Goal: Task Accomplishment & Management: Contribute content

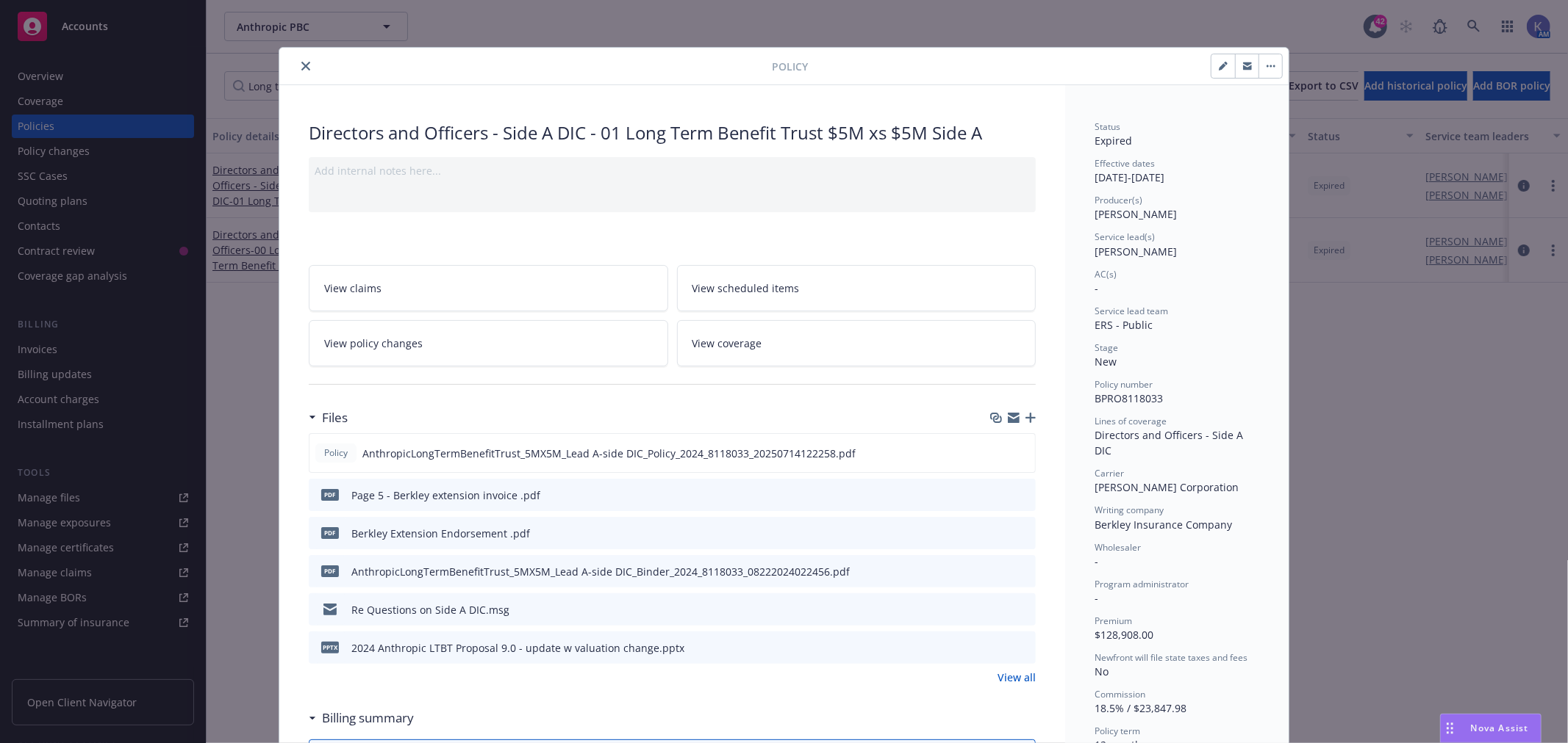
scroll to position [43, 0]
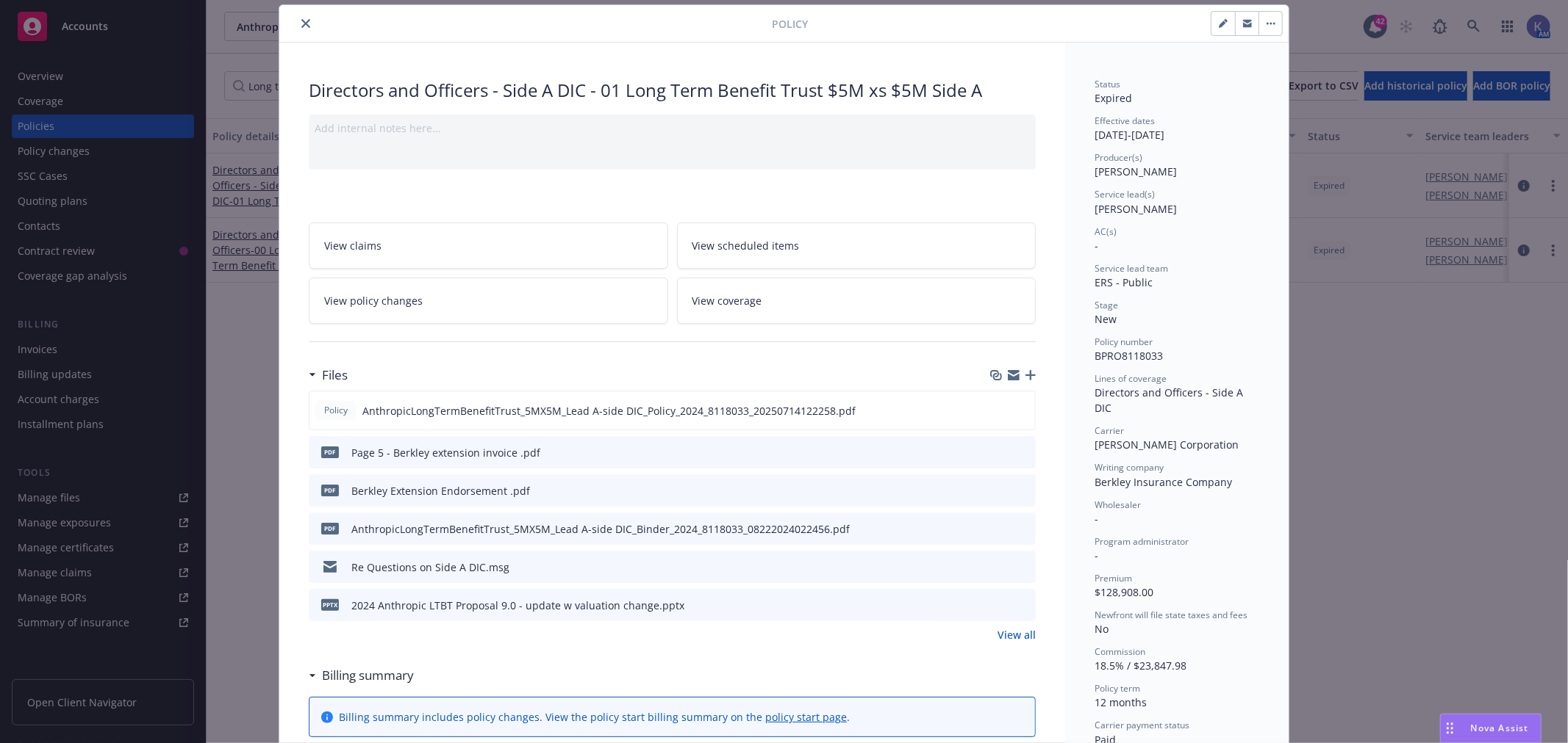
click at [301, 22] on icon "close" at bounding box center [306, 24] width 9 height 9
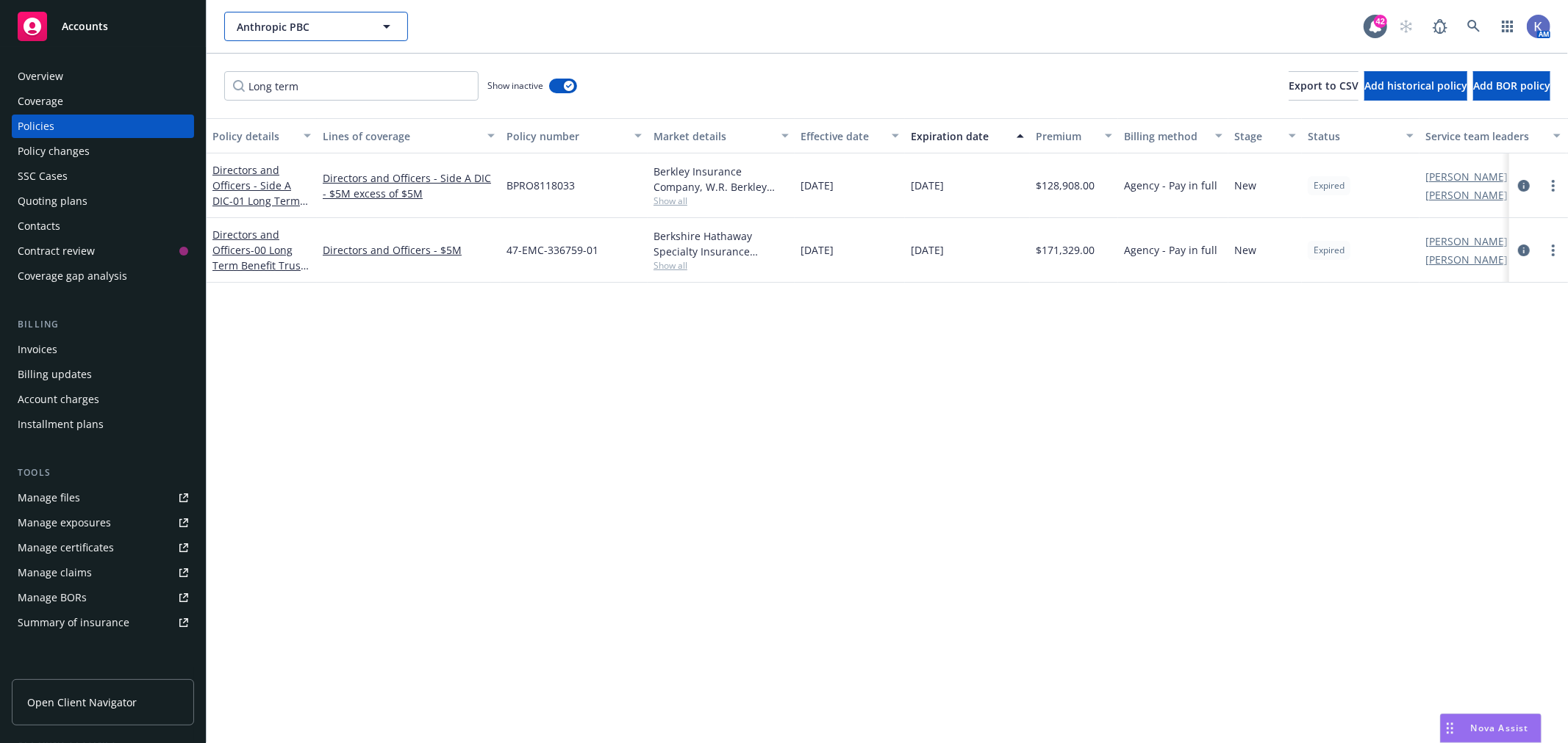
click at [295, 24] on span "Anthropic PBC" at bounding box center [300, 27] width 128 height 16
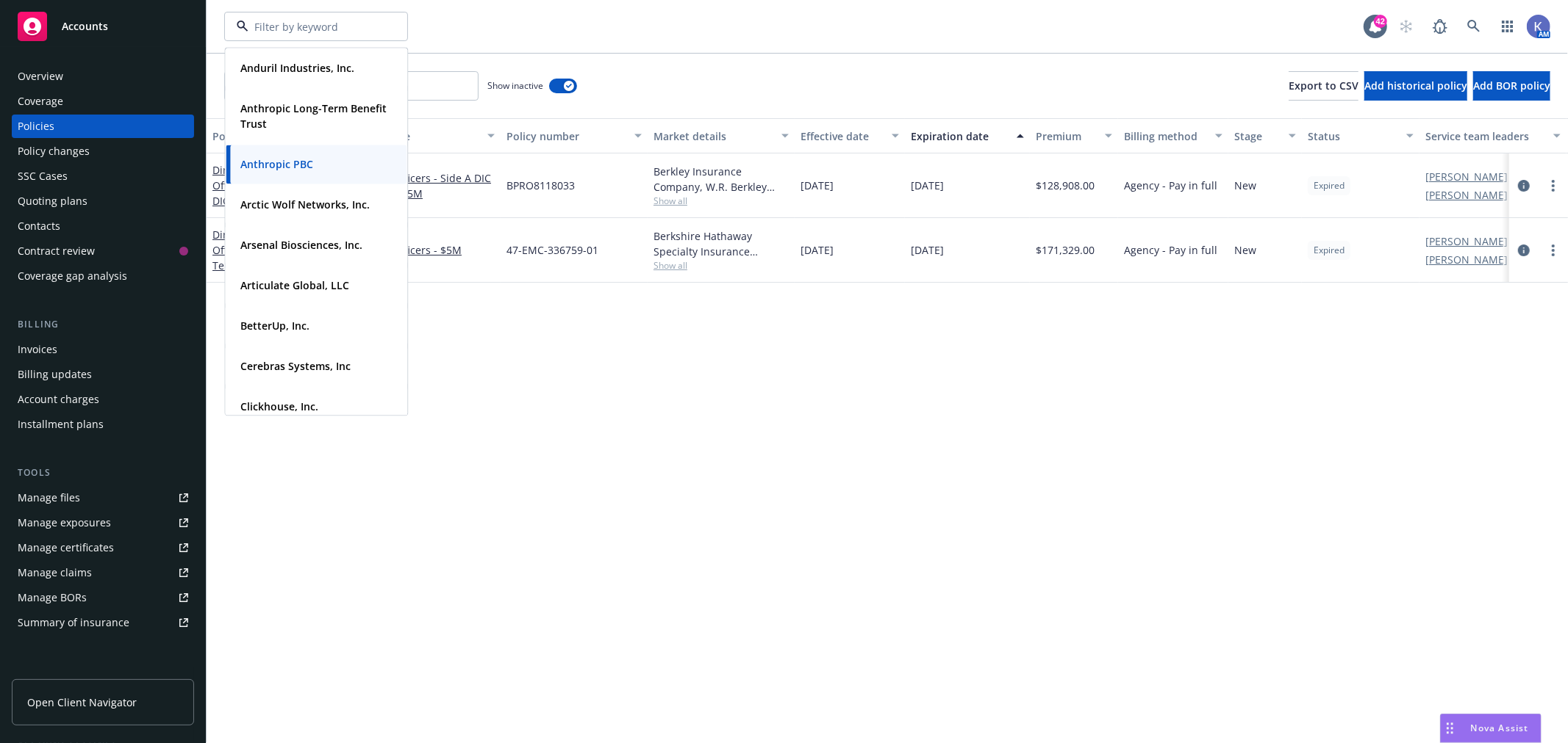
click at [915, 39] on div "Anduril Industries, Inc. Type Commercial FEIN [US_EMPLOYER_IDENTIFICATION_NUMBE…" at bounding box center [794, 26] width 1139 height 30
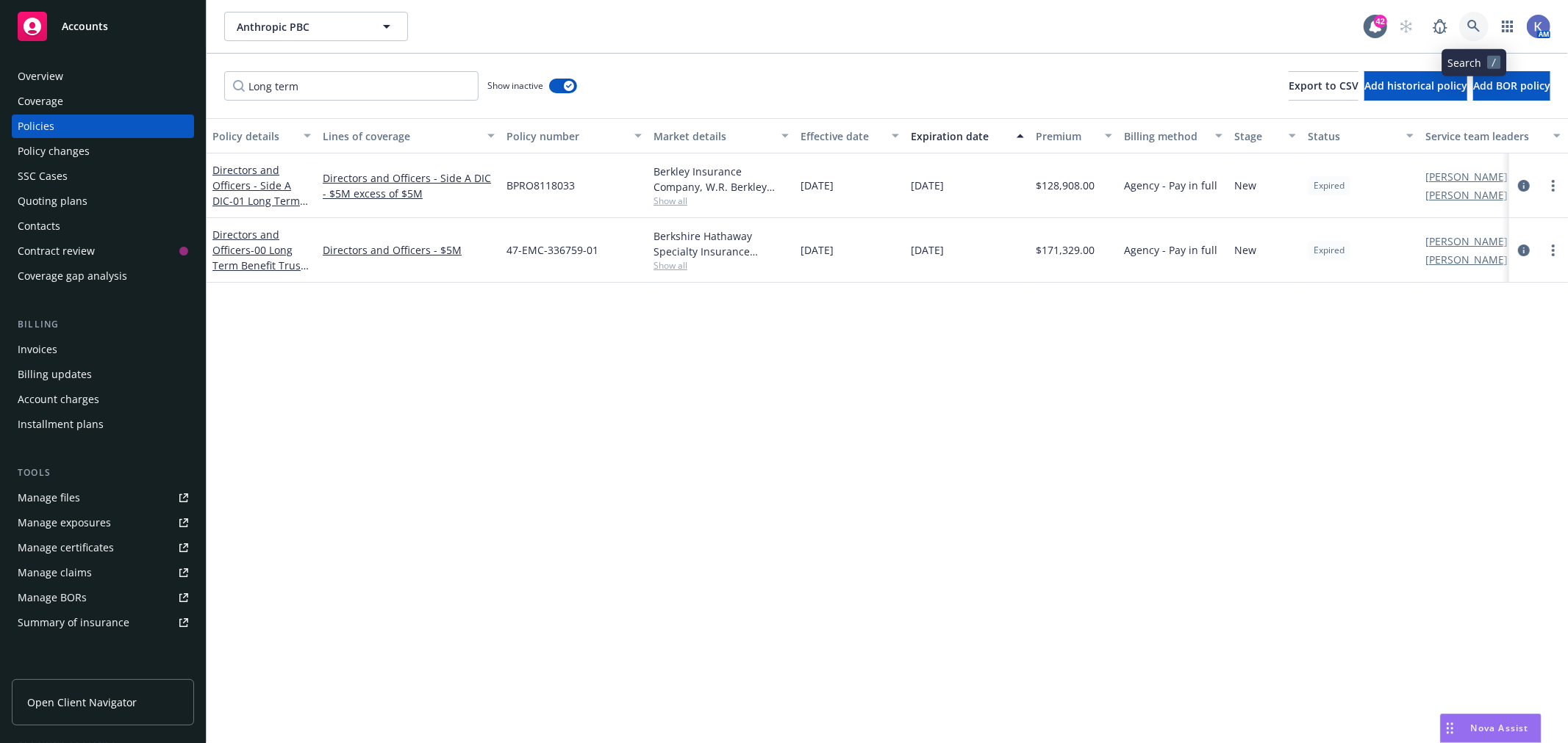
click at [1477, 25] on icon at bounding box center [1473, 26] width 13 height 13
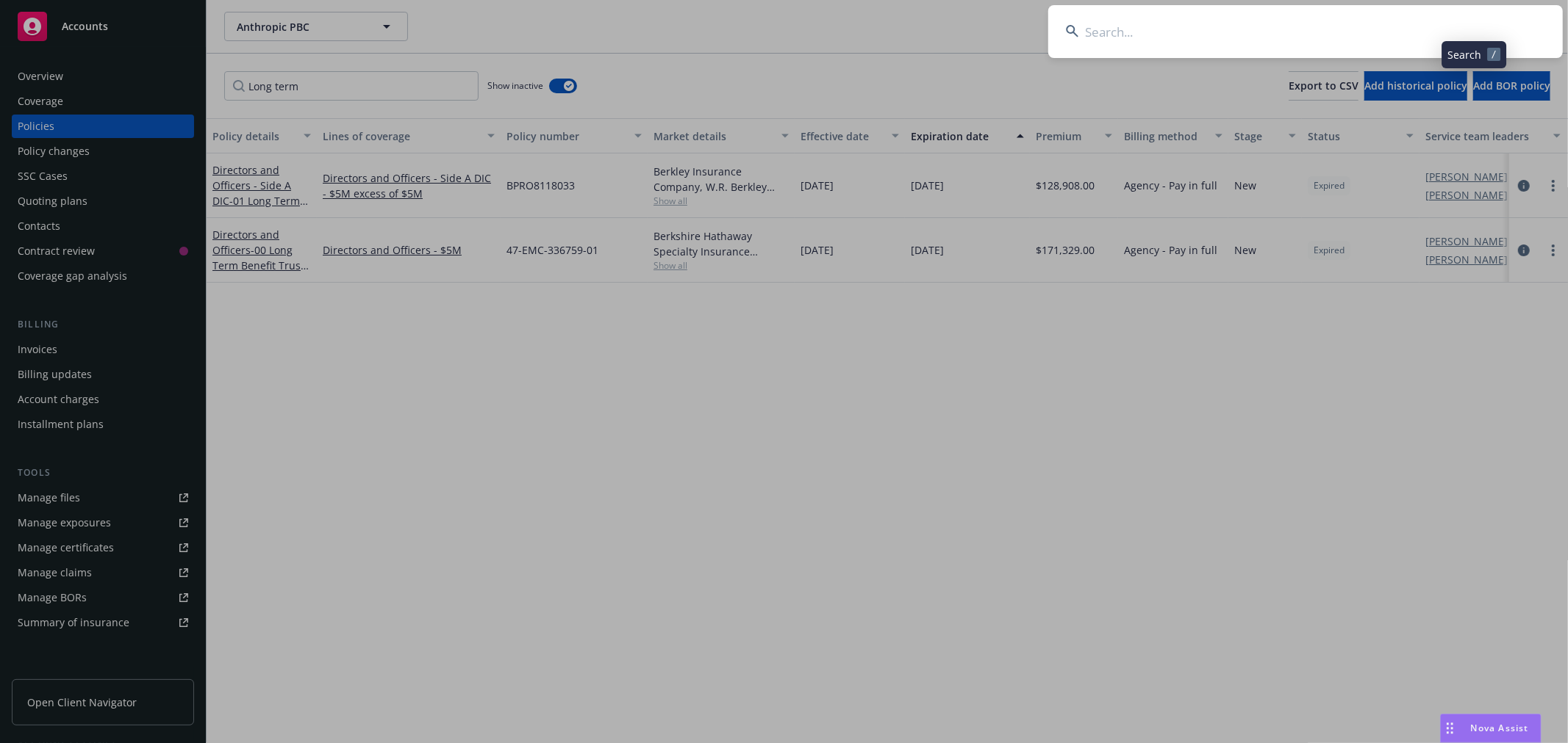
click at [1371, 31] on input at bounding box center [1305, 31] width 515 height 53
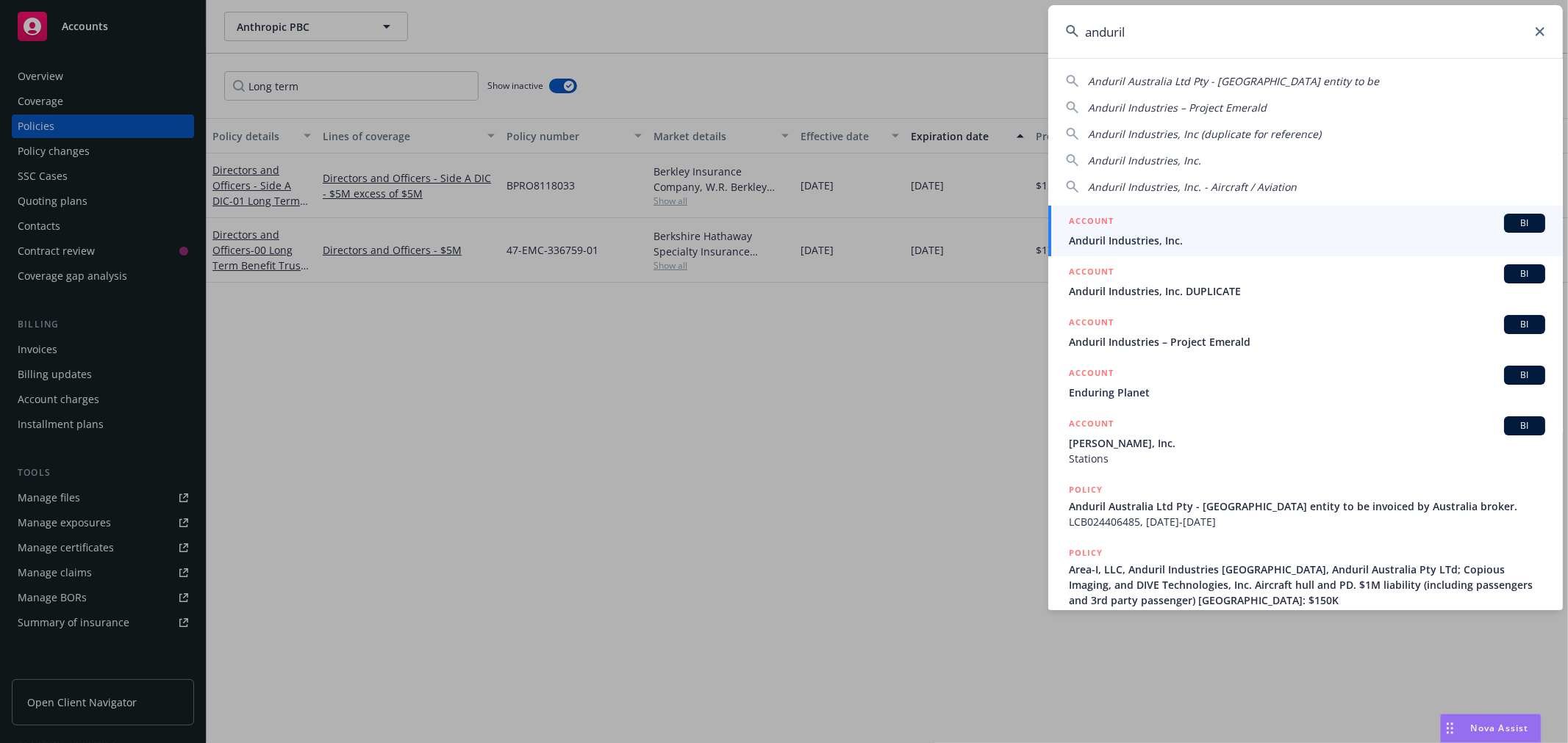
type input "anduril"
click at [1141, 240] on span "Anduril Industries, Inc." at bounding box center [1306, 241] width 476 height 16
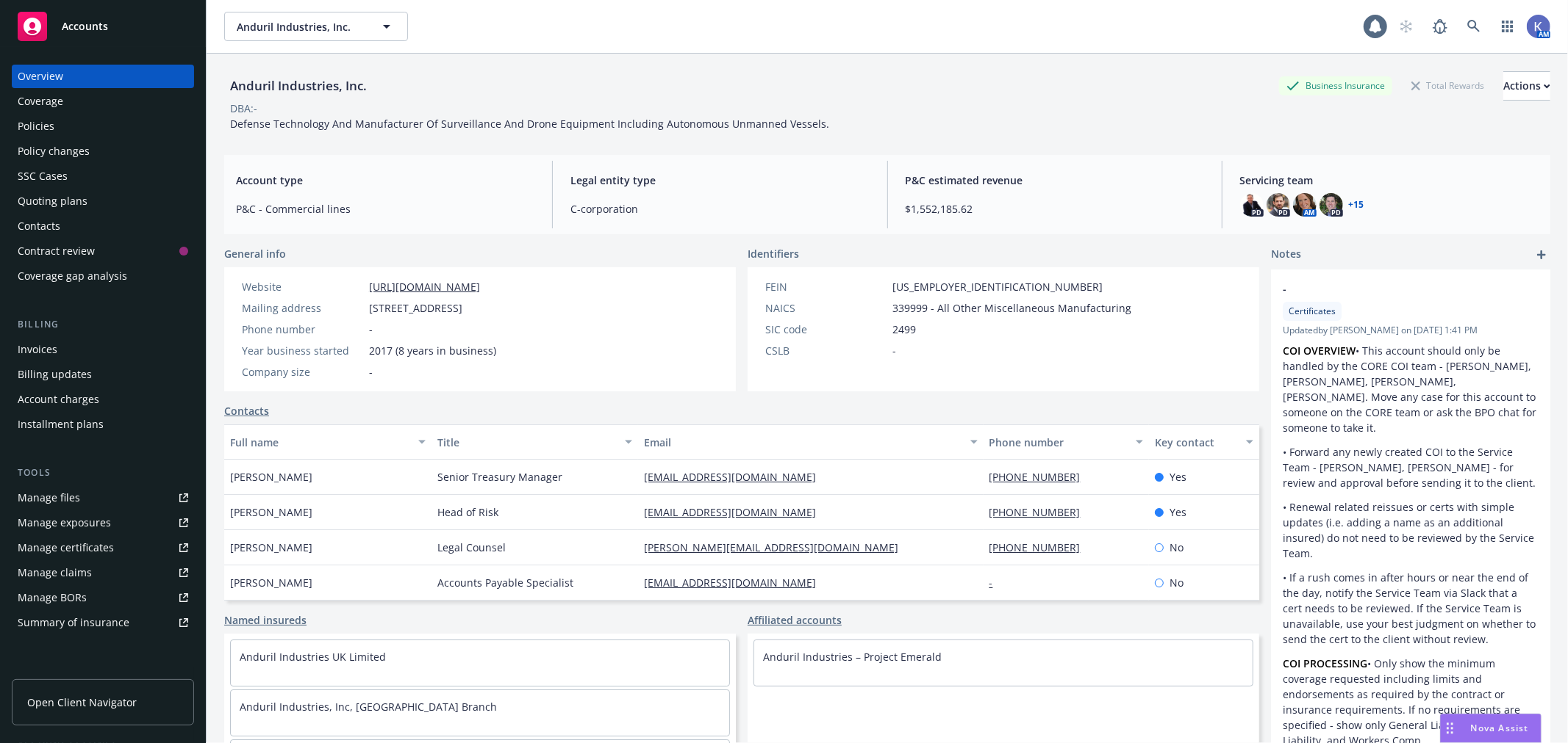
click at [47, 123] on div "Policies" at bounding box center [36, 126] width 37 height 24
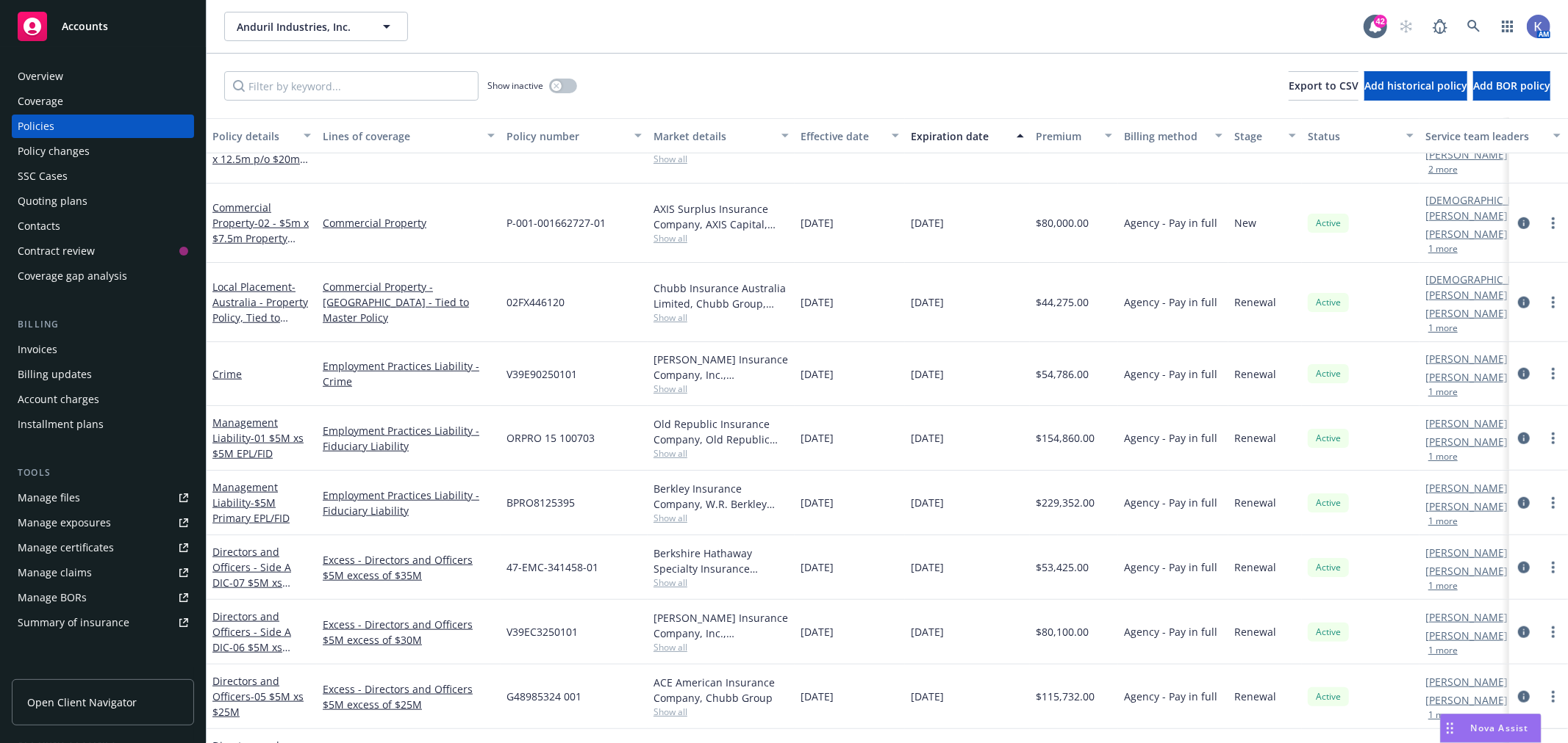
scroll to position [1142, 0]
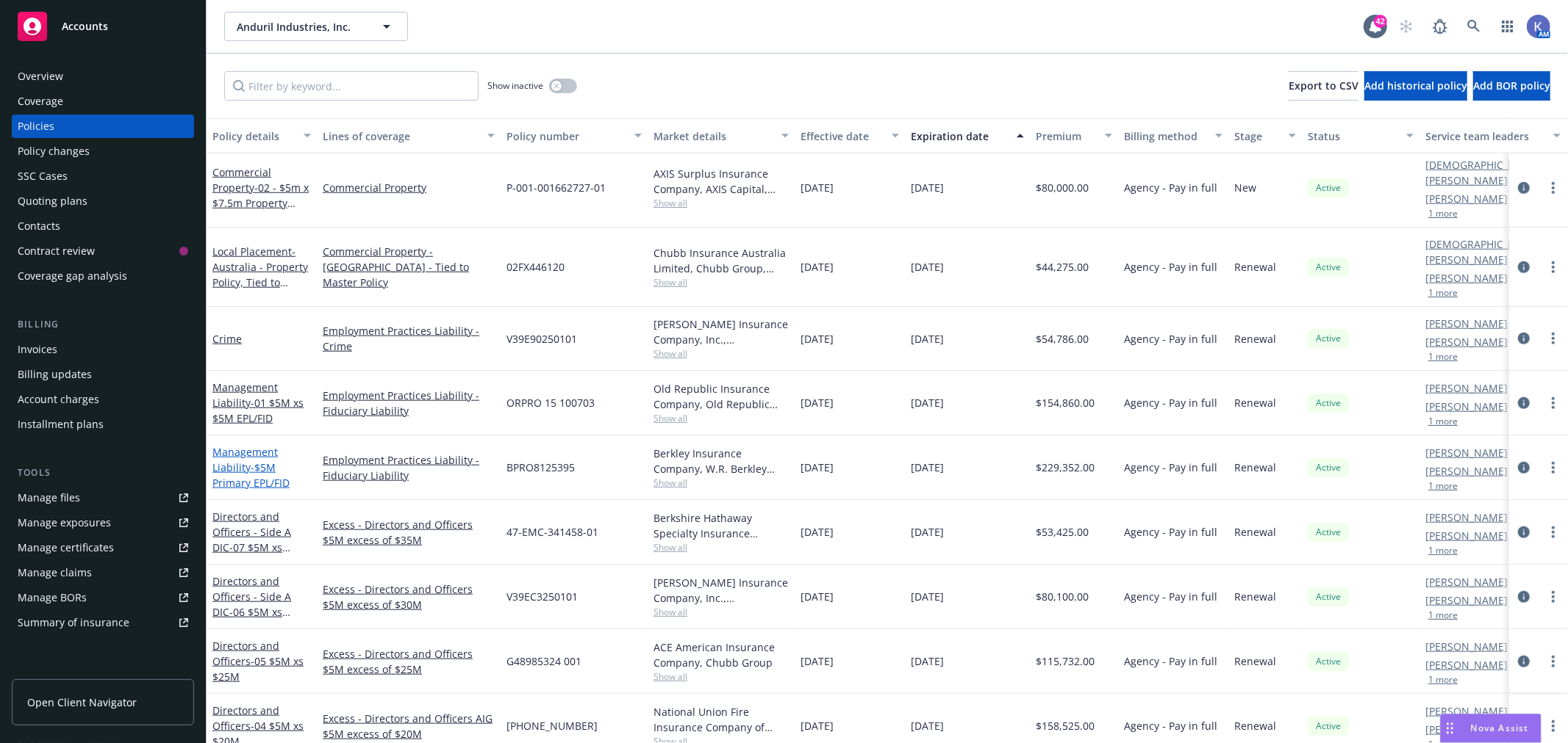
click at [233, 461] on span "- $5M Primary EPL/FID" at bounding box center [251, 476] width 77 height 30
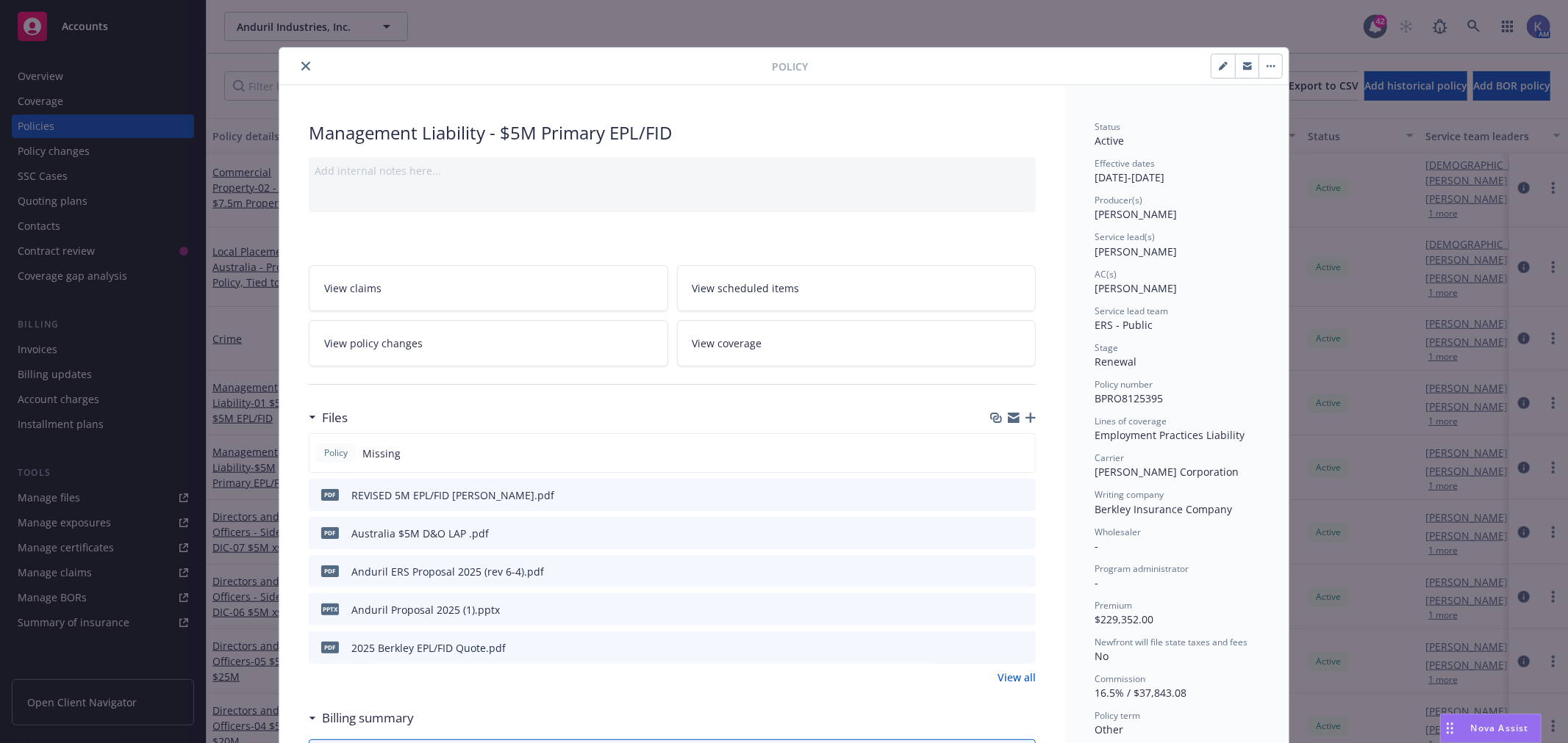
click at [297, 64] on button "close" at bounding box center [306, 66] width 17 height 17
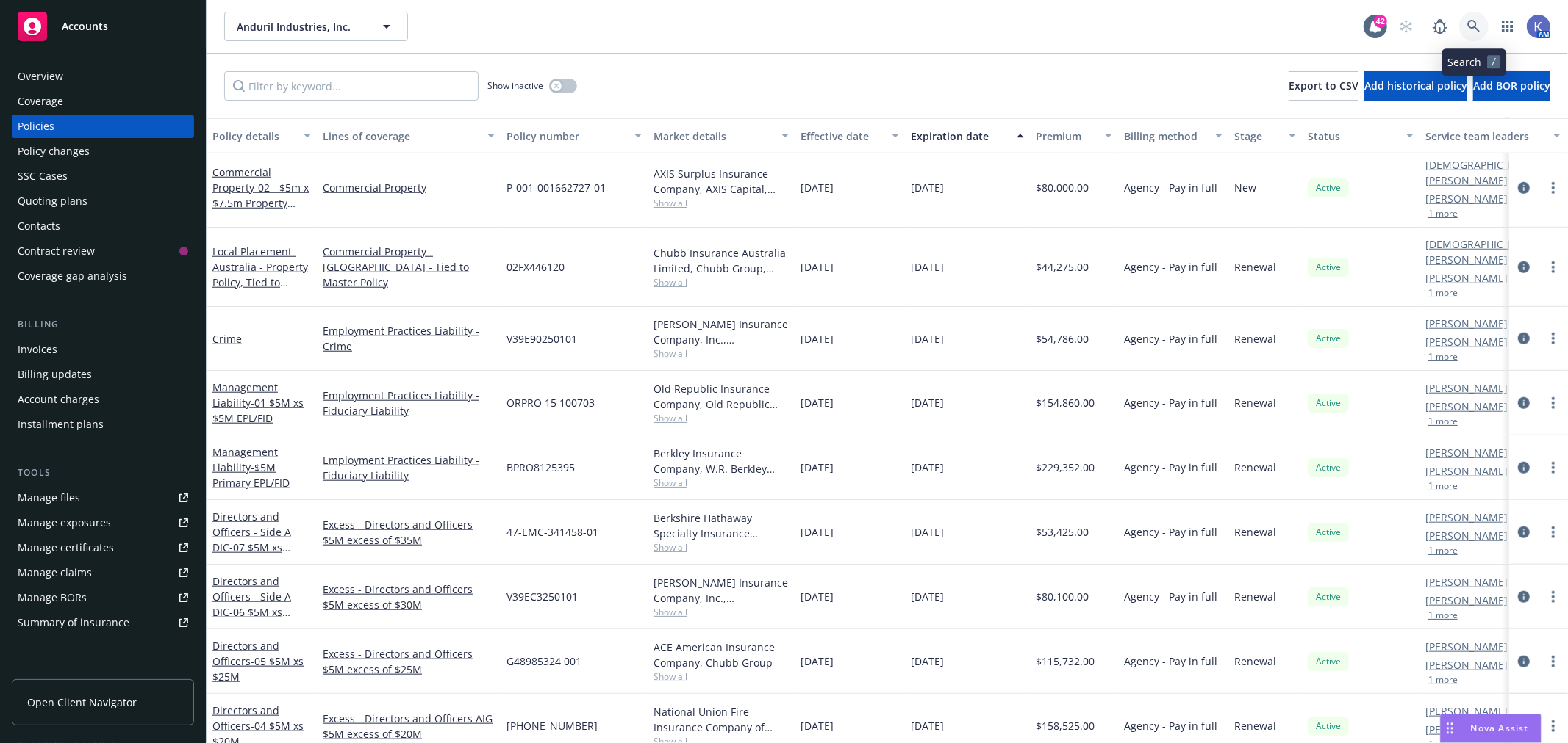
click at [1472, 25] on icon at bounding box center [1473, 26] width 13 height 13
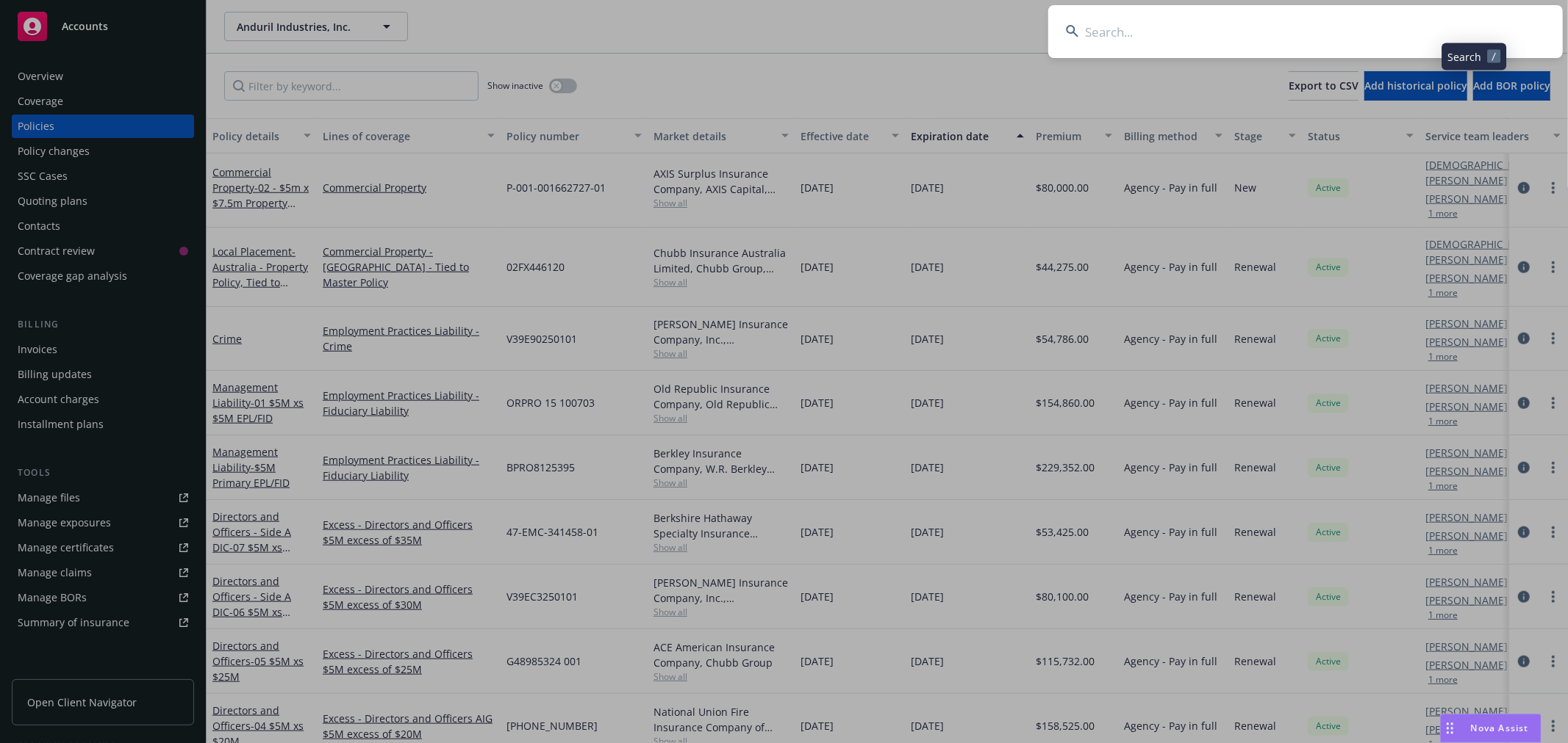
click at [1428, 26] on input at bounding box center [1305, 31] width 515 height 53
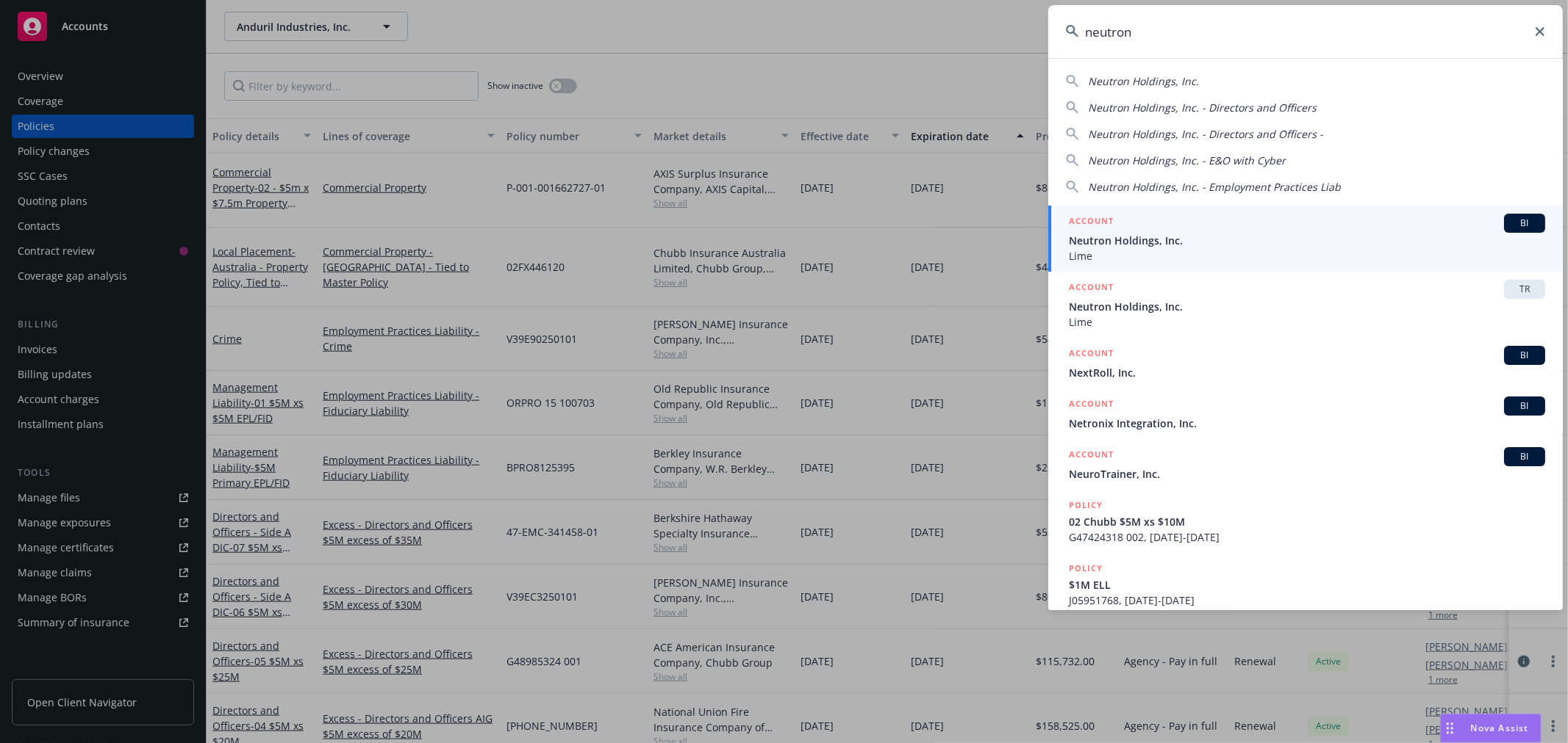
type input "neutron"
click at [1145, 243] on span "Neutron Holdings, Inc." at bounding box center [1306, 241] width 476 height 16
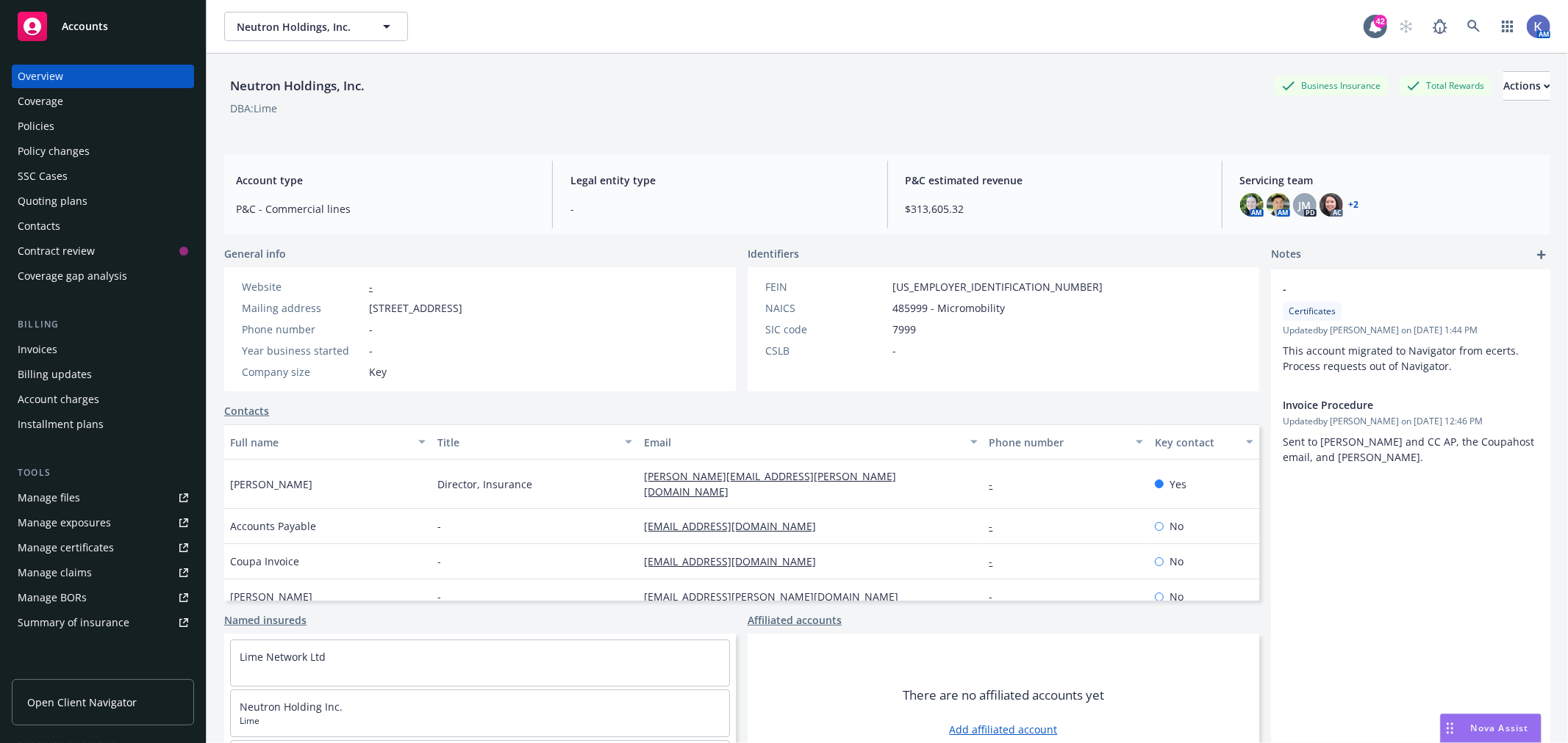
click at [48, 129] on div "Policies" at bounding box center [36, 126] width 37 height 24
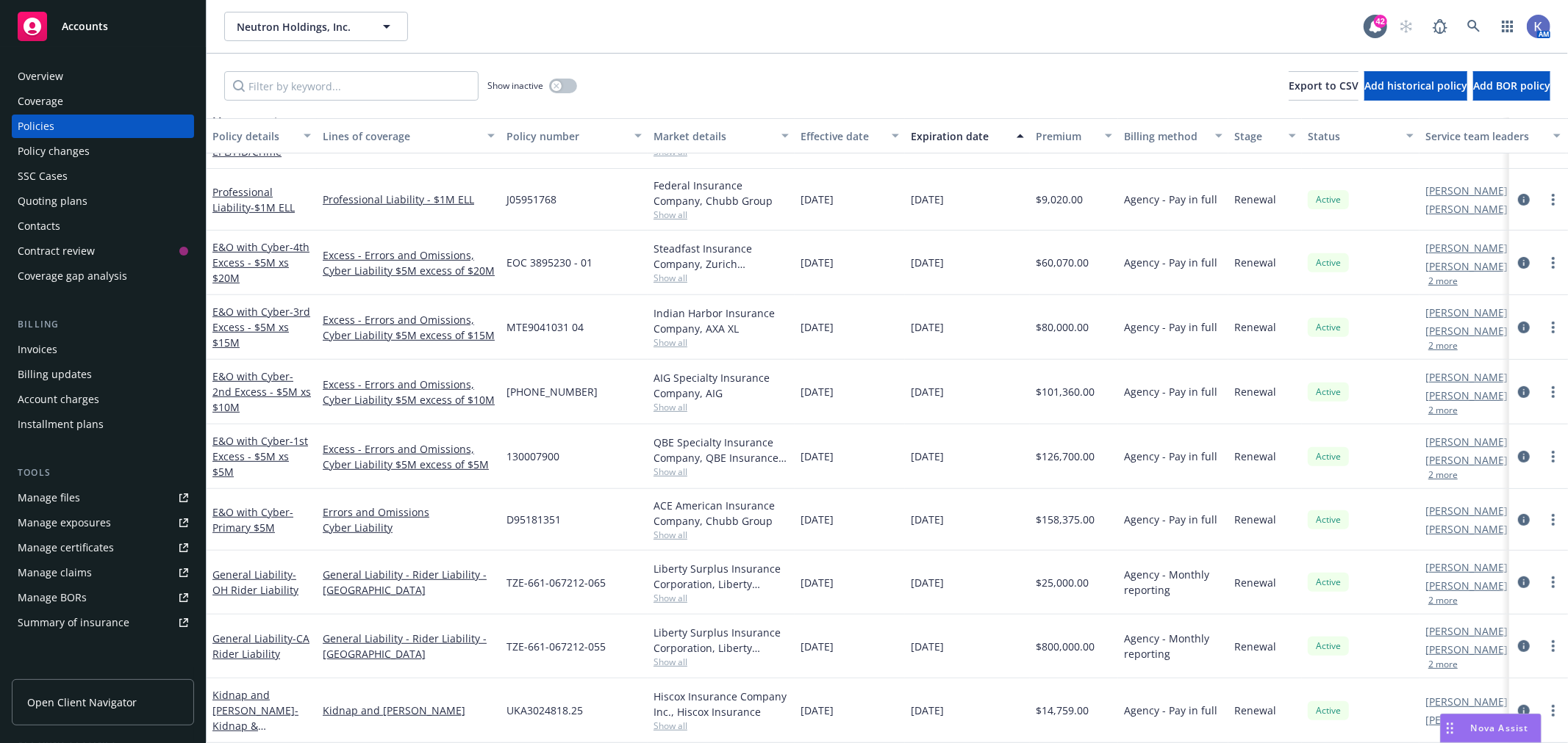
scroll to position [471, 0]
click at [1467, 25] on icon at bounding box center [1473, 26] width 13 height 13
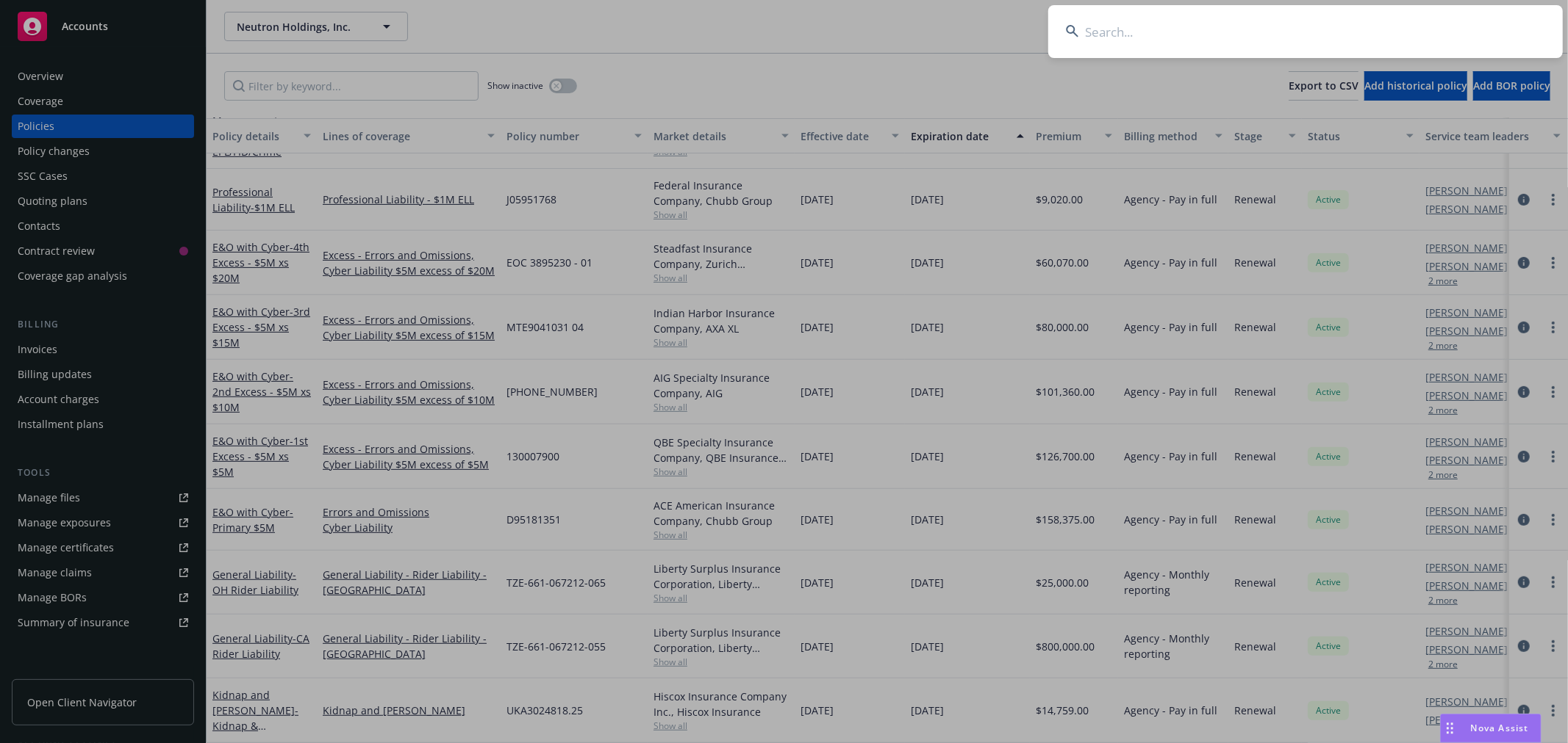
click at [1387, 33] on input at bounding box center [1305, 31] width 515 height 53
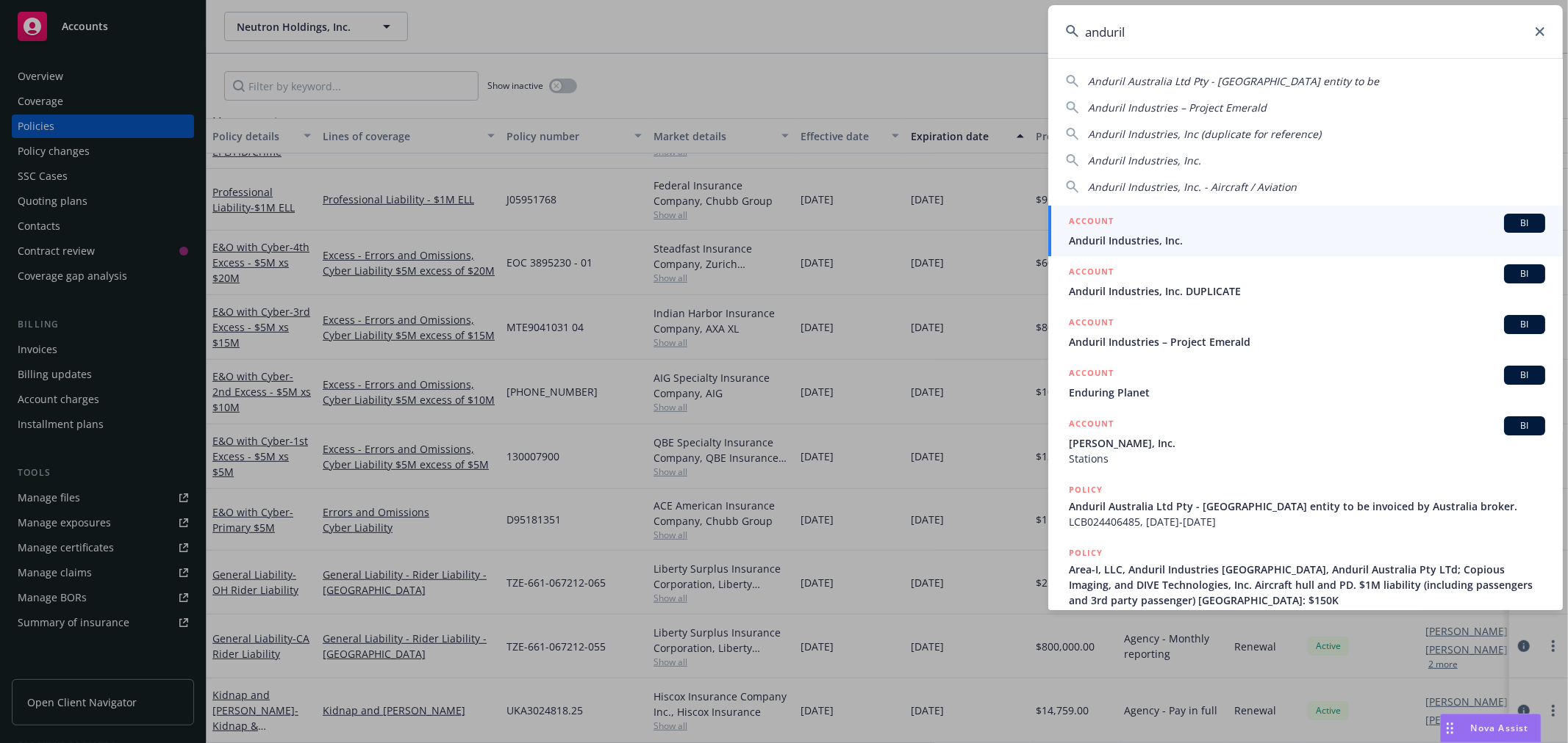
type input "anduril"
click at [1141, 233] on span "Anduril Industries, Inc." at bounding box center [1306, 241] width 476 height 16
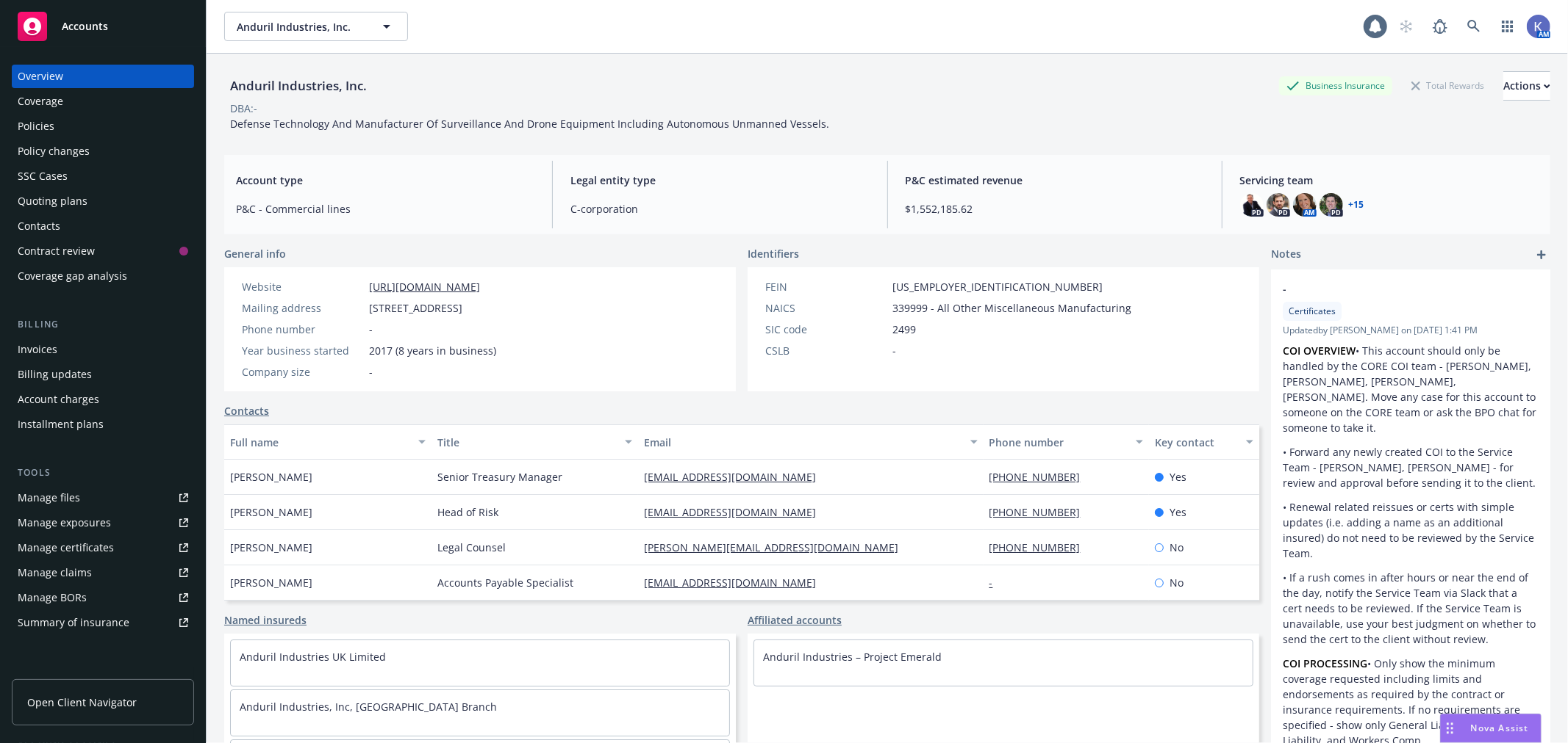
click at [63, 120] on div "Policies" at bounding box center [102, 126] width 170 height 24
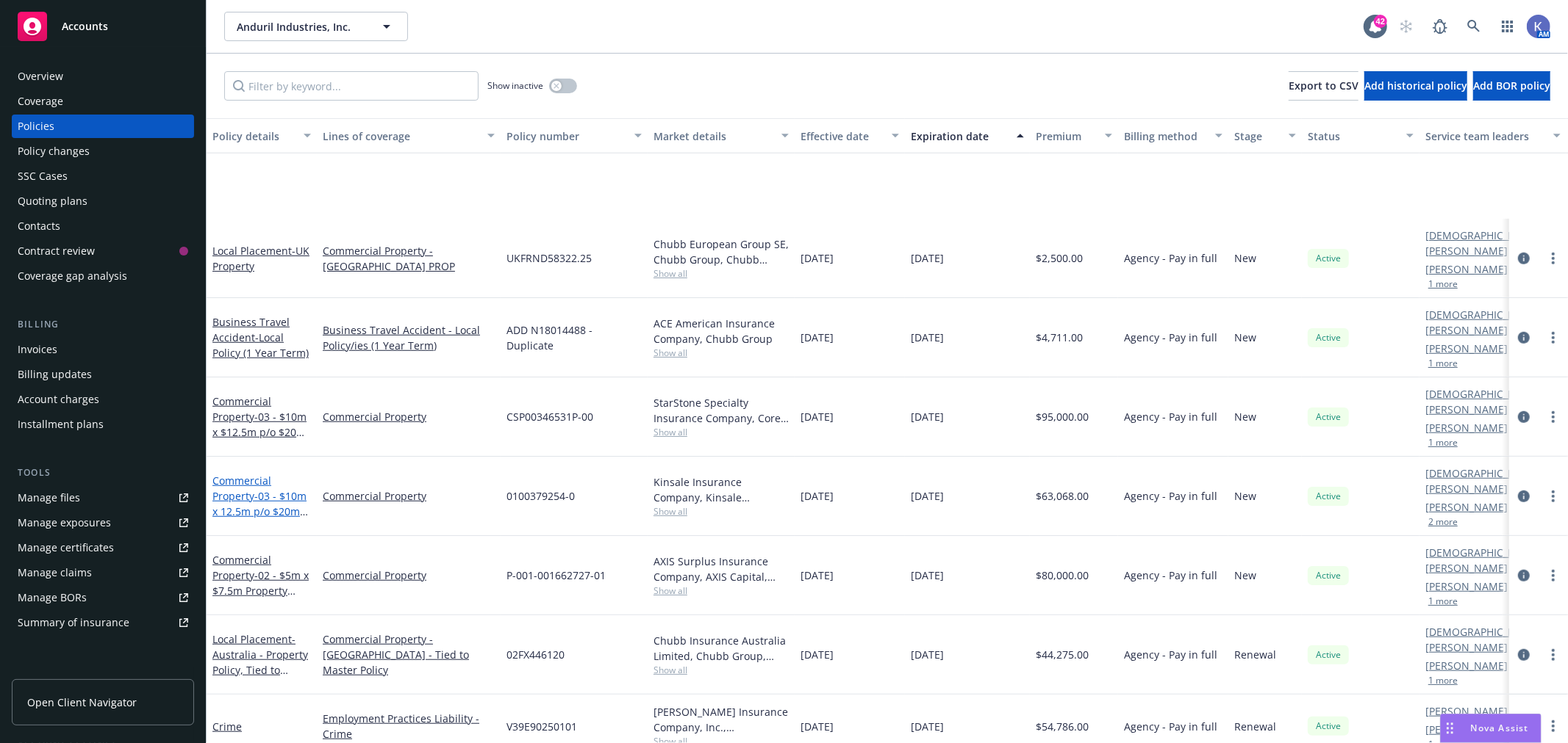
scroll to position [1061, 0]
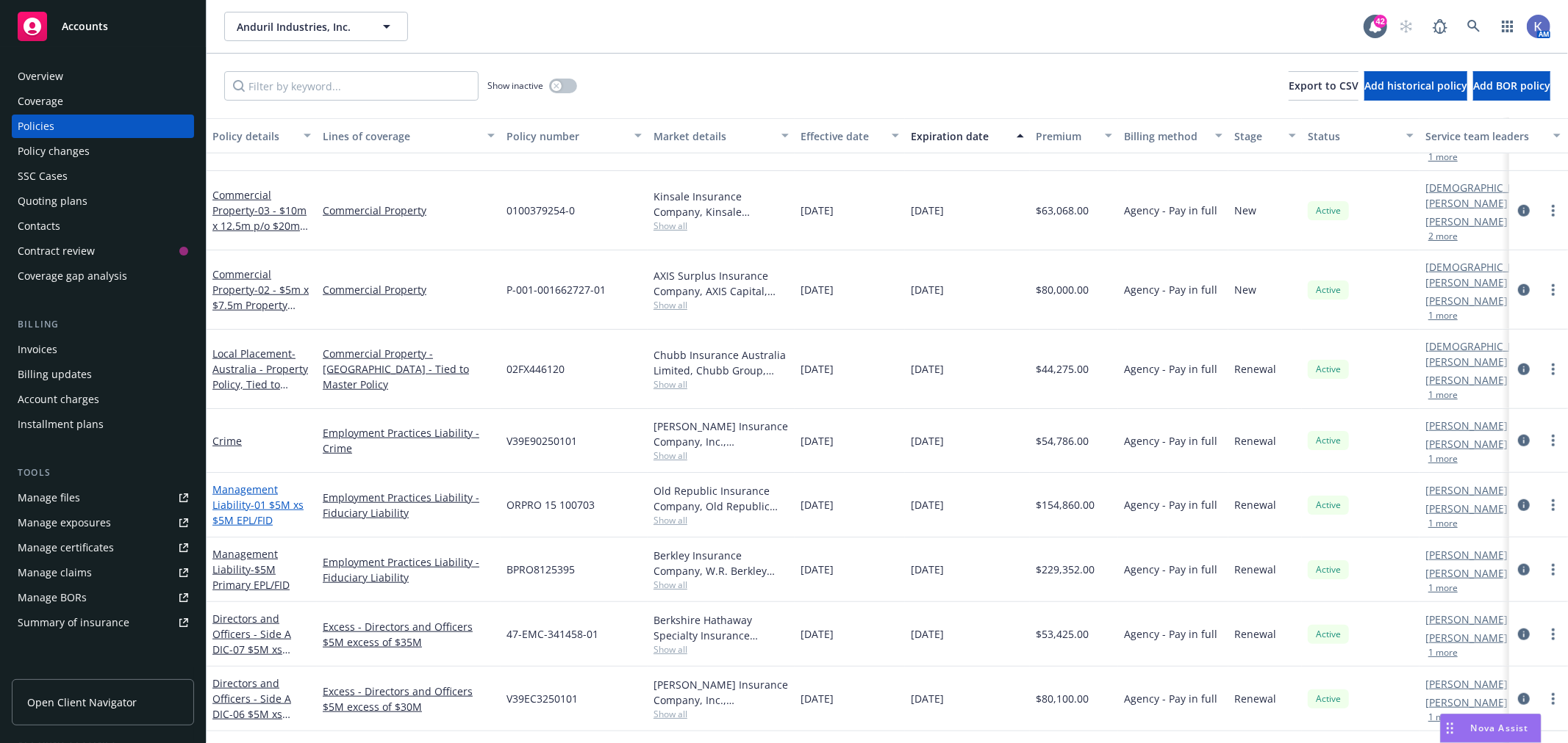
click at [261, 498] on span "- 01 $5M xs $5M EPL/FID" at bounding box center [258, 513] width 91 height 30
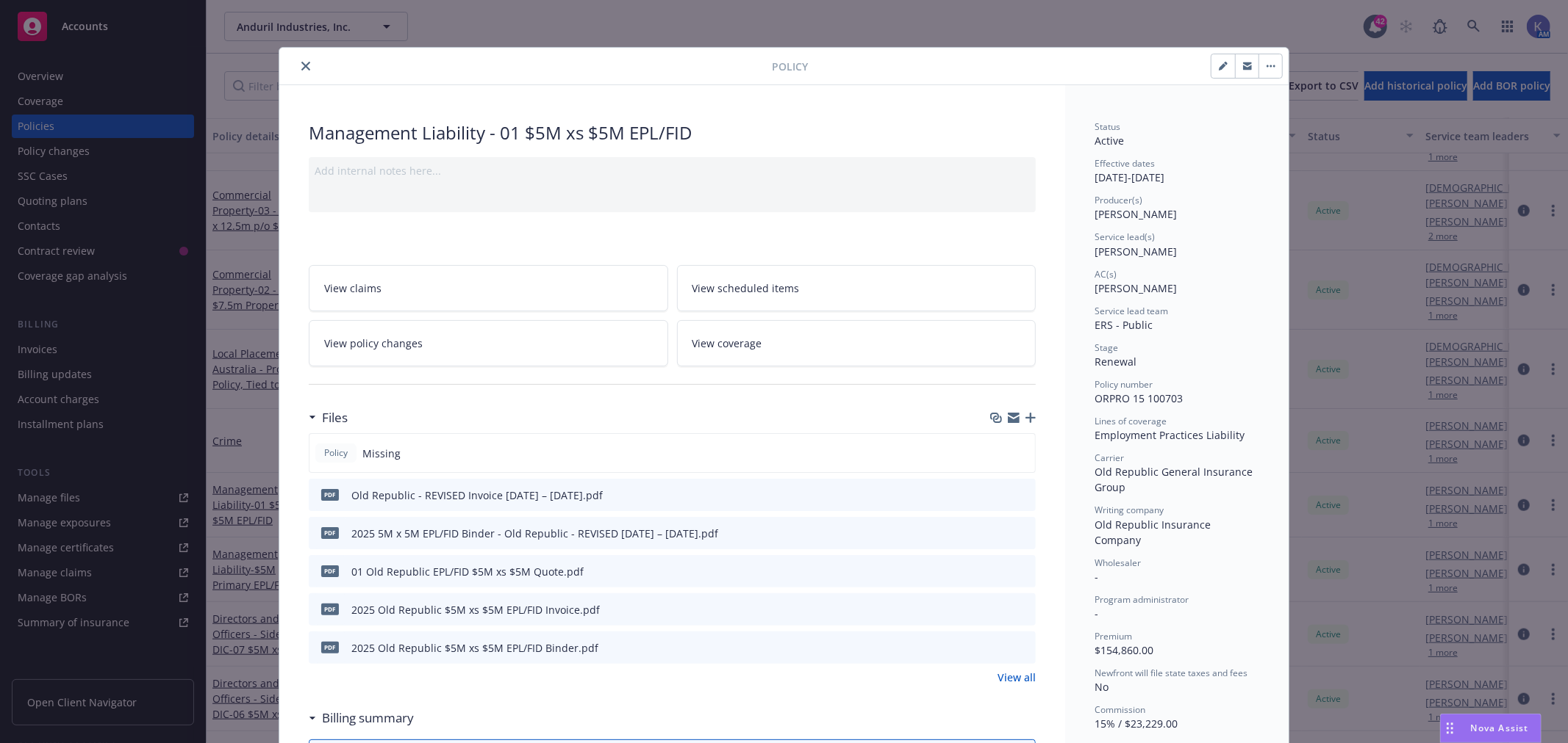
click at [1026, 415] on icon "button" at bounding box center [1031, 418] width 10 height 10
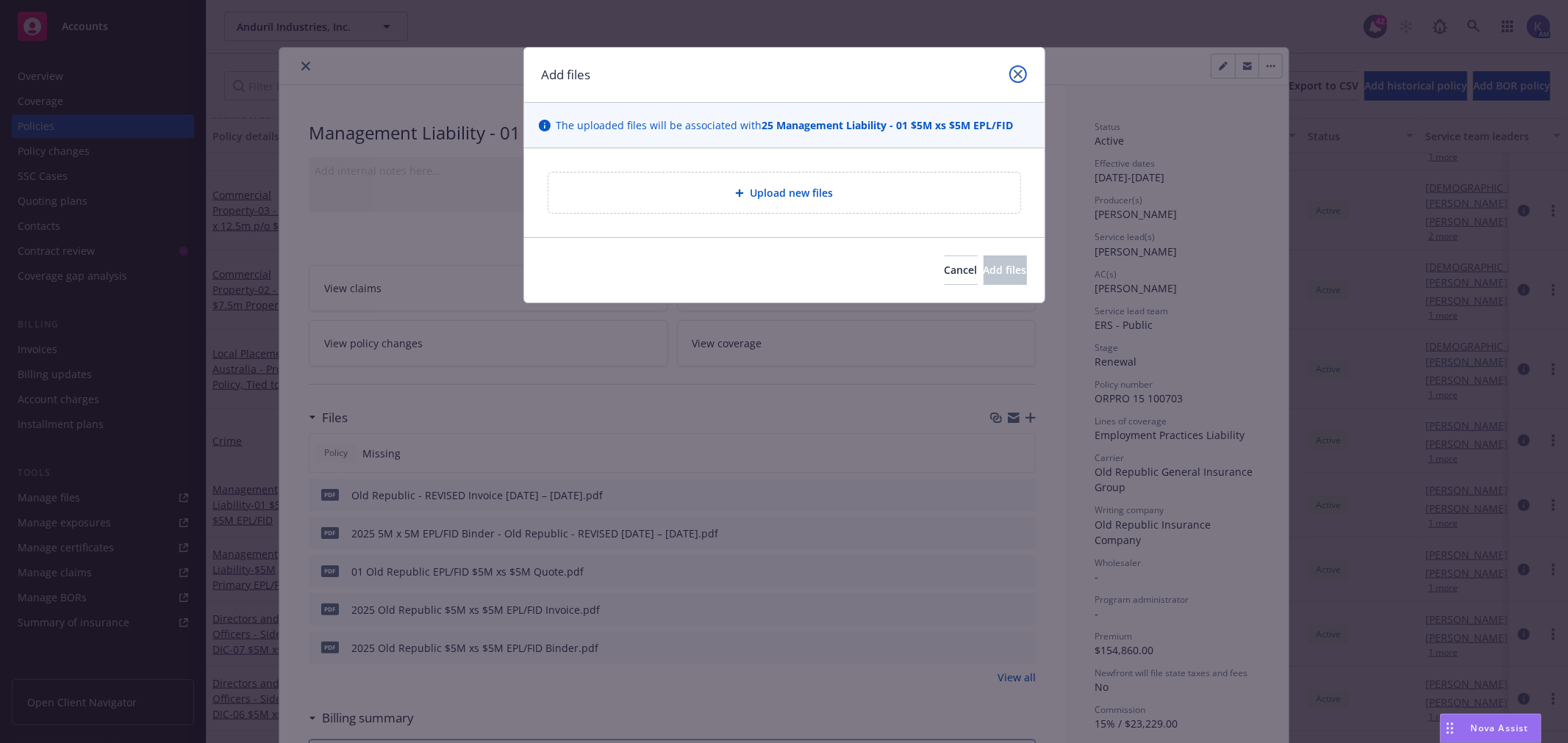
click at [1017, 74] on icon "close" at bounding box center [1018, 74] width 9 height 9
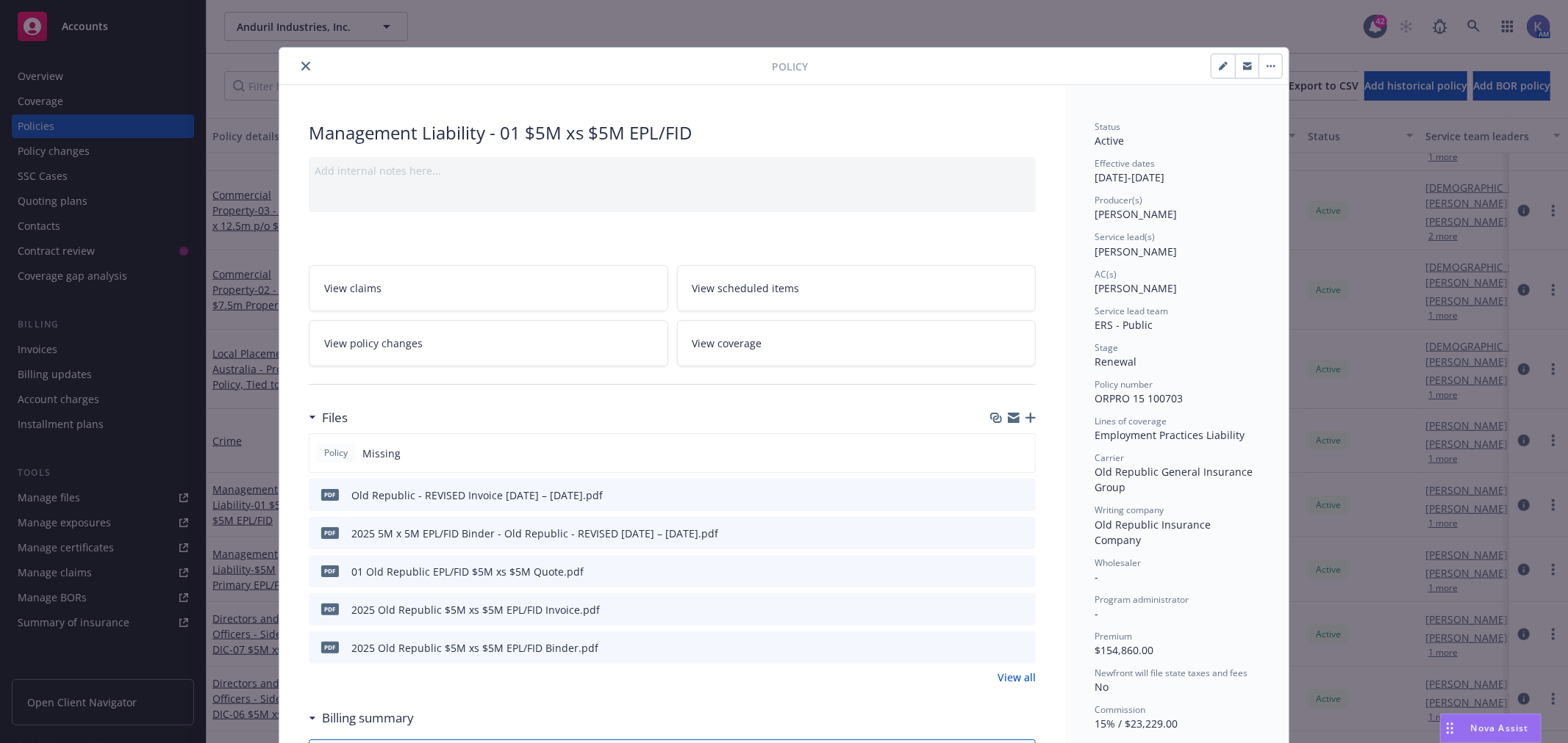
click at [301, 62] on icon "close" at bounding box center [306, 66] width 9 height 9
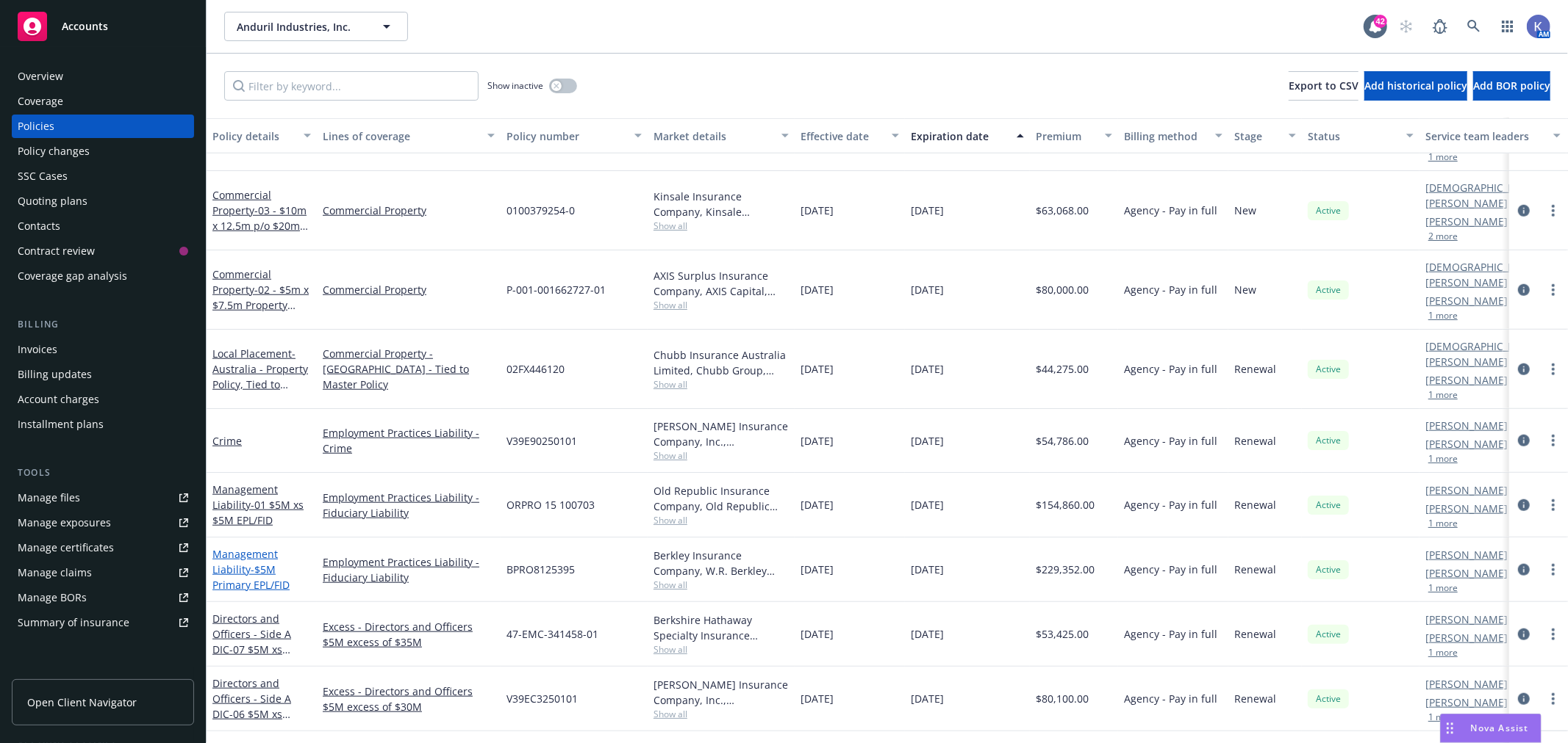
click at [241, 547] on link "Management Liability - $5M Primary EPL/FID" at bounding box center [251, 569] width 77 height 45
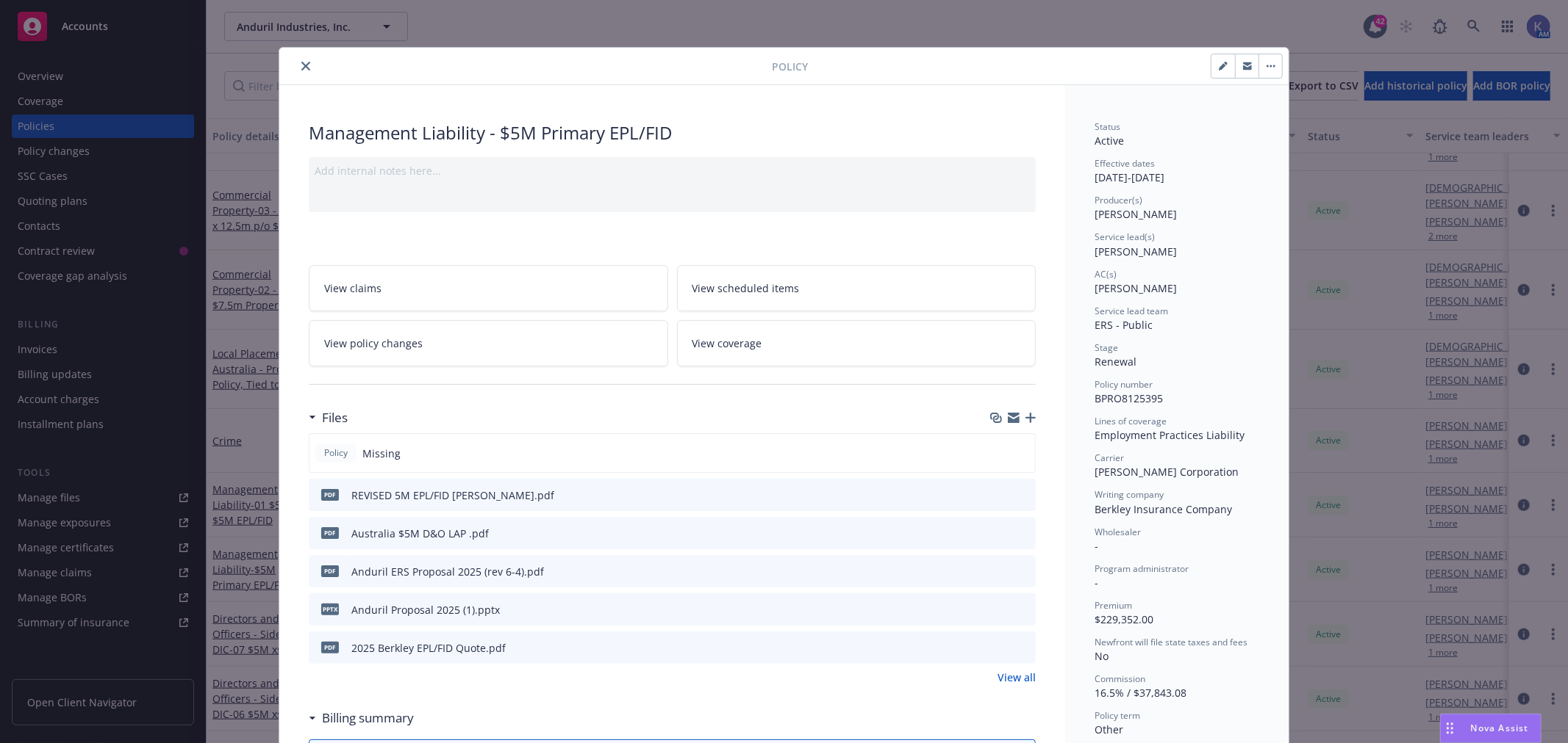
click at [1026, 419] on icon "button" at bounding box center [1031, 418] width 10 height 10
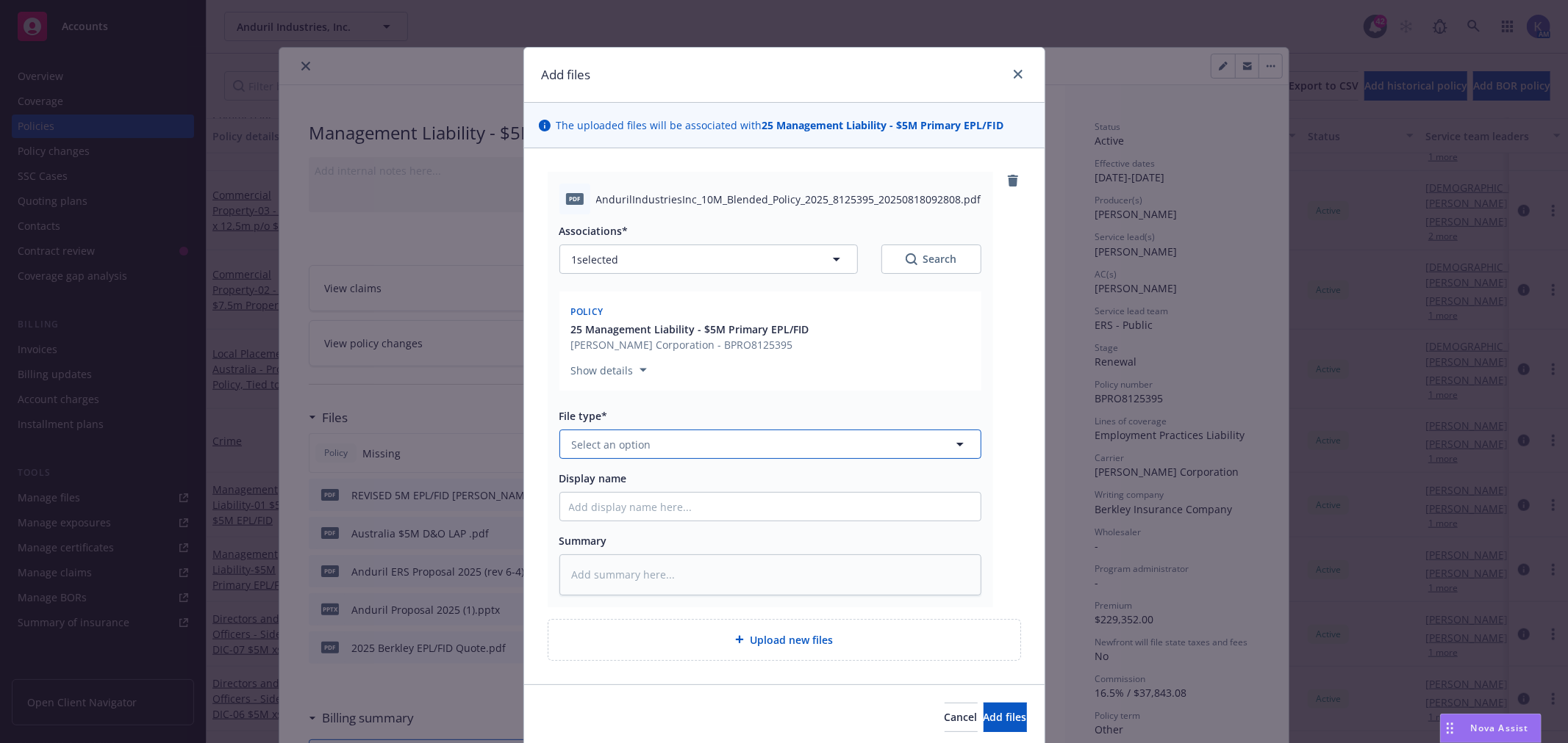
click at [654, 451] on button "Select an option" at bounding box center [770, 444] width 422 height 30
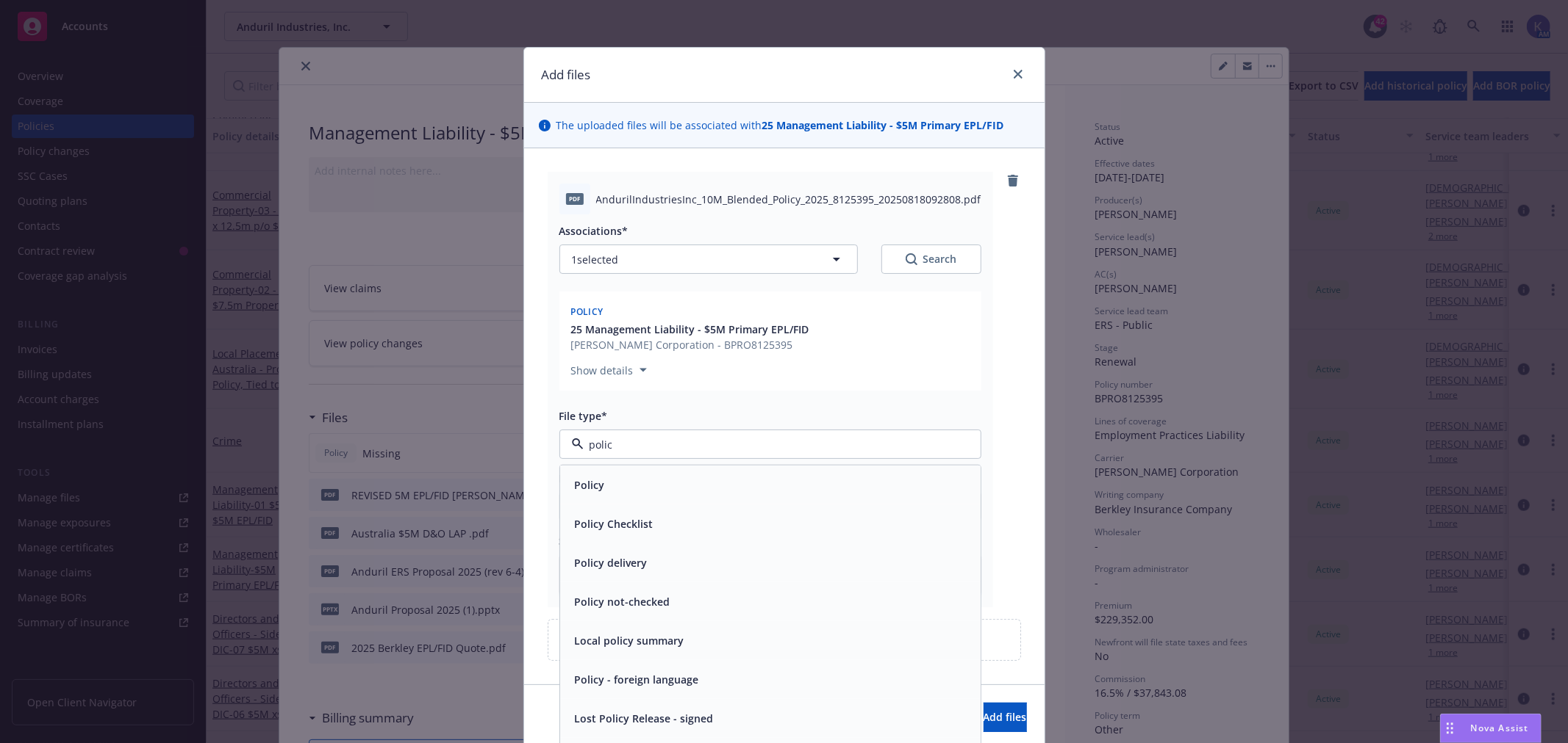
type input "policy"
click at [633, 484] on div "Policy" at bounding box center [770, 485] width 403 height 21
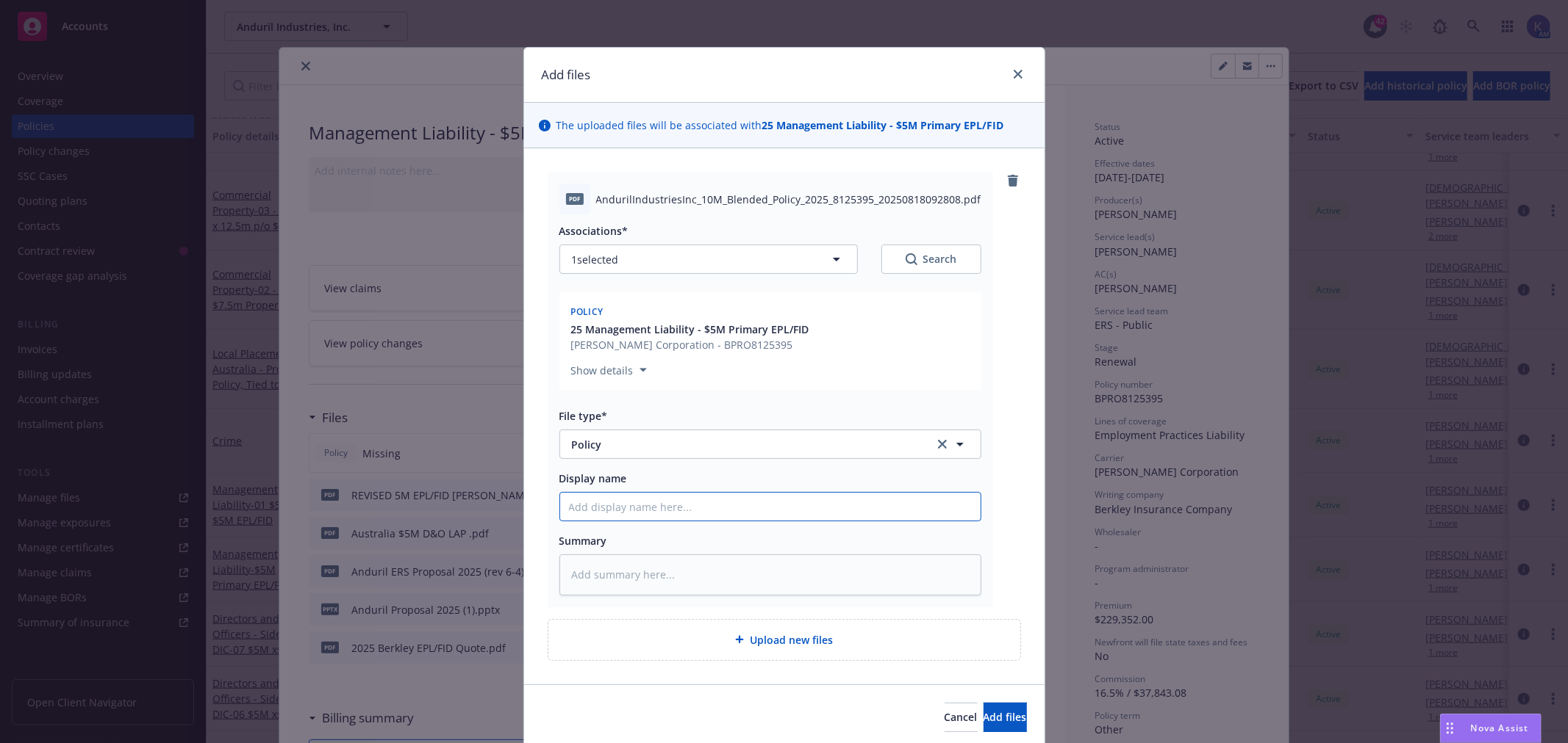
click at [654, 508] on input "Display name" at bounding box center [770, 507] width 420 height 28
type textarea "x"
type input "0"
type textarea "x"
type input "00"
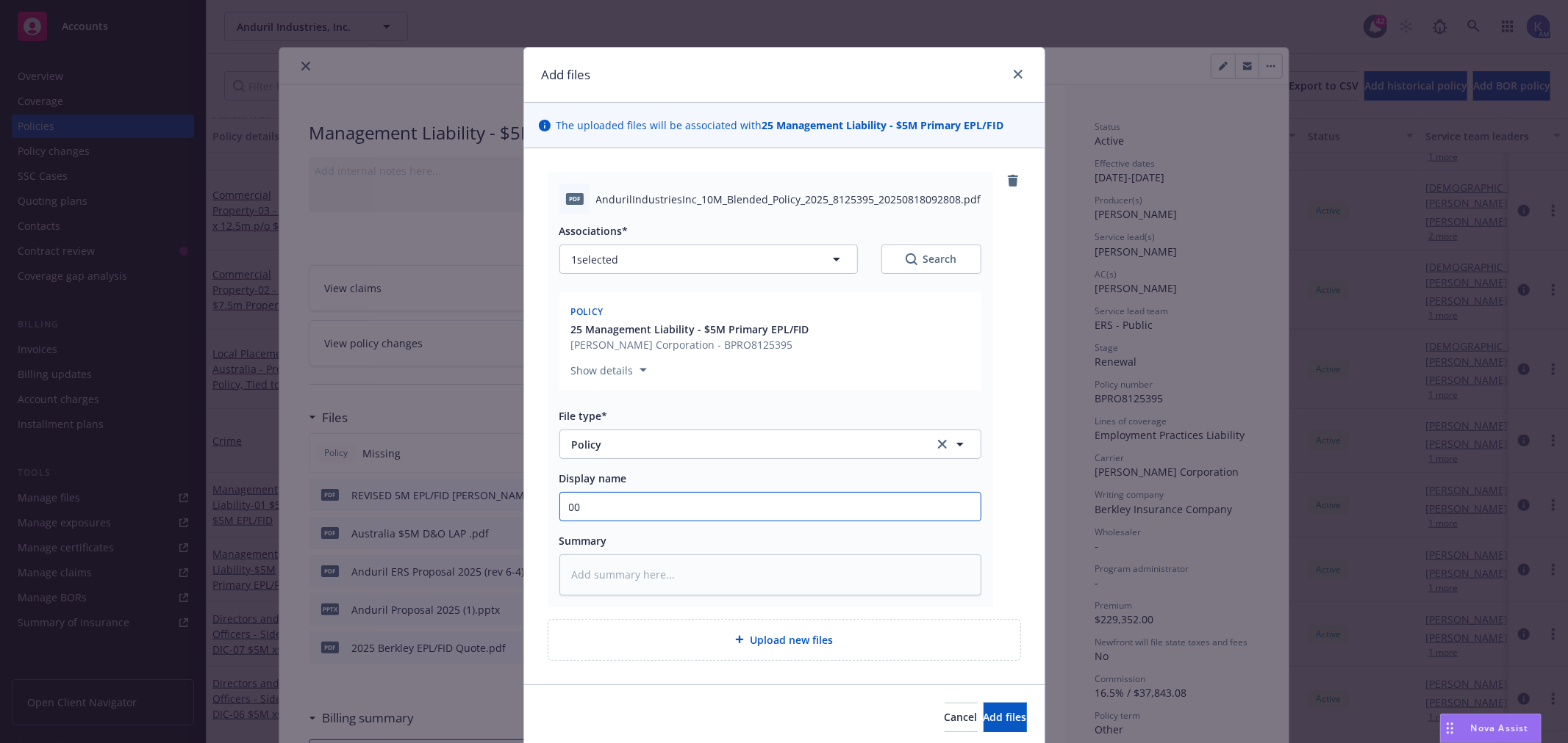
type textarea "x"
type input "00"
type textarea "x"
type input "00 2"
type textarea "x"
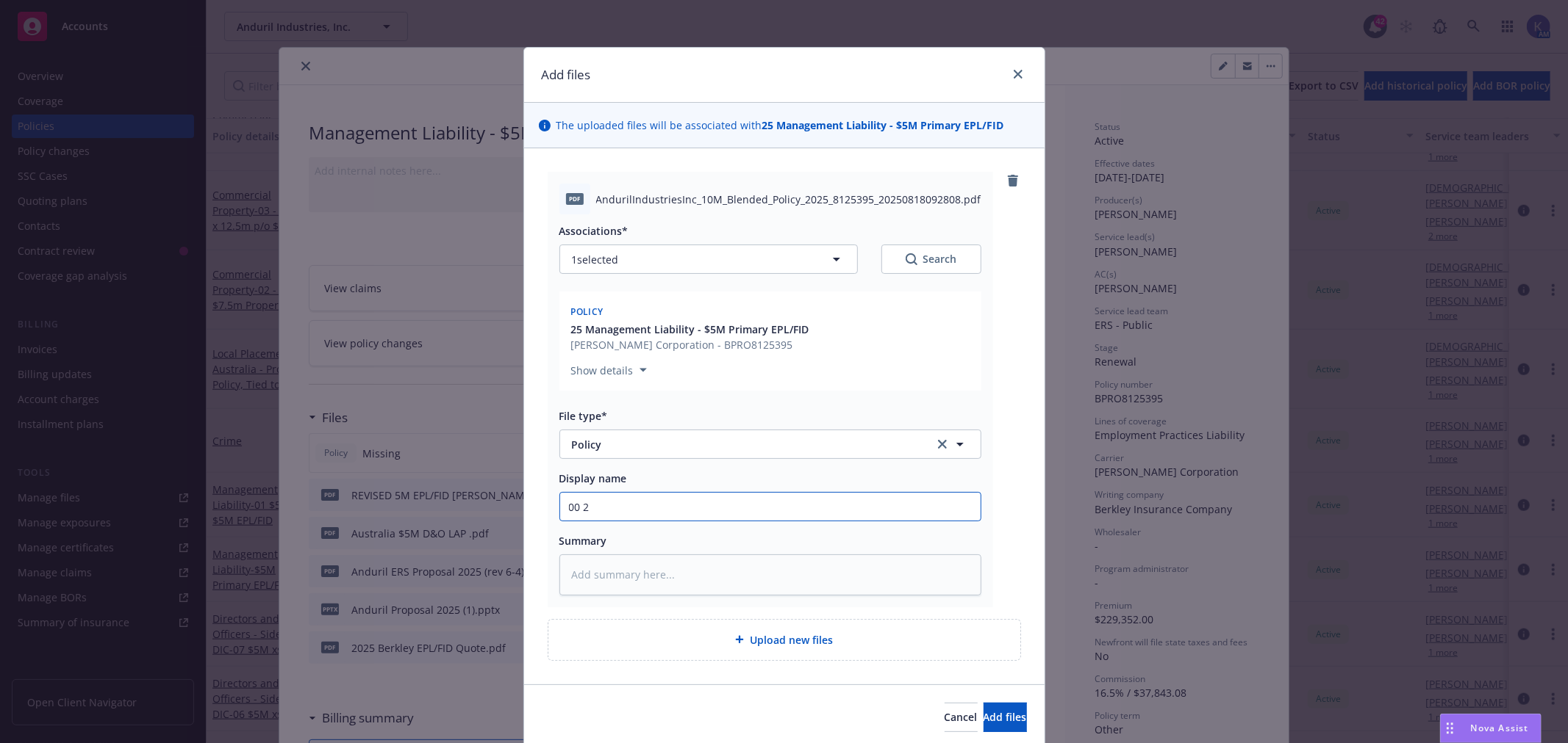
type input "00 20"
type textarea "x"
type input "00 202"
type textarea "x"
type input "00 2025"
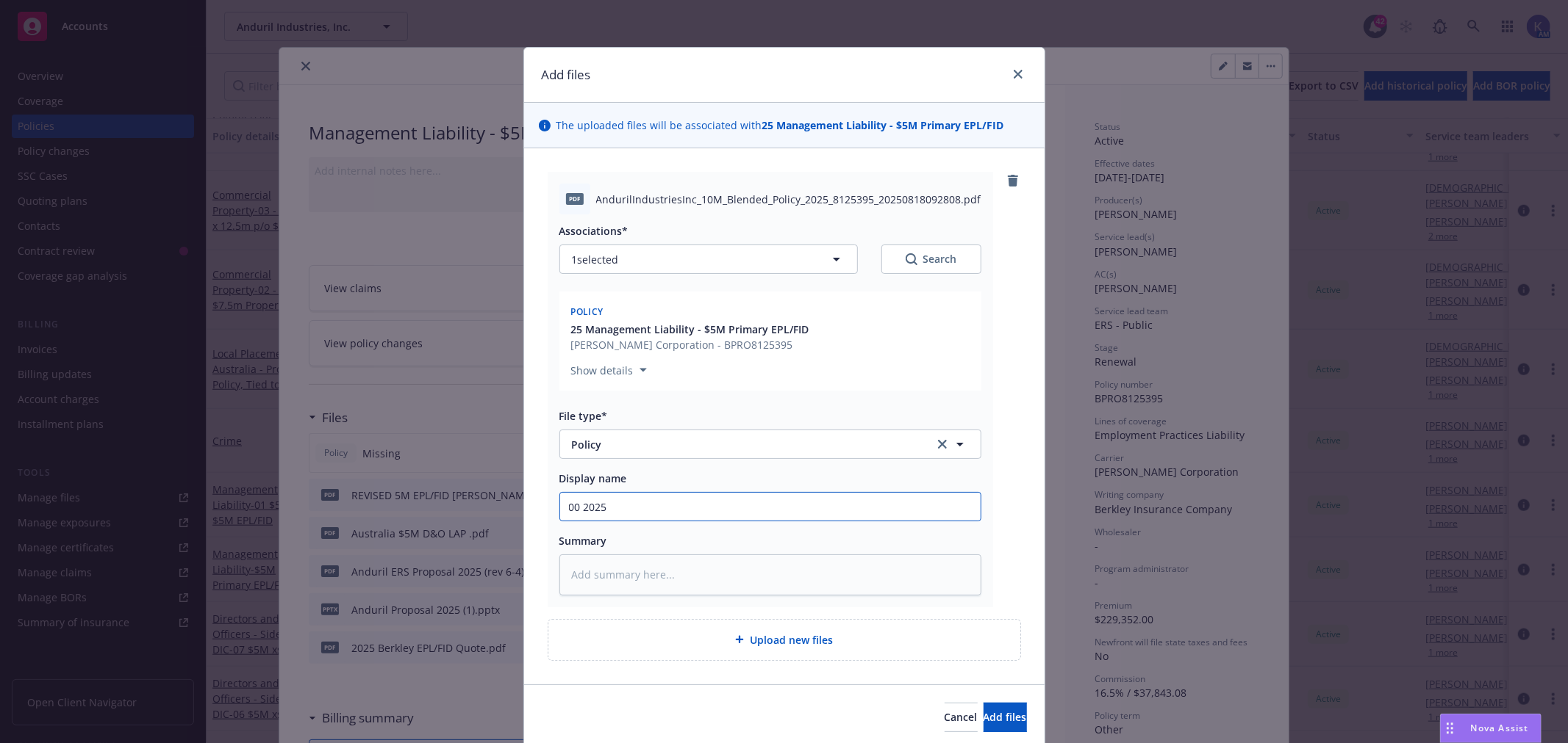
type textarea "x"
type input "00 2025"
type textarea "x"
type input "00 2025 A"
type textarea "x"
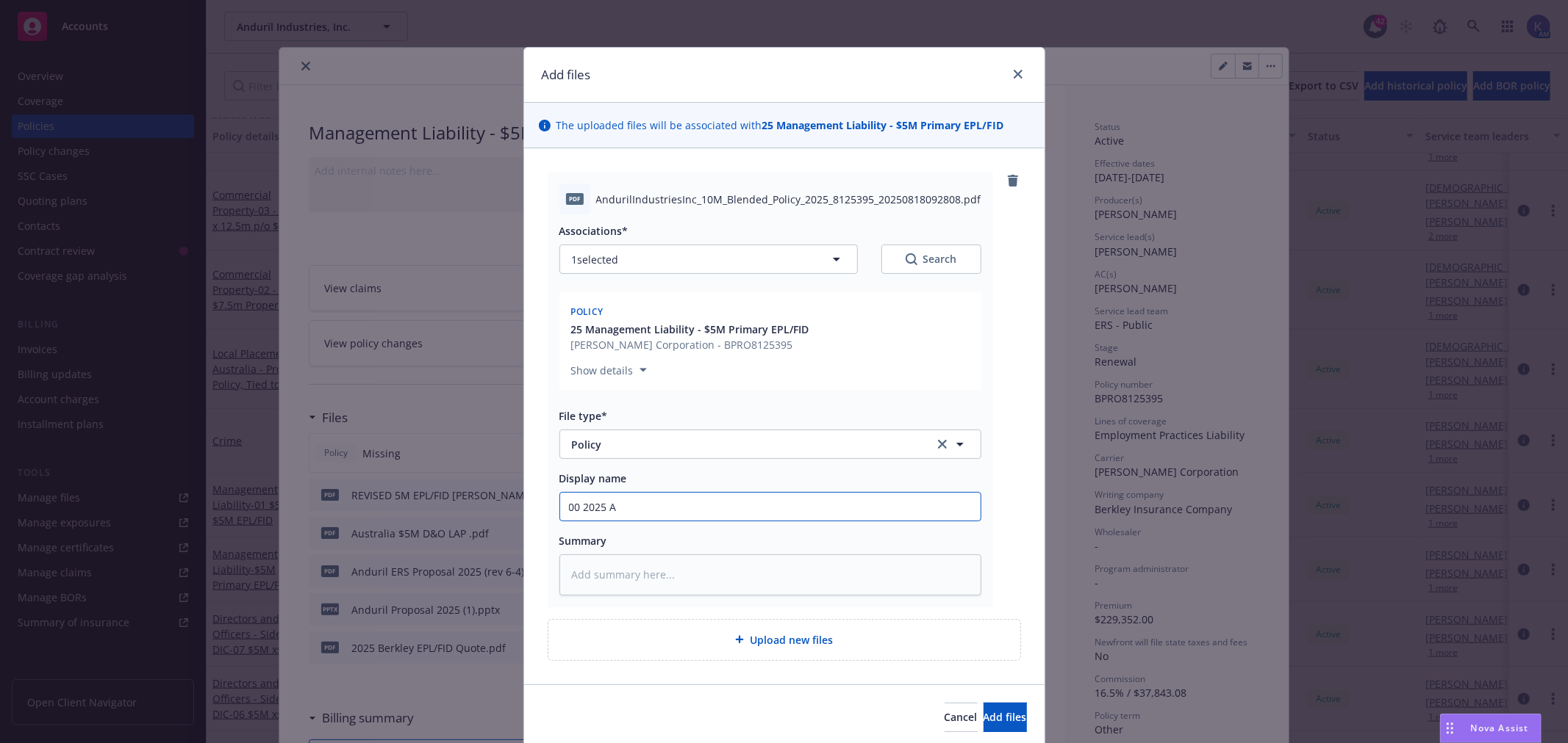
type input "00 2025 An"
type textarea "x"
type input "00 2025 And"
type textarea "x"
type input "00 2025 Andu"
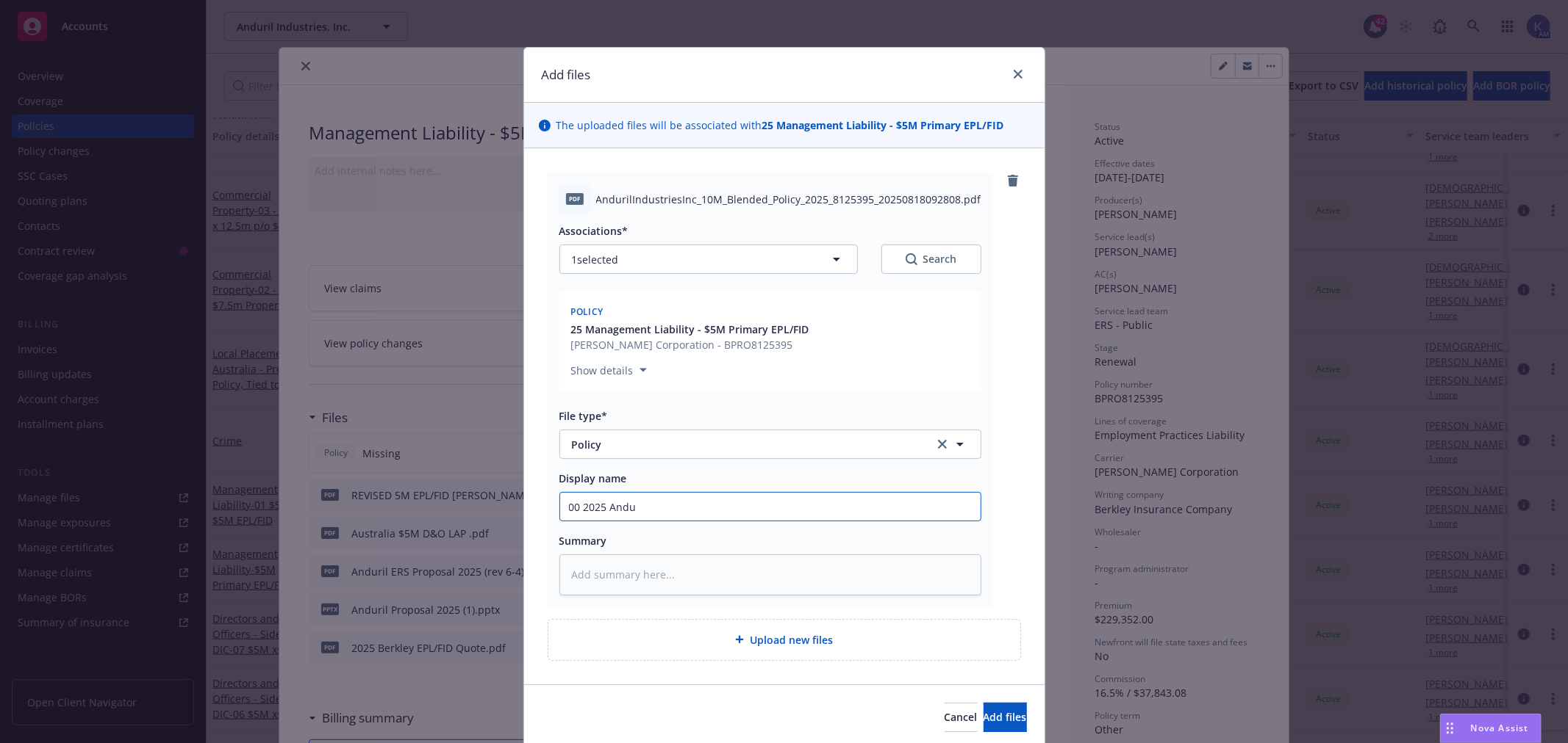
type textarea "x"
type input "00 2025 Andur"
type textarea "x"
type input "00 2025 Anduri"
type textarea "x"
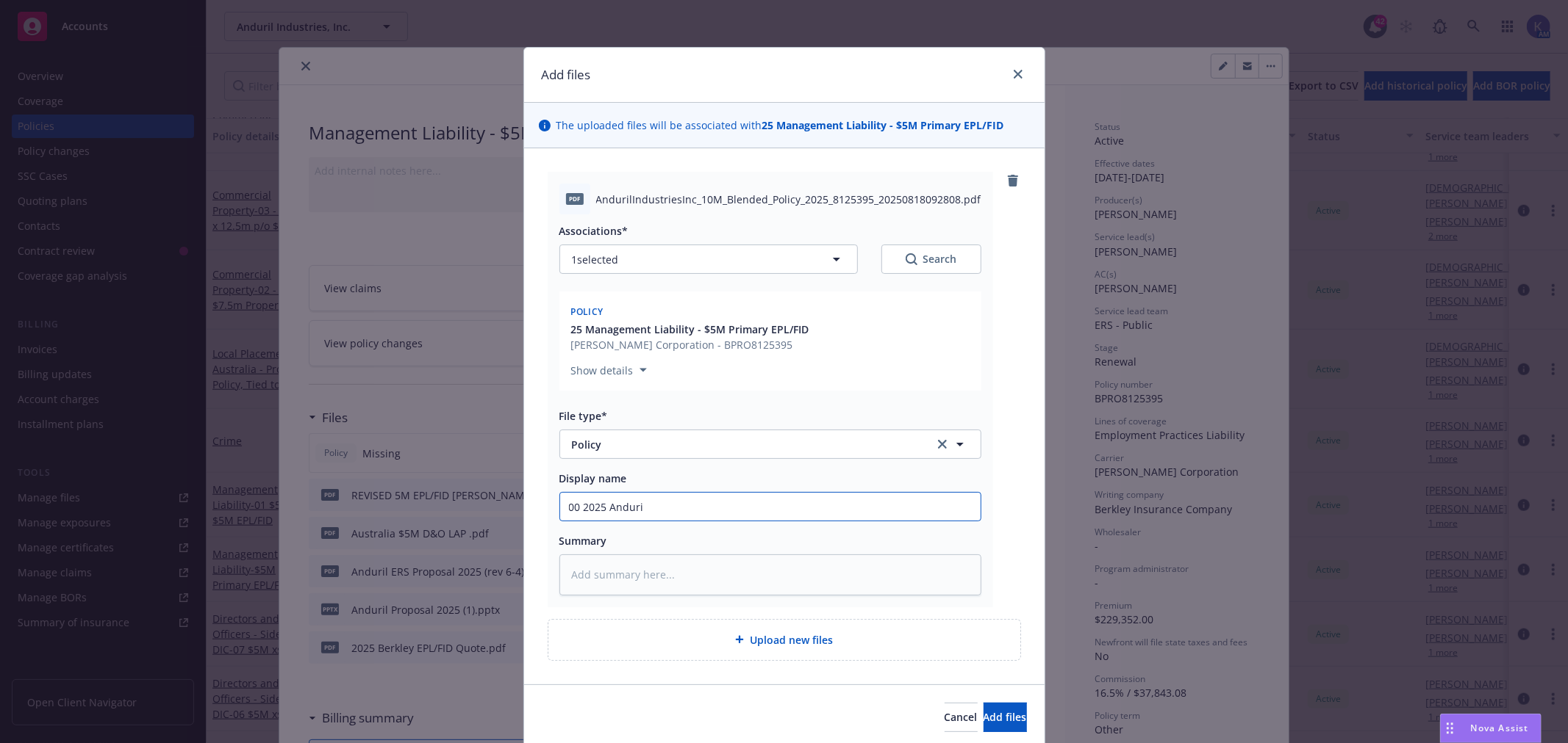
type input "00 2025 Anduril"
type textarea "x"
type input "00 2025 Anduril"
type textarea "x"
type input "00 2025 Anduril -"
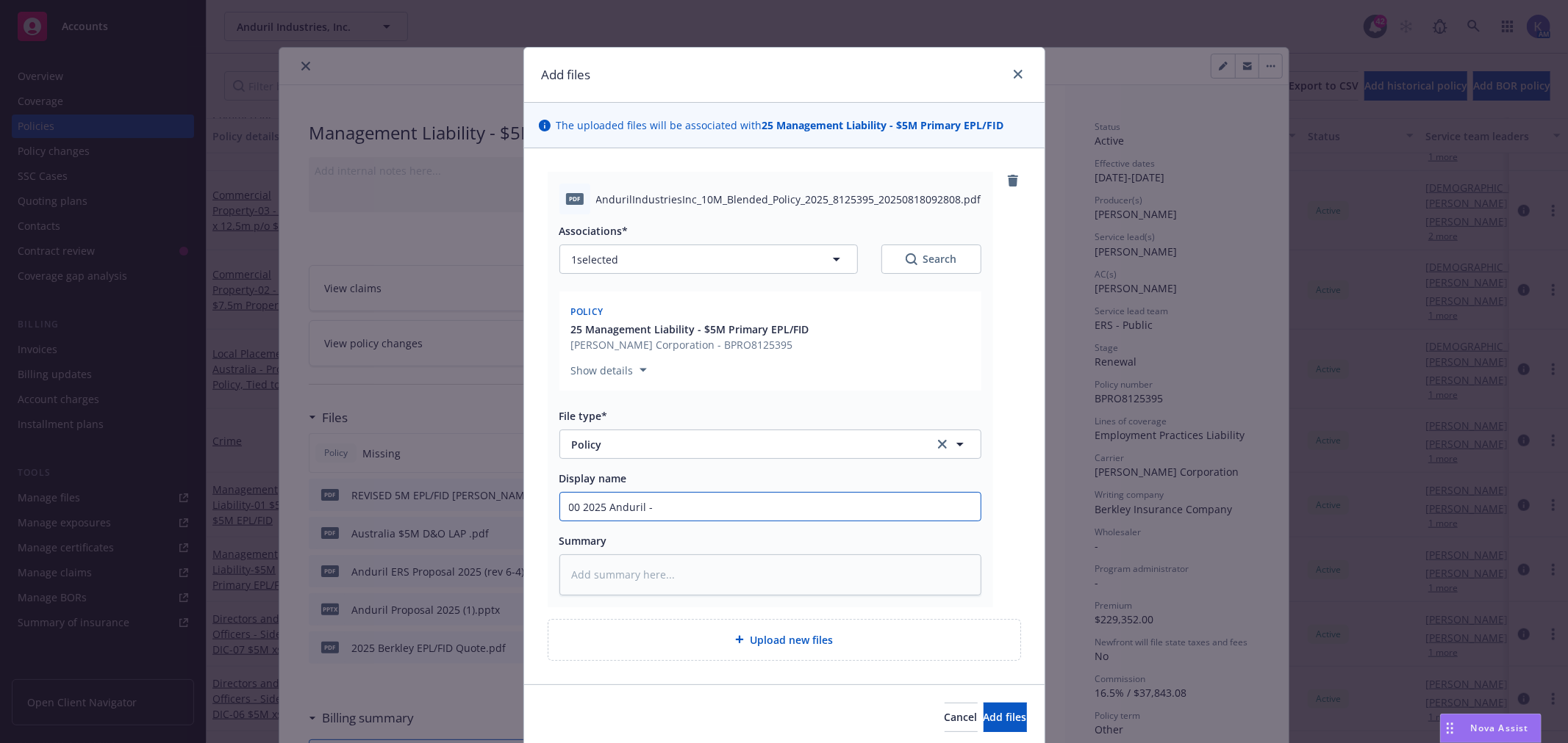
type textarea "x"
type input "00 2025 Anduril -"
type textarea "x"
type input "00 2025 Anduril - E"
type textarea "x"
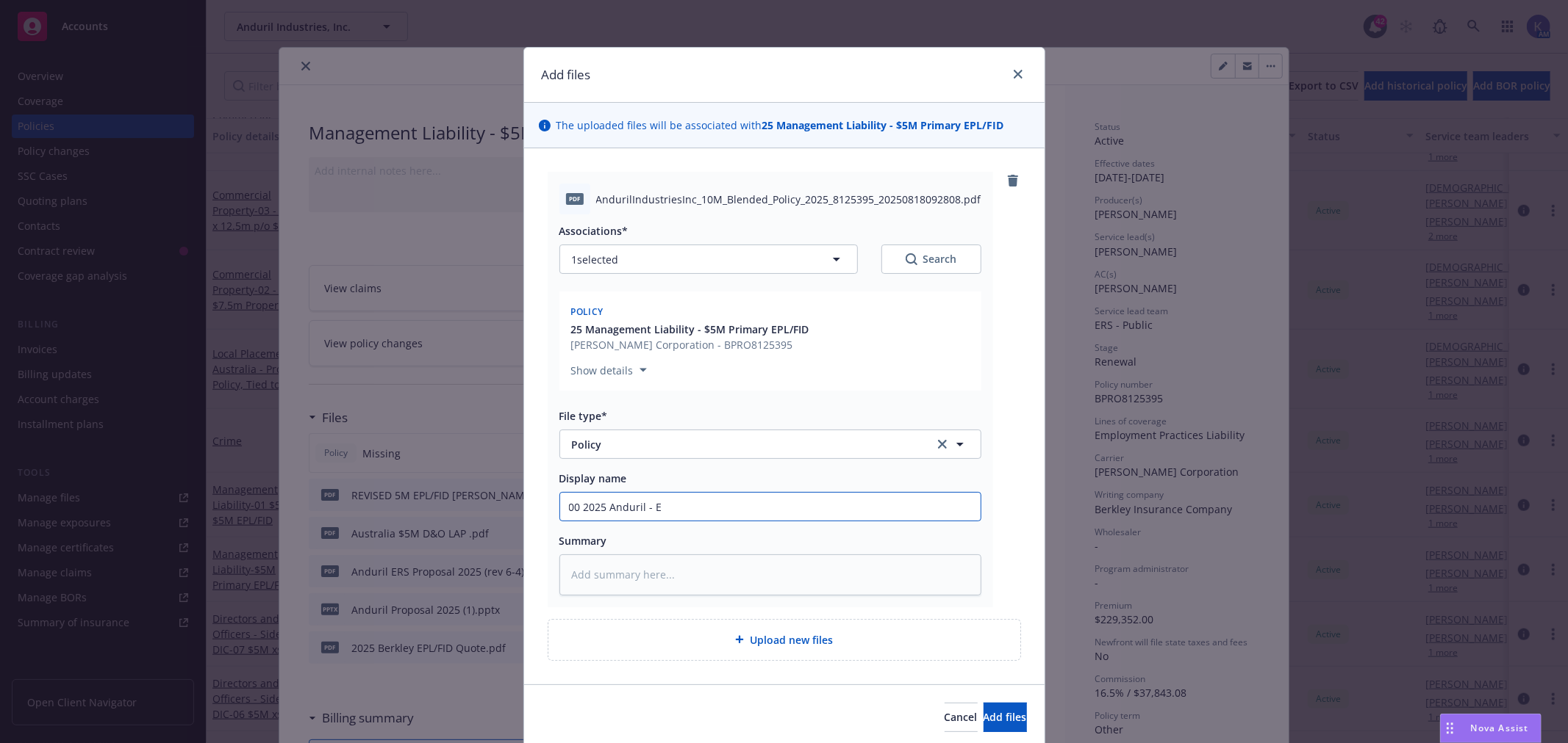
type input "00 2025 Anduril - EP"
type textarea "x"
type input "00 2025 Anduril - EPL"
type textarea "x"
type input "00 2025 Anduril - EPL."
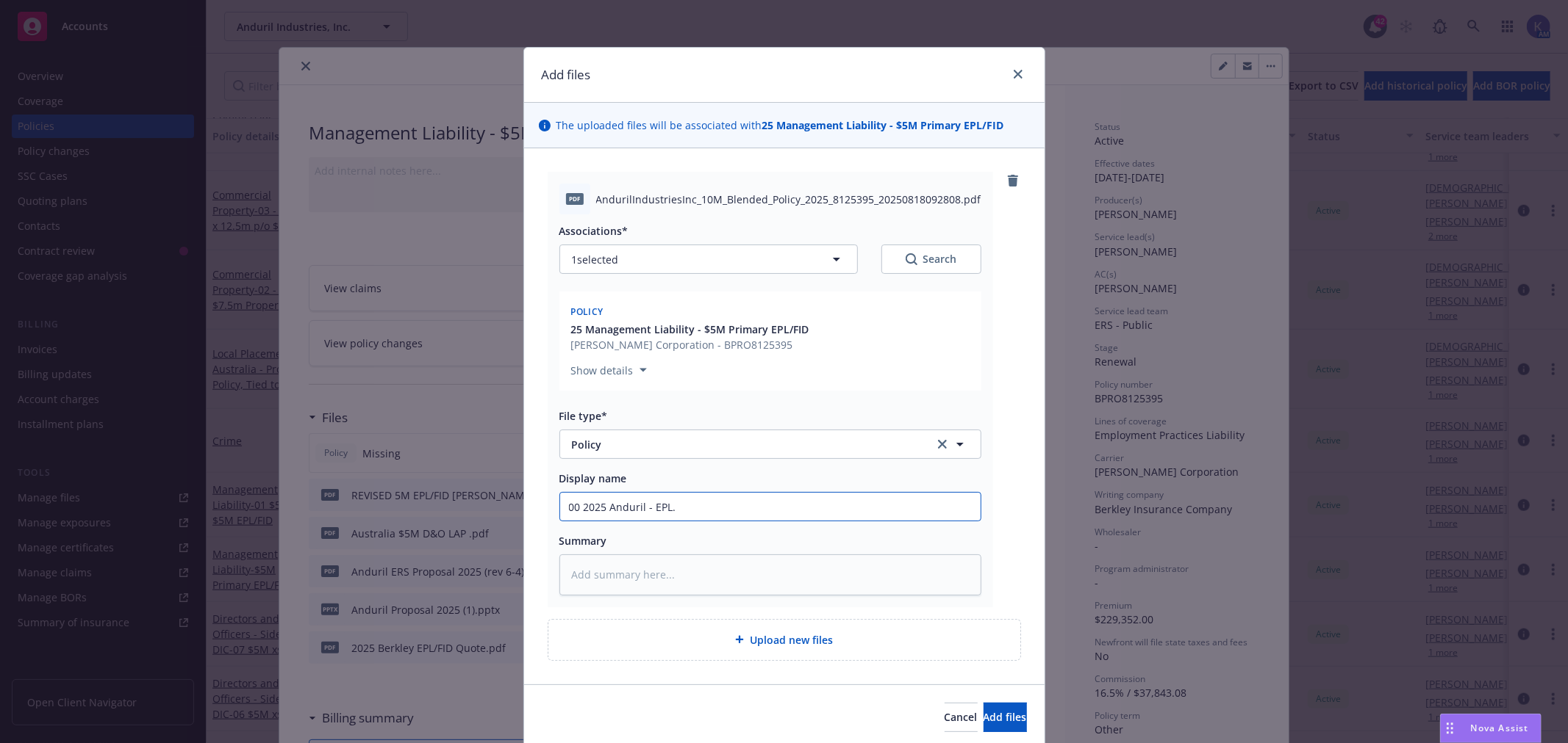
type textarea "x"
type input "00 2025 Anduril - EPL.F"
type textarea "x"
type input "00 2025 Anduril - [DOMAIN_NAME]"
type textarea "x"
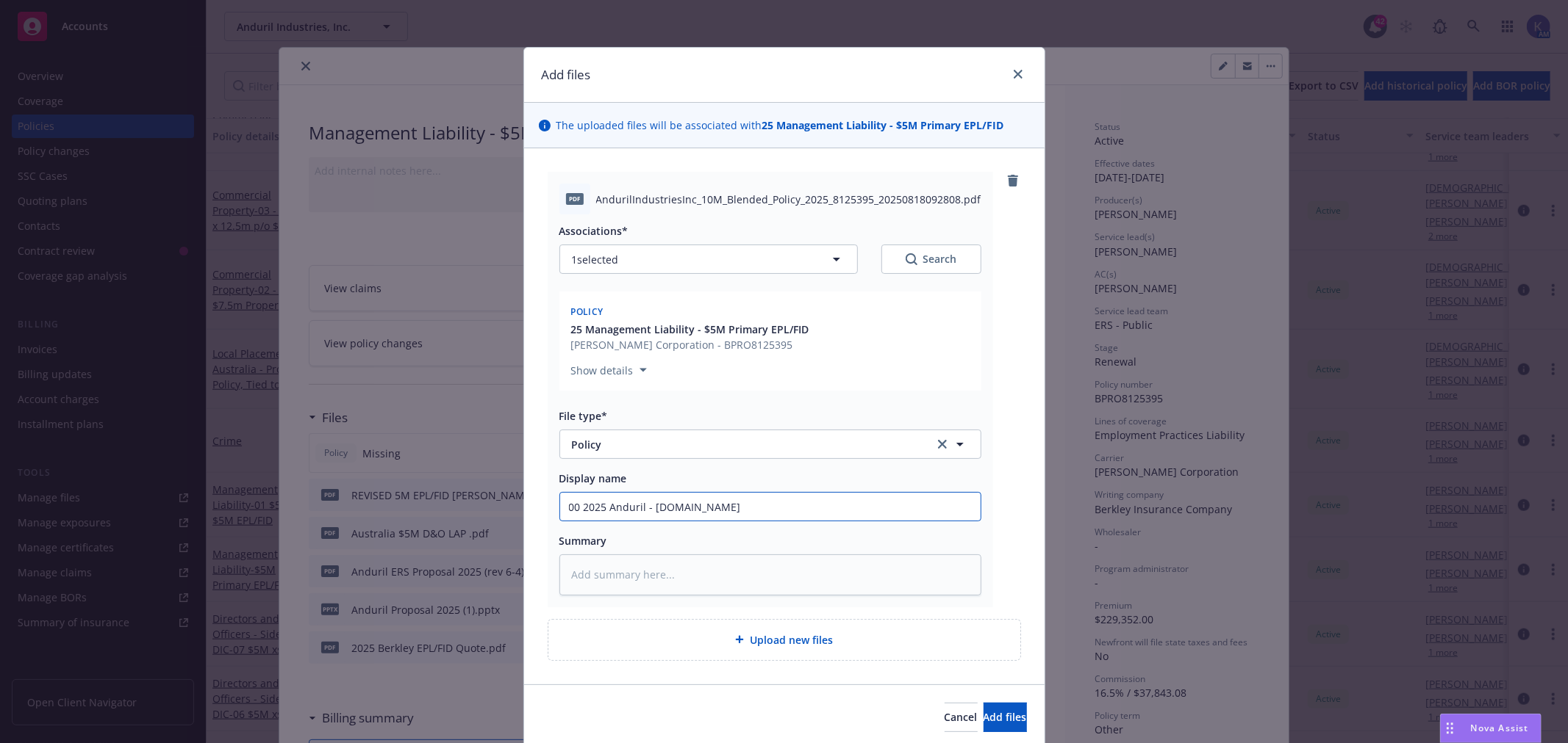
type input "00 2025 Anduril - EPL.FID"
type textarea "x"
type input "00 2025 Anduril - EPL.FID"
type textarea "x"
type input "00 2025 Anduril - EPL.FID P"
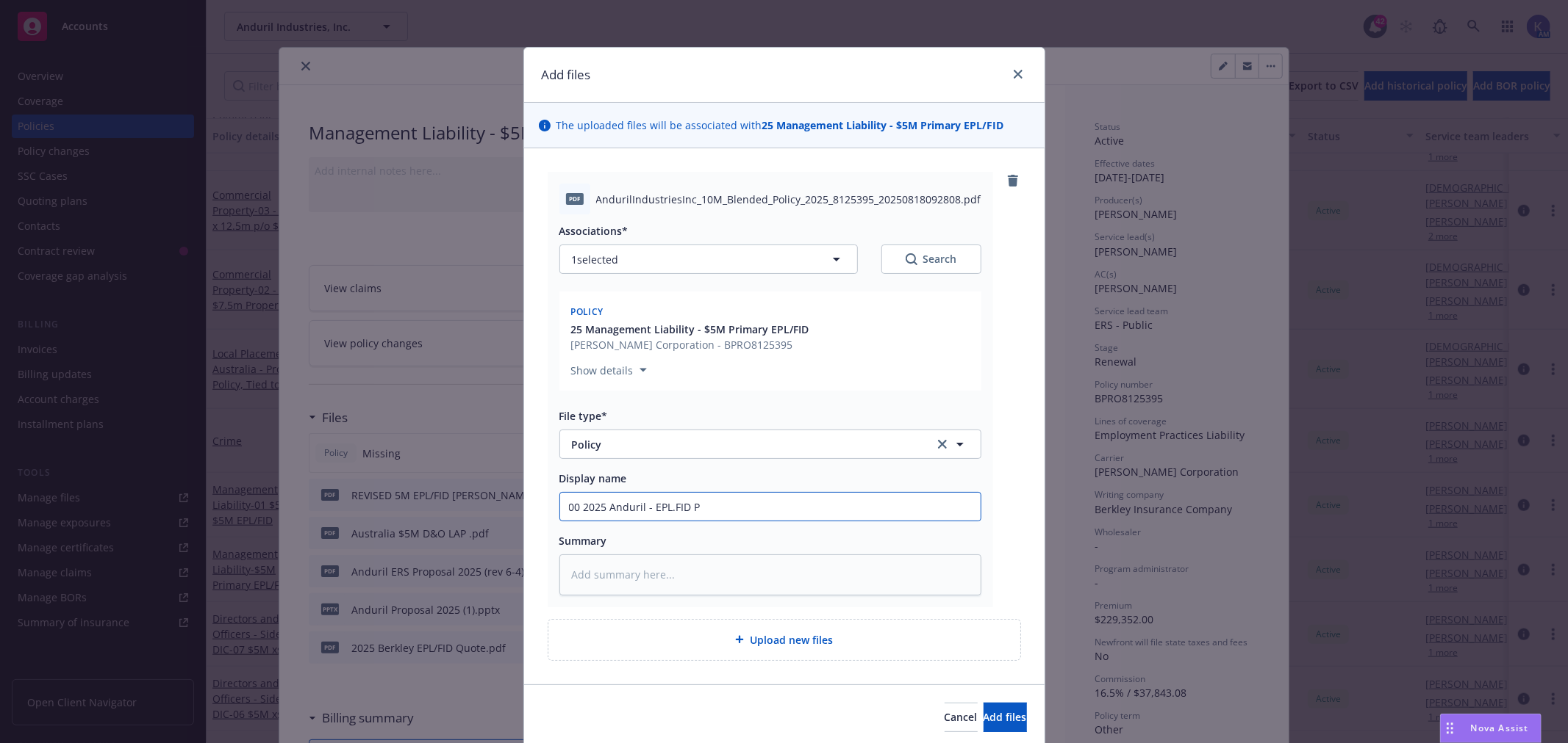
type textarea "x"
type input "00 2025 Anduril - EPL.FID Po"
type textarea "x"
type input "00 2025 Anduril - EPL.FID Pol"
type textarea "x"
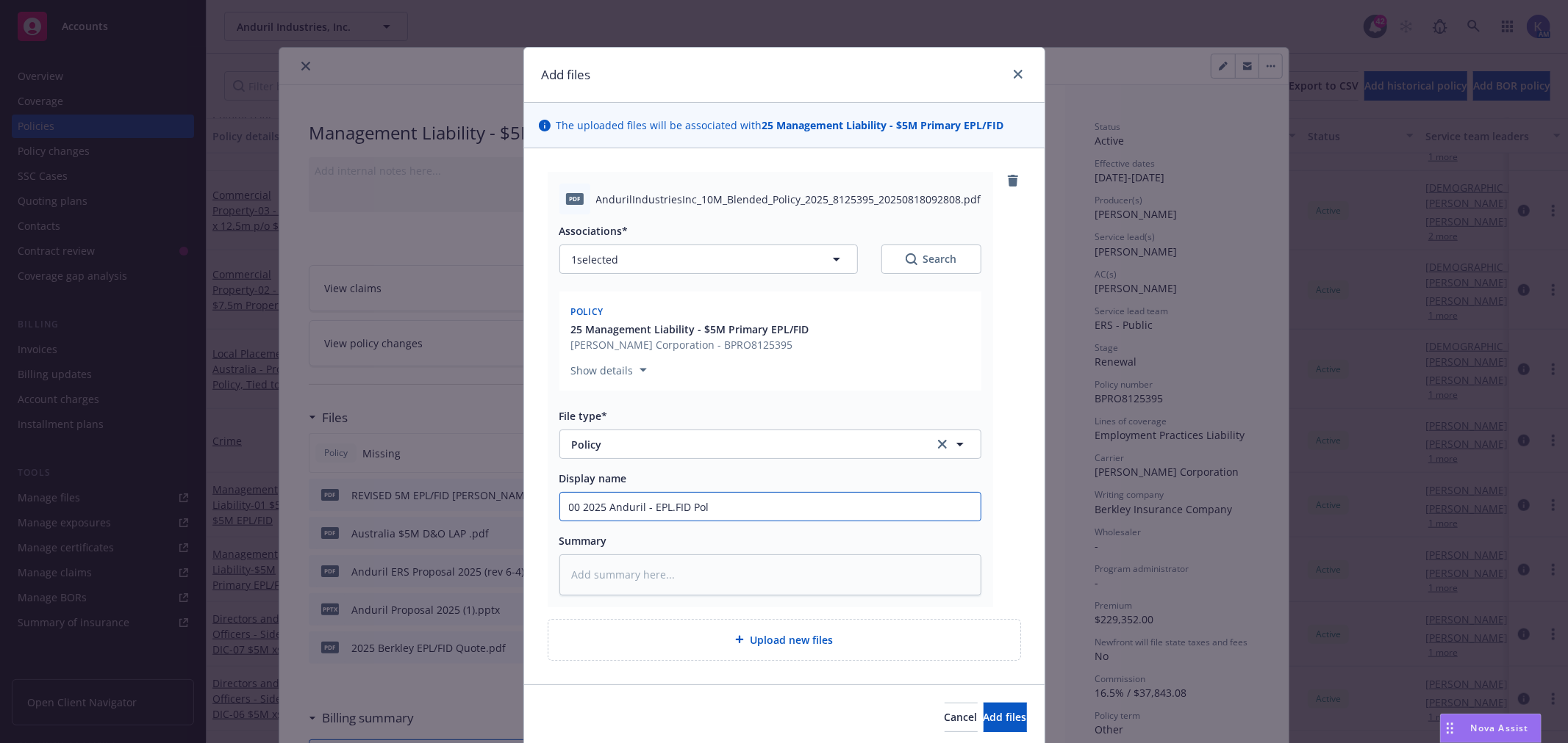
type input "00 2025 Anduril - EPL.FID Poli"
type textarea "x"
type input "00 2025 Anduril - EPL.FID Polic"
type textarea "x"
type input "00 2025 Anduril - EPL.FID Policy"
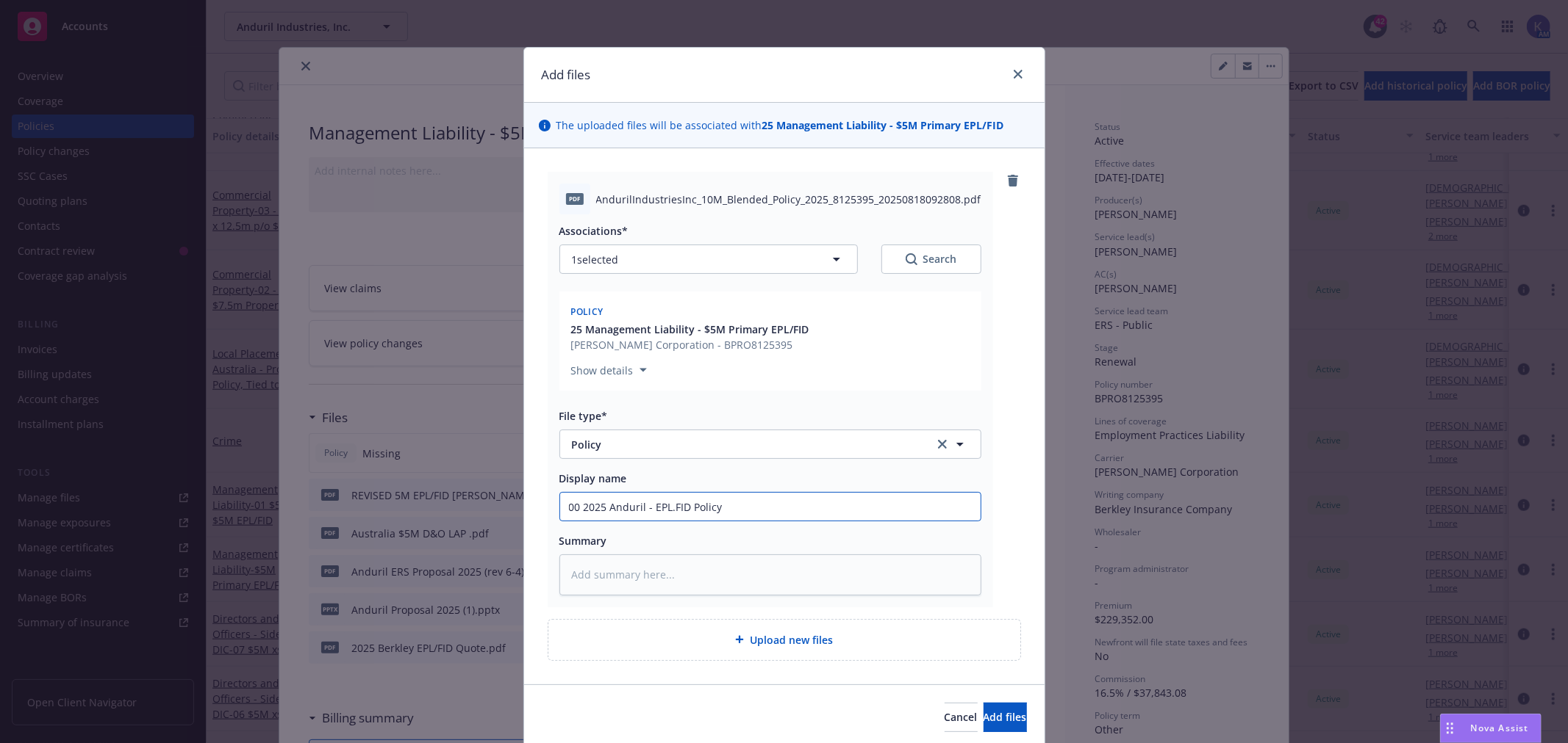
type textarea "x"
type input "00 2025 Anduril - EPL.FID Policy"
type textarea "x"
type input "00 2025 Anduril - EPL.FID Policy -"
type textarea "x"
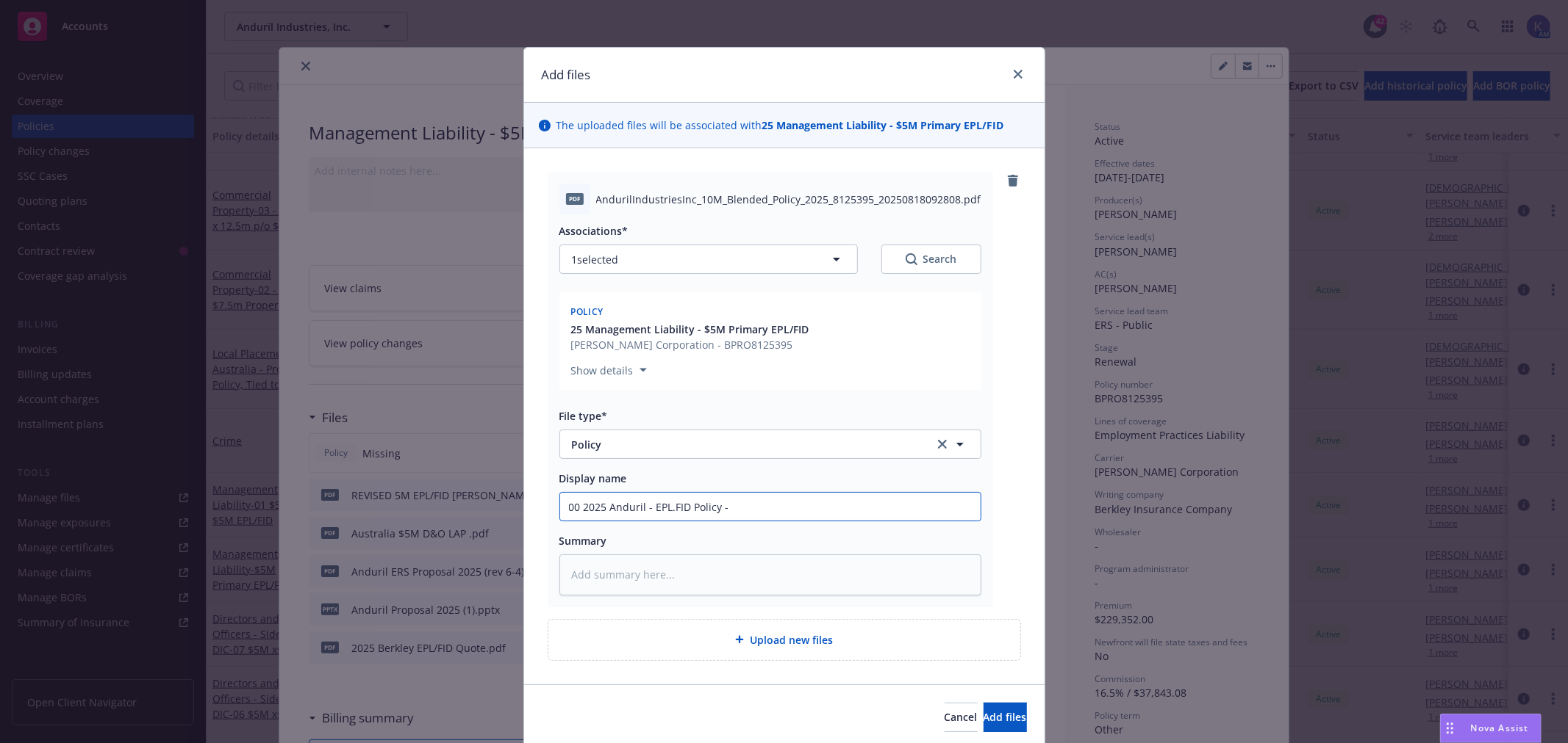
type input "00 2025 Anduril - EPL.FID Policy -"
type textarea "x"
type input "00 2025 Anduril - EPL.FID Policy - B"
type textarea "x"
type input "00 2025 Anduril - EPL.FID Policy - Be"
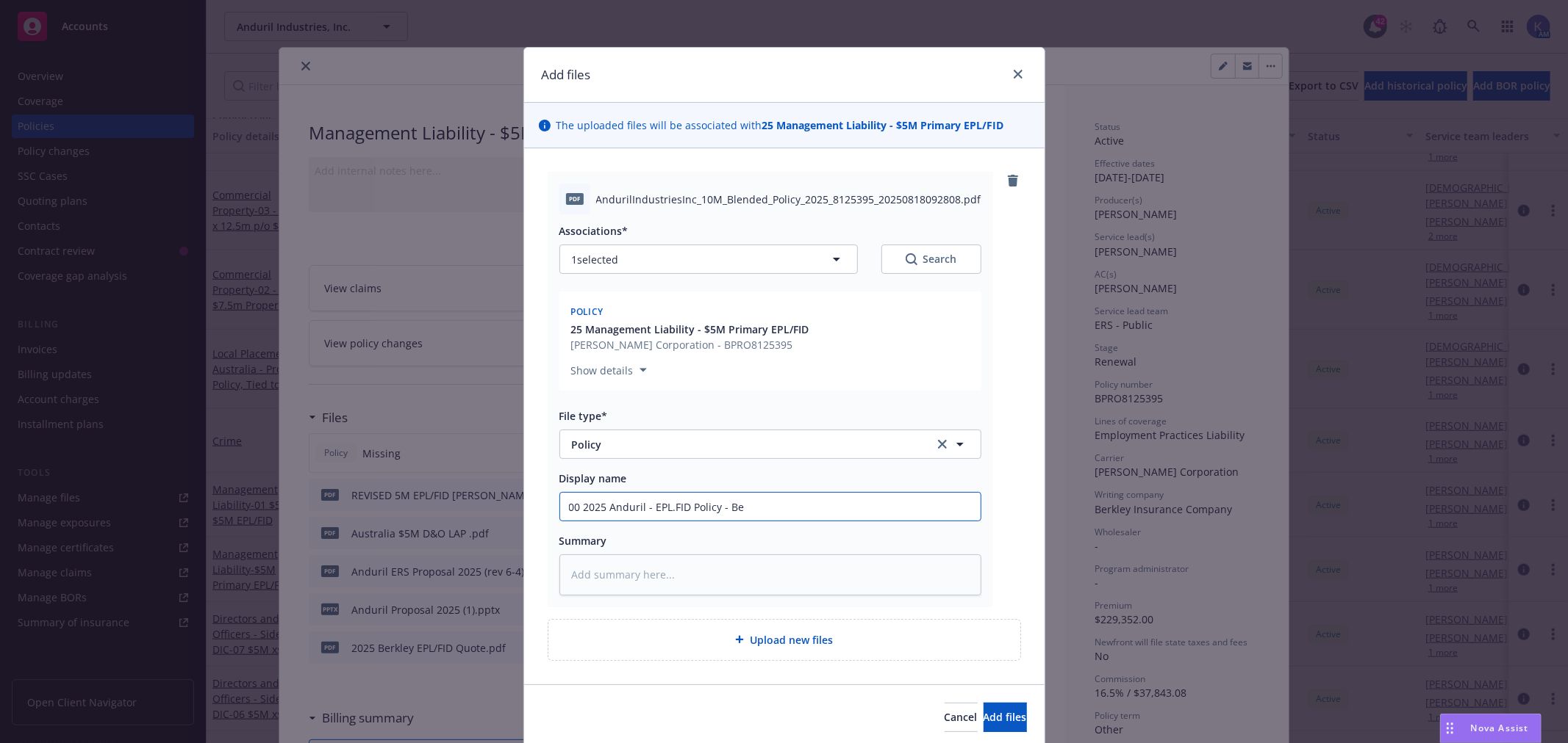
type textarea "x"
type input "00 2025 Anduril - EPL.FID Policy - Ber"
type textarea "x"
type input "00 2025 Anduril - EPL.FID Policy - [PERSON_NAME]"
type textarea "x"
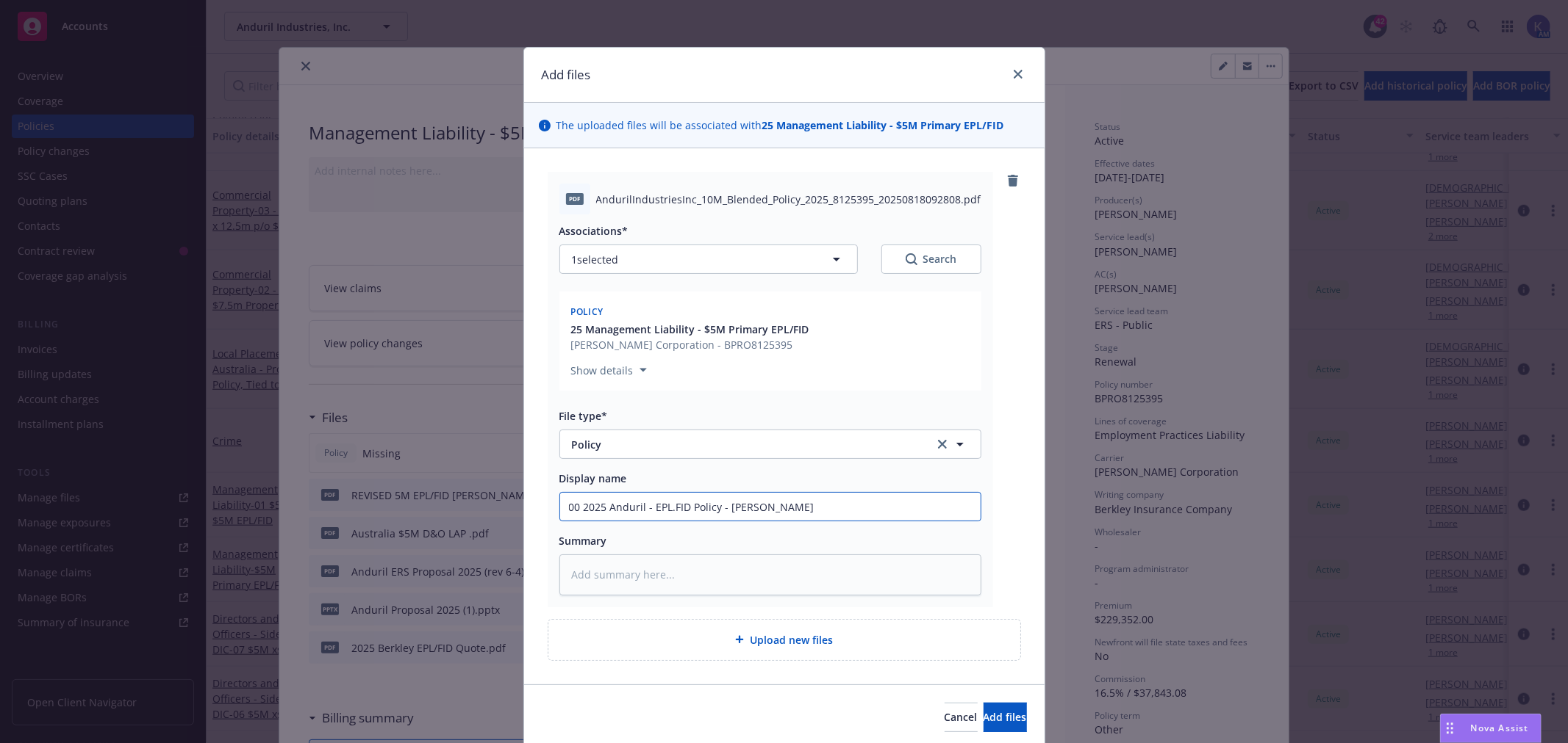
type input "00 2025 Anduril - EPL.FID Policy - Berkl"
type textarea "x"
type input "00 2025 Anduril - EPL.FID Policy - Berkle"
type textarea "x"
type input "00 2025 Anduril - EPL.FID Policy - Berkley"
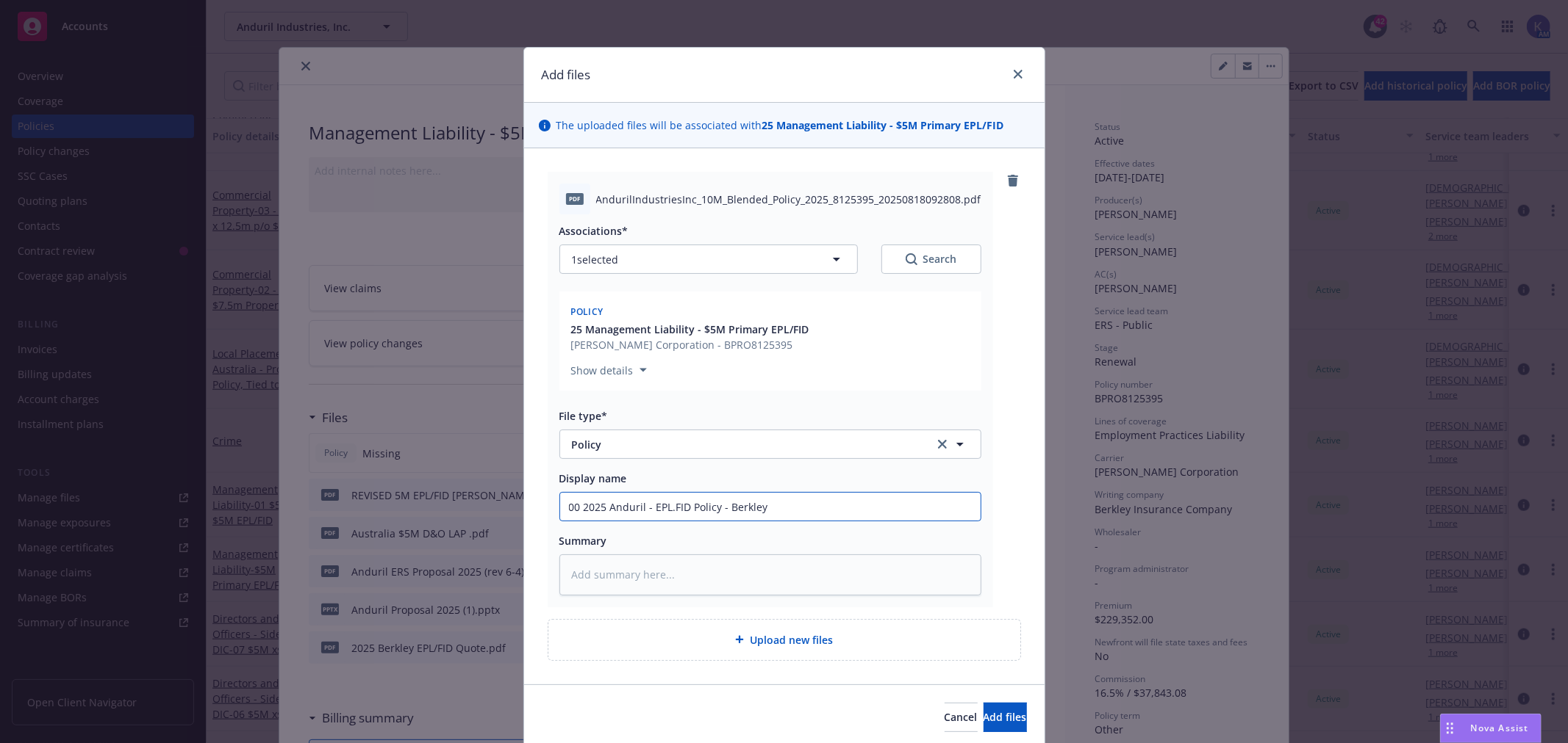
type textarea "x"
type input "00 2025 Anduril - EPL.FID Policy - Berkley"
click at [984, 717] on span "Add files" at bounding box center [1005, 718] width 44 height 14
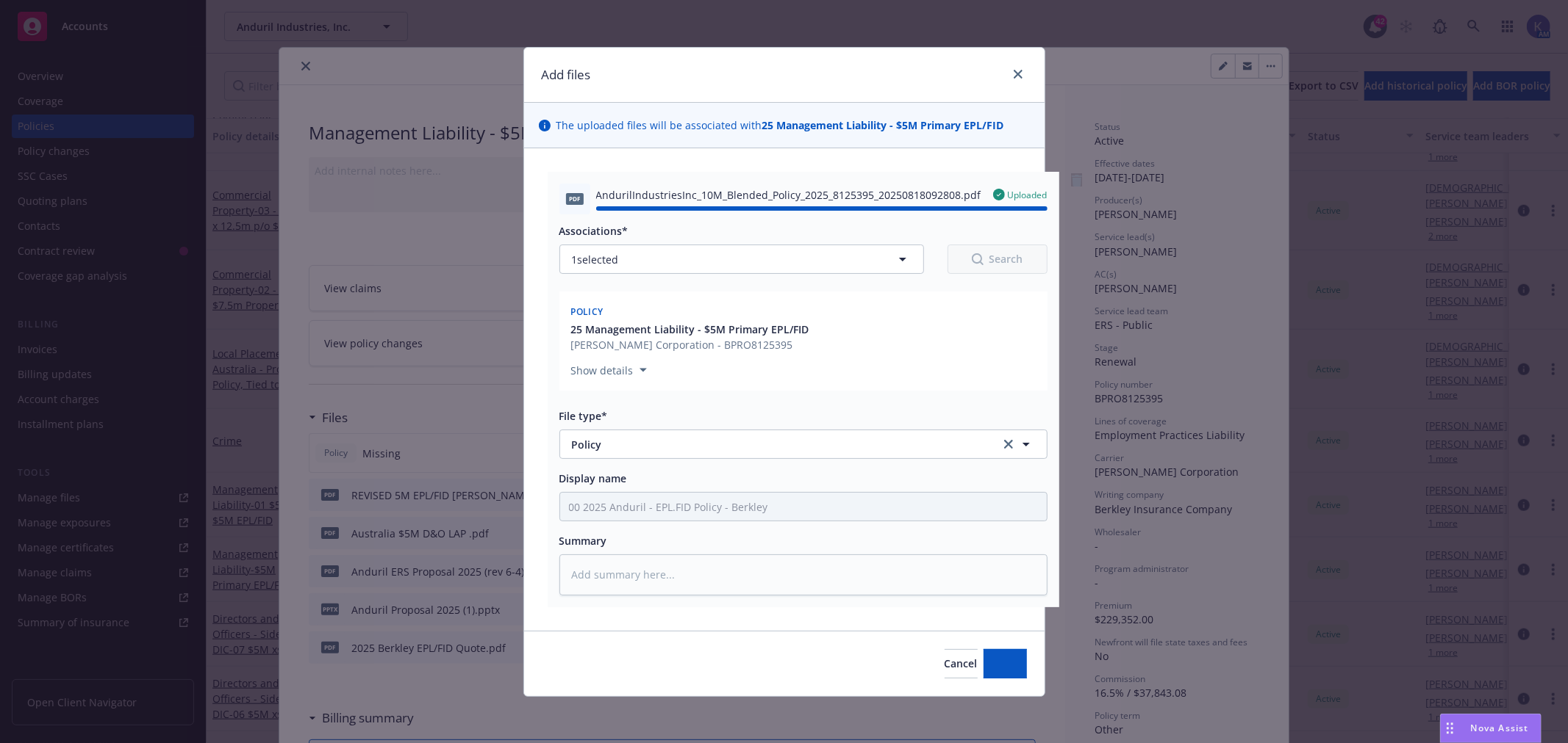
type textarea "x"
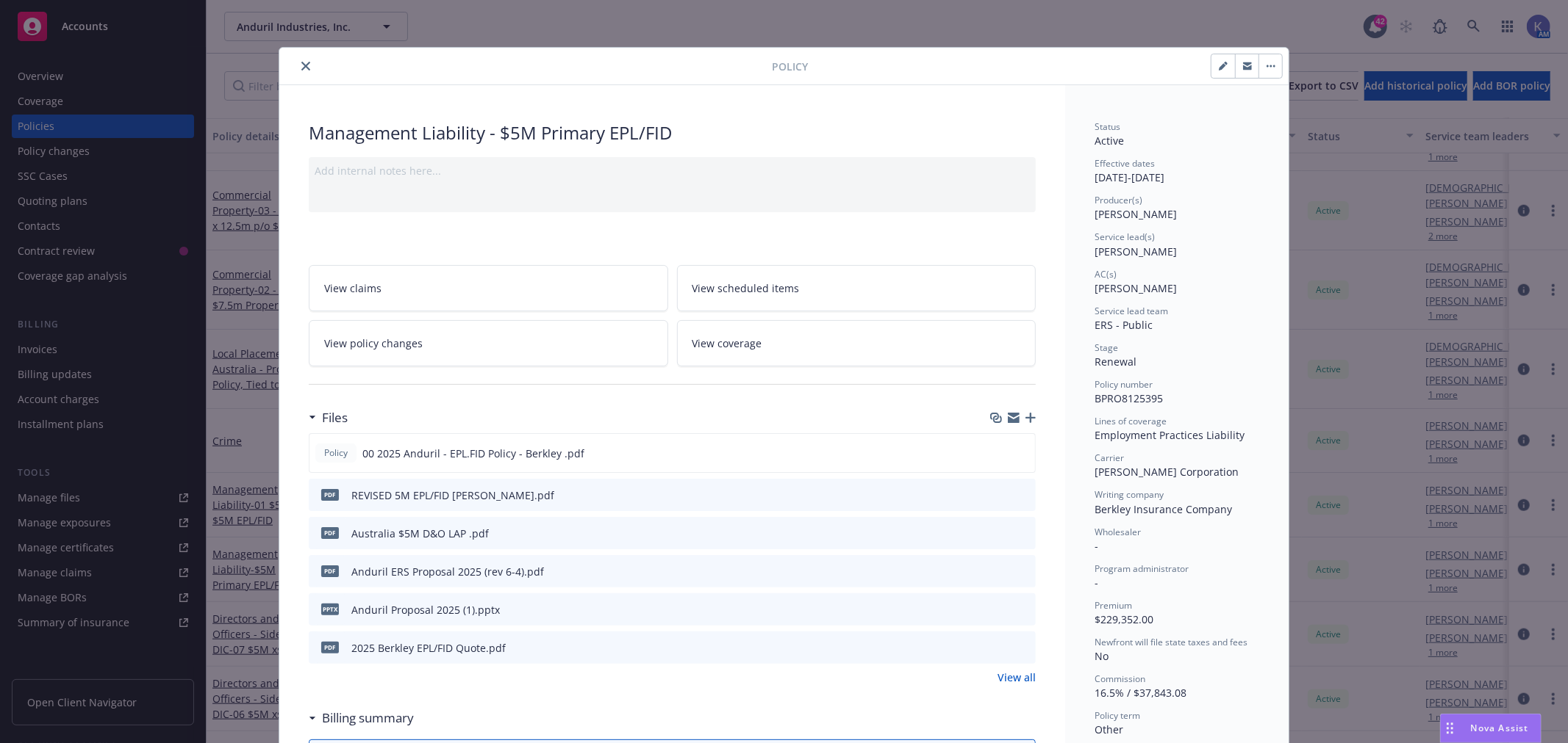
click at [301, 67] on icon "close" at bounding box center [306, 66] width 9 height 9
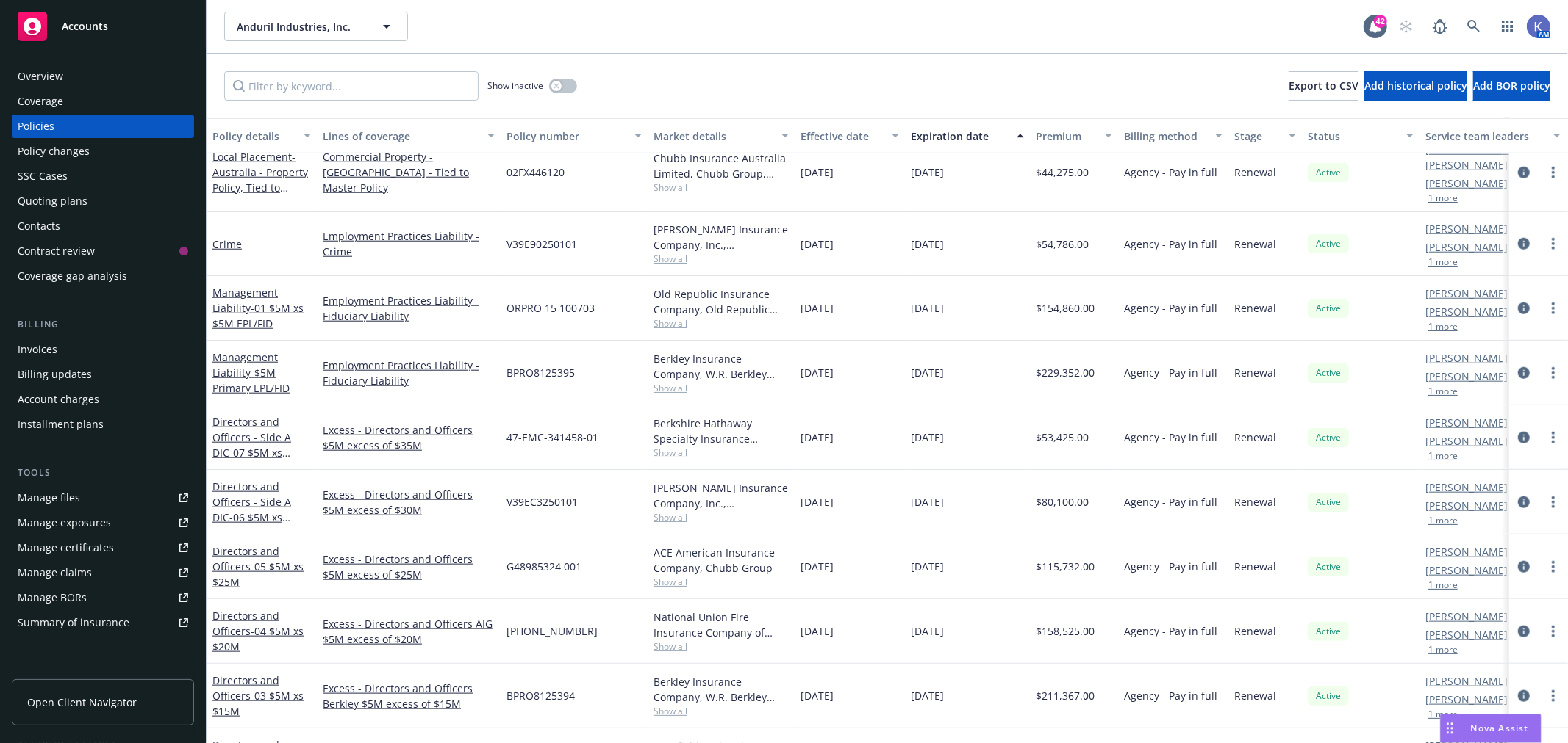
scroll to position [1224, 0]
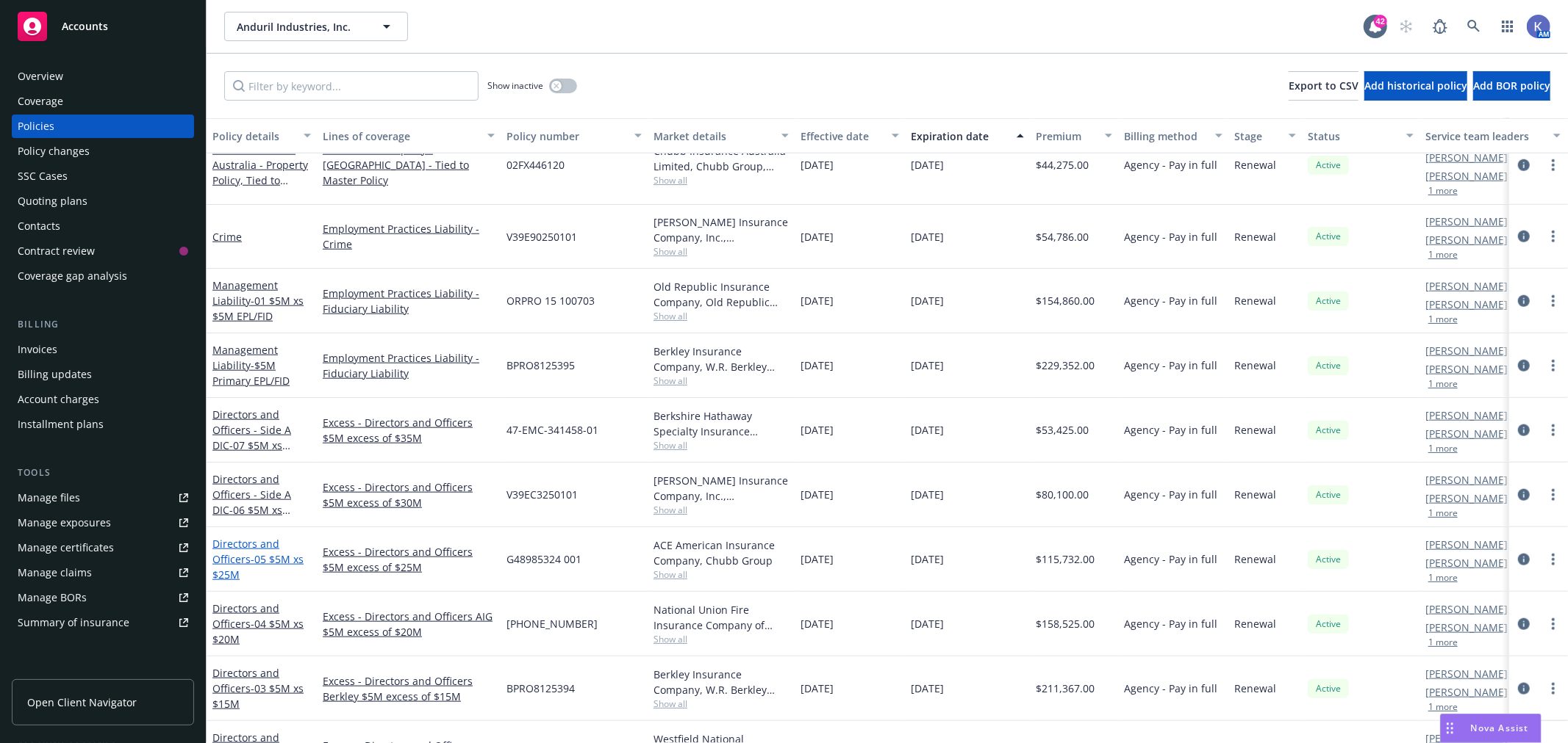
click at [263, 553] on span "- 05 $5M xs $25M" at bounding box center [258, 568] width 91 height 30
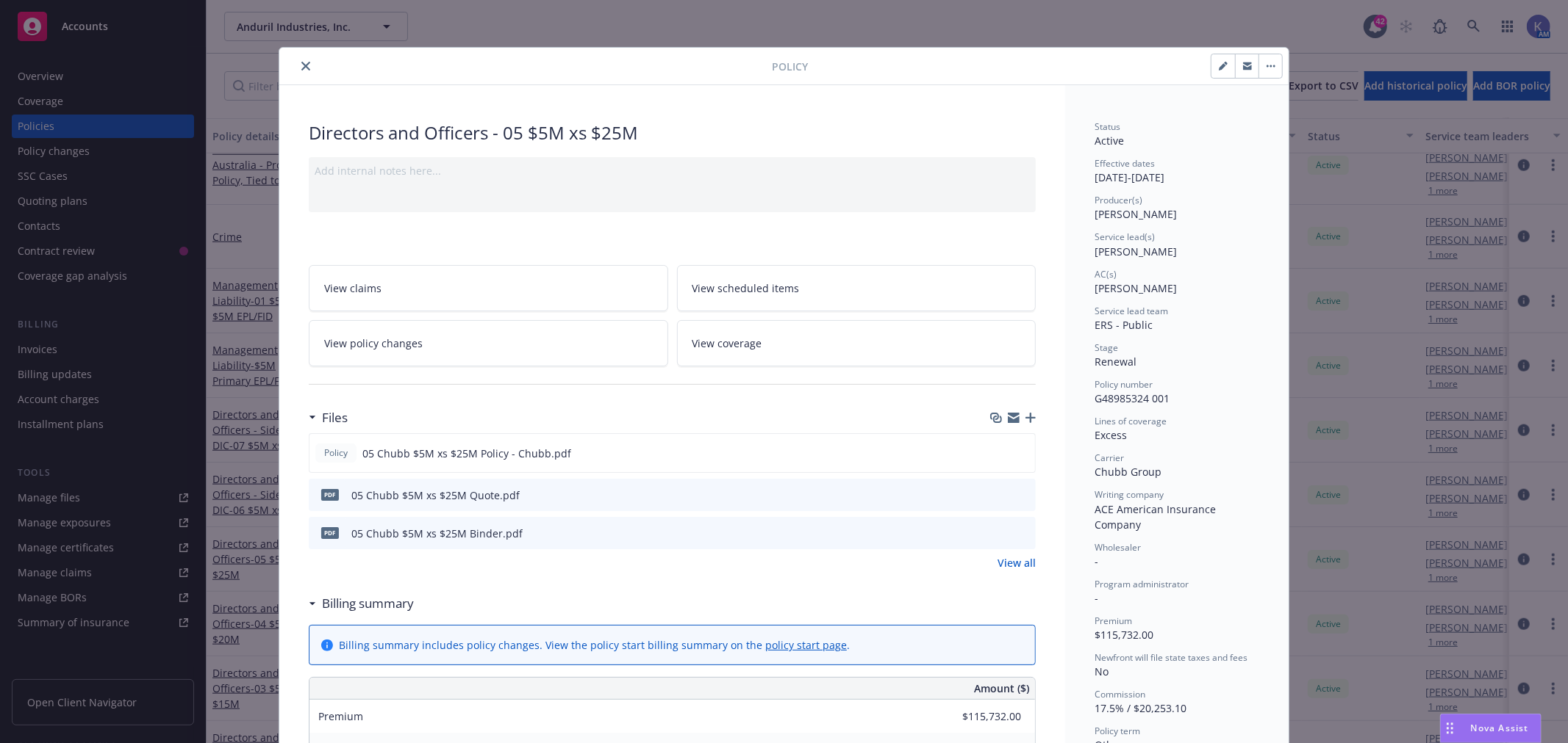
click at [301, 64] on icon "close" at bounding box center [306, 66] width 9 height 9
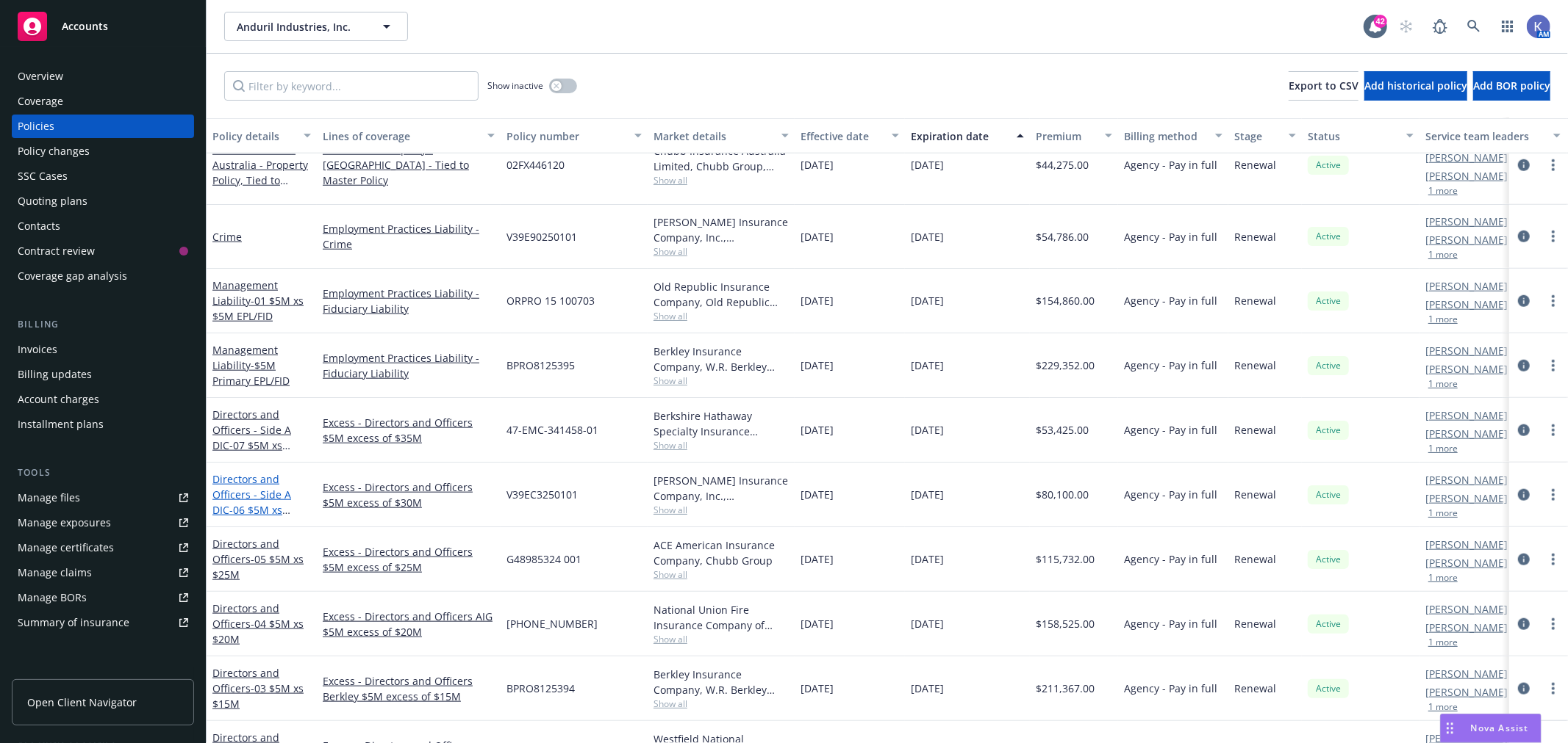
click at [248, 503] on span "- 06 $5M xs $30M Lead" at bounding box center [251, 518] width 78 height 30
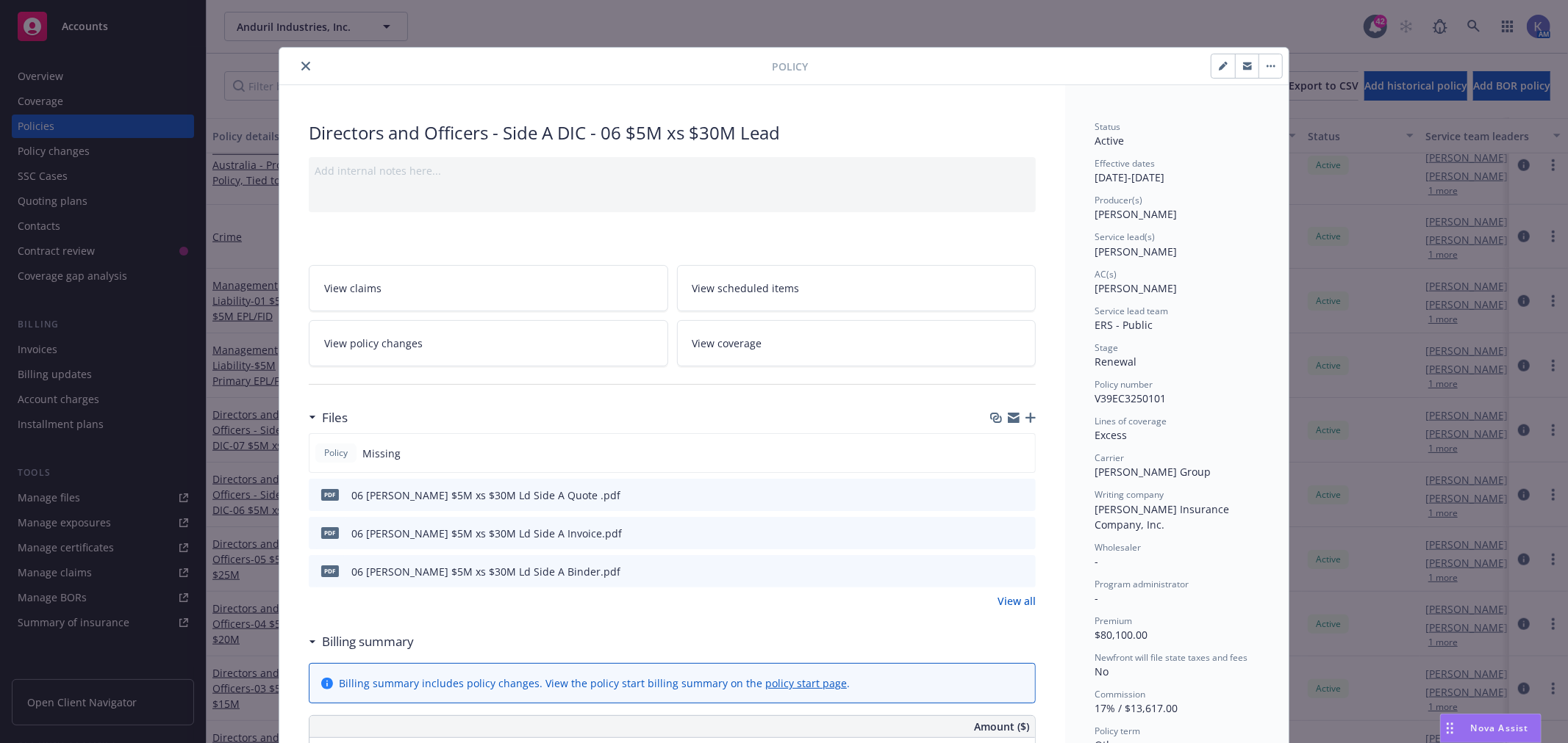
click at [301, 67] on icon "close" at bounding box center [306, 66] width 9 height 9
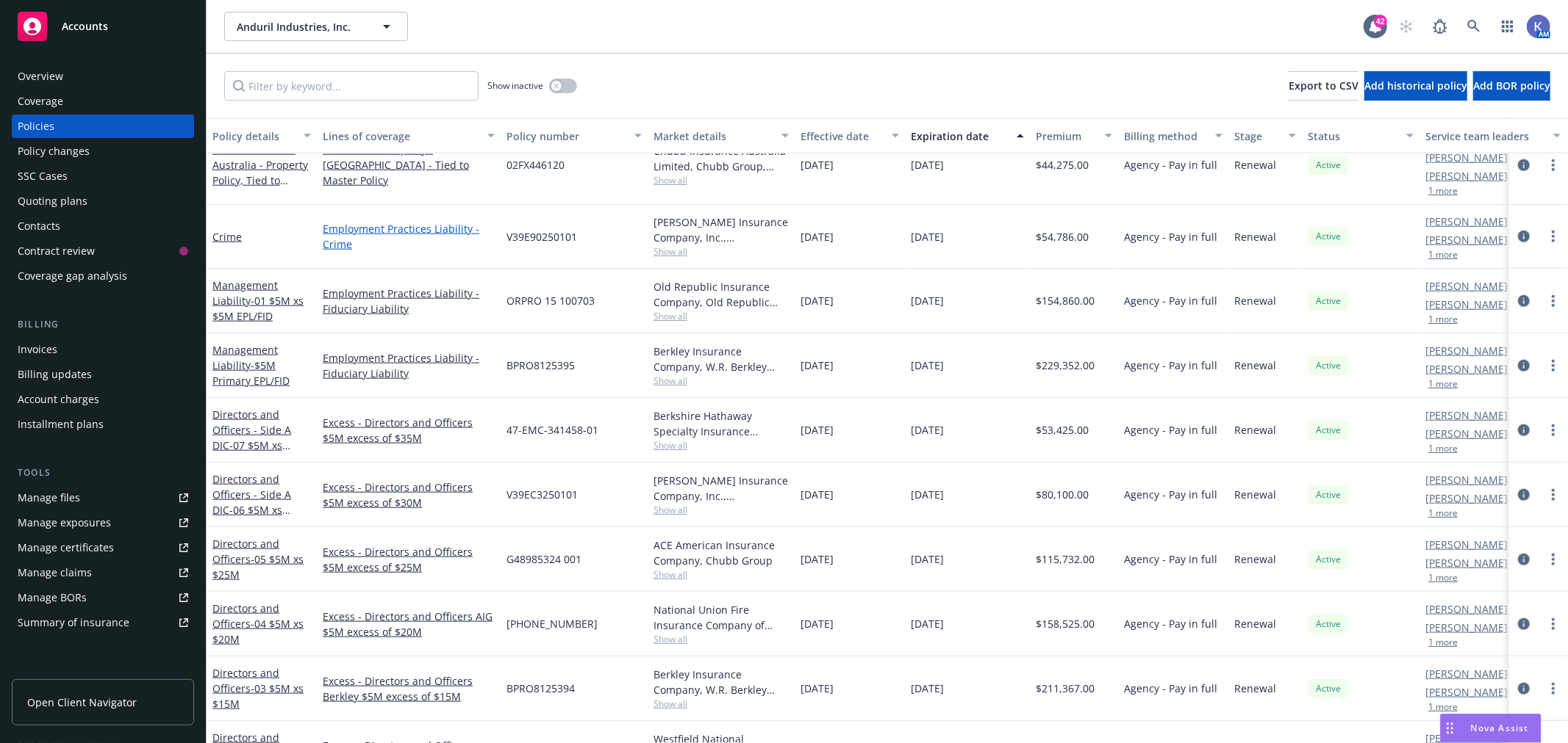
click at [349, 221] on link "Employment Practices Liability - Crime" at bounding box center [408, 236] width 172 height 31
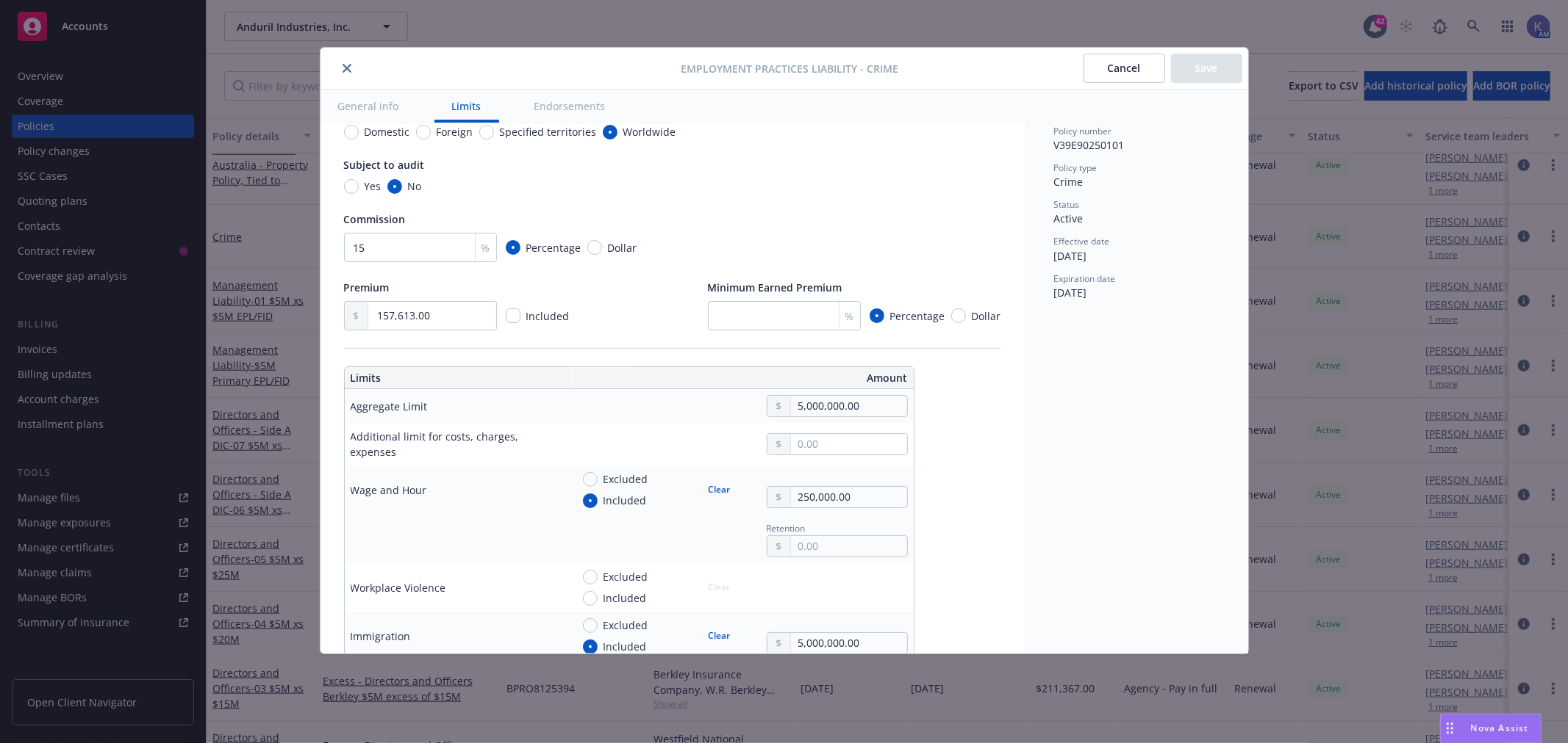
scroll to position [81, 0]
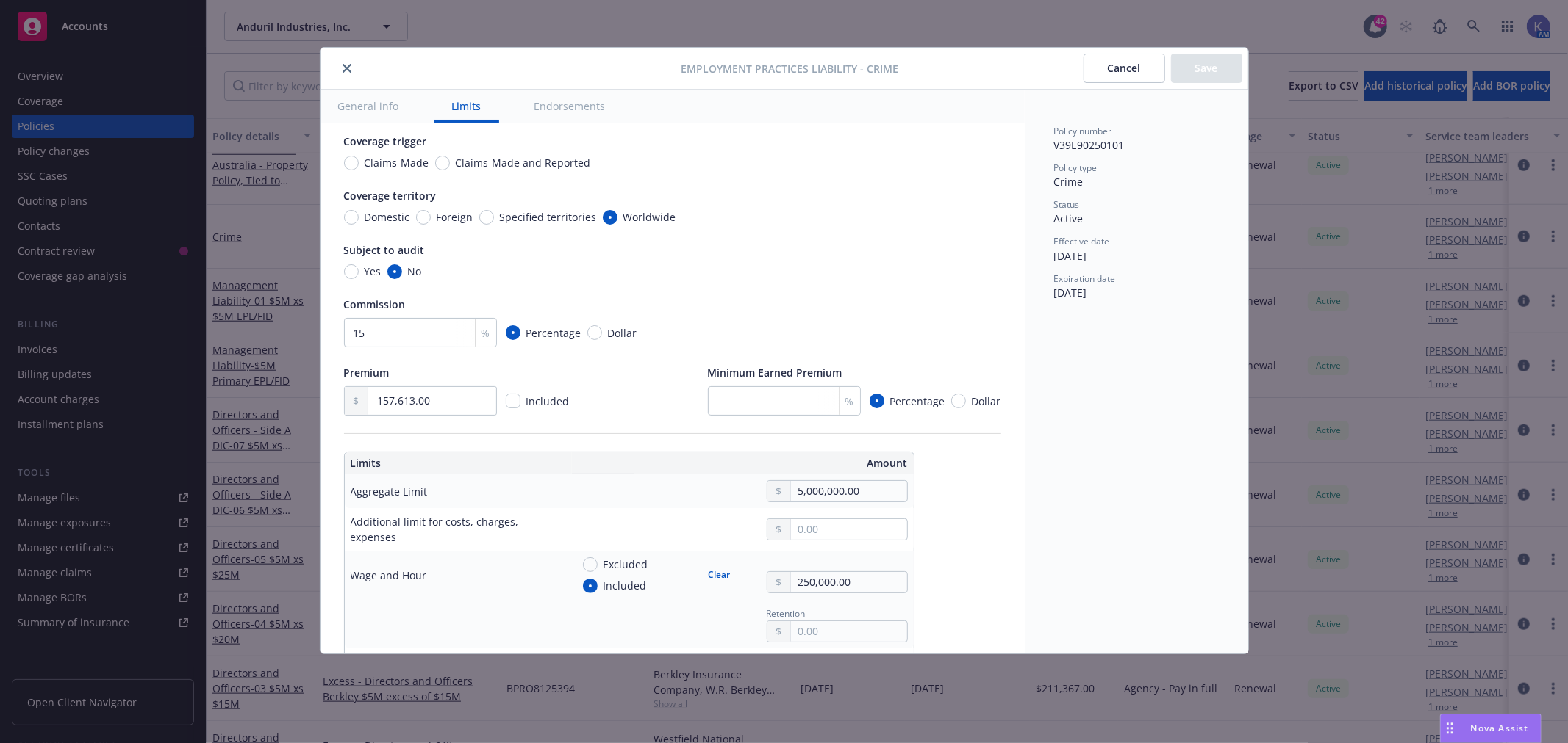
click at [377, 106] on button "General info" at bounding box center [369, 107] width 96 height 33
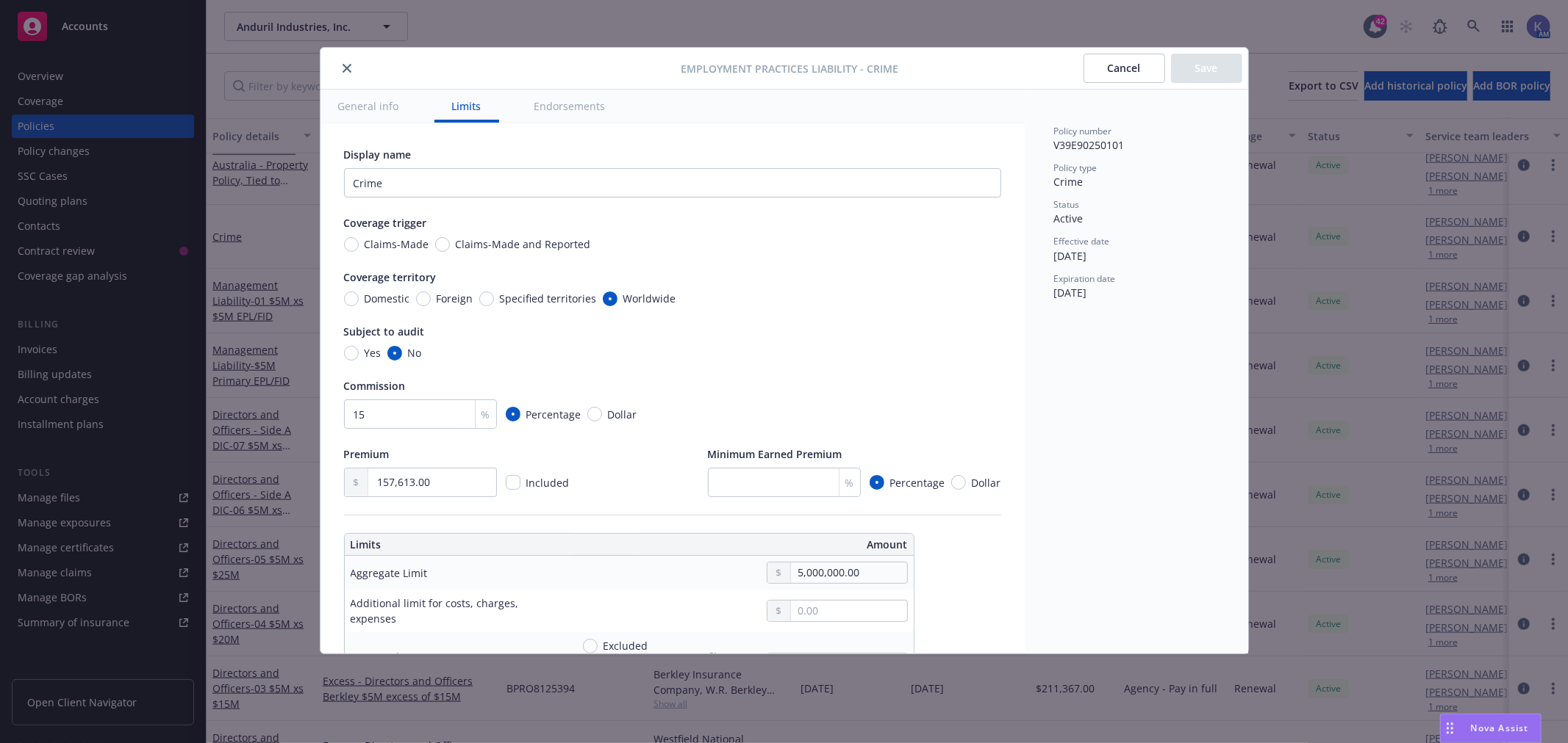
click at [345, 68] on icon "close" at bounding box center [347, 68] width 9 height 9
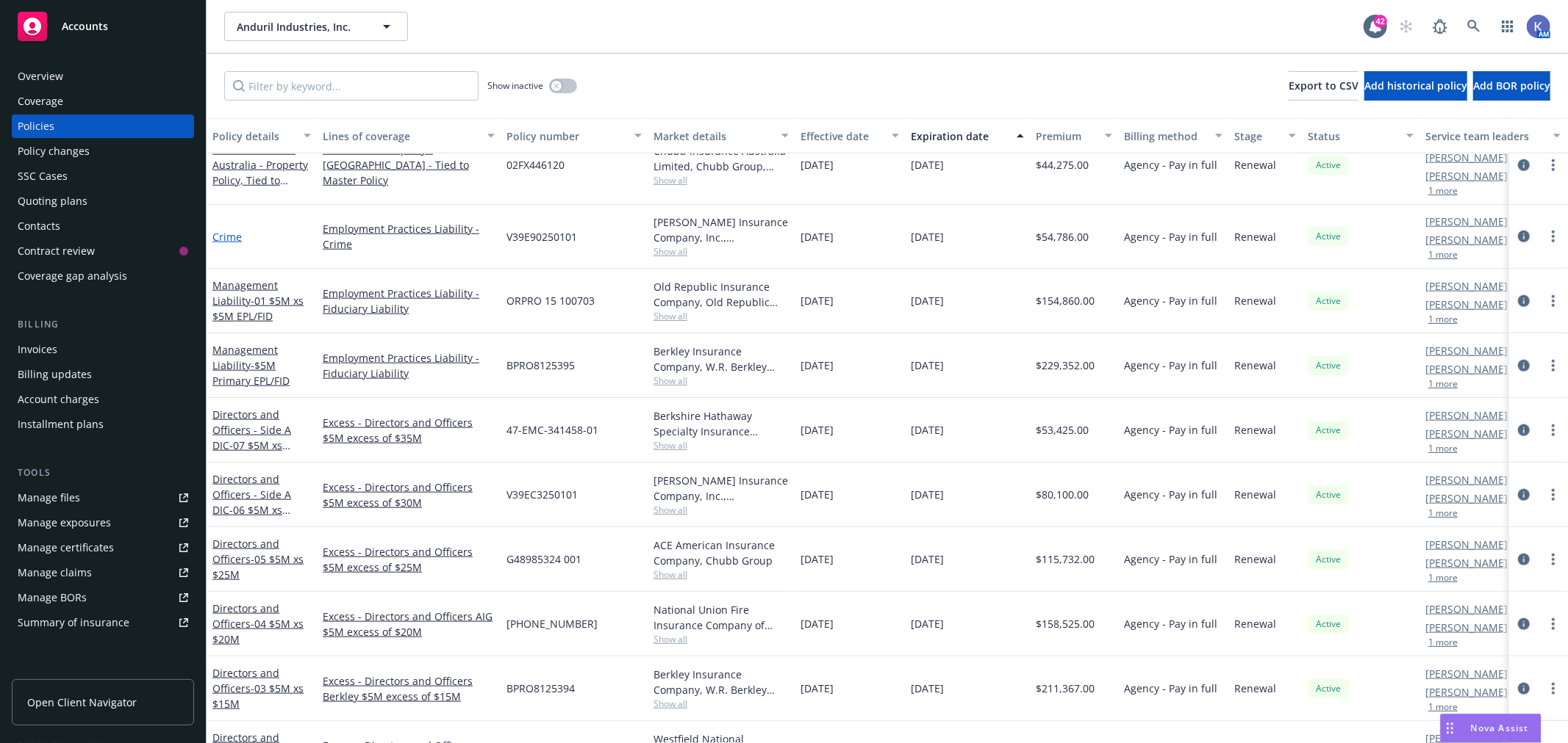
click at [238, 230] on link "Crime" at bounding box center [227, 237] width 30 height 14
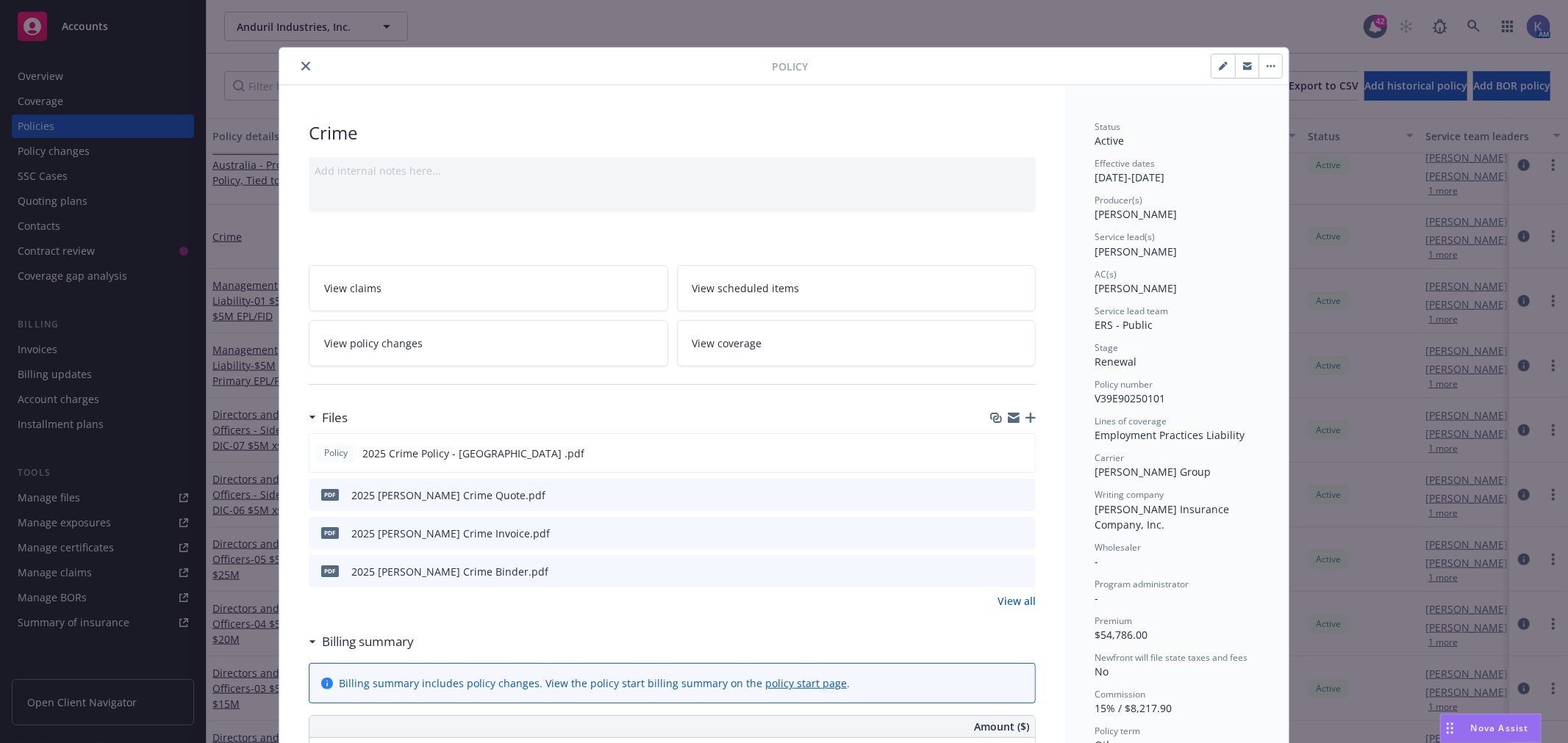
click at [1219, 69] on icon "button" at bounding box center [1223, 66] width 9 height 9
select select "RENEWAL"
select select "other"
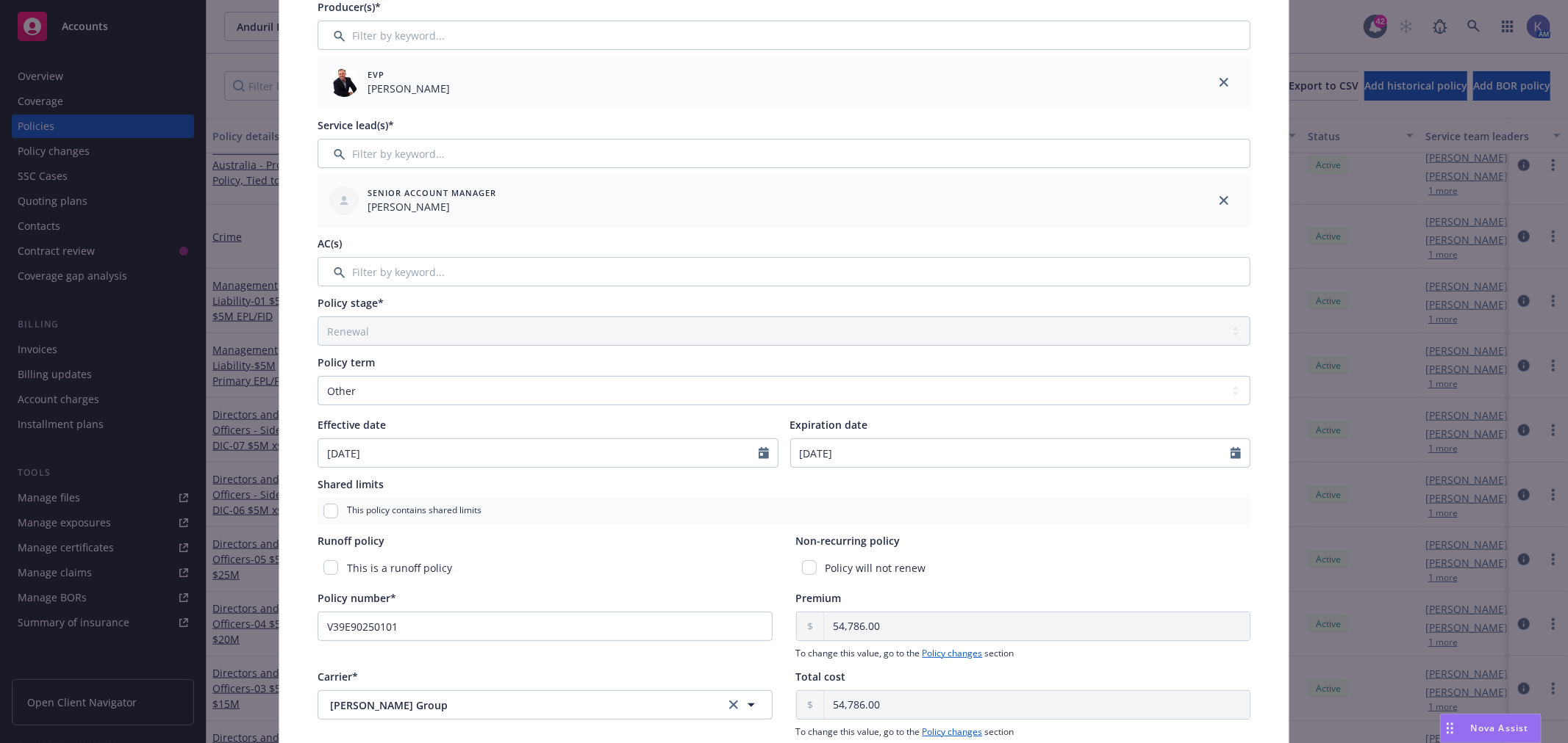
scroll to position [52, 0]
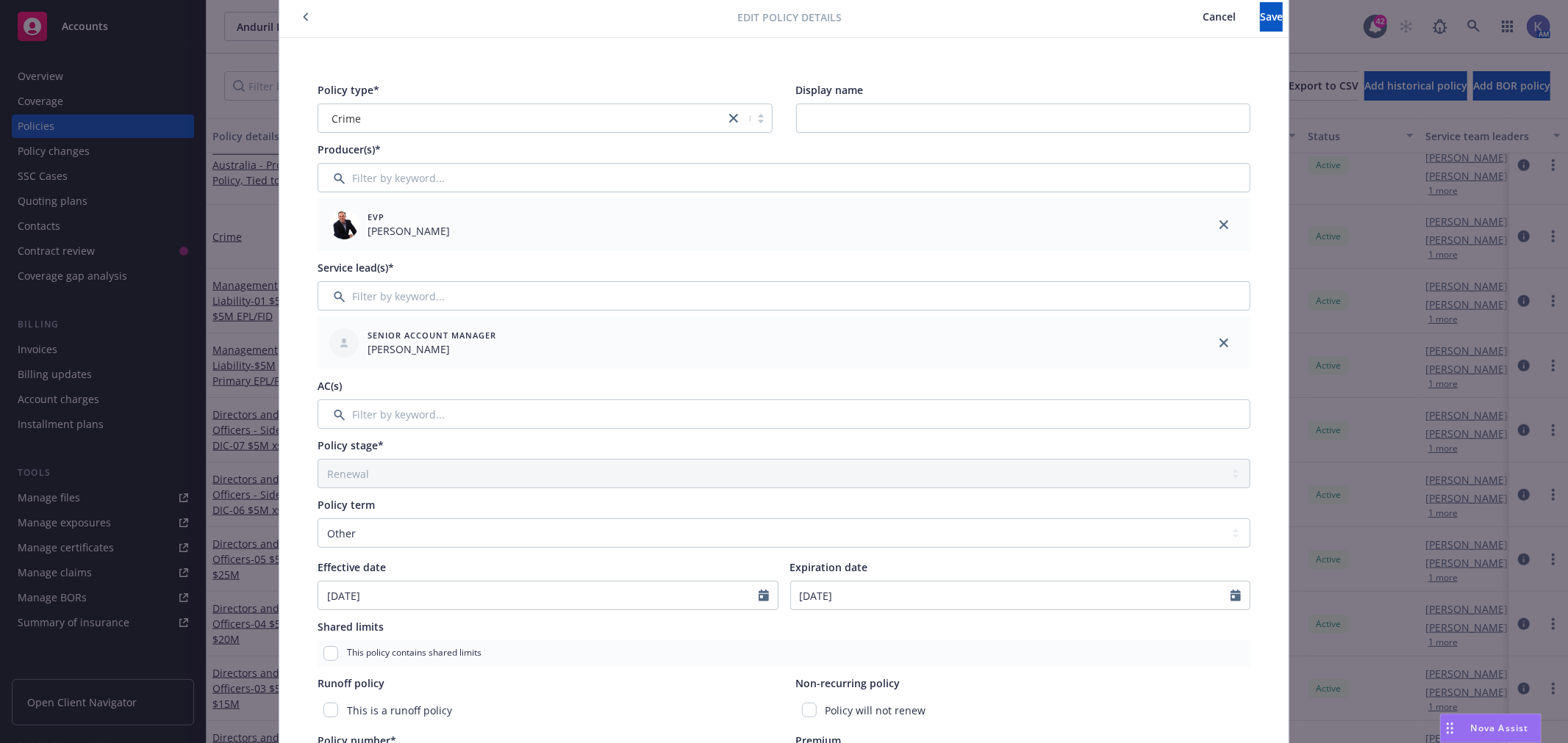
click at [1202, 17] on span "Cancel" at bounding box center [1219, 17] width 33 height 14
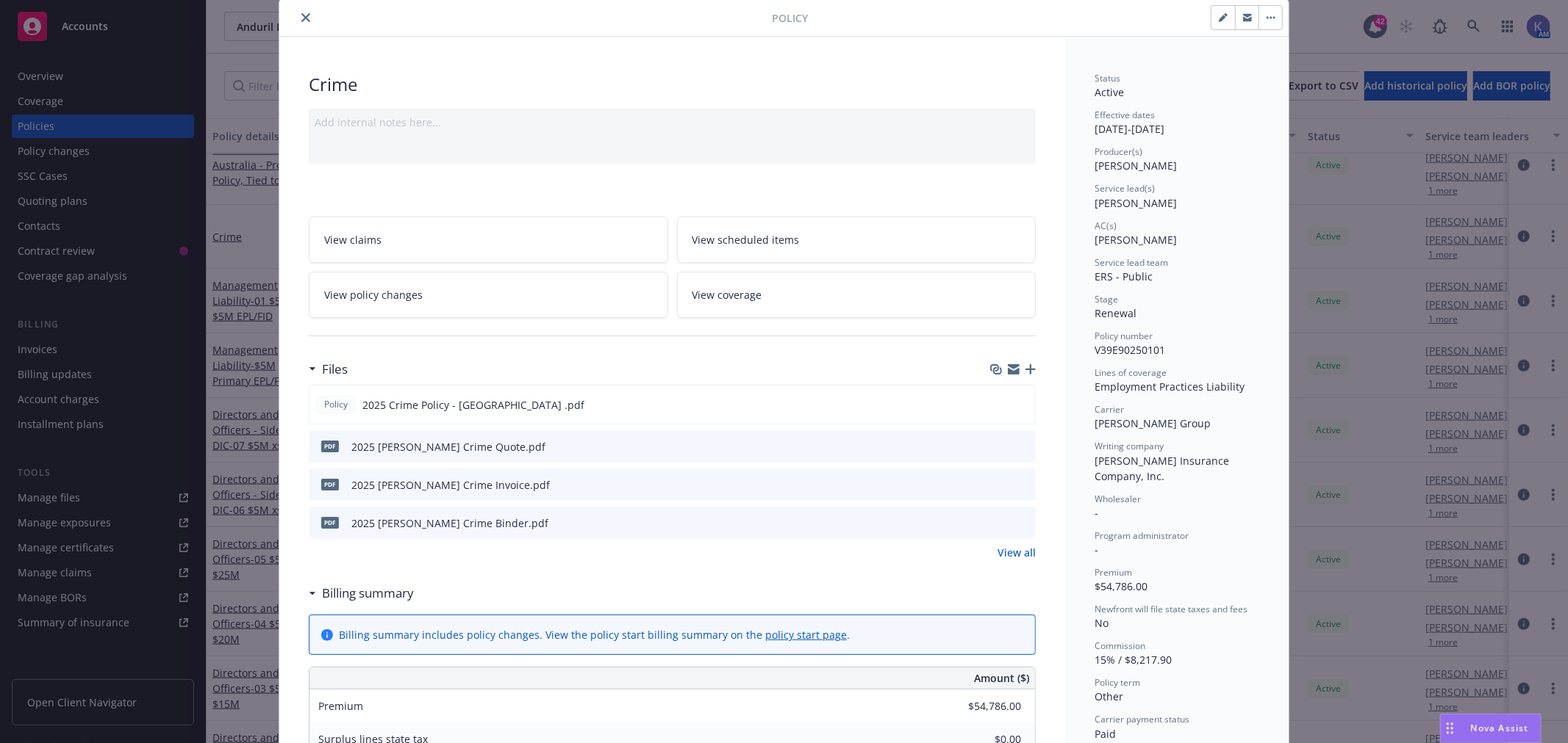
click at [301, 17] on icon "close" at bounding box center [306, 17] width 9 height 9
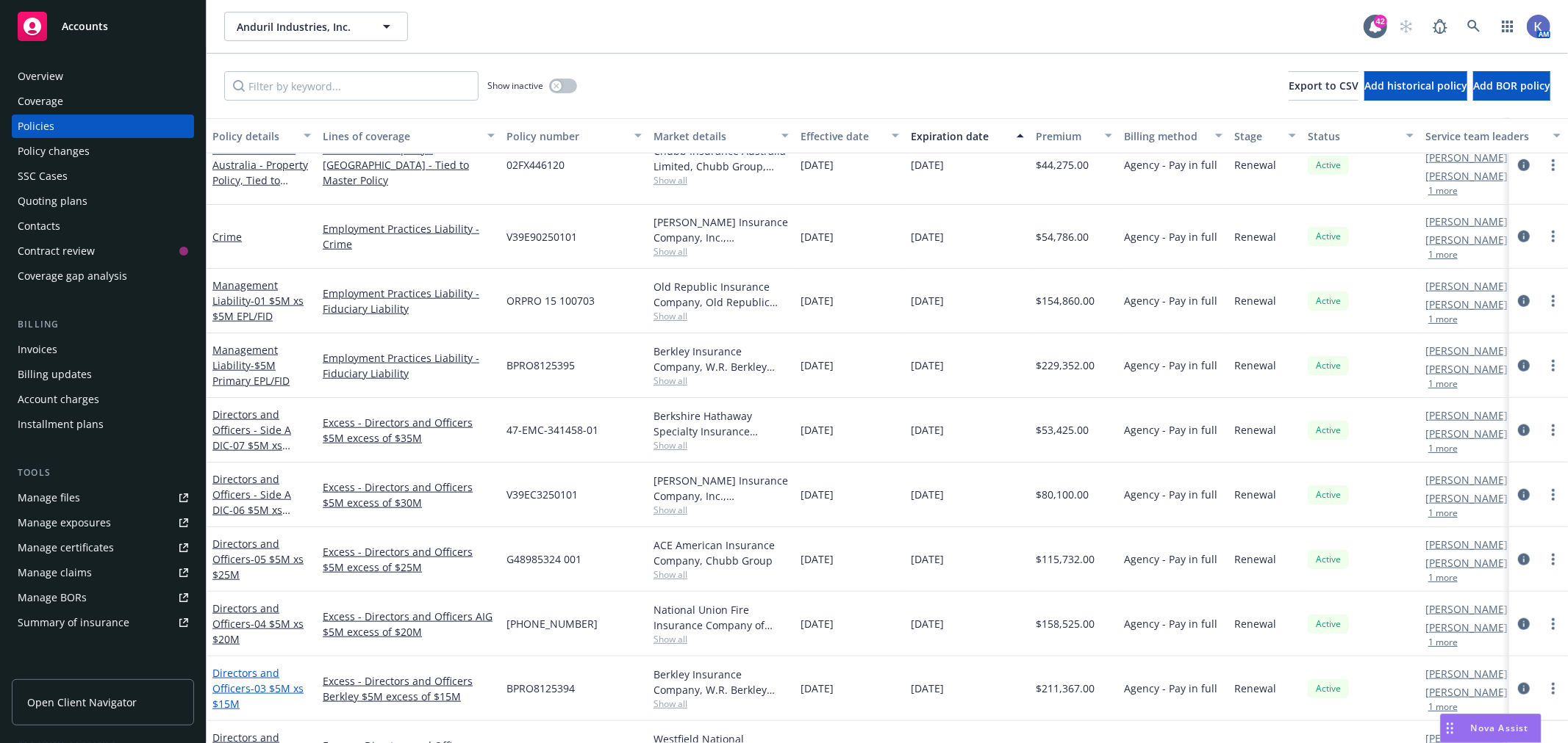
click at [266, 682] on span "- 03 $5M xs $15M" at bounding box center [258, 697] width 91 height 30
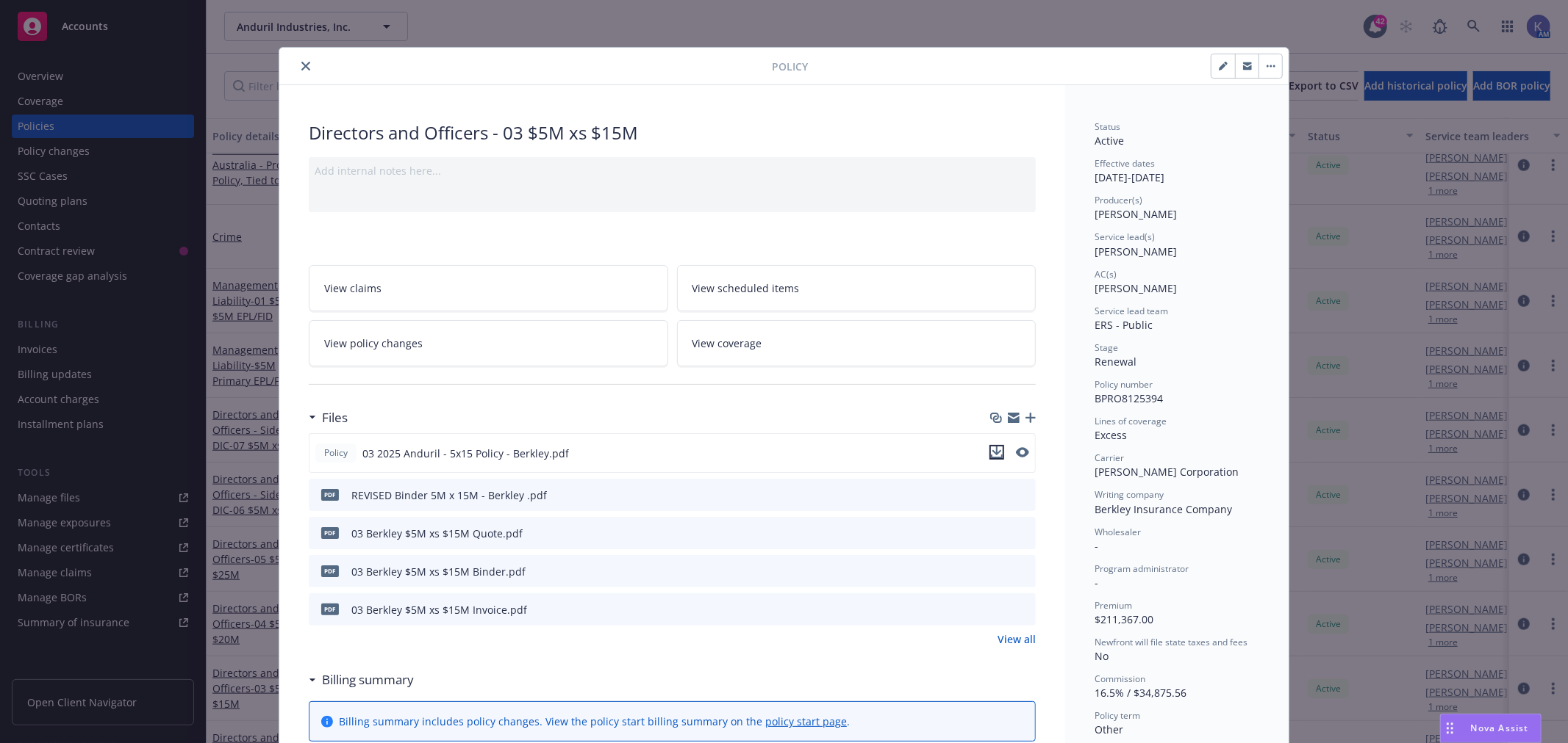
click at [992, 452] on icon "download file" at bounding box center [997, 451] width 10 height 9
click at [301, 67] on icon "close" at bounding box center [306, 66] width 9 height 9
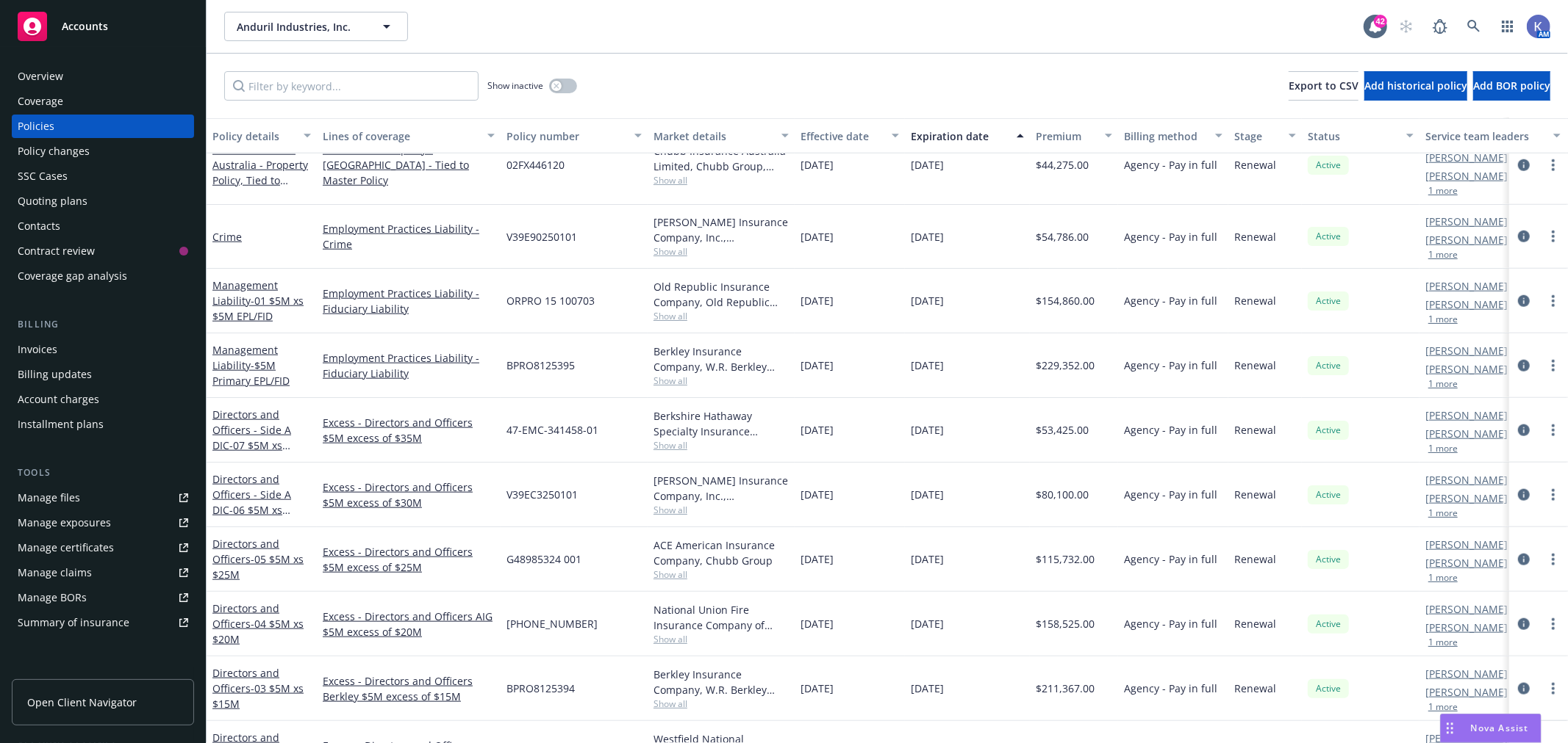
click at [272, 601] on div "Directors and Officers - 04 $5M xs $20M" at bounding box center [261, 623] width 99 height 46
click at [271, 617] on span "- 04 $5M xs $20M" at bounding box center [258, 632] width 91 height 30
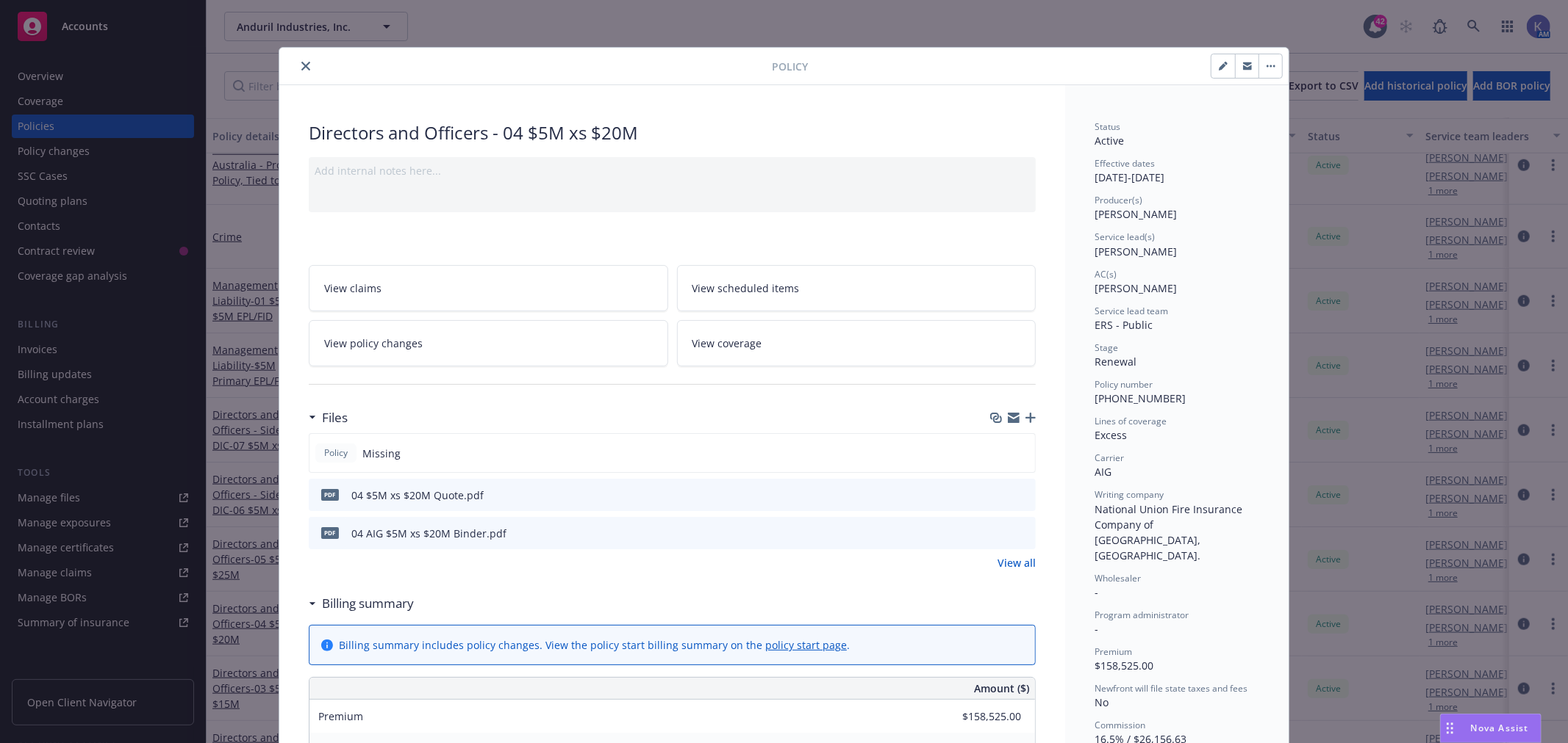
click at [301, 62] on icon "close" at bounding box center [306, 66] width 9 height 9
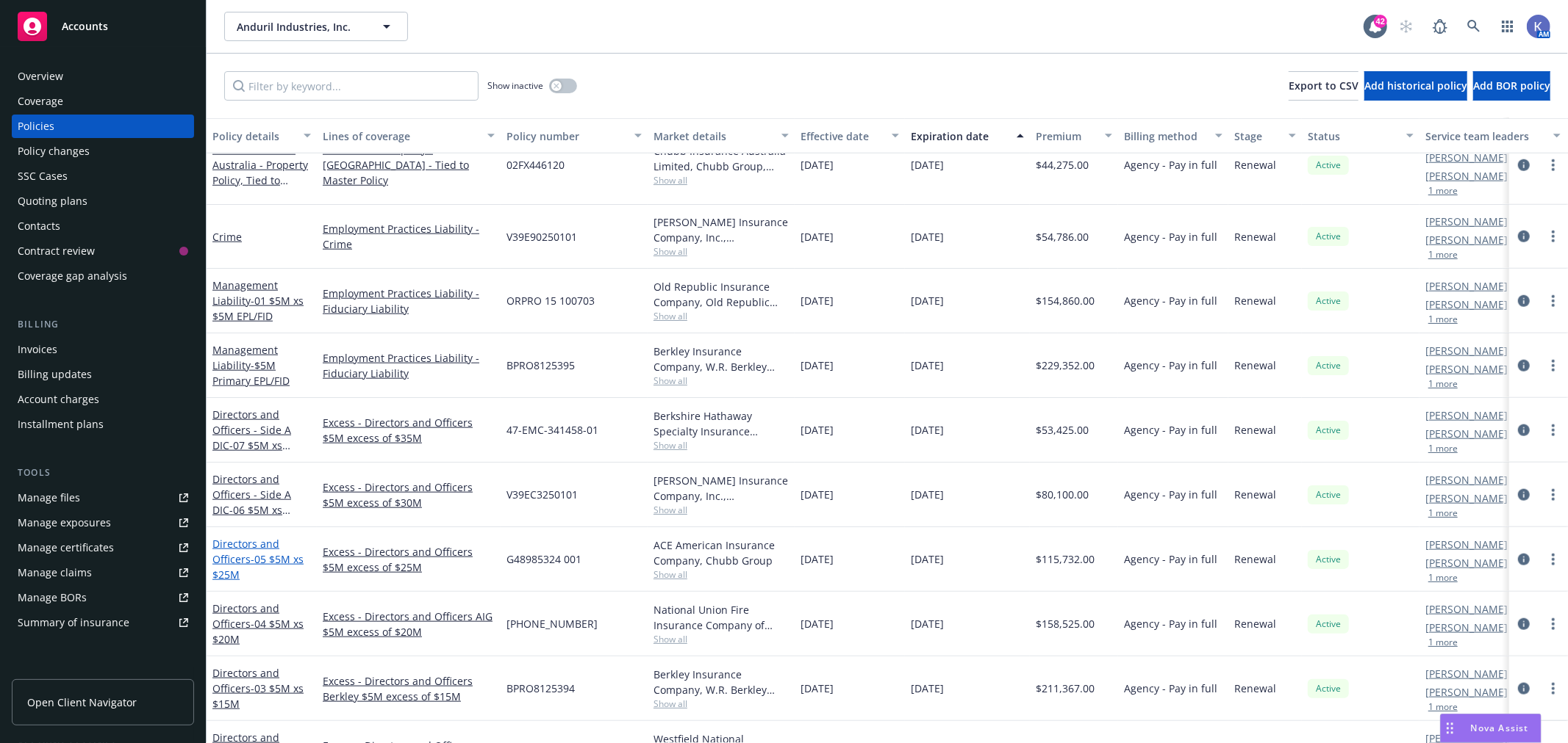
click at [223, 537] on link "Directors and Officers - 05 $5M xs $25M" at bounding box center [258, 559] width 91 height 45
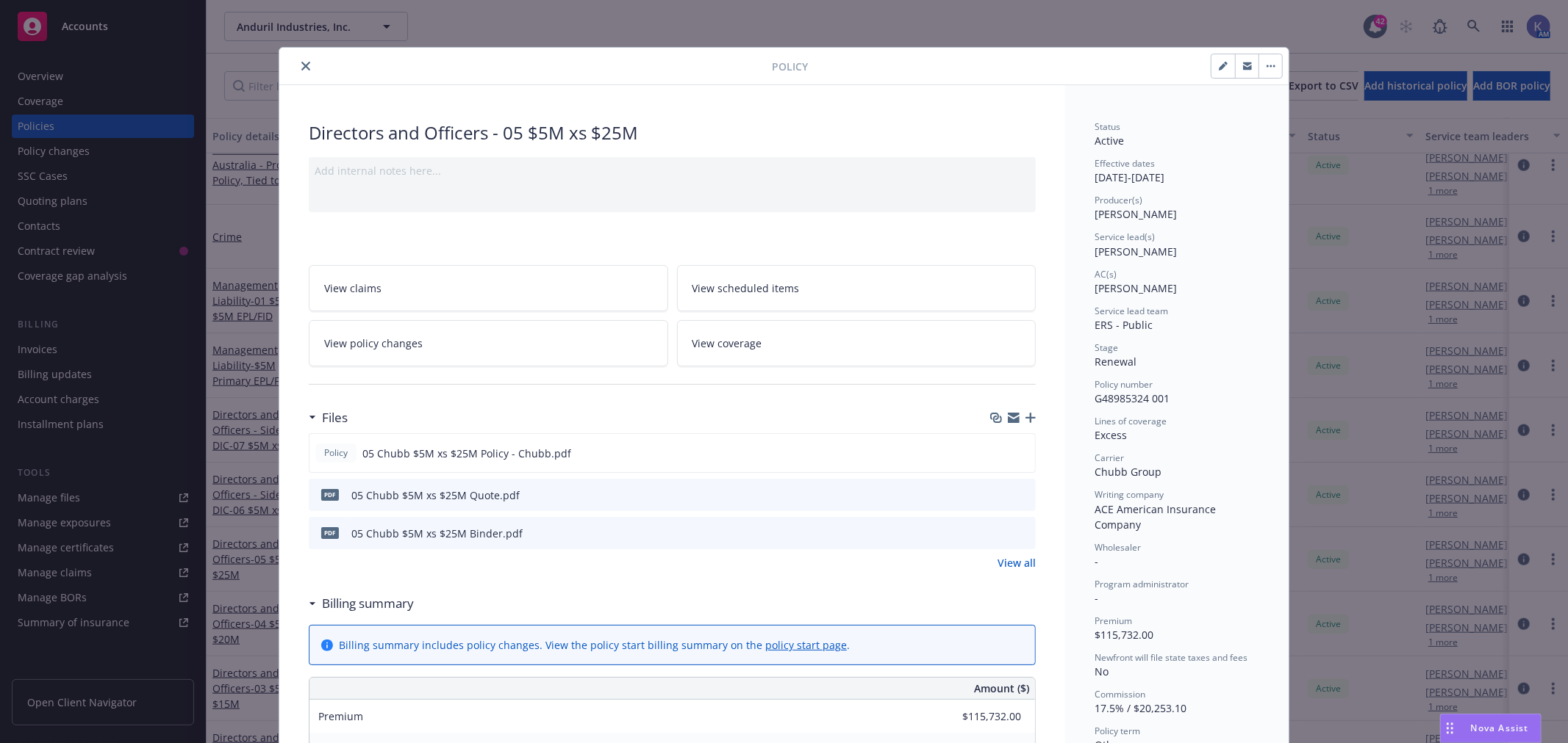
click at [301, 65] on icon "close" at bounding box center [306, 66] width 9 height 9
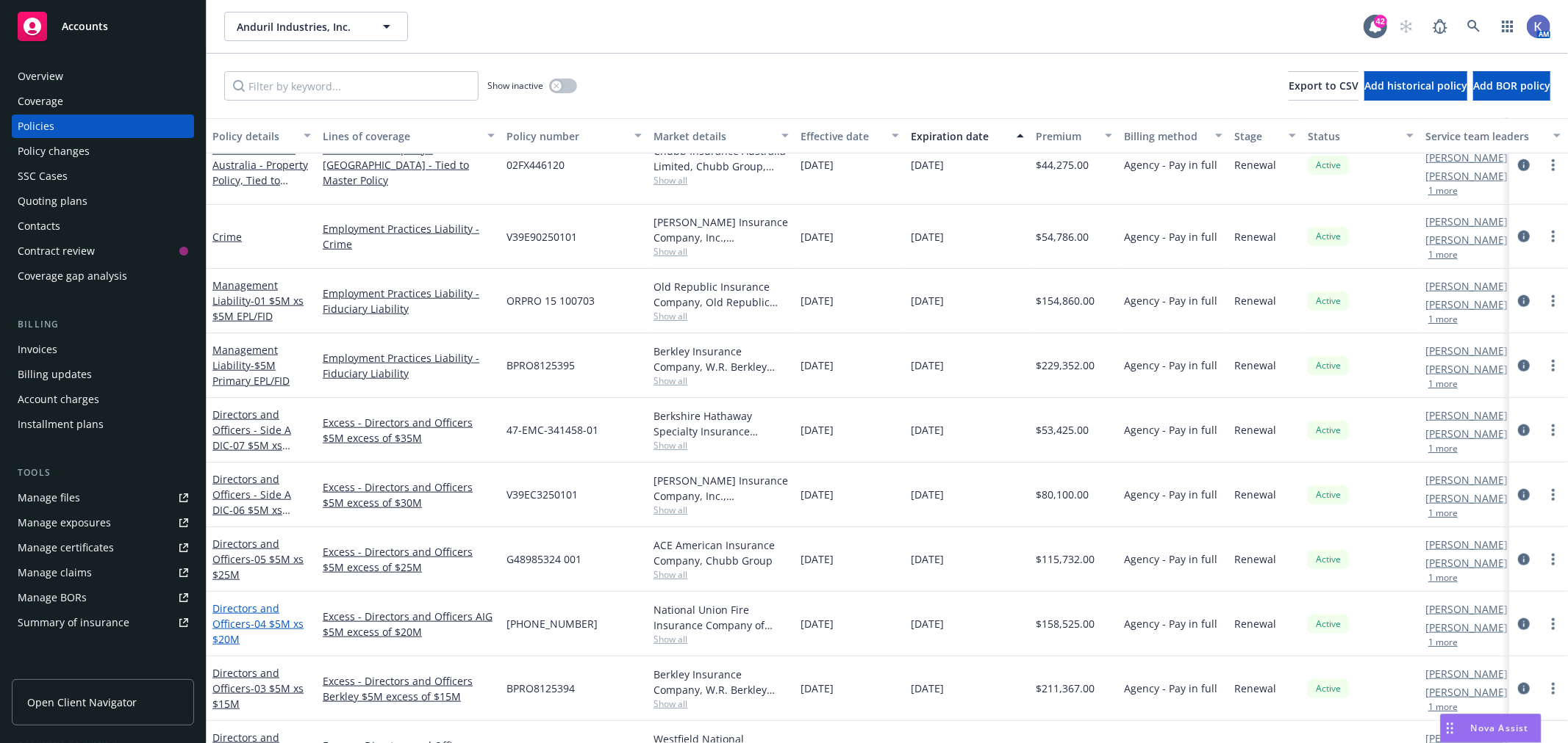
click at [268, 617] on span "- 04 $5M xs $20M" at bounding box center [258, 632] width 91 height 30
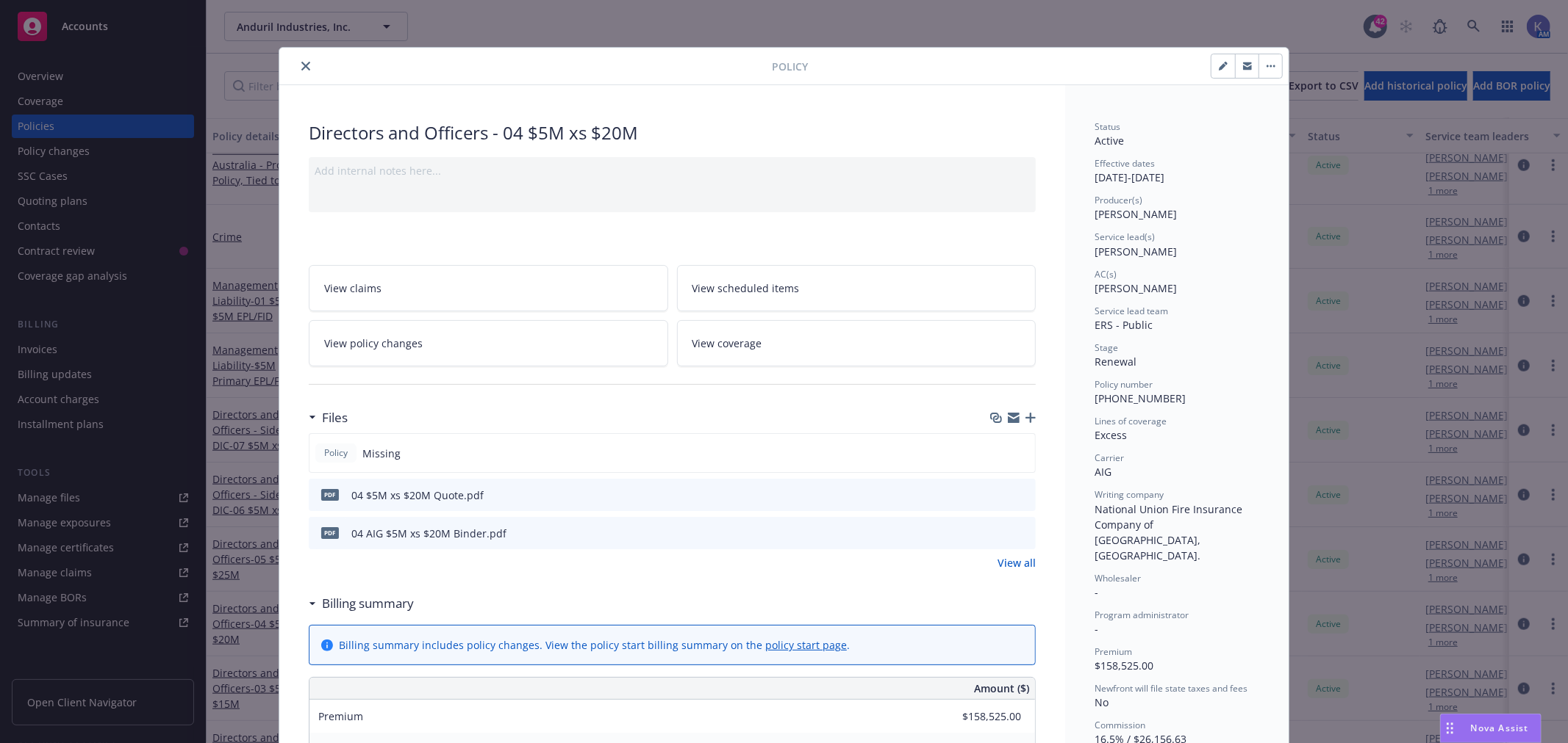
scroll to position [44, 0]
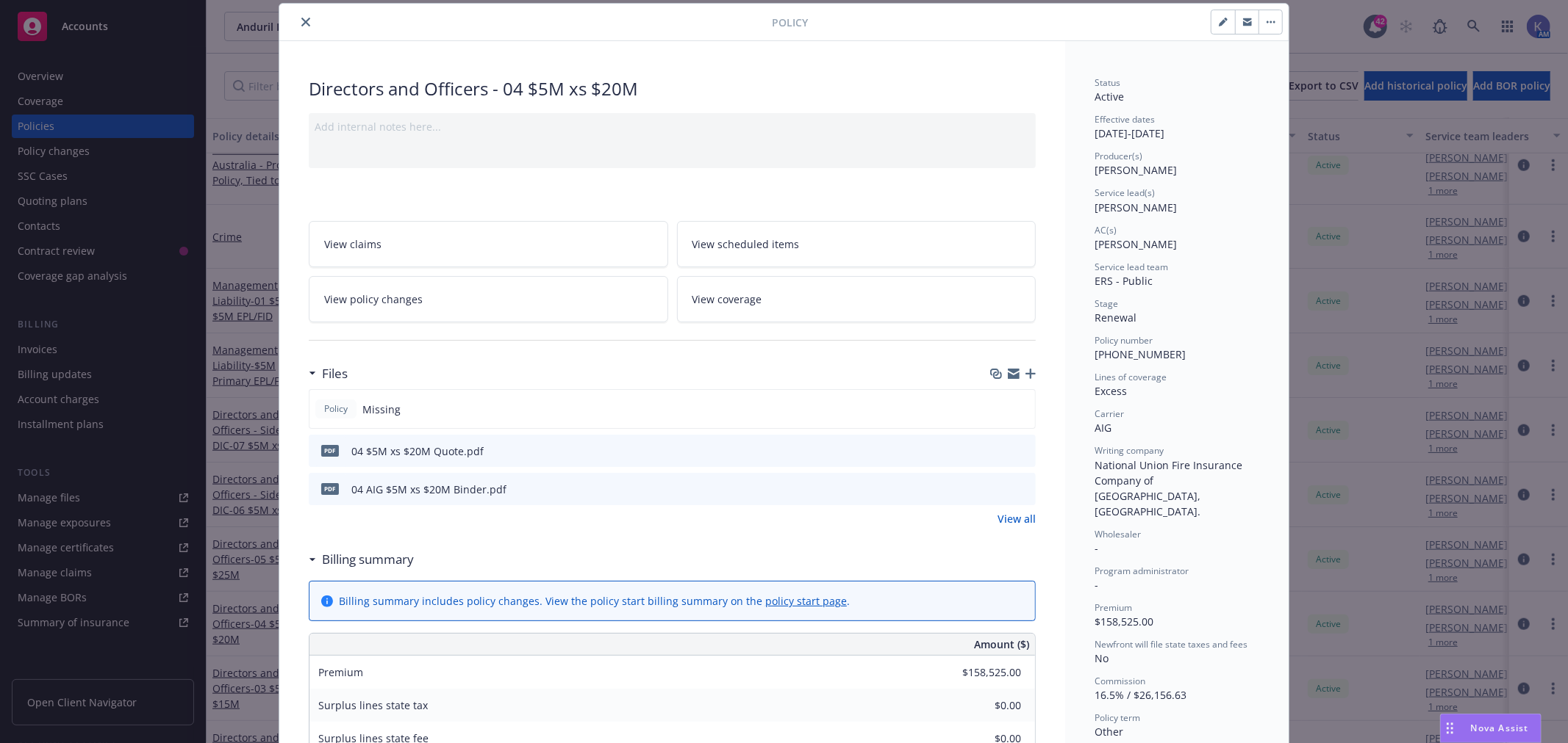
click at [301, 23] on icon "close" at bounding box center [306, 22] width 9 height 9
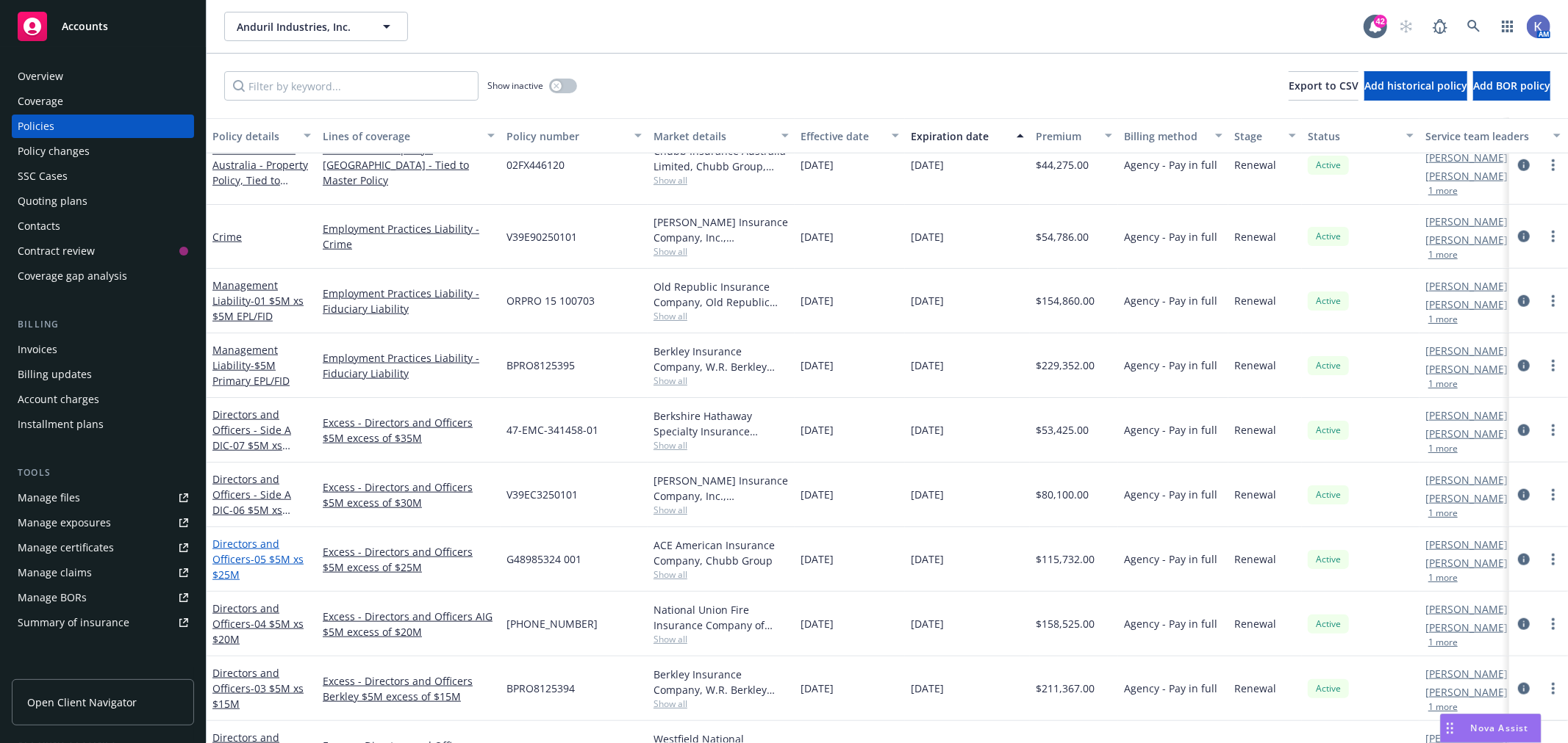
click at [260, 537] on link "Directors and Officers - 05 $5M xs $25M" at bounding box center [258, 559] width 91 height 45
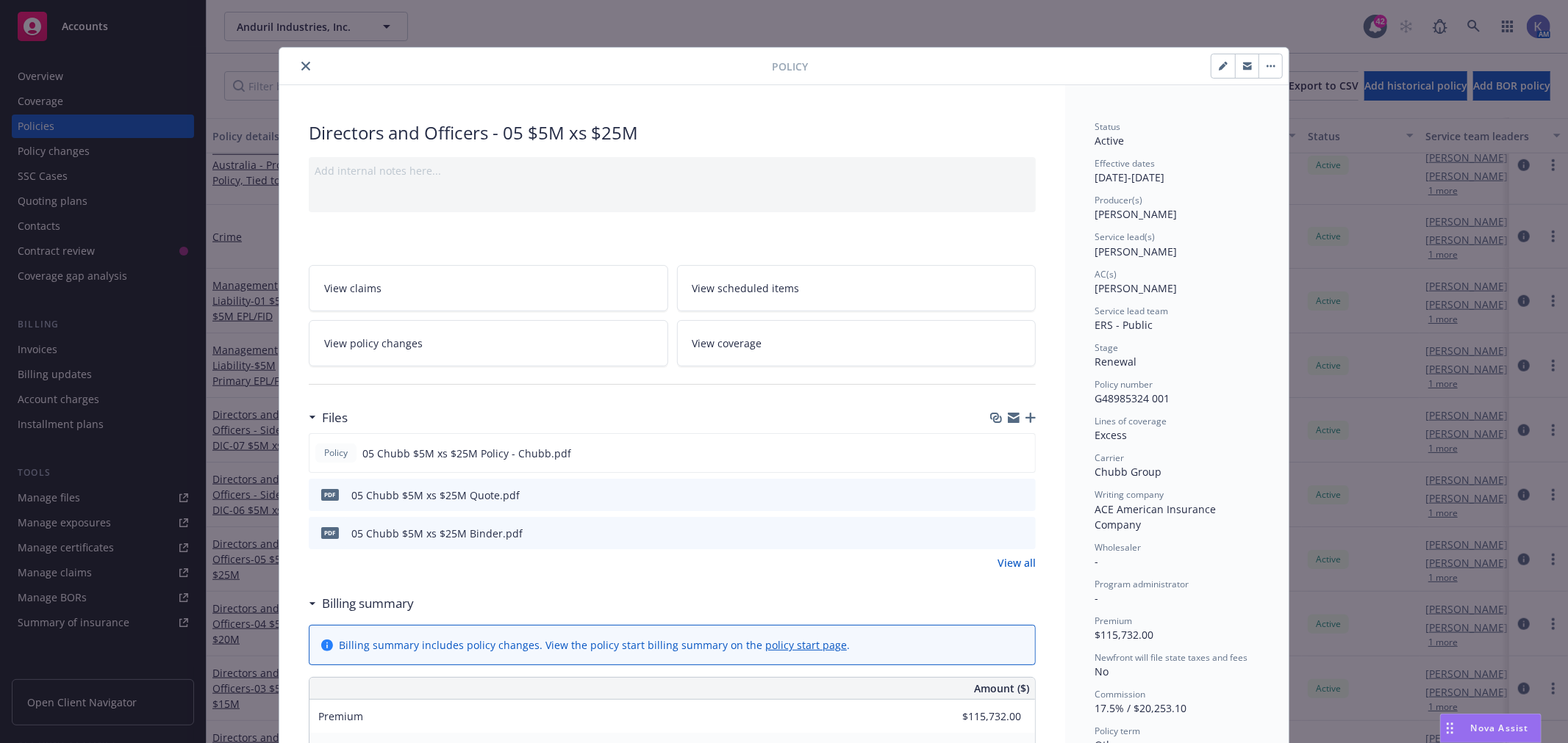
scroll to position [44, 0]
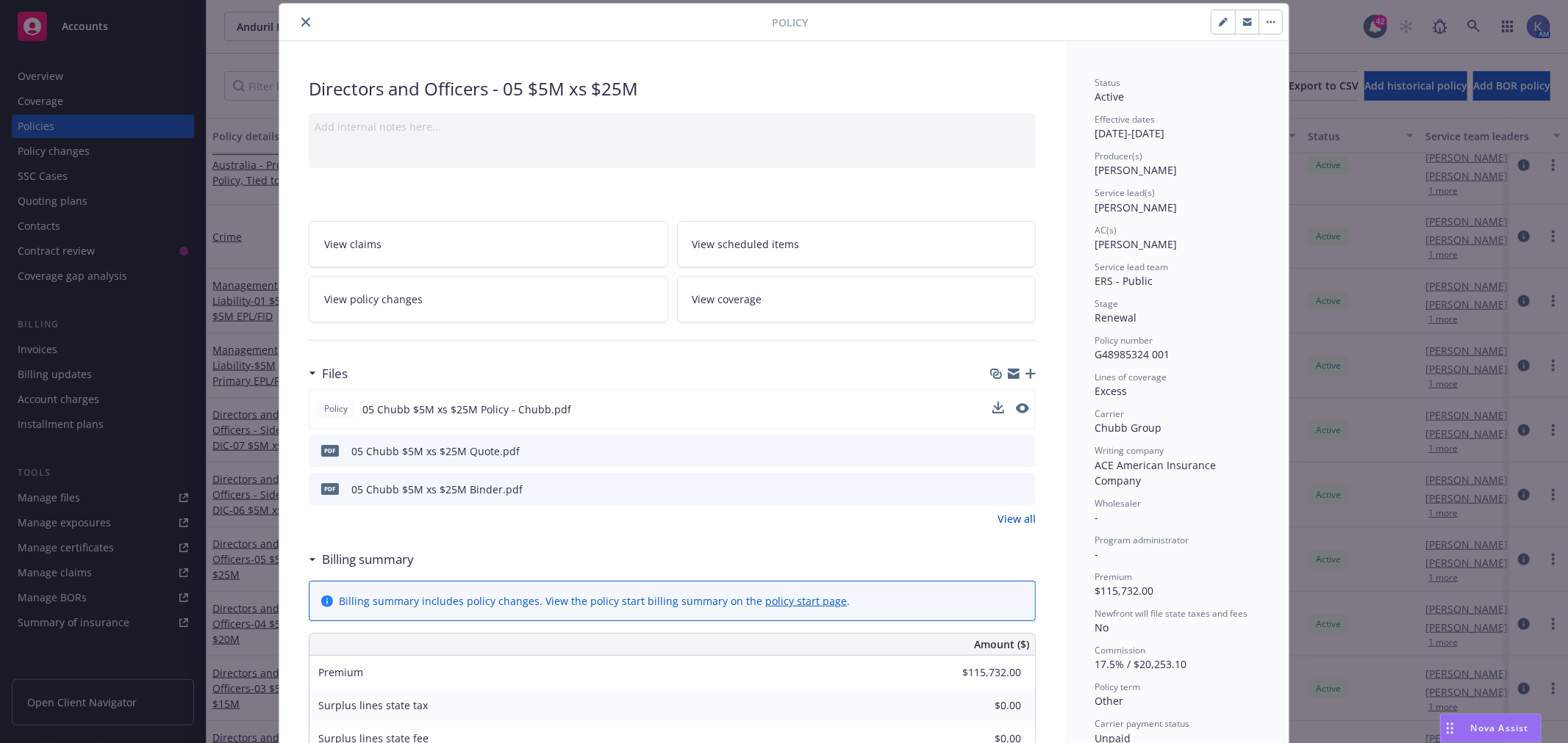
click at [981, 405] on div "Policy 05 Chubb $5M xs $25M Policy - Chubb.pdf" at bounding box center [672, 409] width 727 height 39
click at [994, 402] on icon "download file" at bounding box center [996, 408] width 11 height 11
click at [301, 20] on icon "close" at bounding box center [306, 22] width 9 height 9
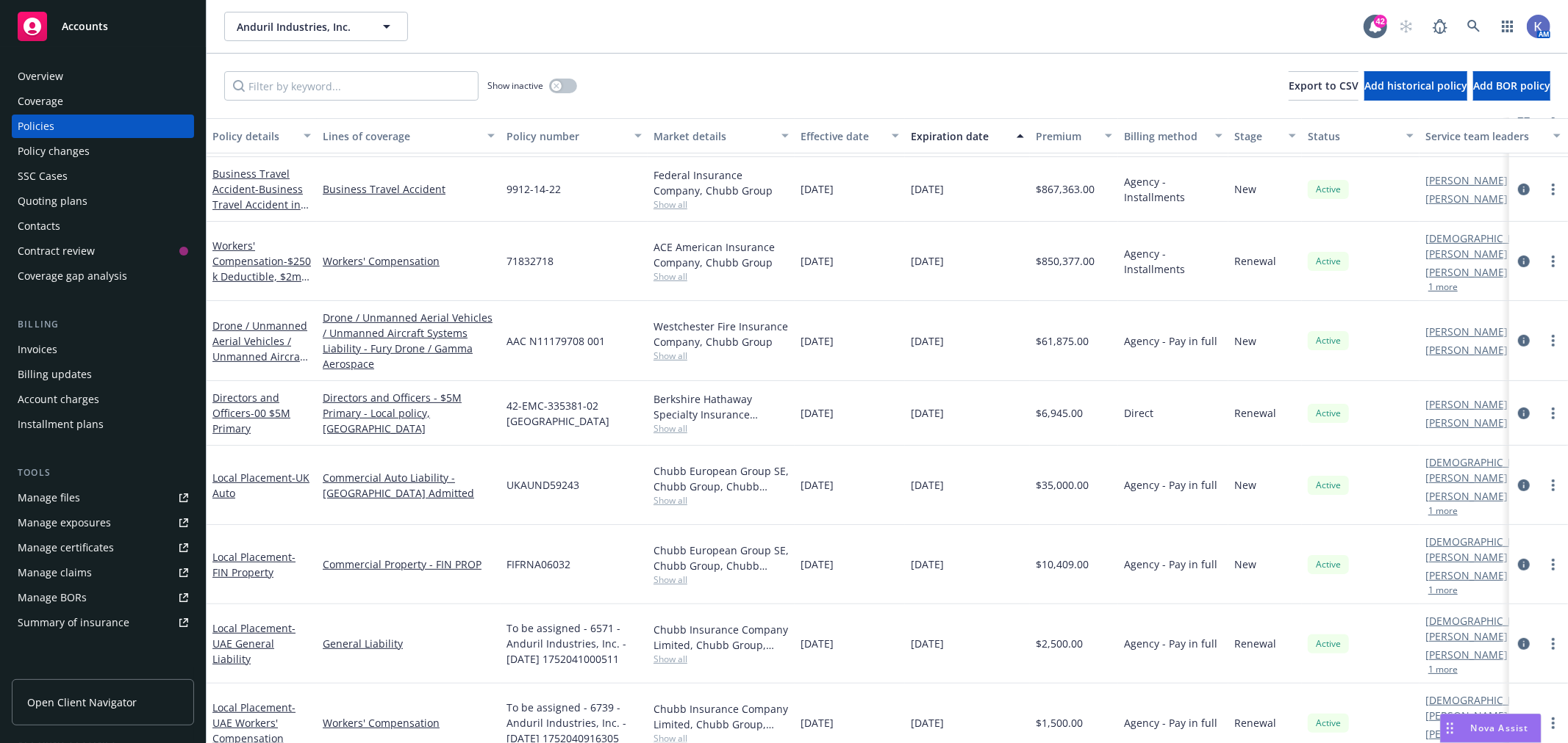
scroll to position [163, 0]
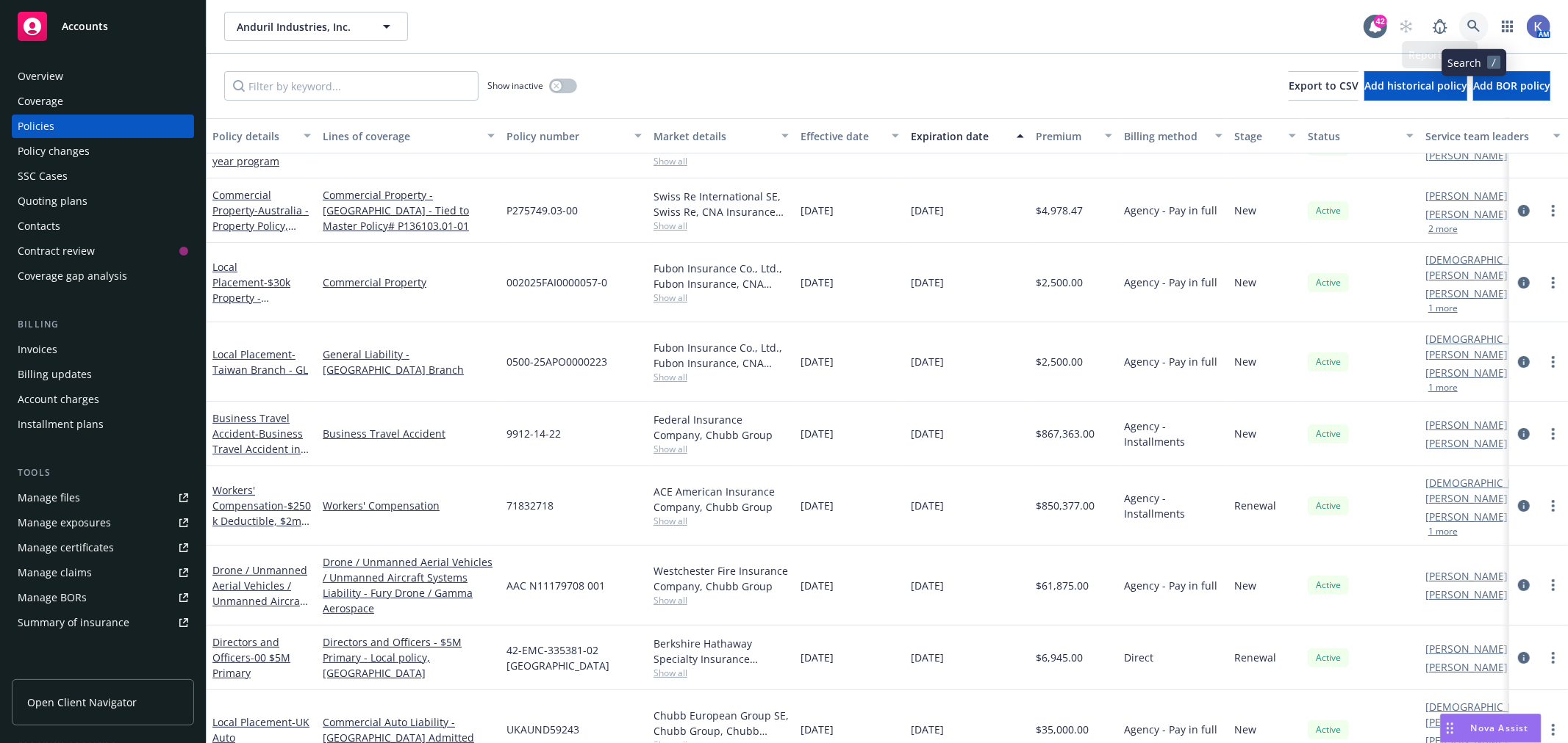
click at [1468, 20] on icon at bounding box center [1473, 26] width 13 height 13
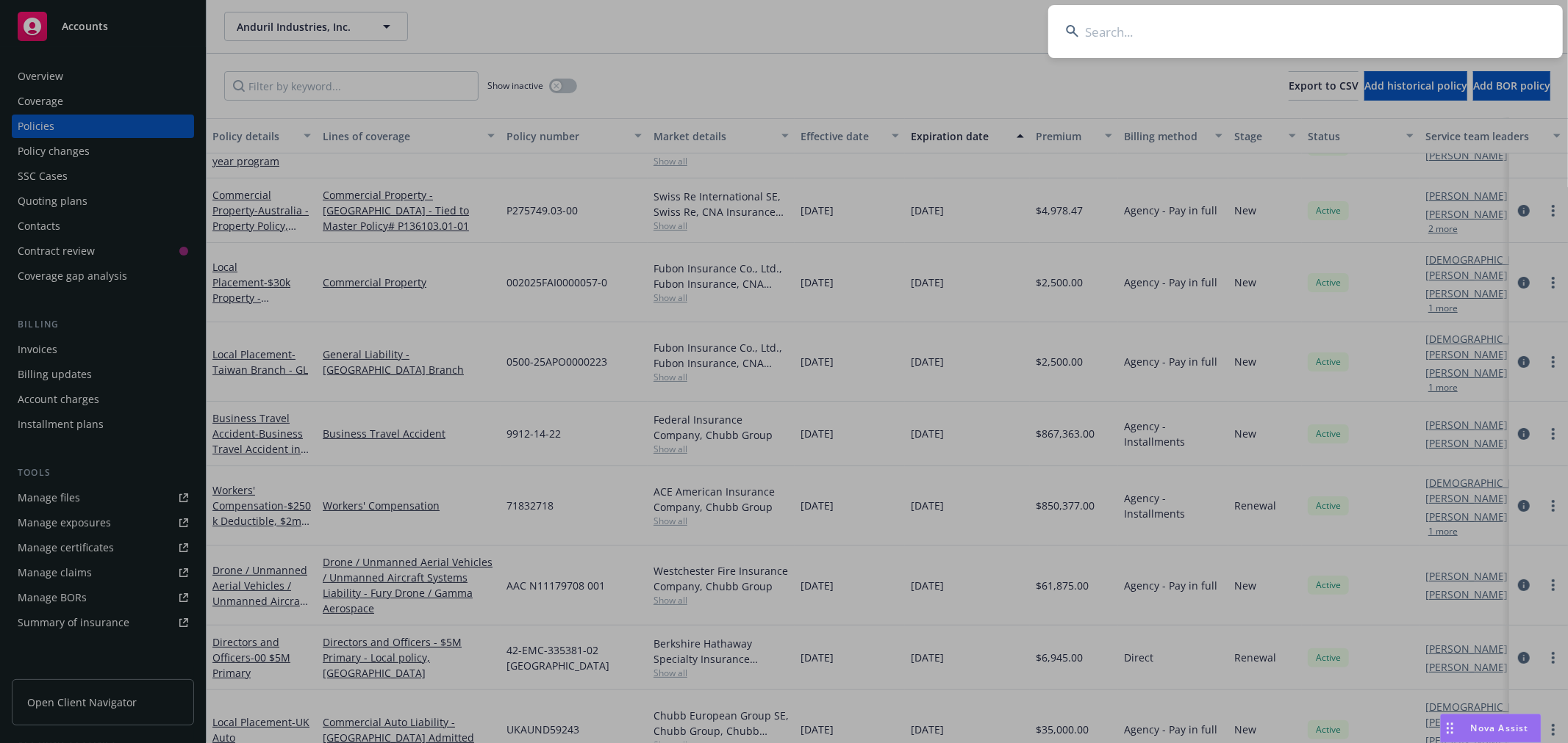
click at [1413, 25] on input at bounding box center [1305, 31] width 515 height 53
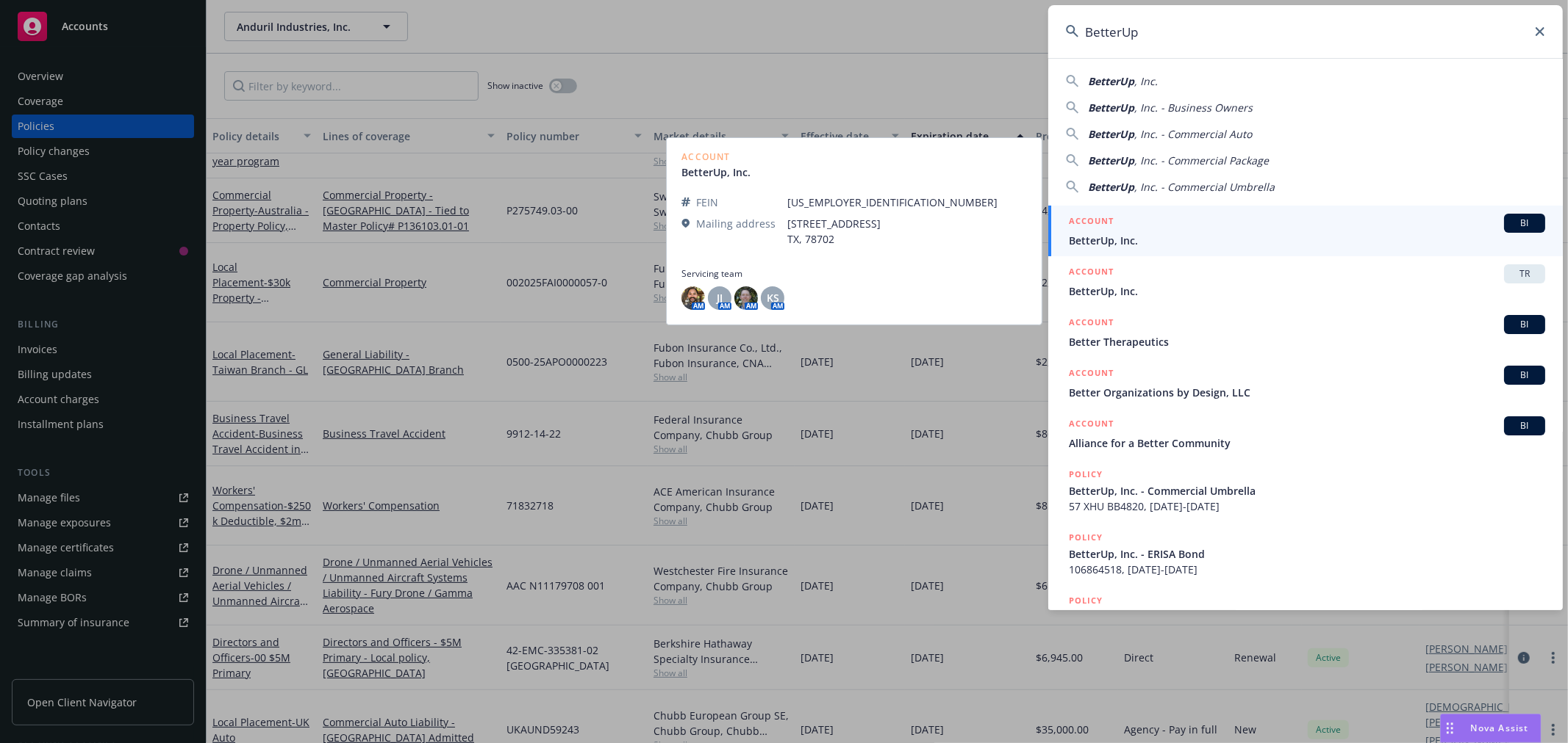
type input "BetterUp"
click at [1105, 244] on span "BetterUp, Inc." at bounding box center [1306, 241] width 476 height 16
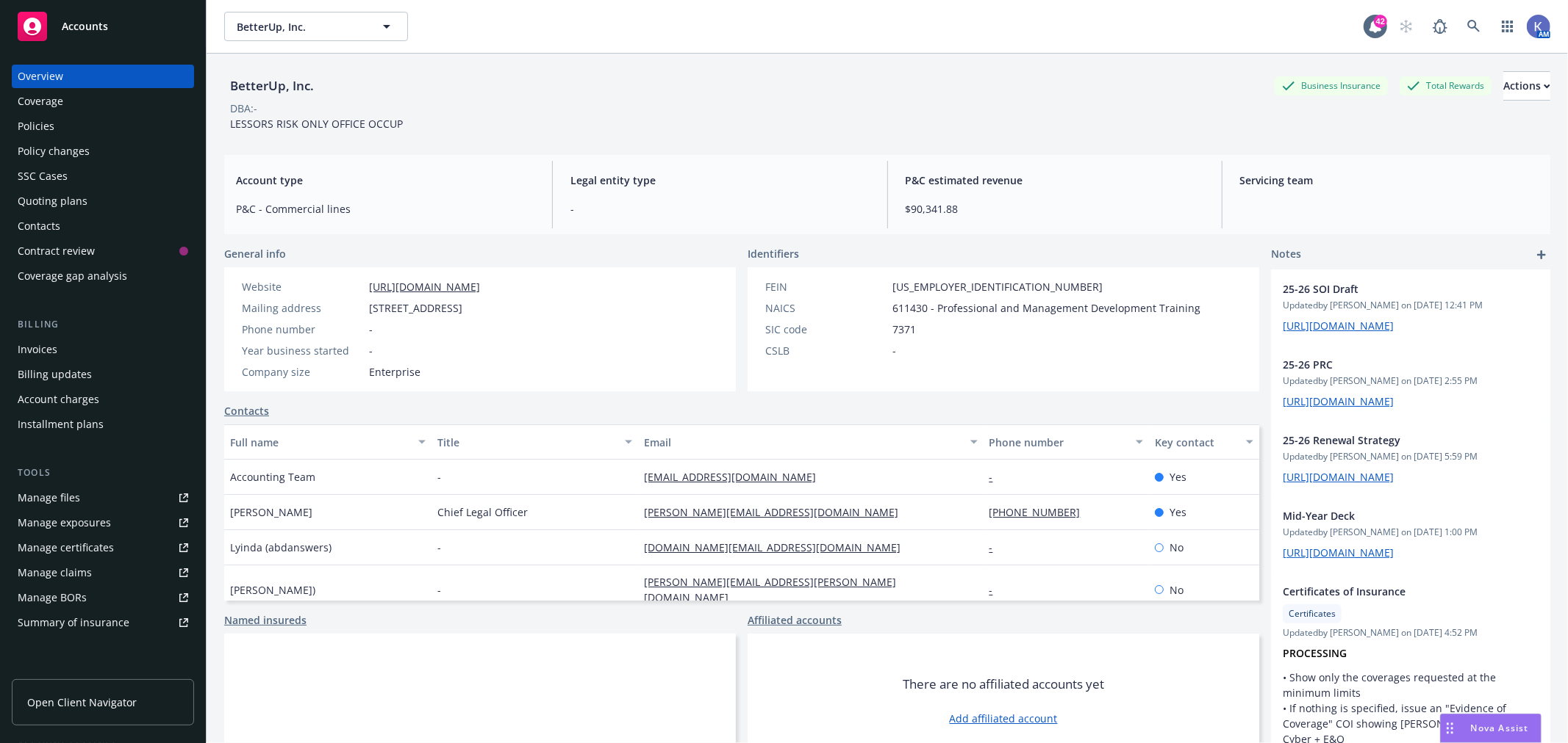
click at [59, 128] on div "Policies" at bounding box center [102, 126] width 170 height 24
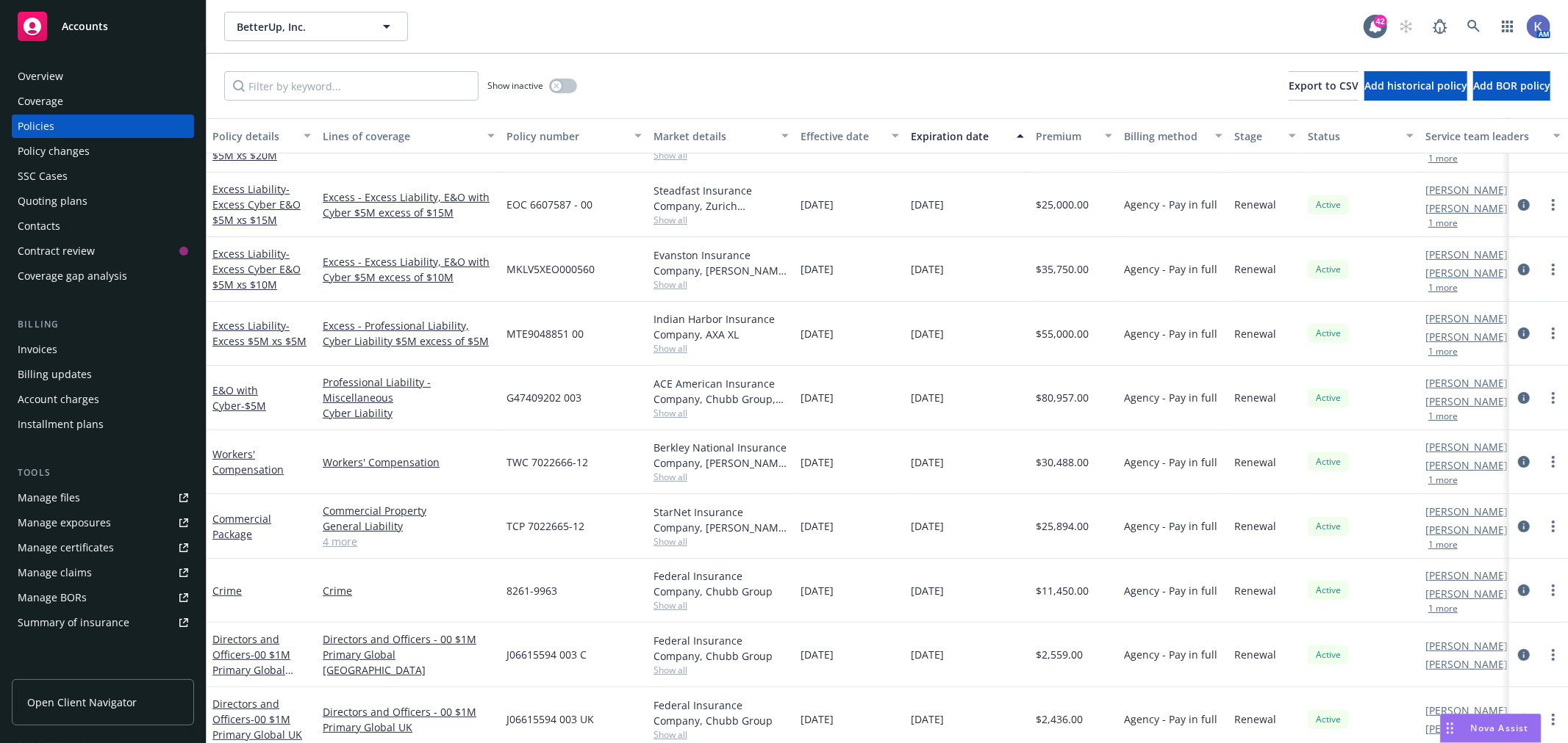
scroll to position [327, 0]
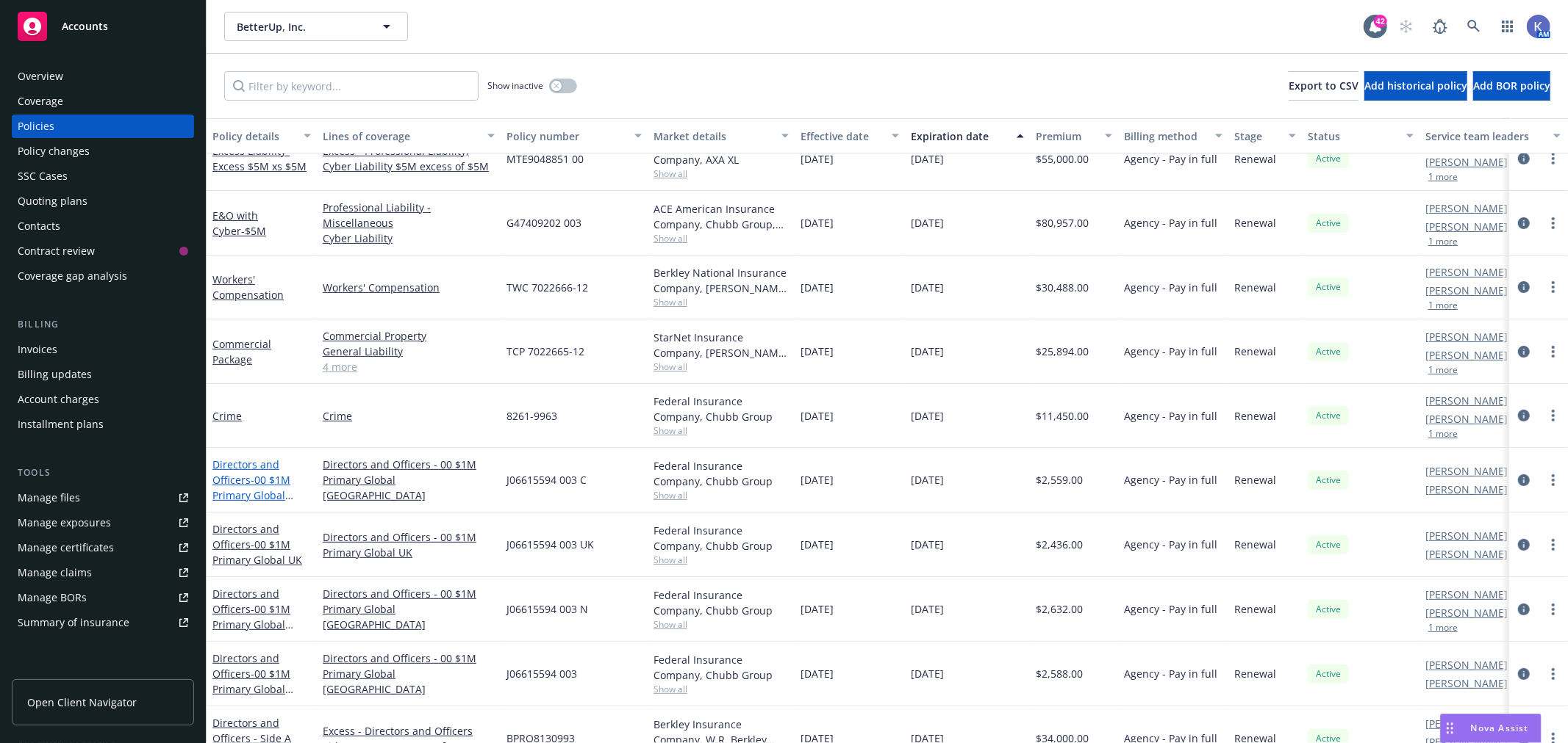
click at [252, 491] on span "- 00 $1M Primary Global [GEOGRAPHIC_DATA]" at bounding box center [259, 503] width 93 height 60
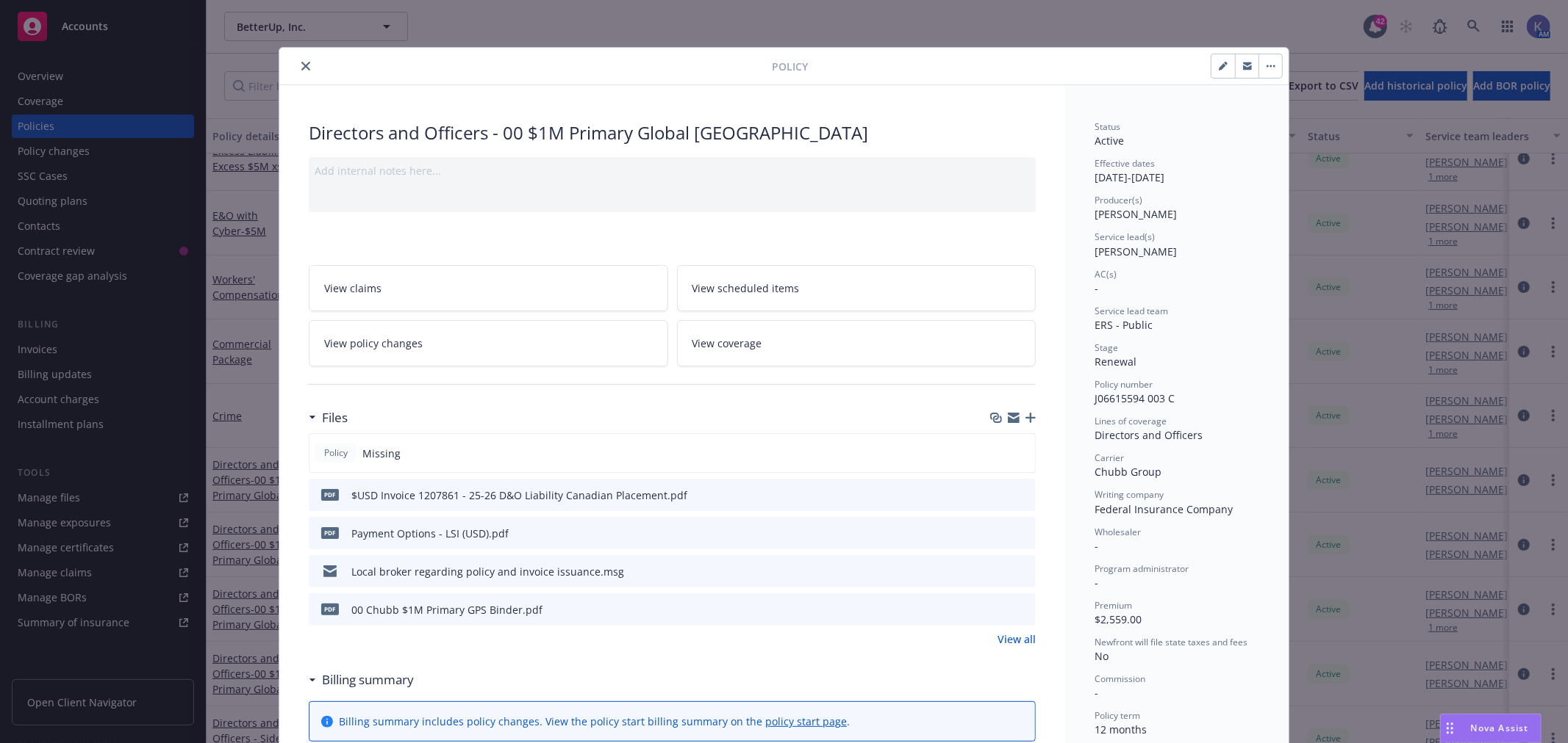
click at [1026, 416] on icon "button" at bounding box center [1031, 418] width 10 height 10
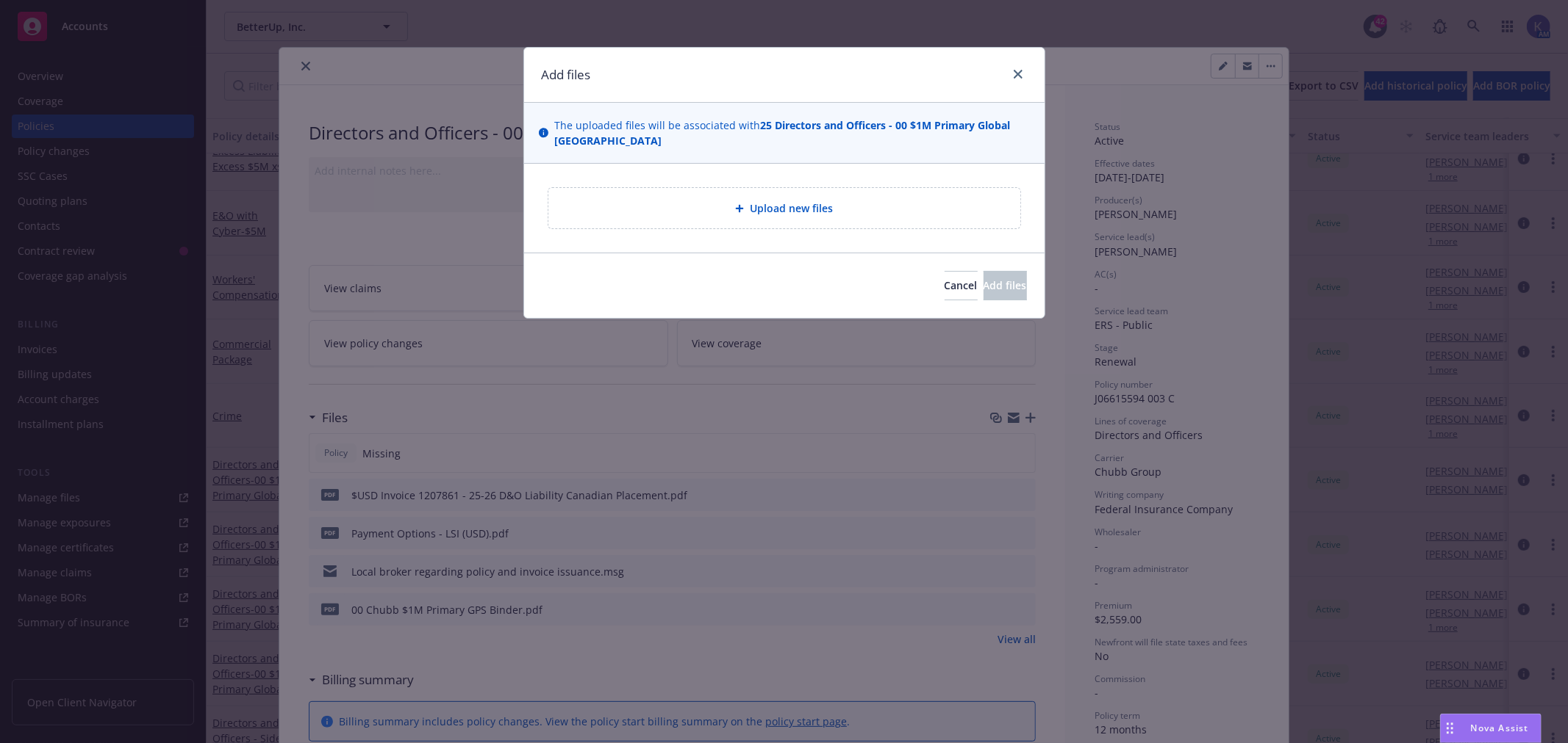
type textarea "x"
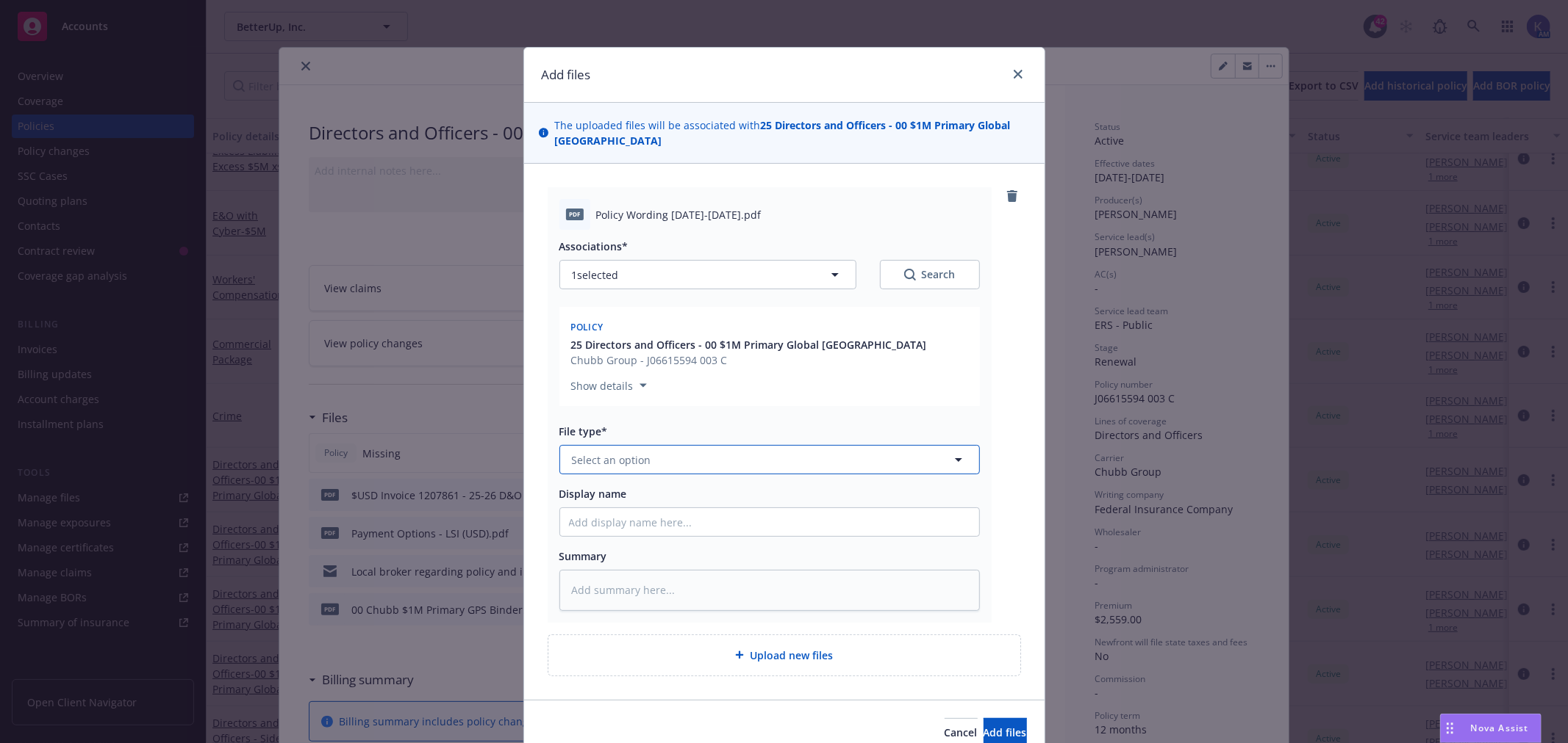
click at [647, 450] on button "Select an option" at bounding box center [769, 460] width 420 height 30
click at [621, 461] on span "Select an option" at bounding box center [611, 460] width 79 height 16
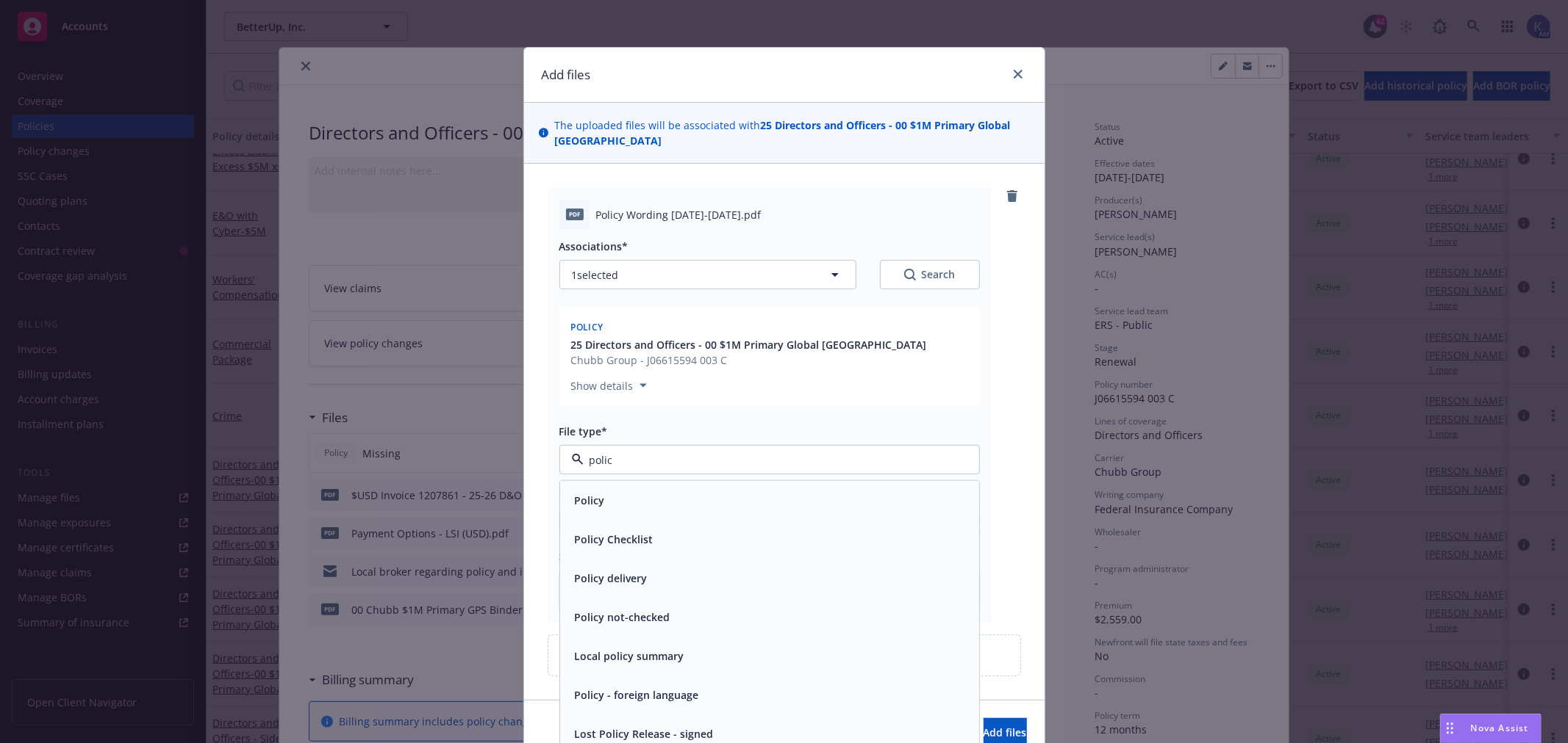
type input "policy"
click at [637, 519] on div "Policy" at bounding box center [770, 500] width 419 height 39
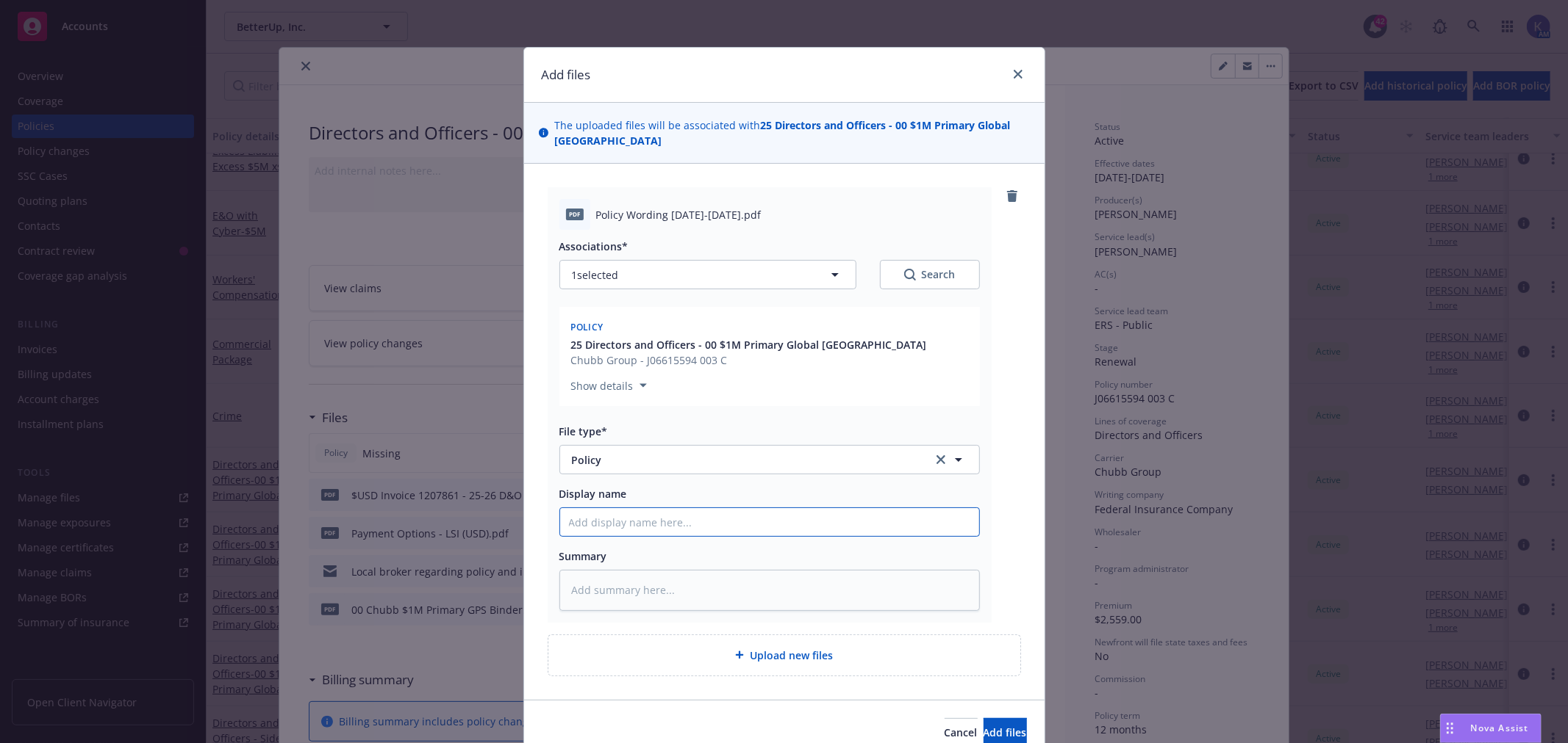
click at [638, 521] on input "Display name" at bounding box center [770, 522] width 419 height 28
type textarea "x"
type input "C"
type textarea "x"
type input "Ch"
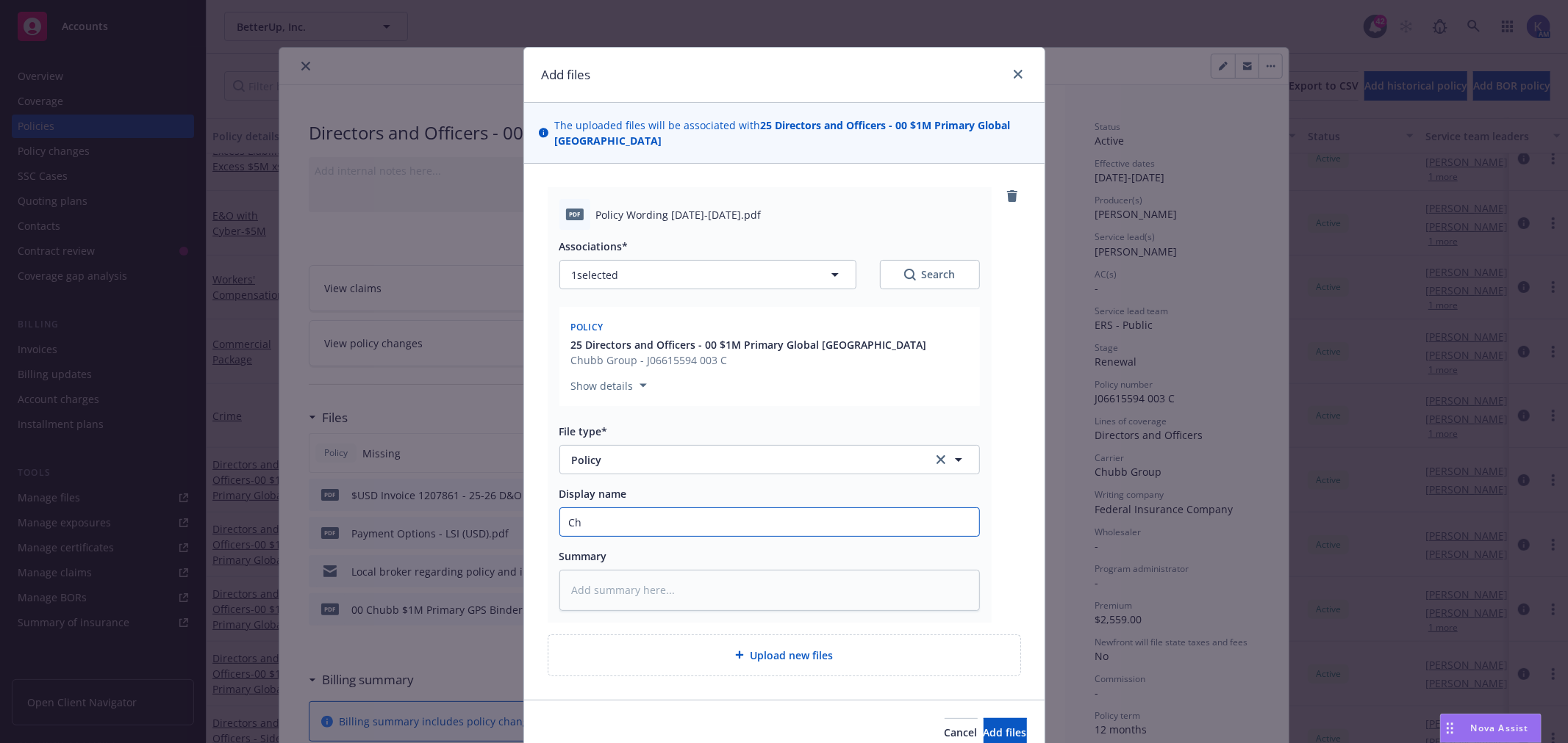
type textarea "x"
type input "[PERSON_NAME]"
type textarea "x"
type input "Chub"
type textarea "x"
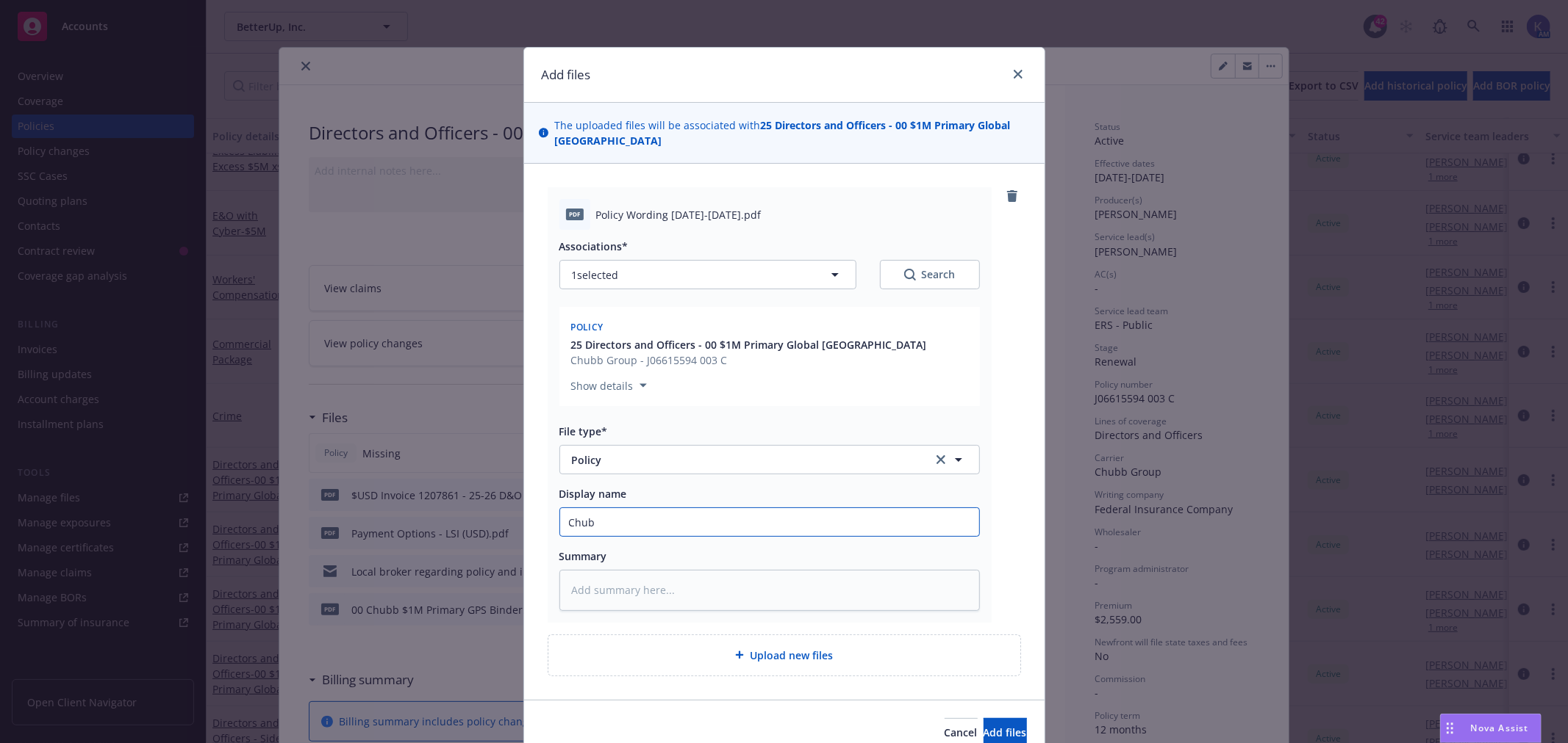
type input "Chubb"
type textarea "x"
type input "Chubb"
type textarea "x"
type input "Chubb L"
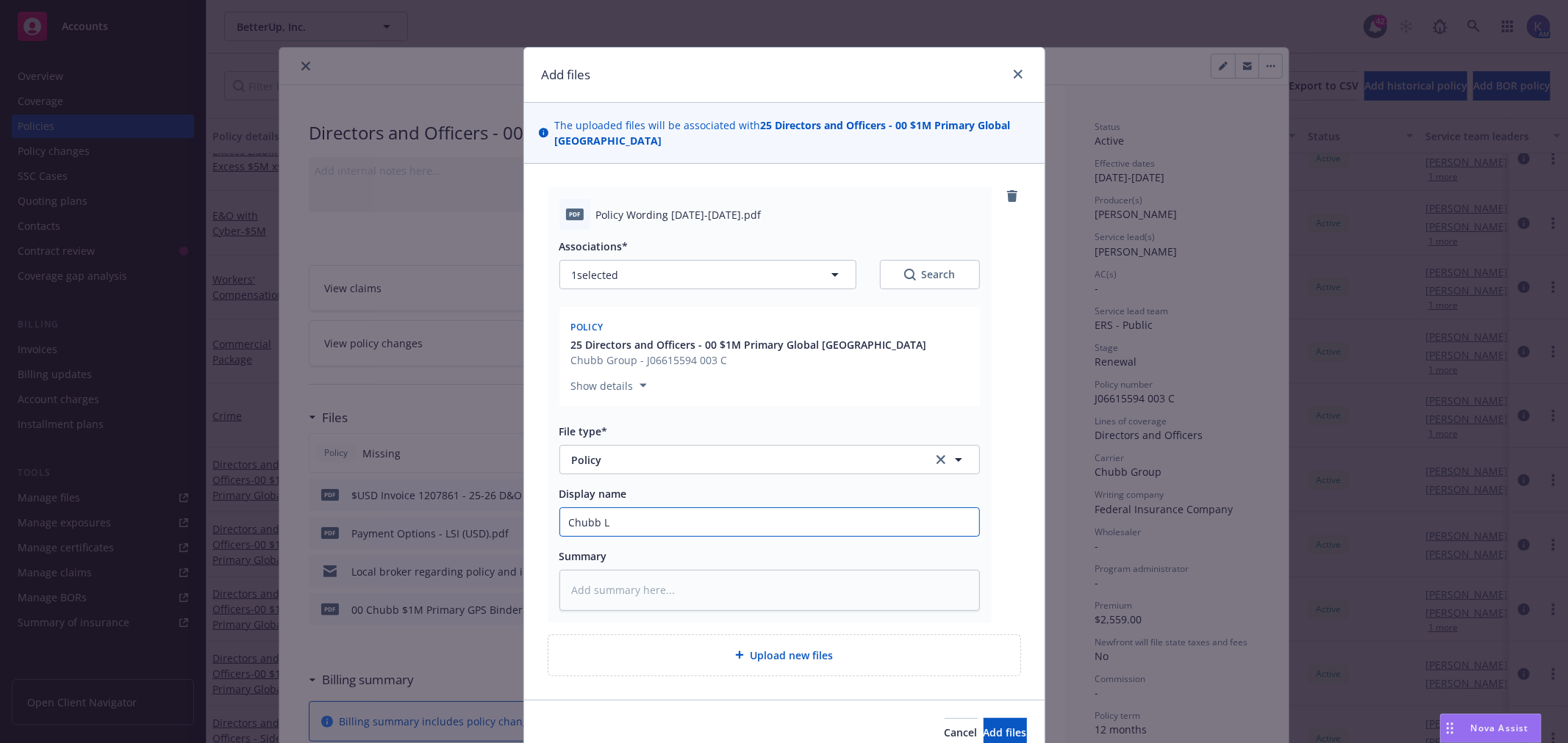
type textarea "x"
type input "Chubb Lo"
type textarea "x"
type input "Chubb Loc"
type textarea "x"
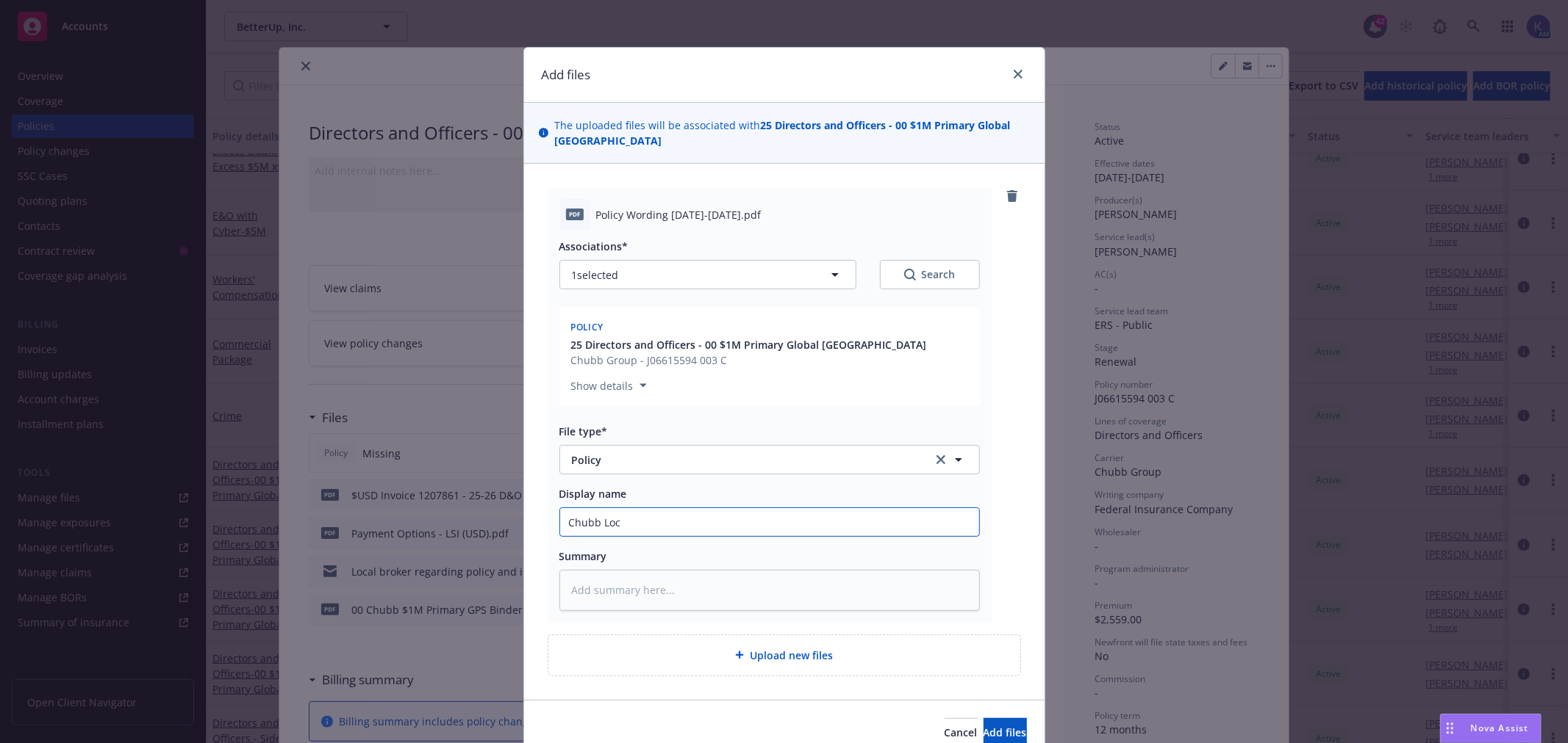
type input "Chubb Loca"
type textarea "x"
type input "Chubb Local"
type textarea "x"
type input "Chubb Local"
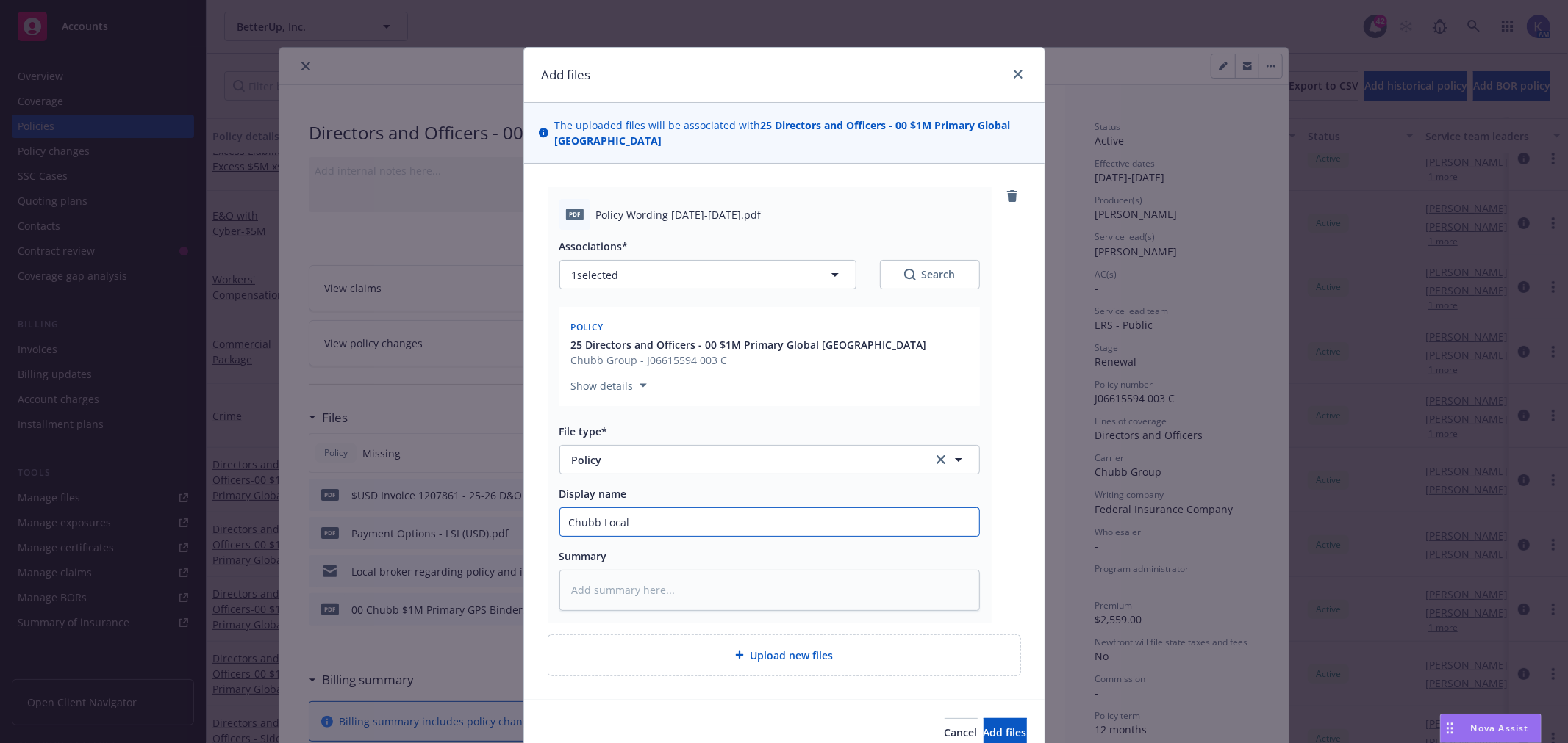
type textarea "x"
type input "Chubb Local P"
type textarea "x"
type input "Chubb Local Po"
type textarea "x"
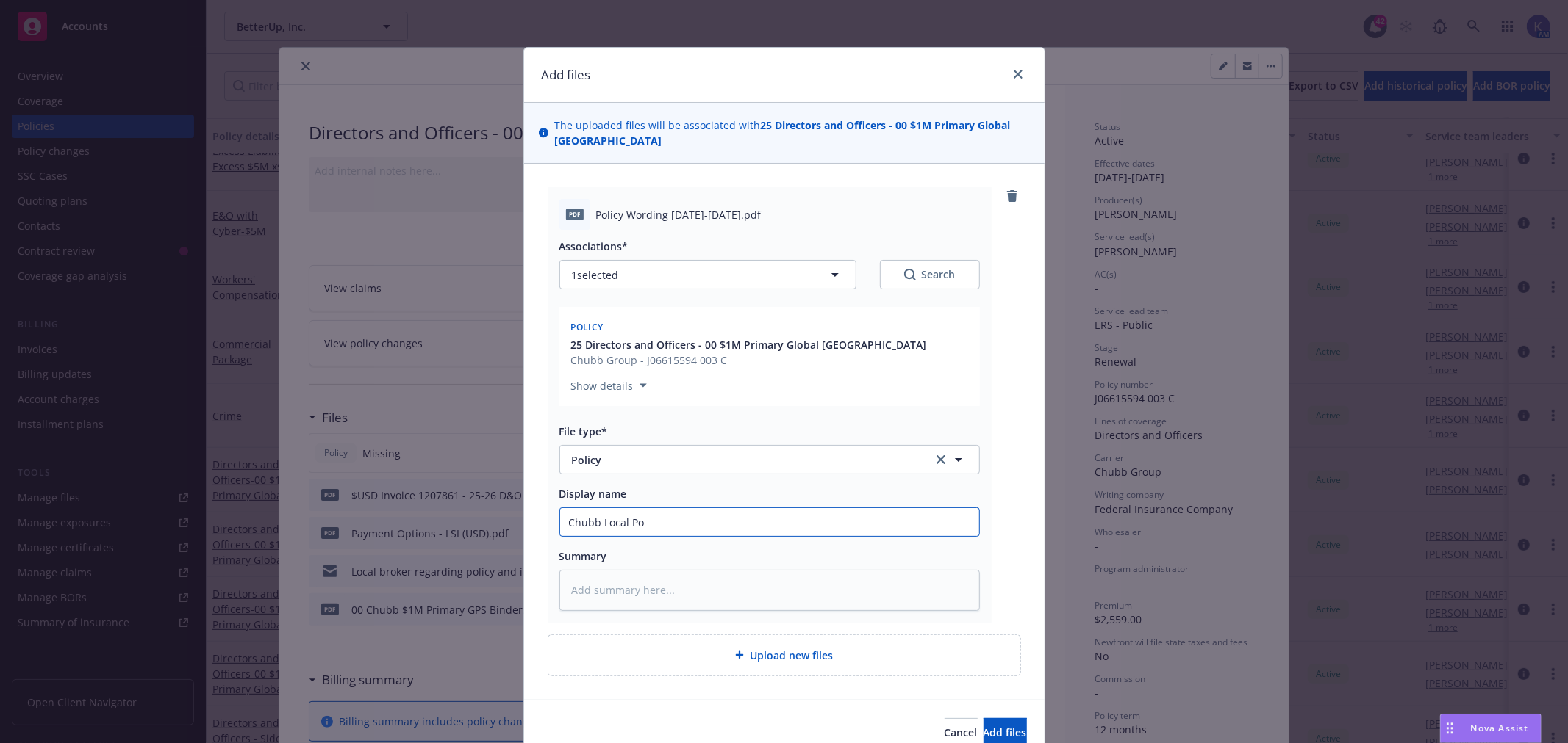
type input "Chubb Local Pol"
type textarea "x"
type input "Chubb Local Poli"
type textarea "x"
type input "Chubb Local Polic"
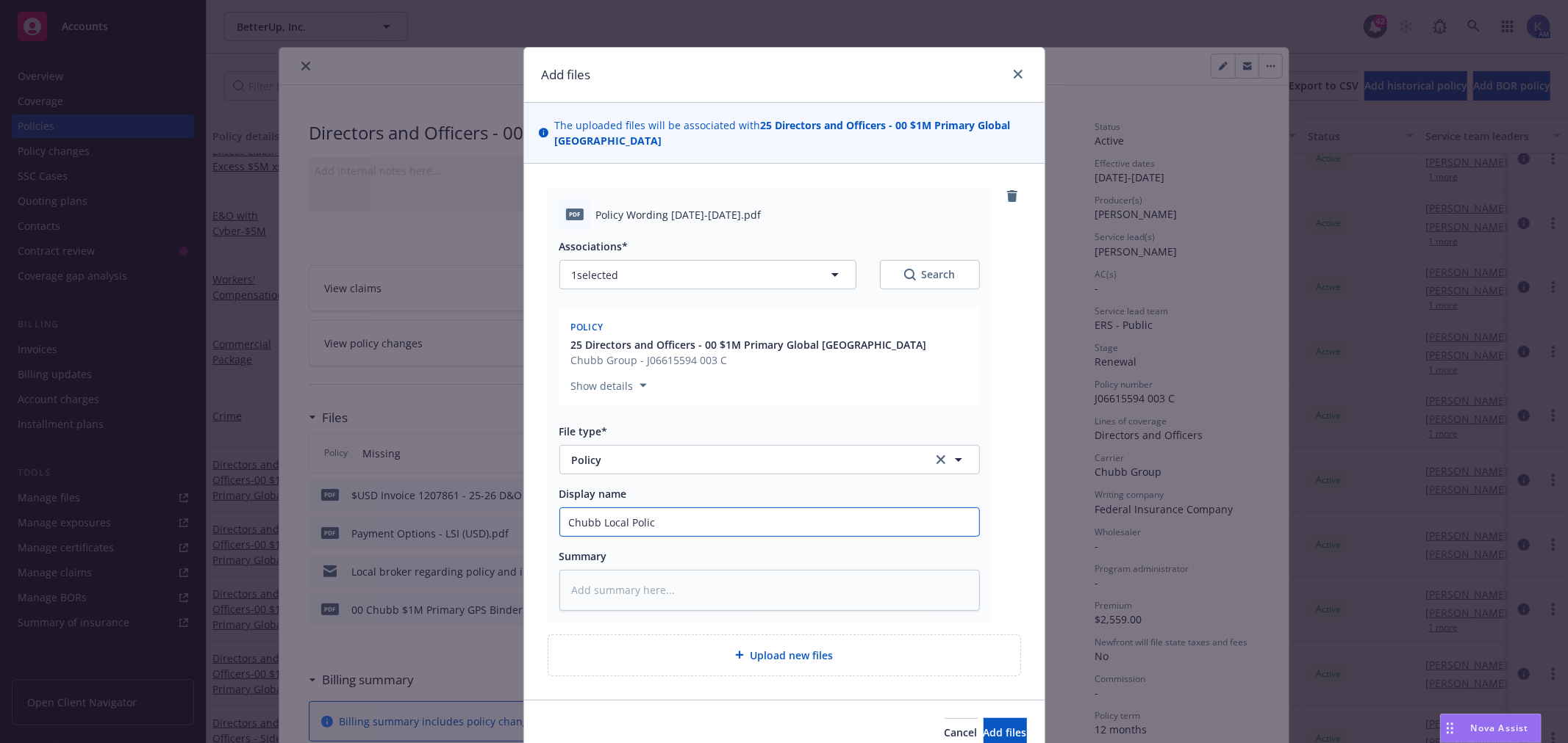
type textarea "x"
type input "Chubb Local Policy"
type textarea "x"
type input "Chubb Local Policy"
type textarea "x"
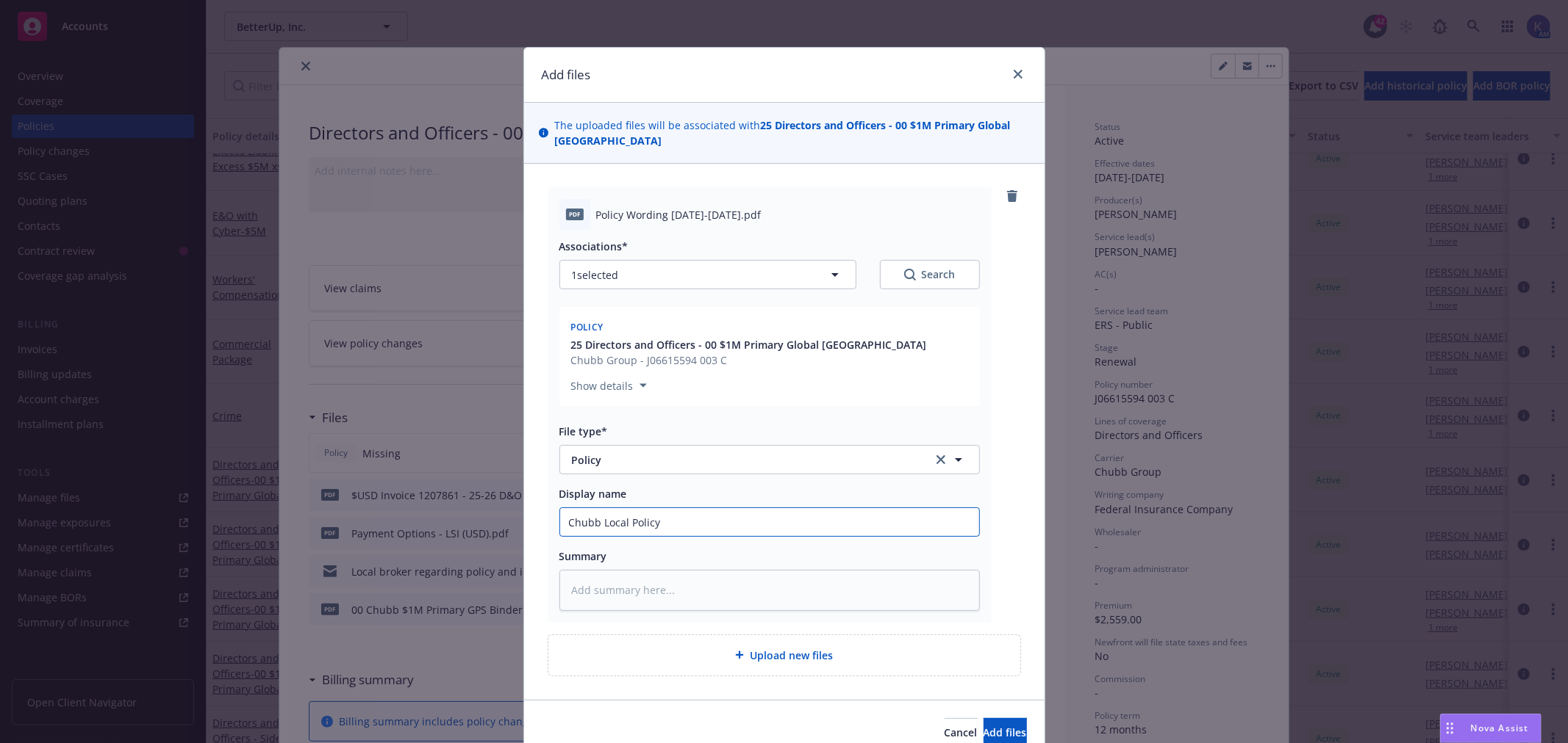
type input "Chubb Local Policy W"
type textarea "x"
type input "Chubb Local Policy Wo"
type textarea "x"
type input "Chubb Local Policy Wor"
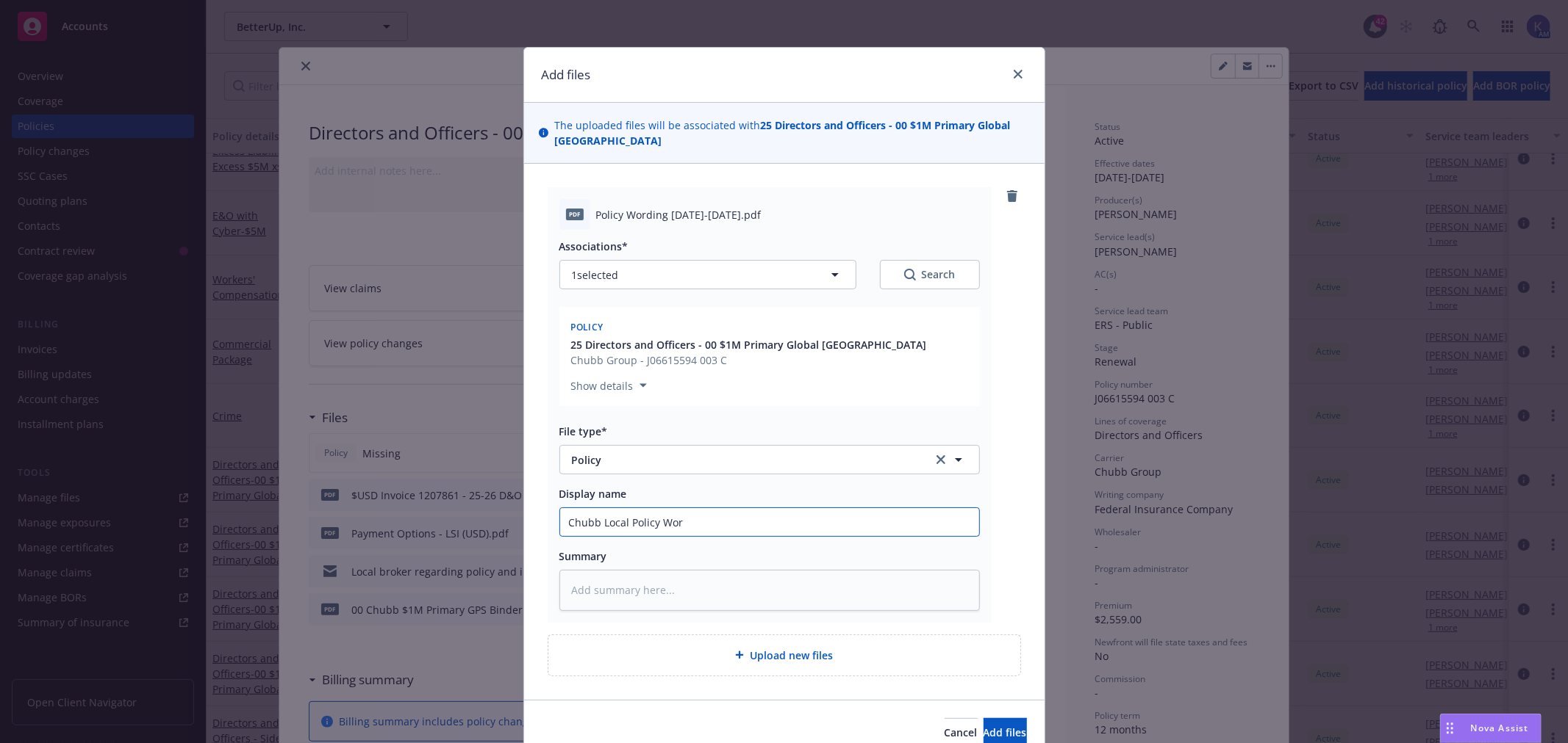
type textarea "x"
type input "Chubb Local Policy Word"
type textarea "x"
type input "Chubb Local Policy Wordi"
type textarea "x"
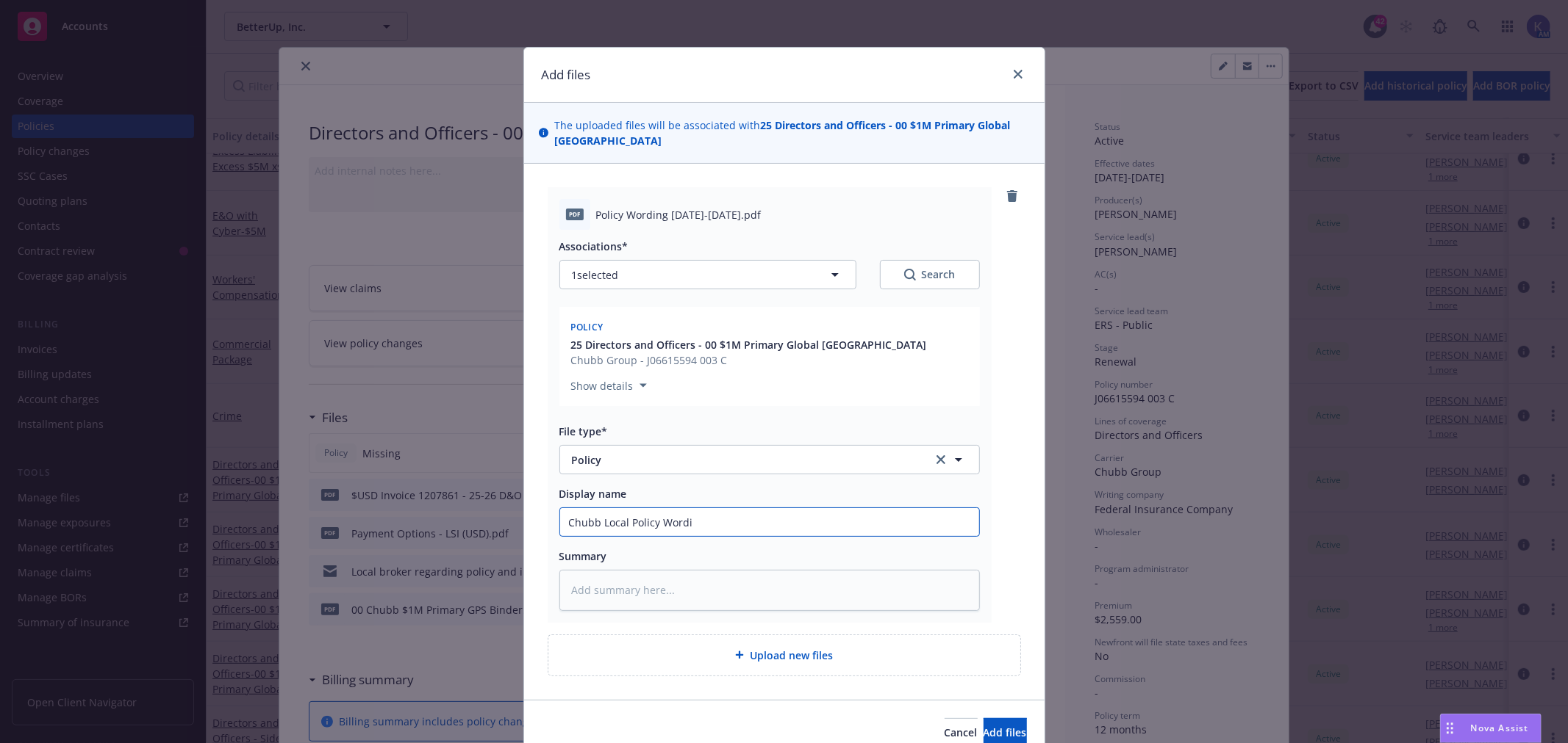
type input "Chubb Local Policy Wordin"
type textarea "x"
type input "Chubb Local Policy Wording"
type textarea "x"
click at [638, 521] on input "Chubb Local Policy Wording" at bounding box center [770, 522] width 419 height 28
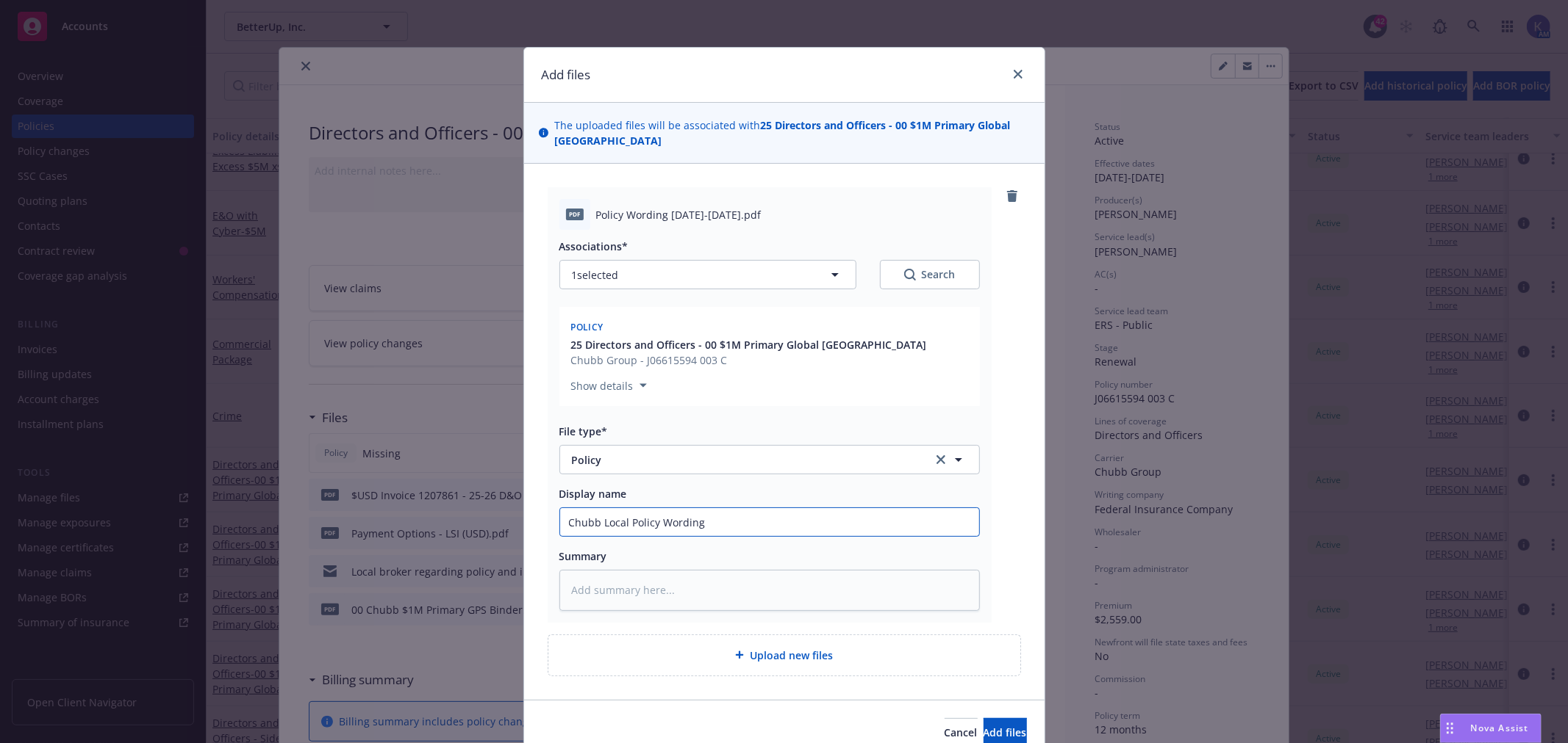
click at [638, 521] on input "Chubb Local Policy Wording" at bounding box center [770, 522] width 419 height 28
type input "Chubb Local Policy Wording"
click at [993, 727] on span "Add files" at bounding box center [1005, 733] width 44 height 14
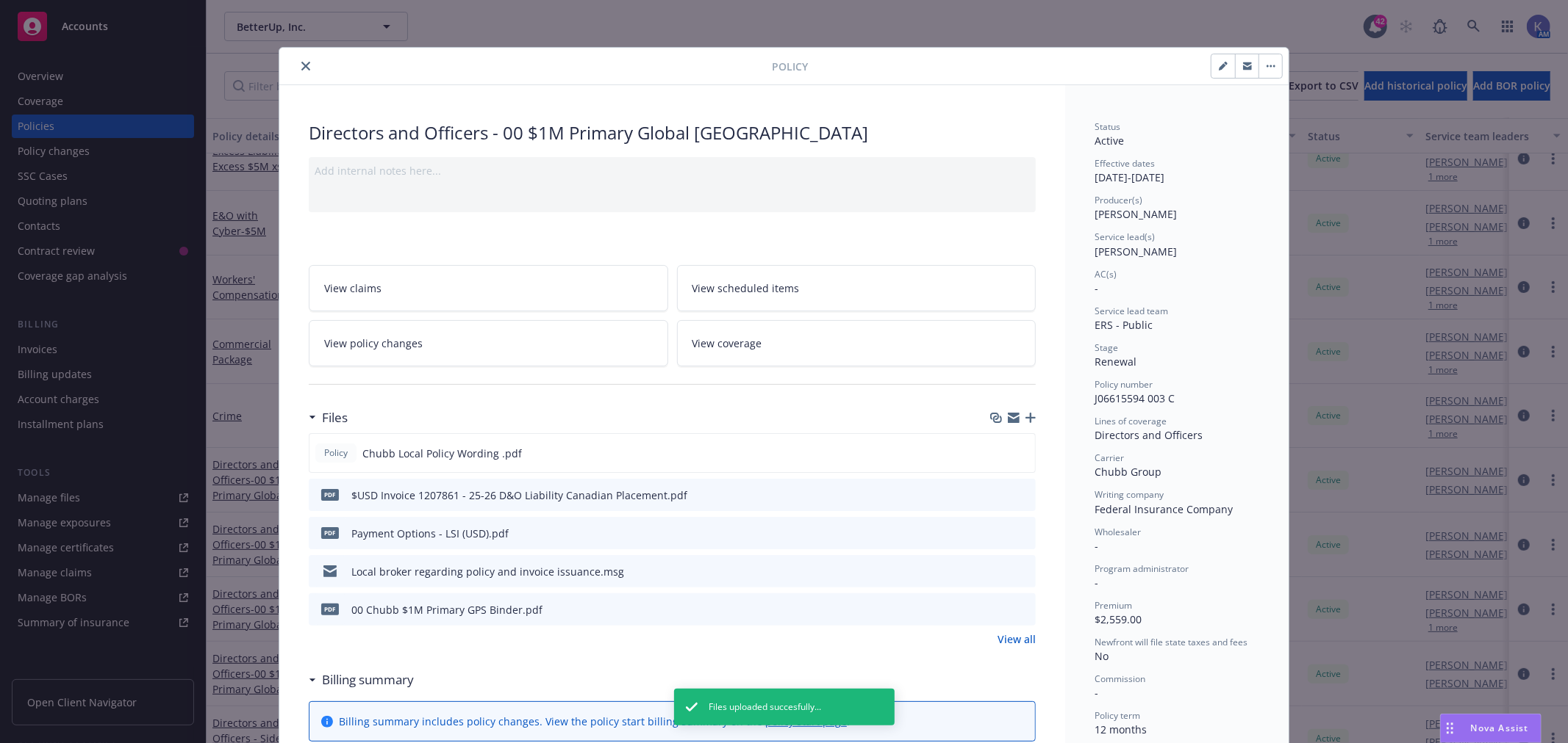
click at [1026, 419] on icon "button" at bounding box center [1031, 418] width 10 height 10
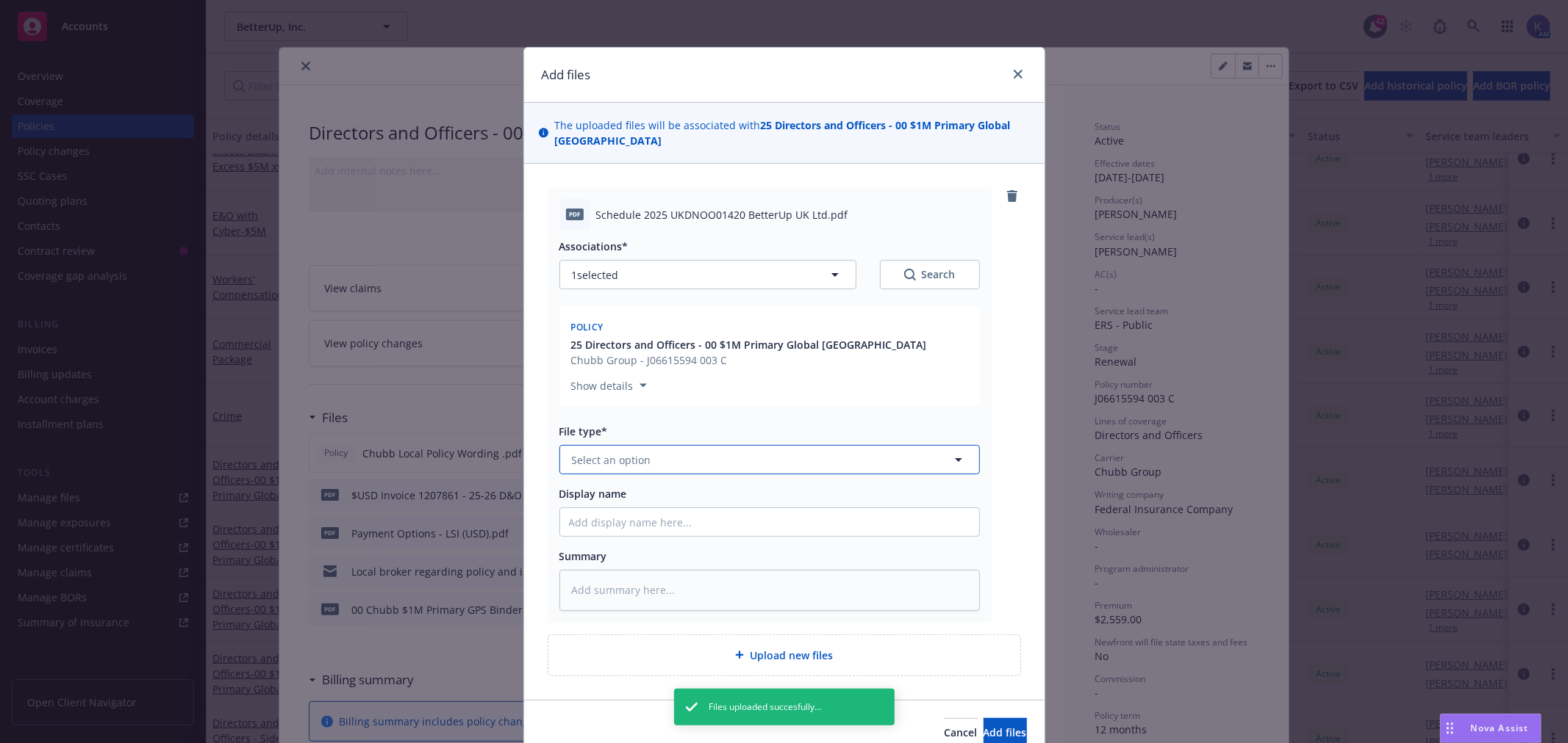
click at [623, 456] on span "Select an option" at bounding box center [611, 460] width 79 height 16
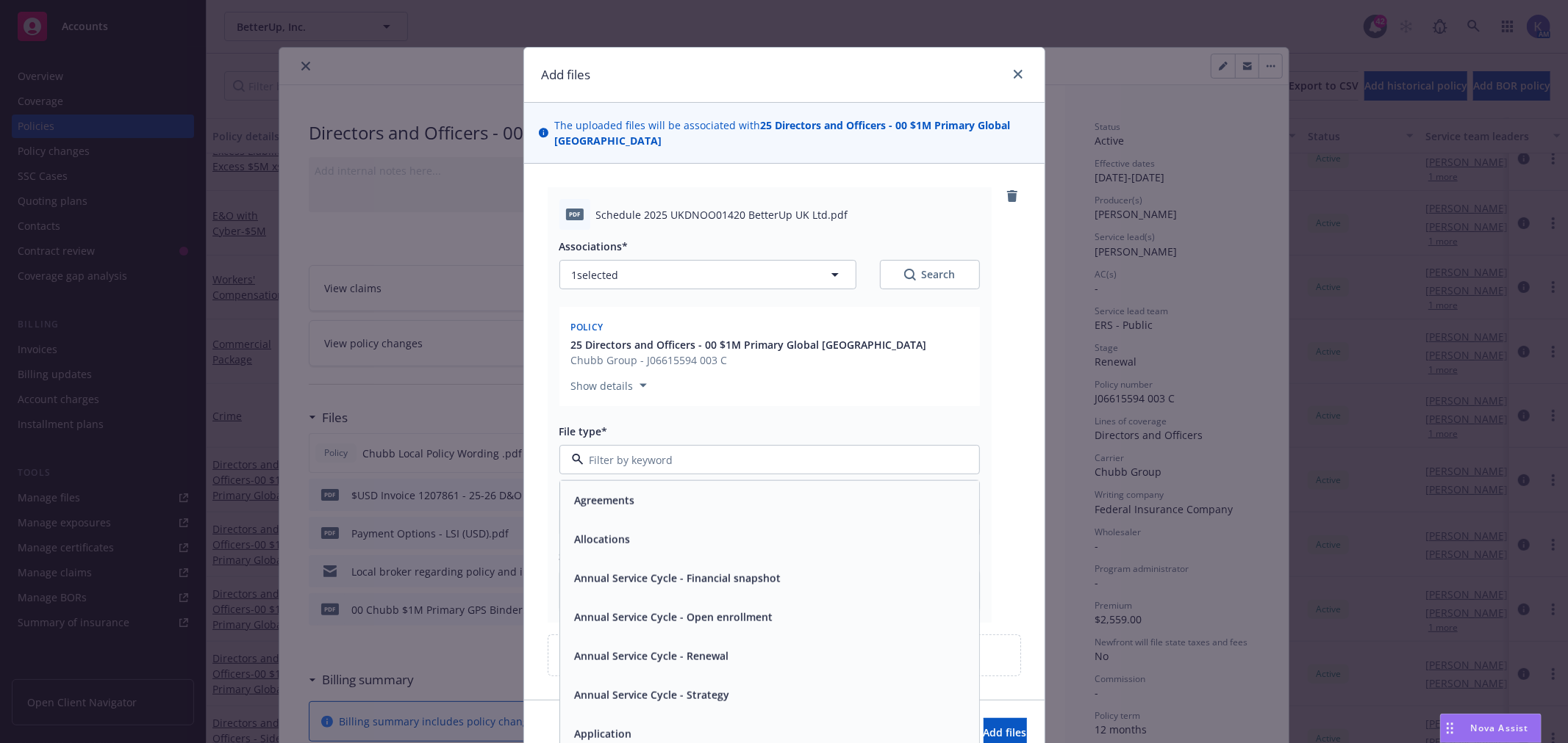
type textarea "x"
type input "policy"
click at [607, 501] on div "Policy" at bounding box center [769, 500] width 401 height 21
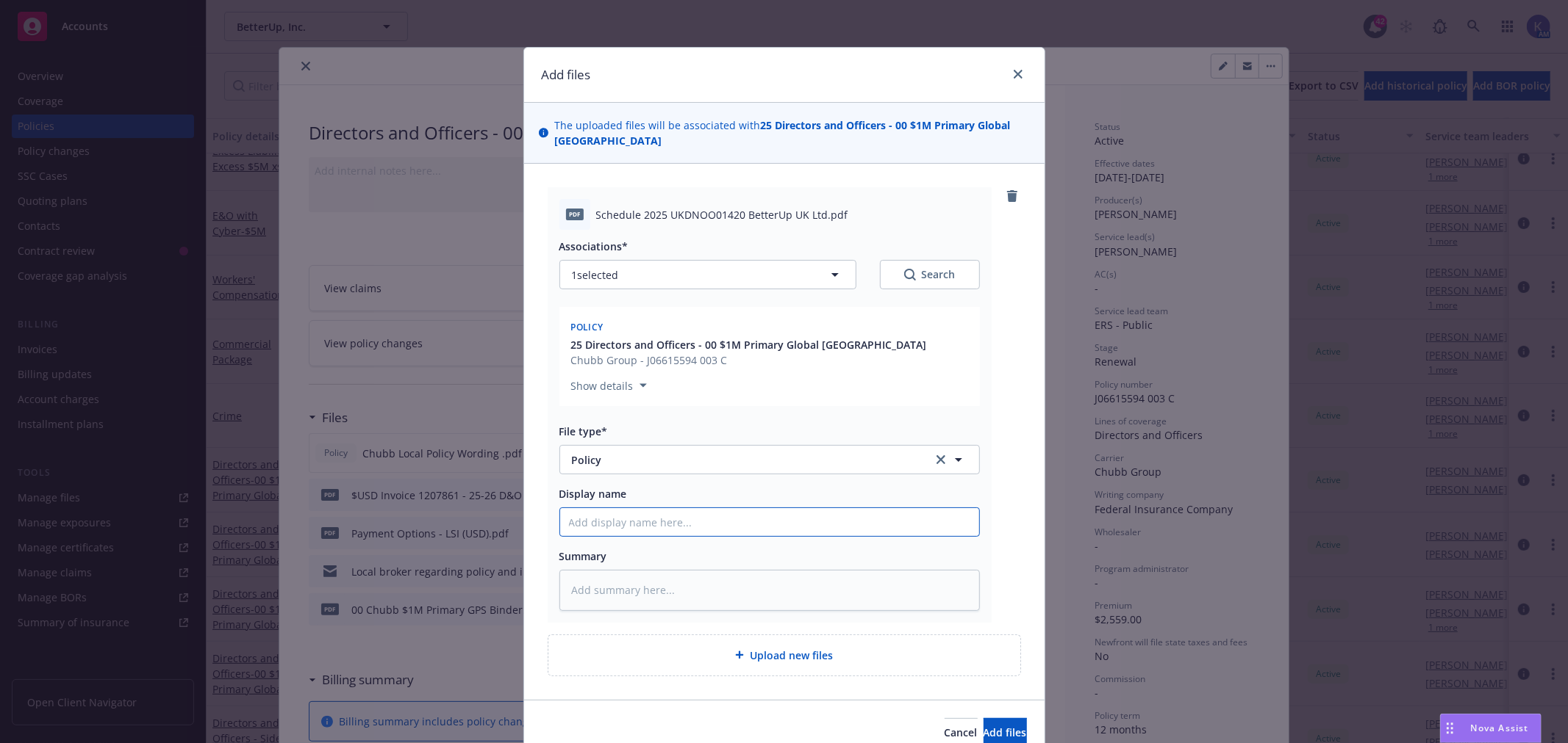
click at [634, 522] on input "Display name" at bounding box center [770, 522] width 419 height 28
paste input "Chubb Local Policy Wording"
type textarea "x"
type input "Chubb Local Policy Wording"
click at [642, 521] on input "Chubb Local Policy Wording" at bounding box center [770, 522] width 419 height 28
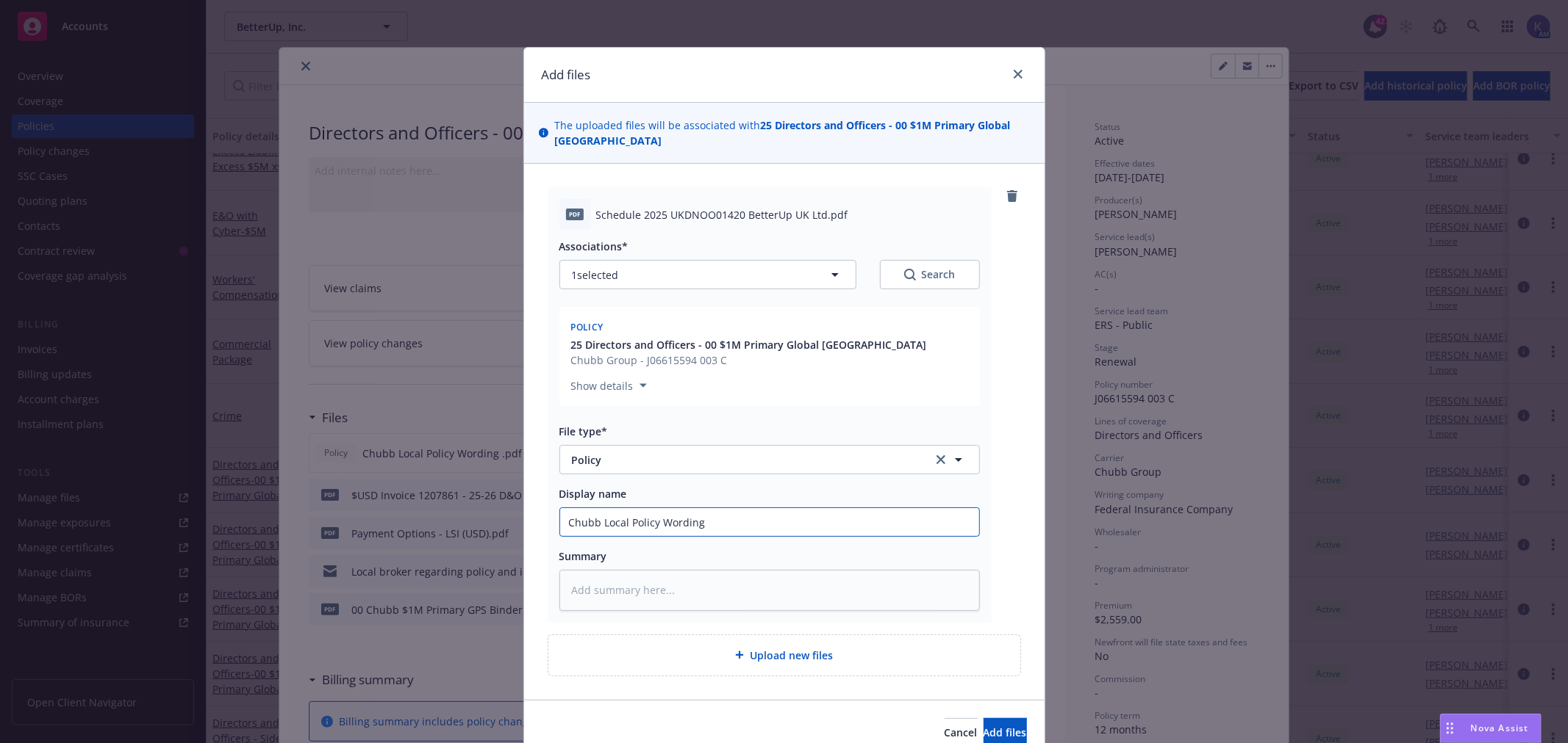
click at [642, 521] on input "Chubb Local Policy Wording" at bounding box center [770, 522] width 419 height 28
type textarea "x"
type input "Chubb Local DWording"
type textarea "x"
type input "Chubb Local DeWording"
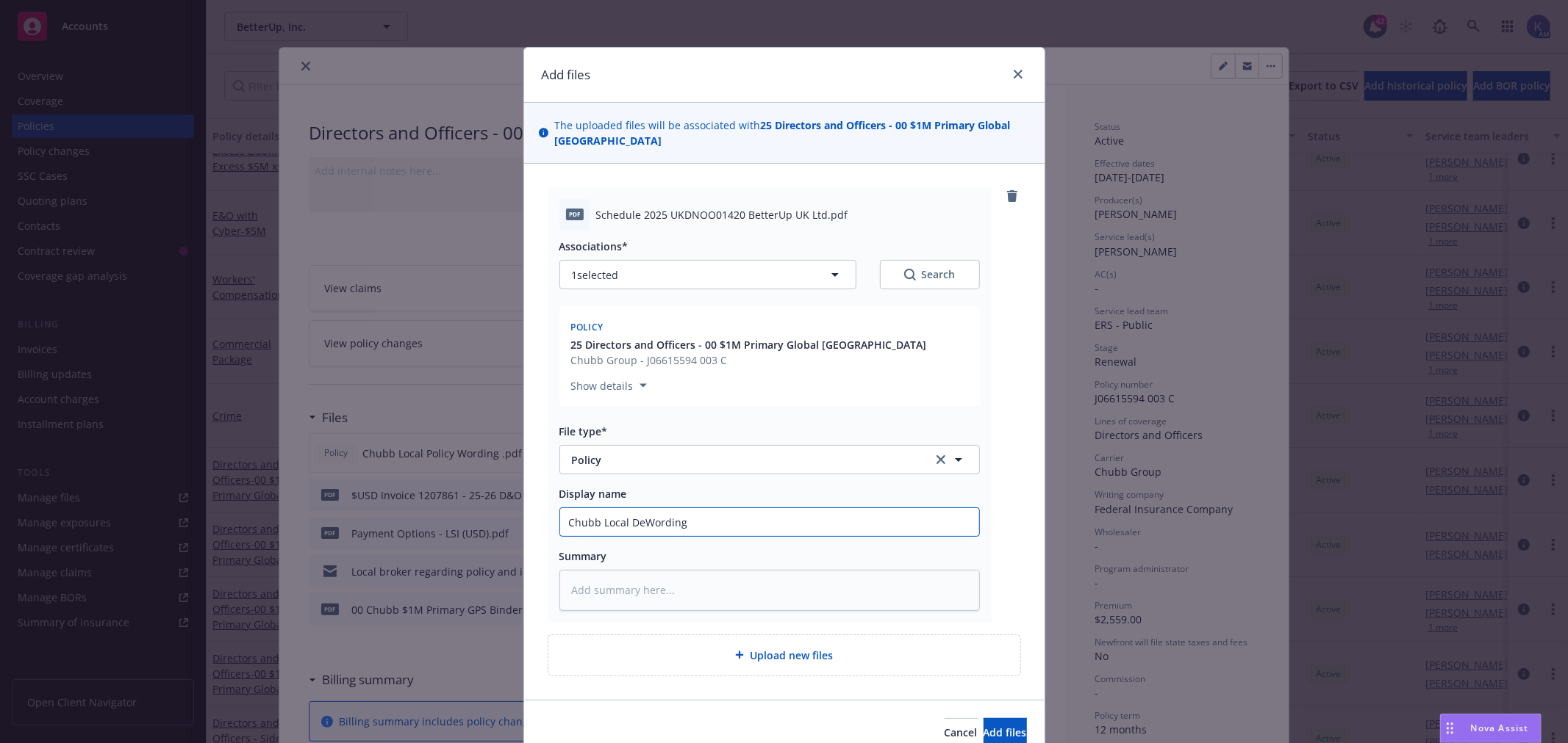
type textarea "x"
type input "Chubb Local DecWording"
type textarea "x"
type input "Chubb Local Dec Wording"
type textarea "x"
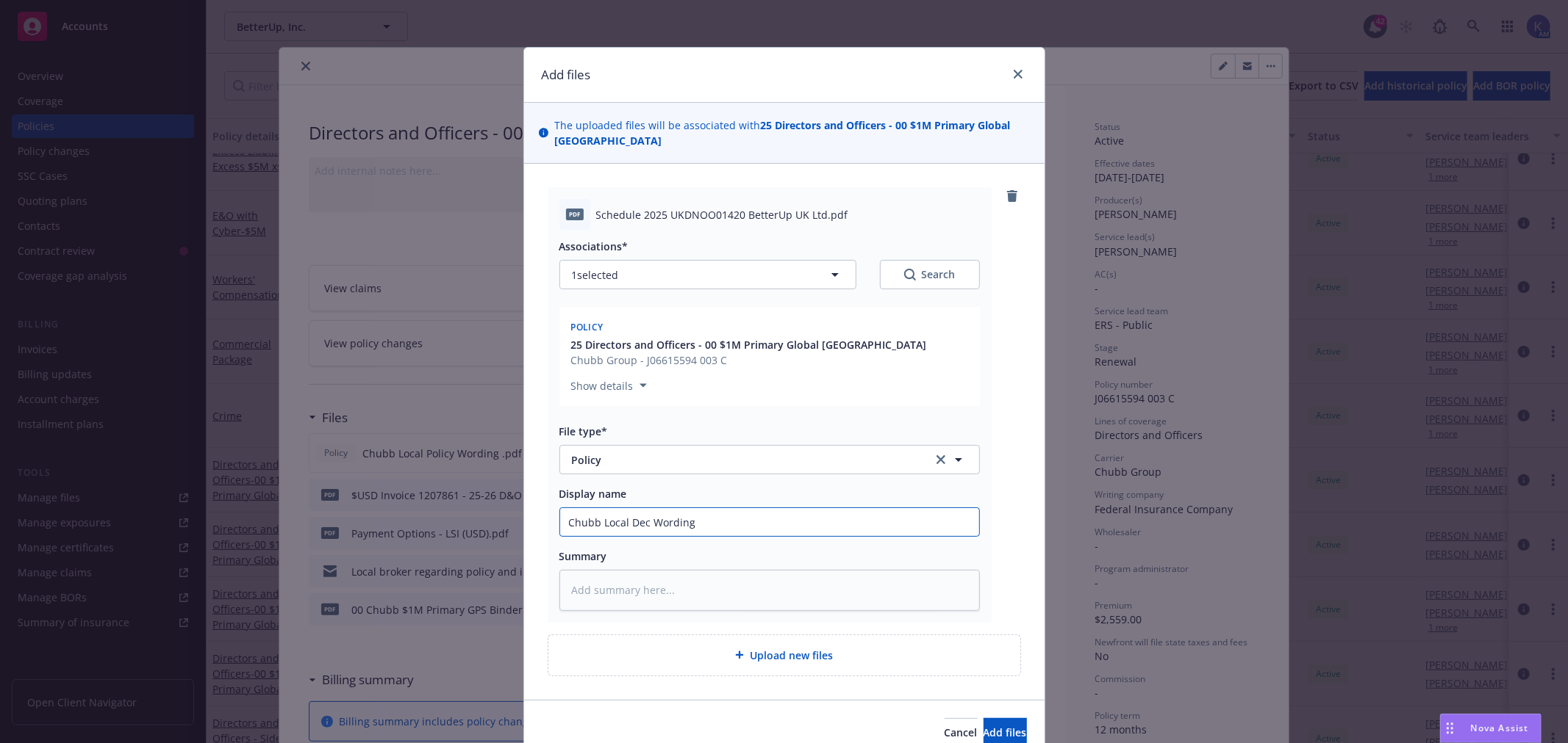
type input "Chubb Local Dec PWording"
type textarea "x"
type input "Chubb Local Dec PaWording"
type textarea "x"
type input "Chubb Local Dec PagWording"
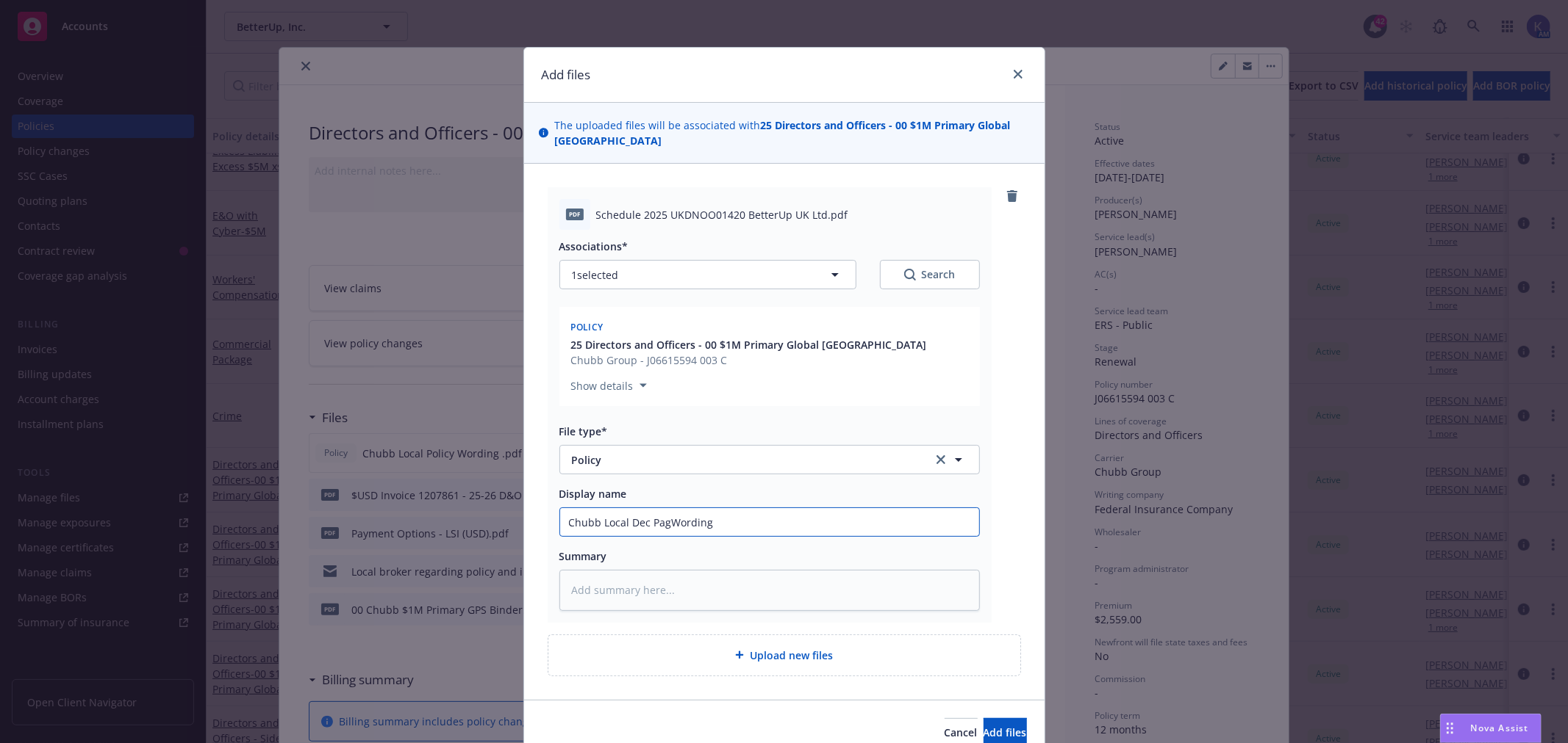
type textarea "x"
type input "Chubb Local Dec PageWording"
type textarea "x"
type input "Chubb Local Dec PagesWording"
type textarea "x"
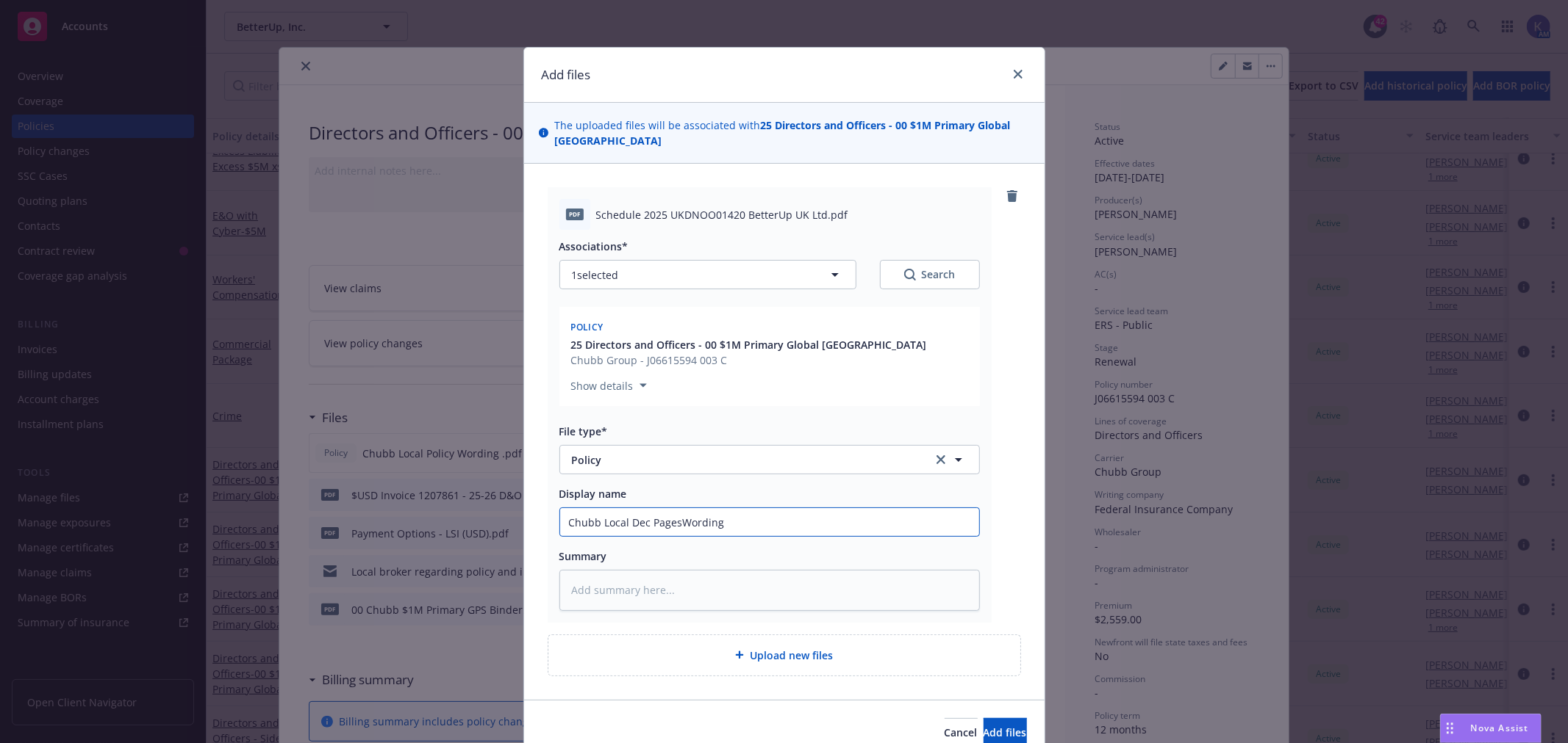
type input "Chubb Local Dec Pages Wording"
click at [700, 523] on input "Chubb Local Dec Pages Wording" at bounding box center [770, 522] width 419 height 28
type textarea "x"
type input "Chubb Local Dec Pages"
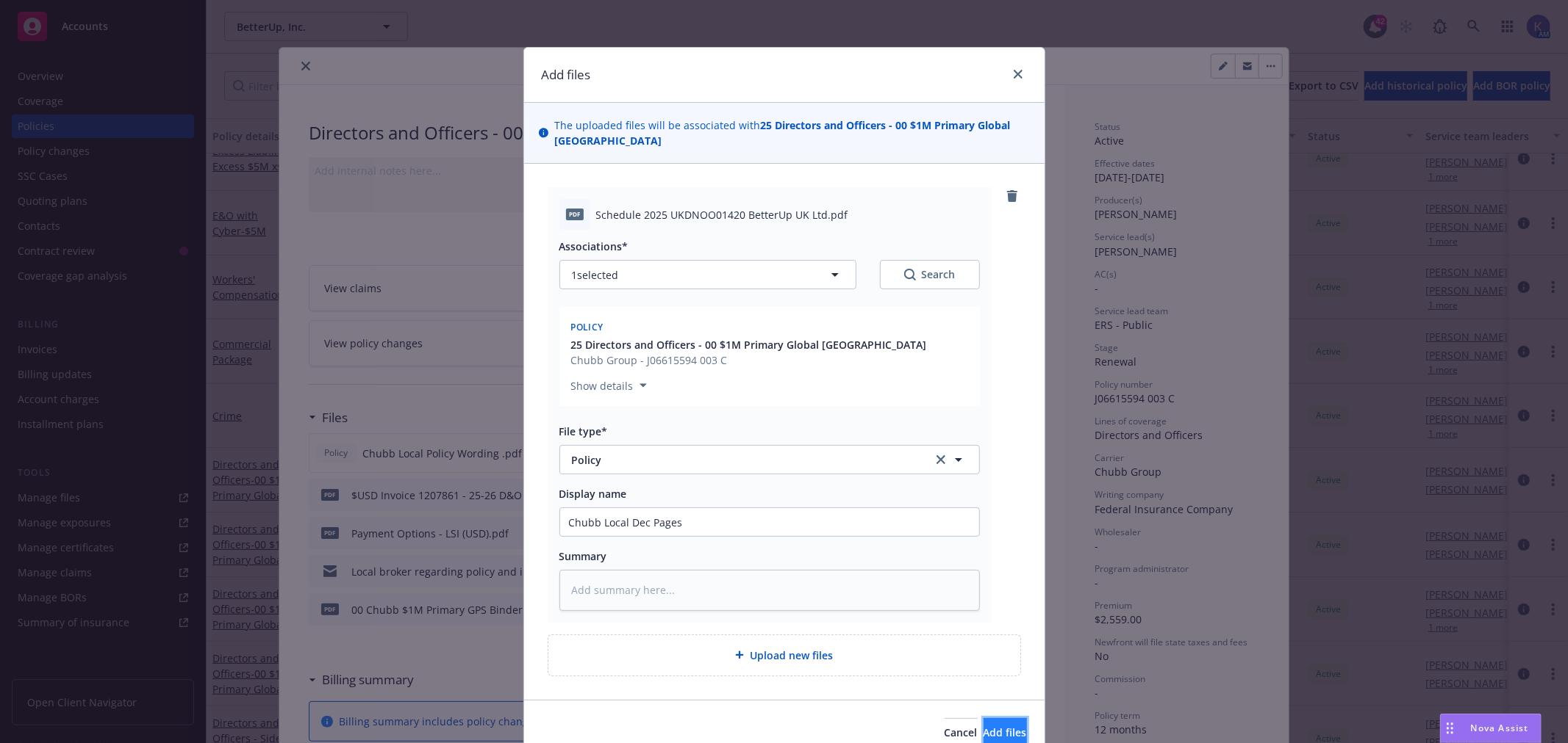
click at [989, 730] on span "Add files" at bounding box center [1005, 733] width 44 height 14
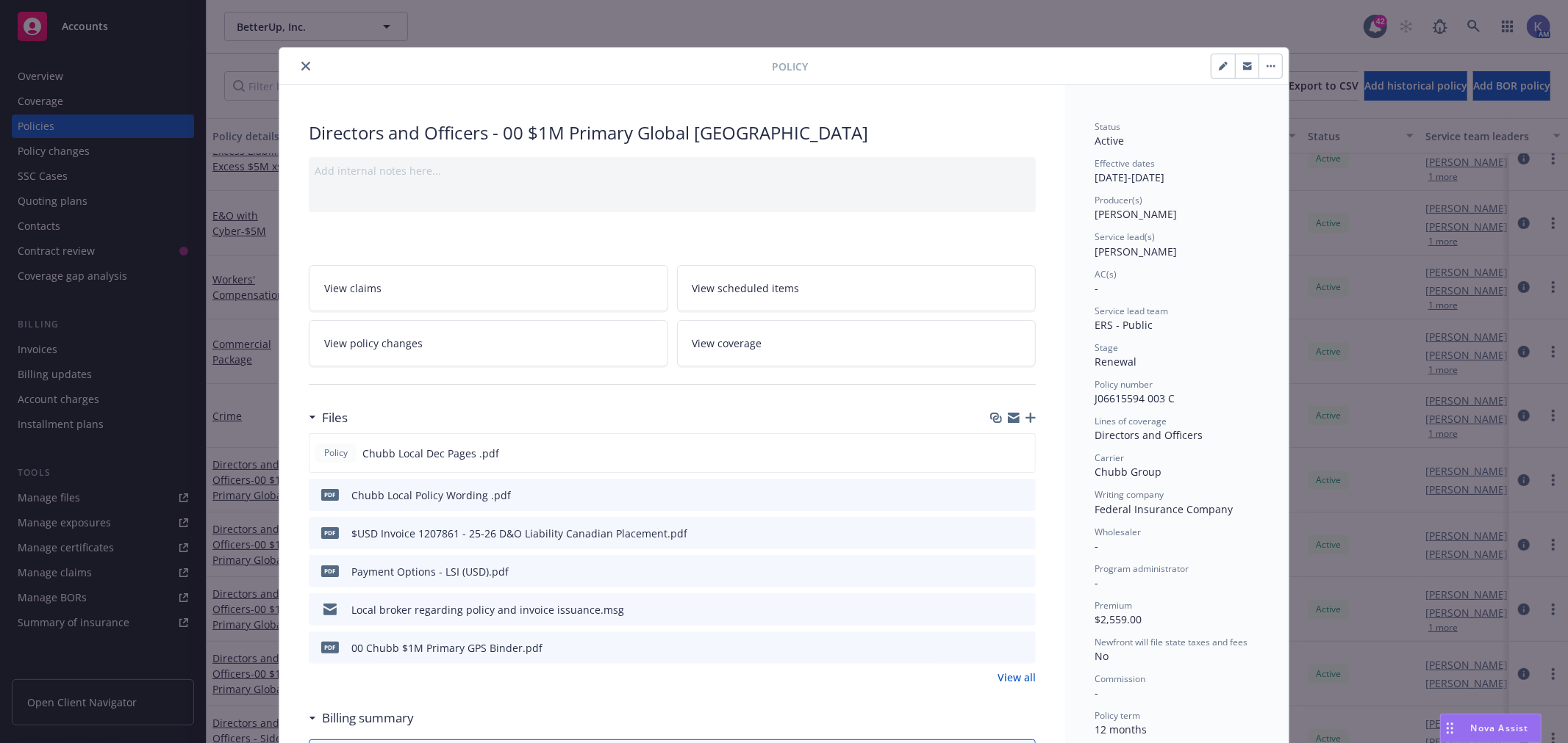
click at [297, 63] on button "close" at bounding box center [306, 66] width 17 height 17
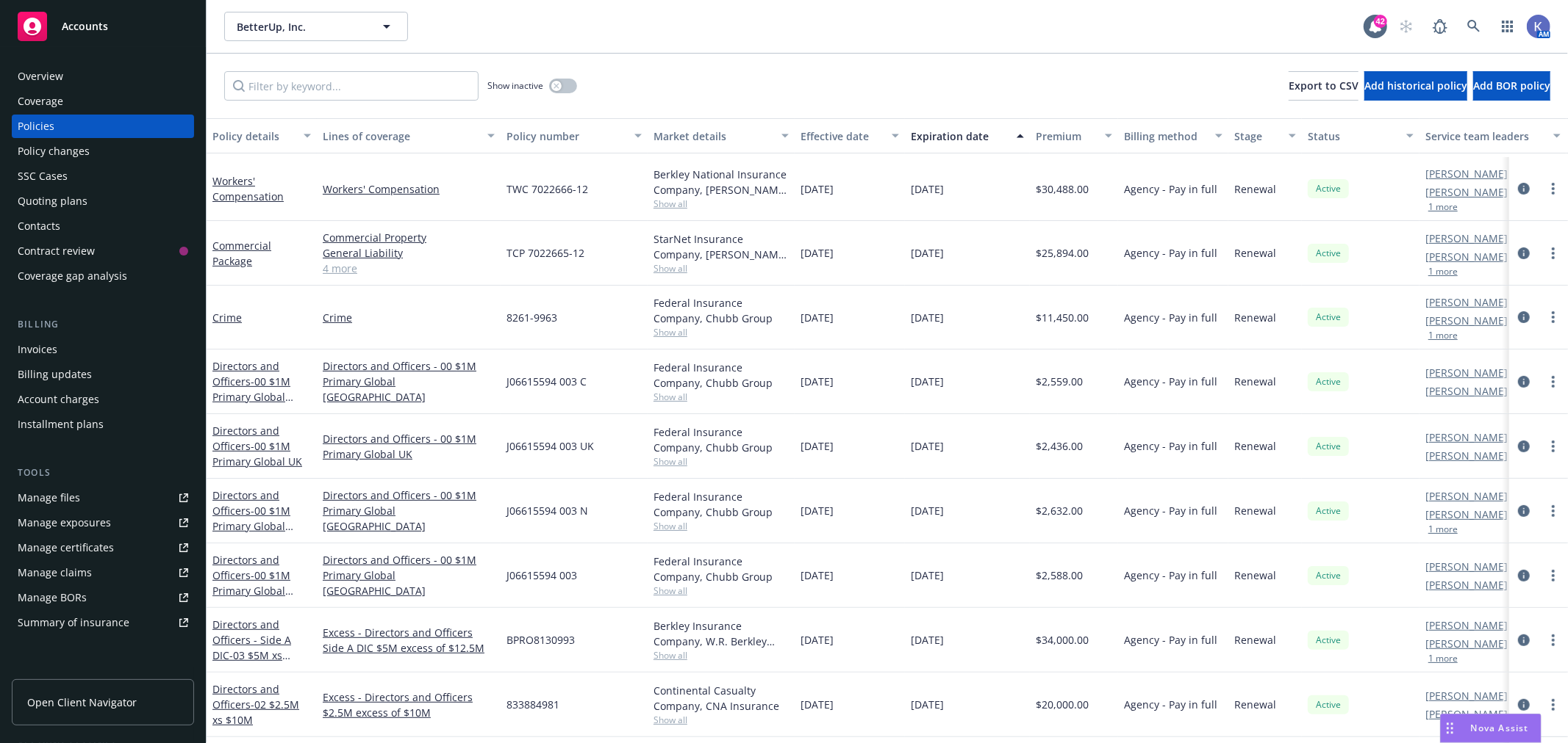
scroll to position [489, 0]
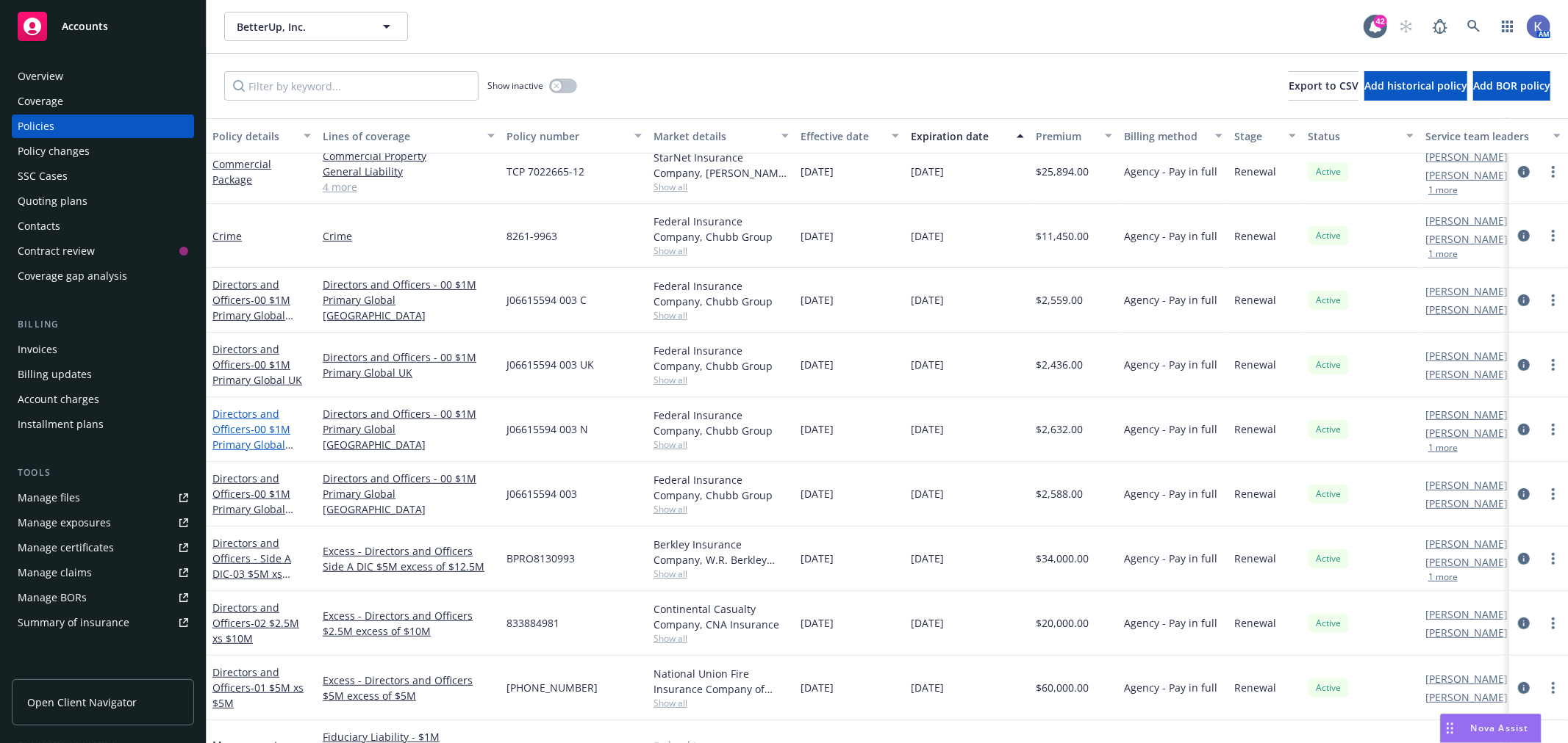
click at [263, 431] on span "- 00 $1M Primary Global [GEOGRAPHIC_DATA]" at bounding box center [259, 452] width 93 height 60
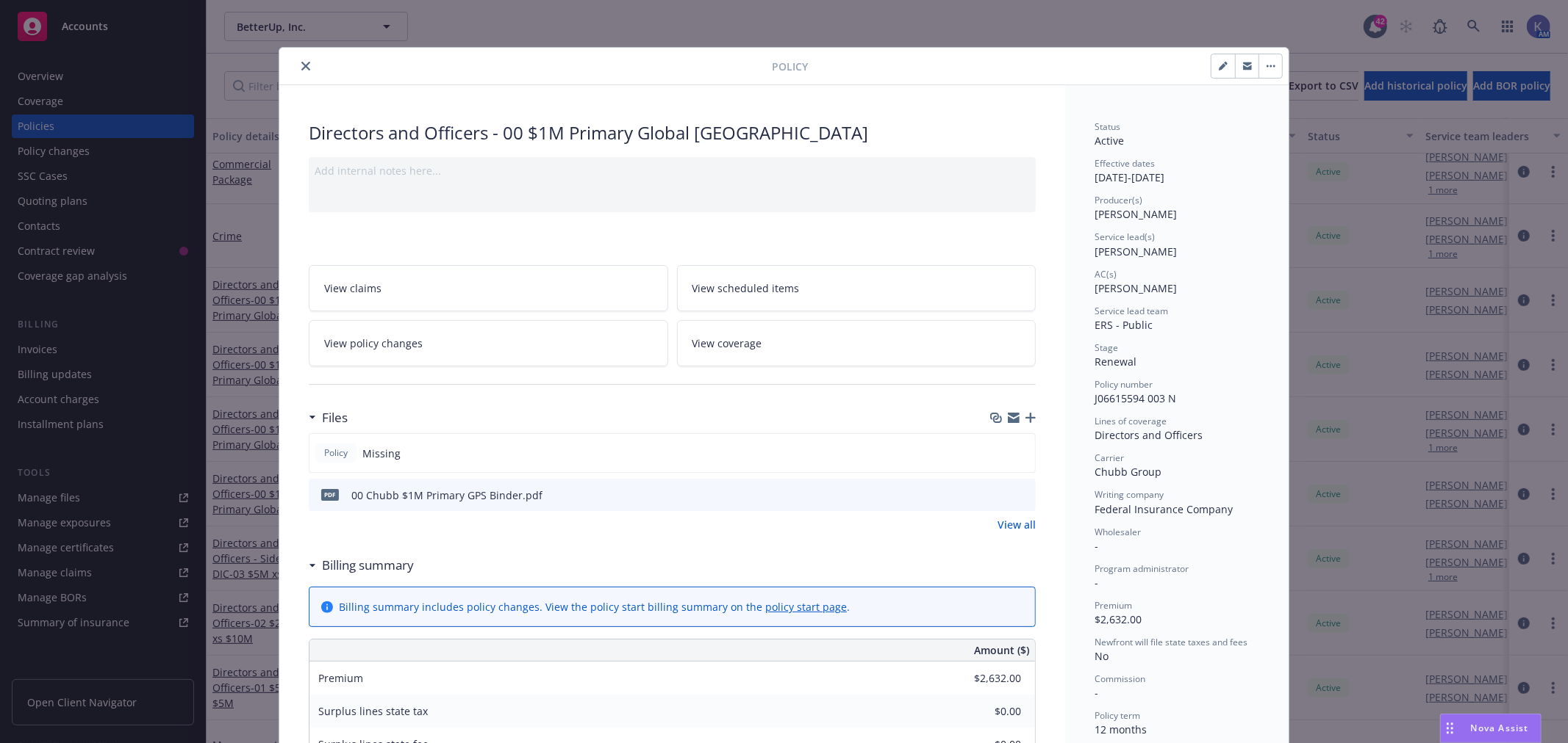
click at [1026, 419] on icon "button" at bounding box center [1031, 418] width 10 height 10
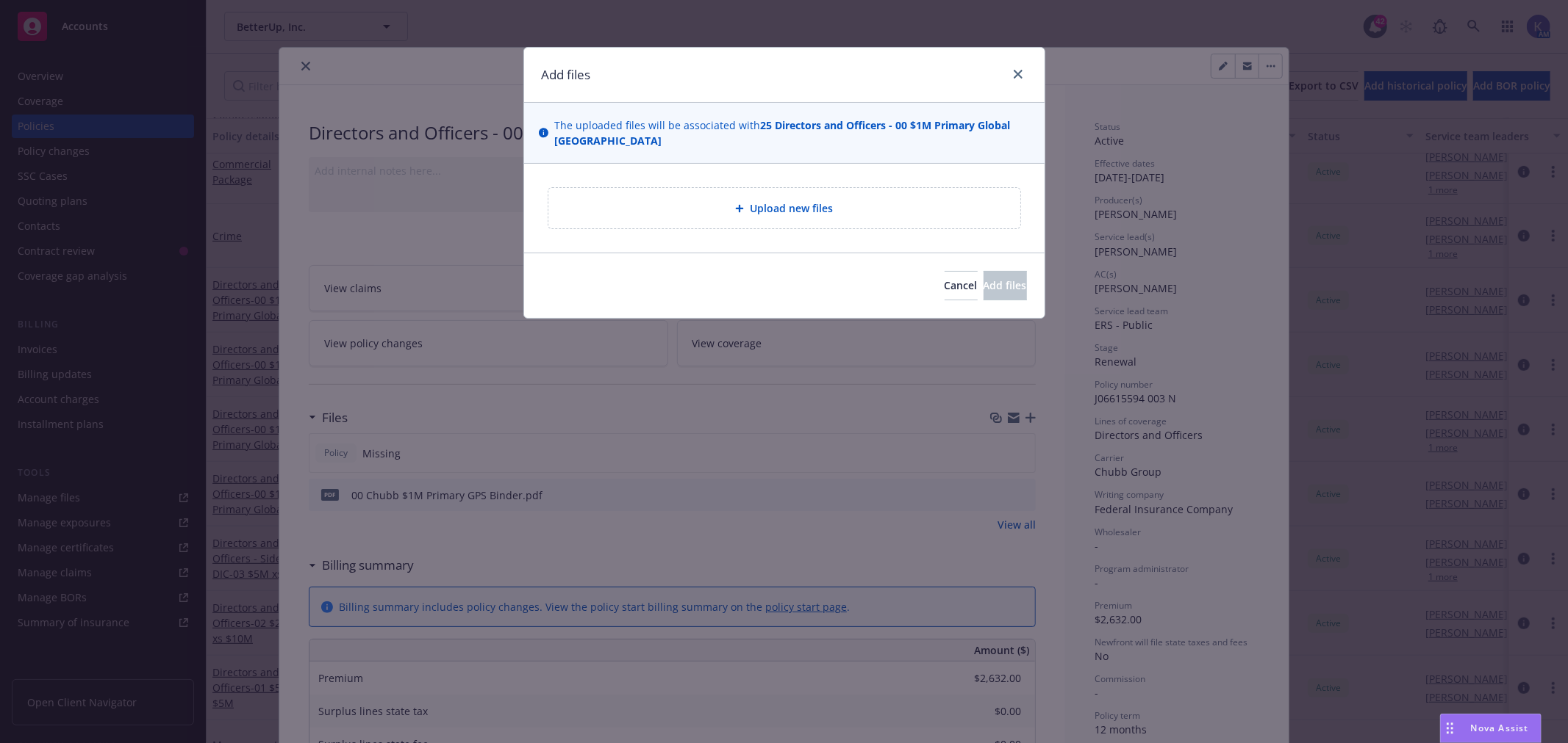
type textarea "x"
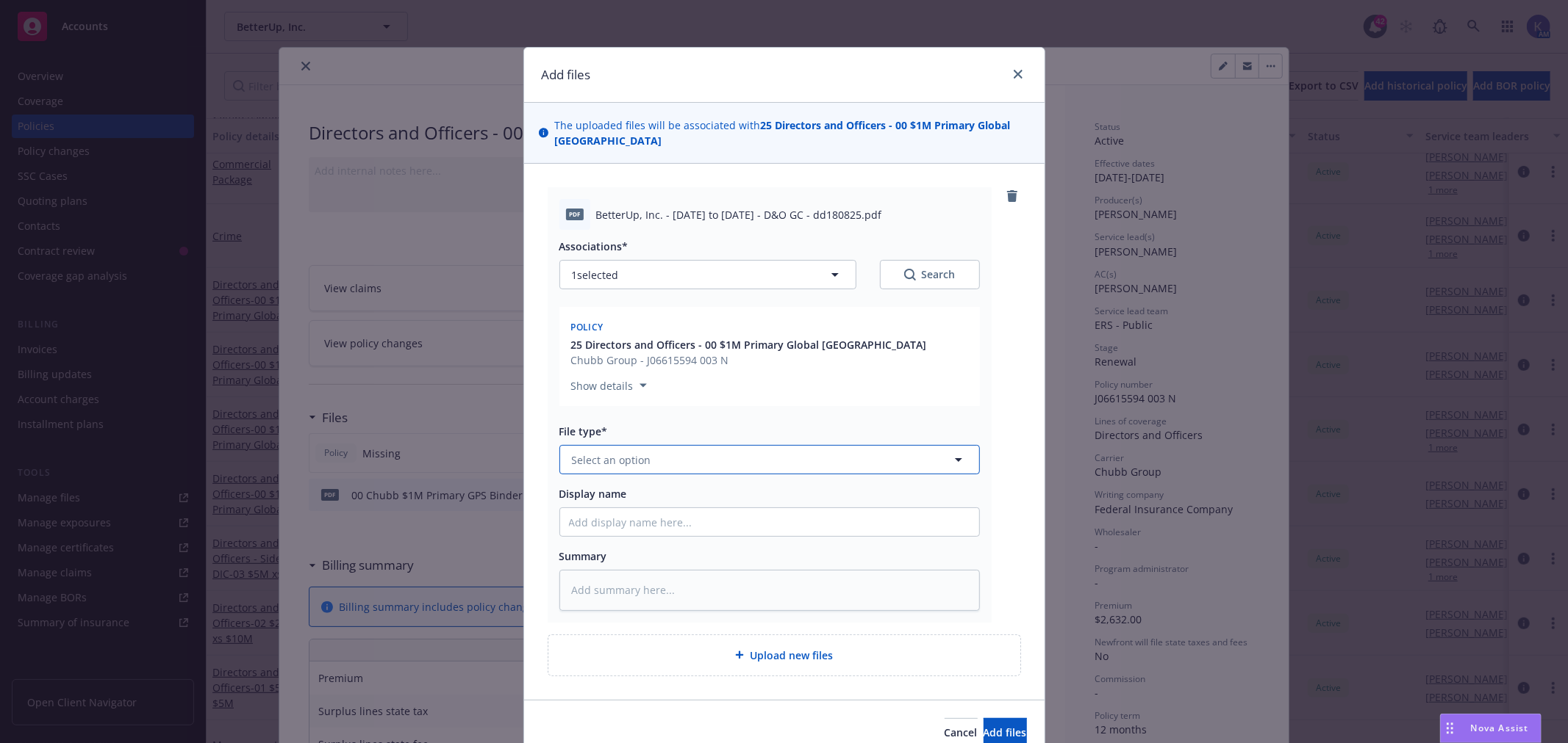
click at [614, 461] on span "Select an option" at bounding box center [611, 460] width 79 height 16
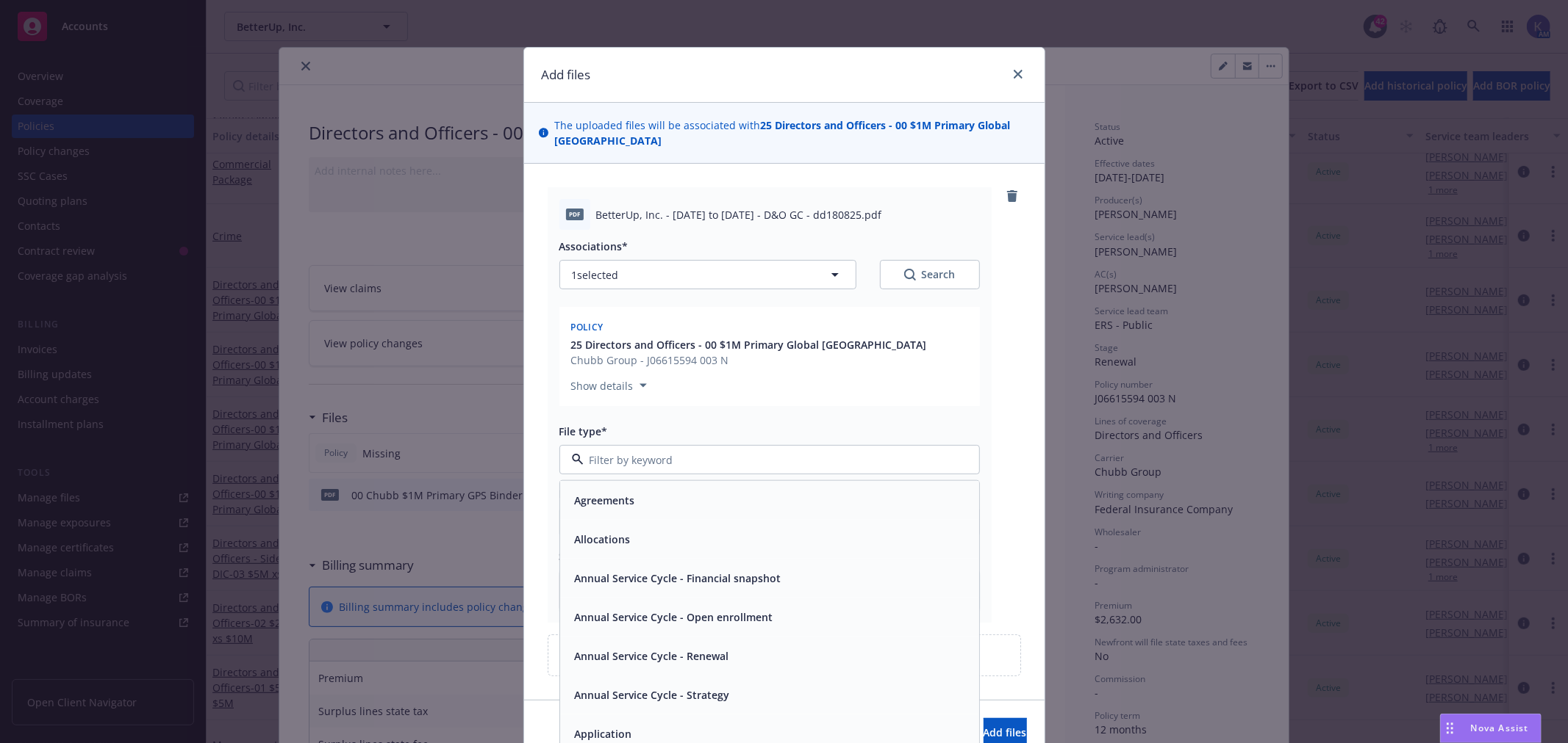
paste input "Chubb Local Policy Wording"
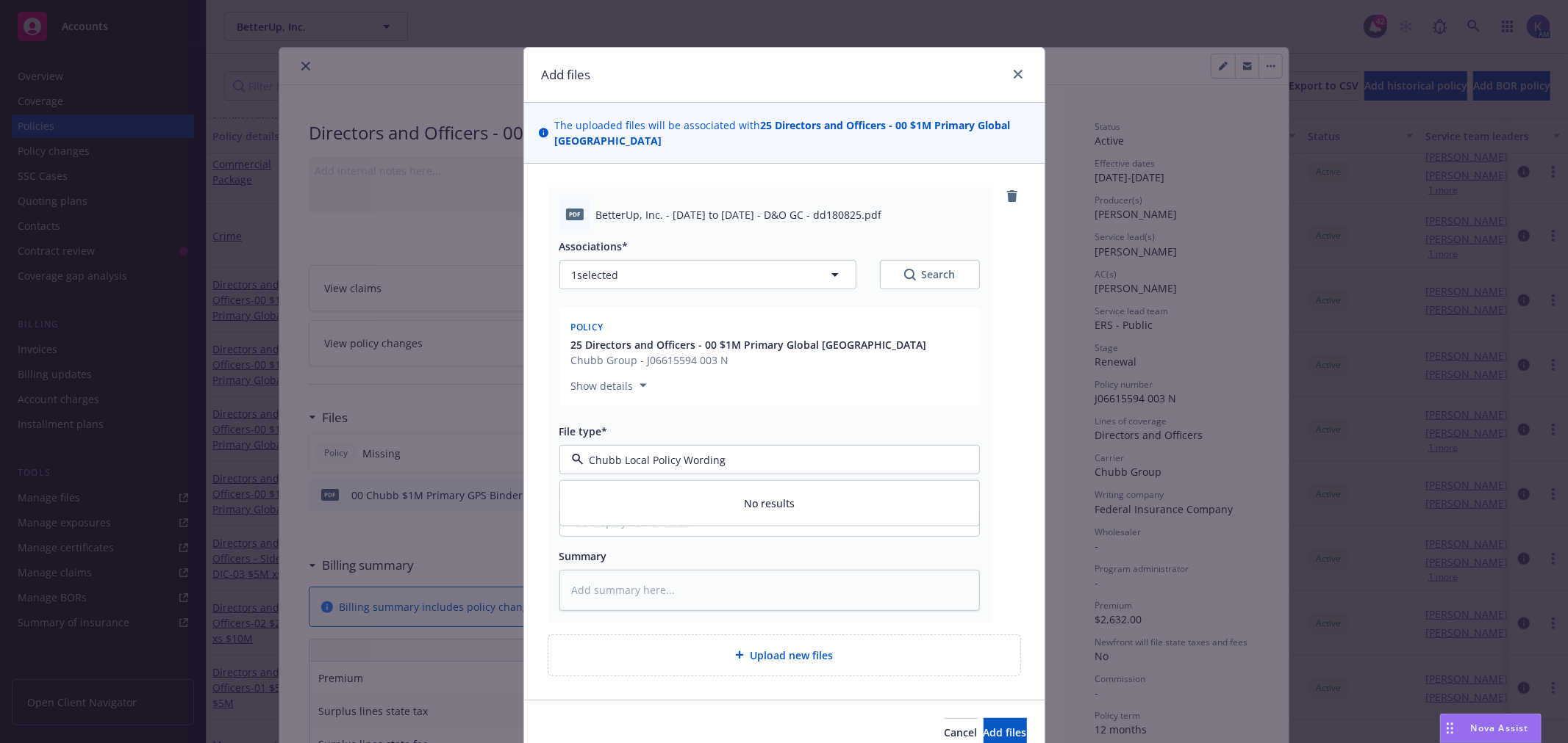
drag, startPoint x: 699, startPoint y: 456, endPoint x: 562, endPoint y: 452, distance: 137.1
click at [562, 452] on div "Chubb Local Policy Wording" at bounding box center [769, 460] width 420 height 30
type input "g"
type input "polic"
click at [644, 428] on div "File type*" at bounding box center [769, 431] width 420 height 16
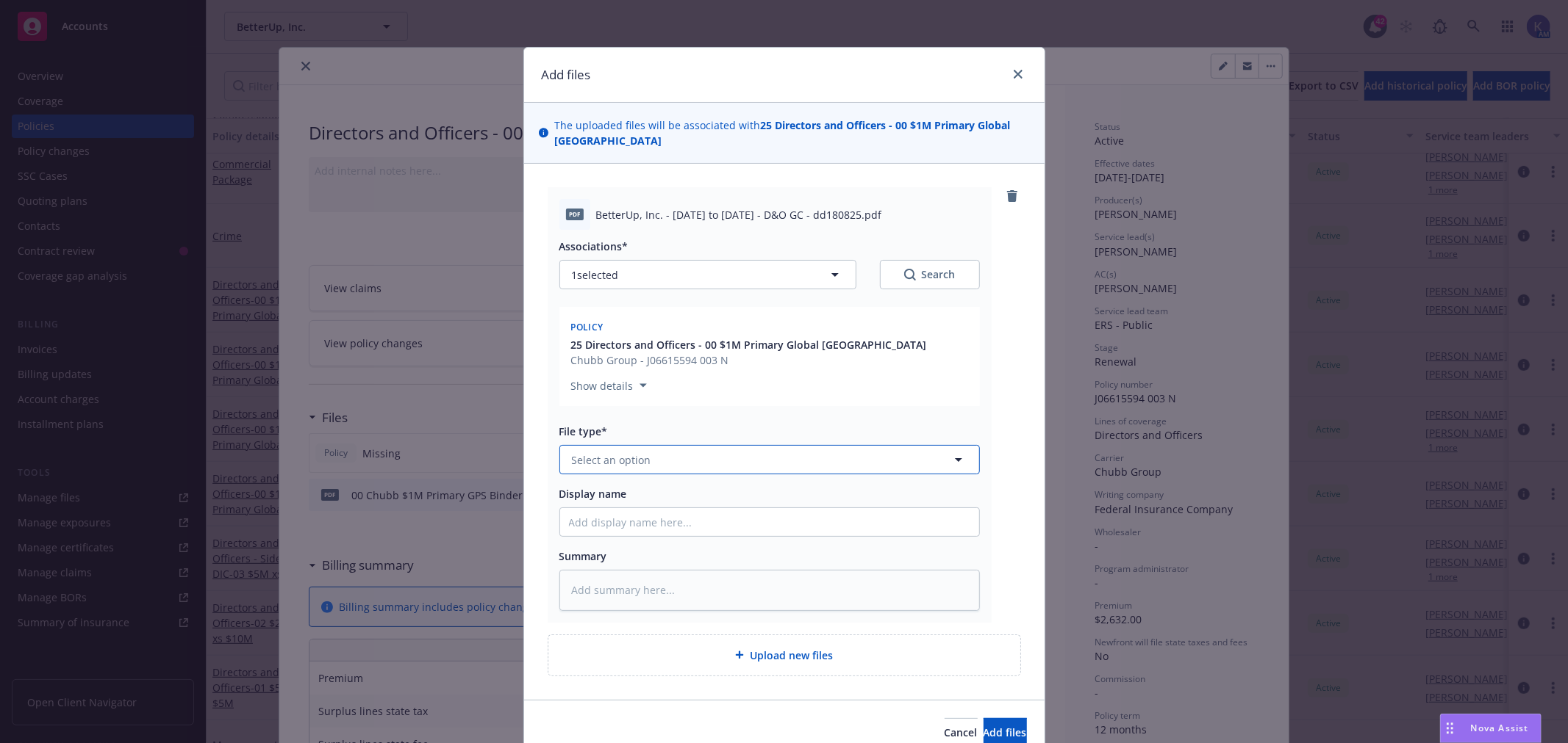
click at [620, 460] on span "Select an option" at bounding box center [611, 460] width 79 height 16
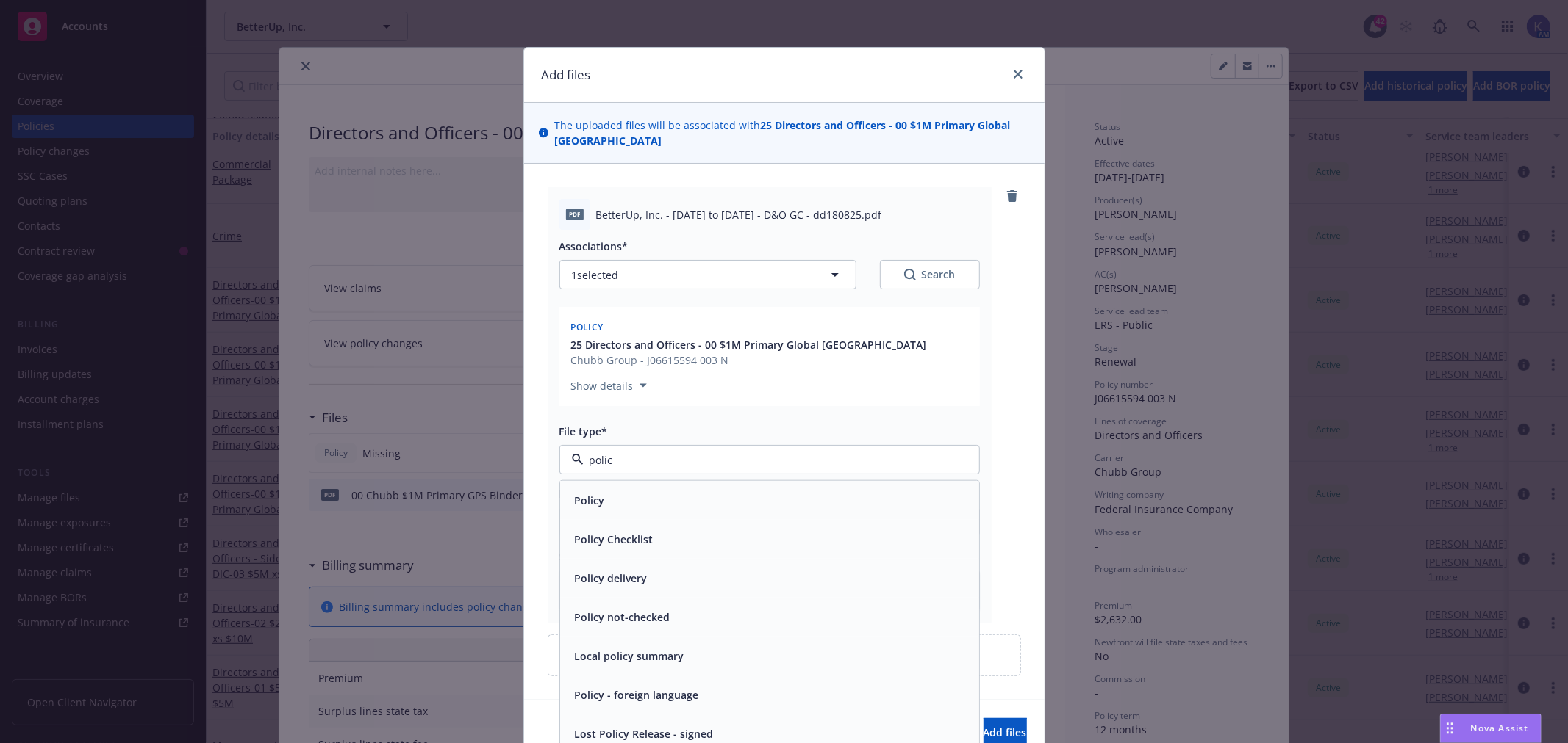
type input "policy"
click at [611, 497] on div "Policy" at bounding box center [769, 500] width 401 height 21
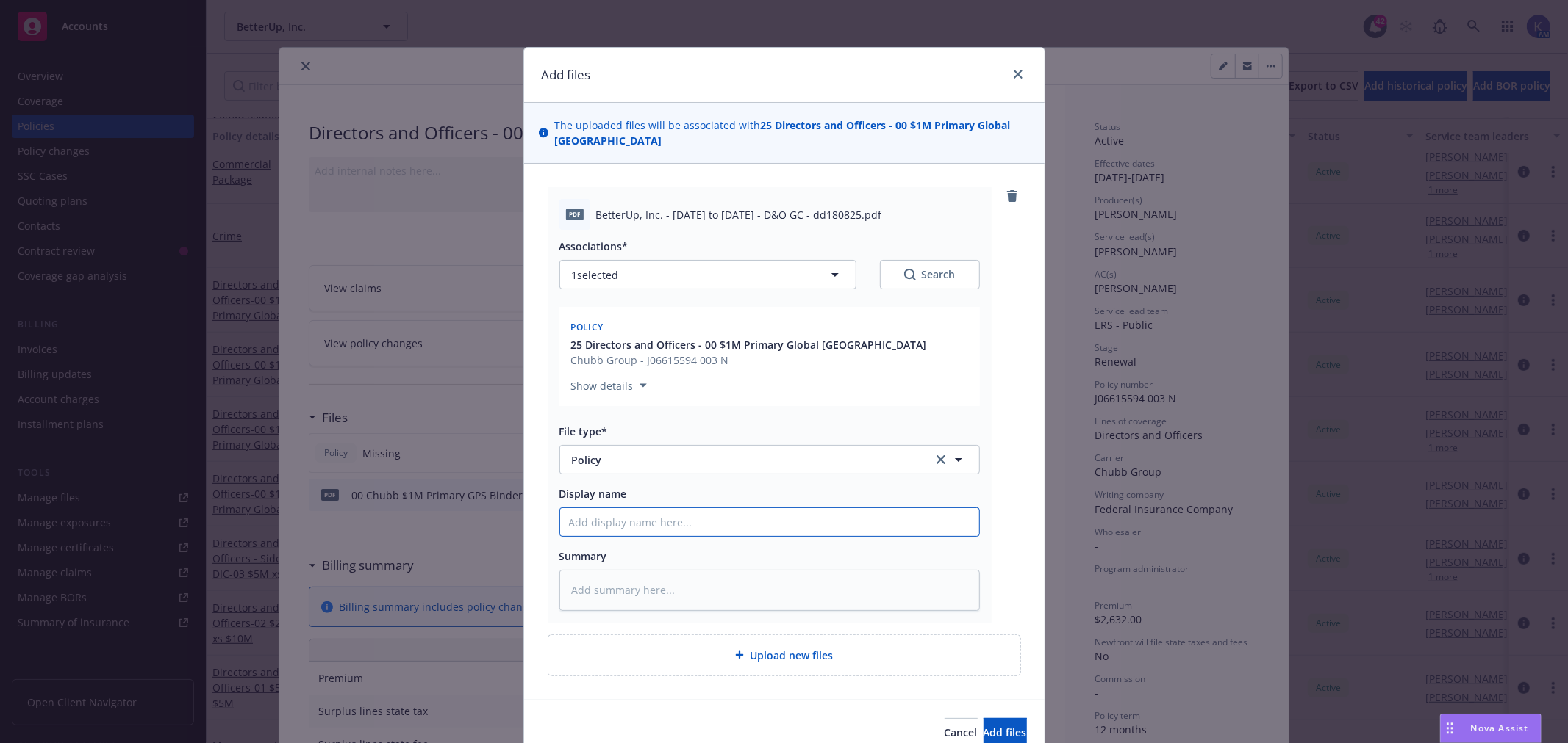
click at [621, 520] on input "Display name" at bounding box center [770, 522] width 419 height 28
paste input "Chubb Local Policy Wording"
type textarea "x"
type input "Chubb Local Policy Wording"
click at [737, 518] on input "Chubb Local Policy Wording" at bounding box center [770, 522] width 419 height 28
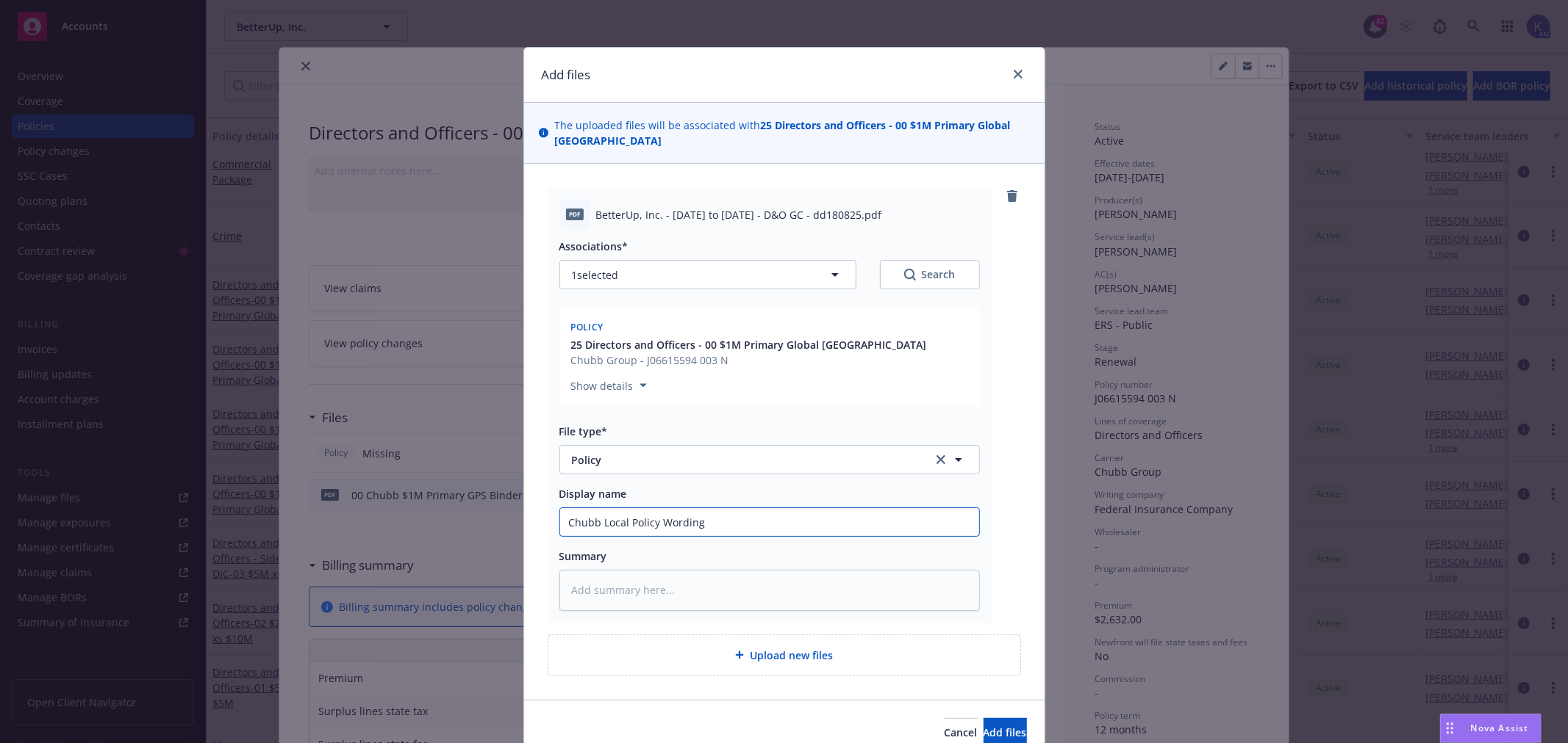
type textarea "x"
type input "Chubb Local Policy Wording -"
type textarea "x"
type input "Chubb Local Policy Wording -"
paste input "[GEOGRAPHIC_DATA]"
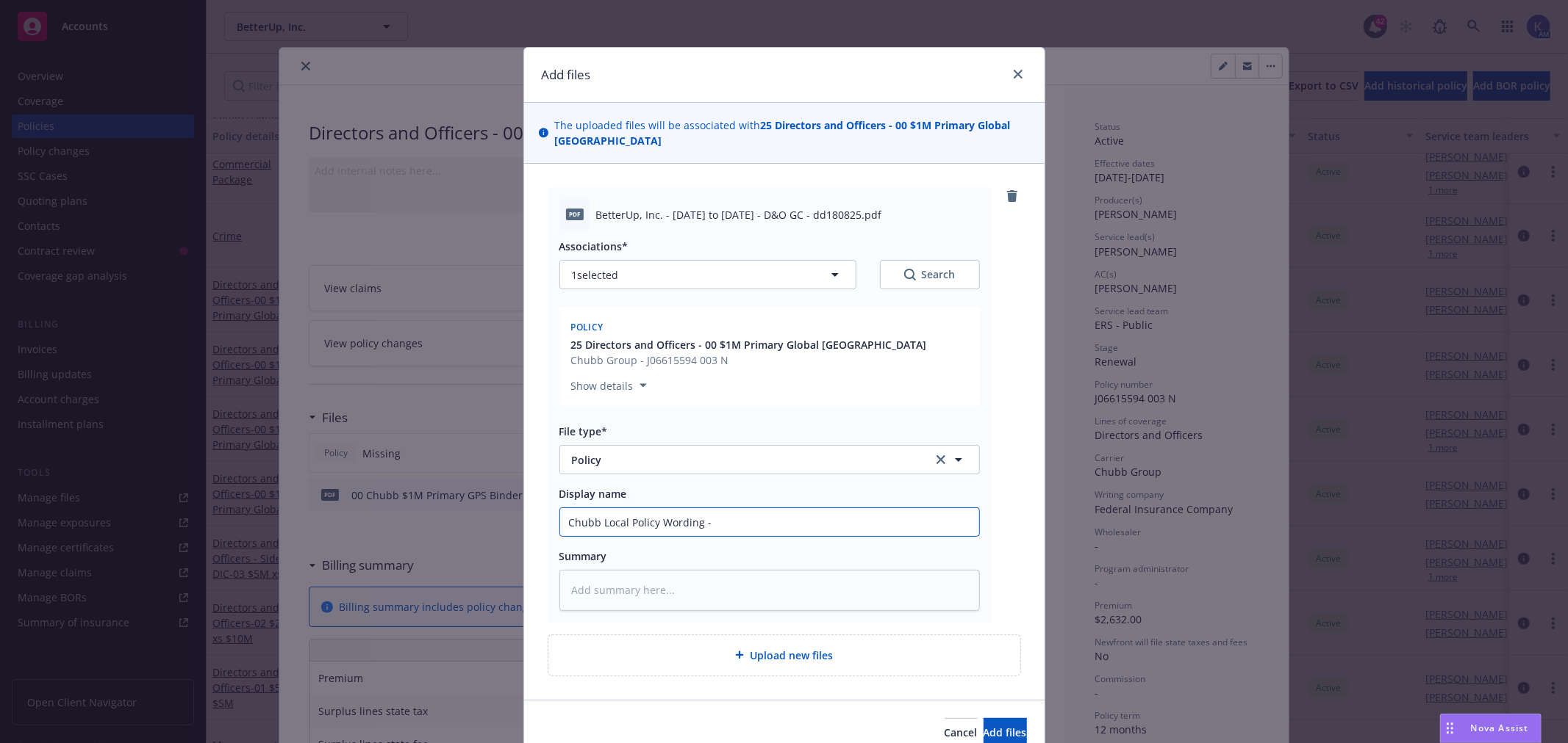
type textarea "x"
type input "Chubb Local Policy Wording - [GEOGRAPHIC_DATA]"
type textarea "x"
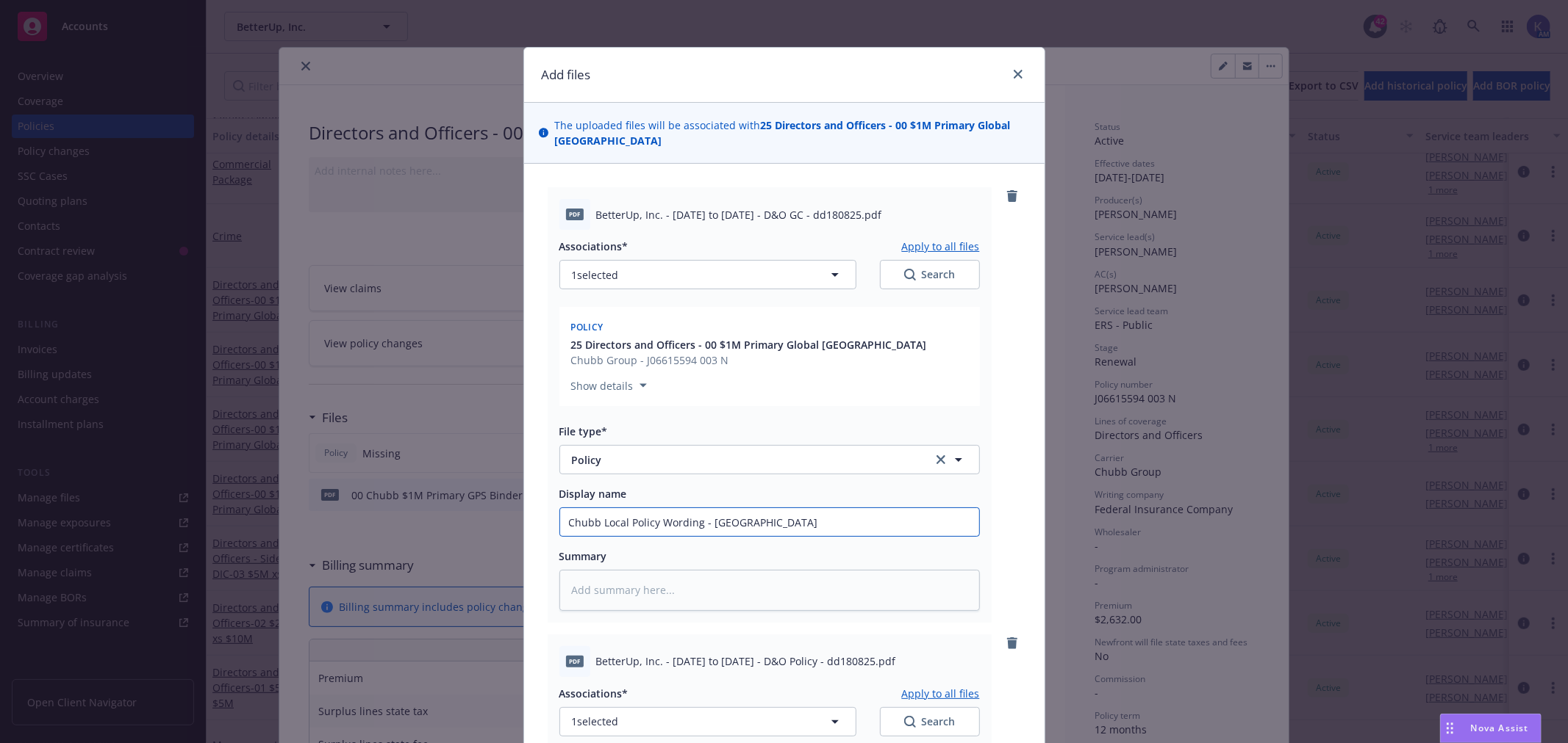
click at [665, 517] on input "Chubb Local Policy Wording - [GEOGRAPHIC_DATA]" at bounding box center [770, 522] width 419 height 28
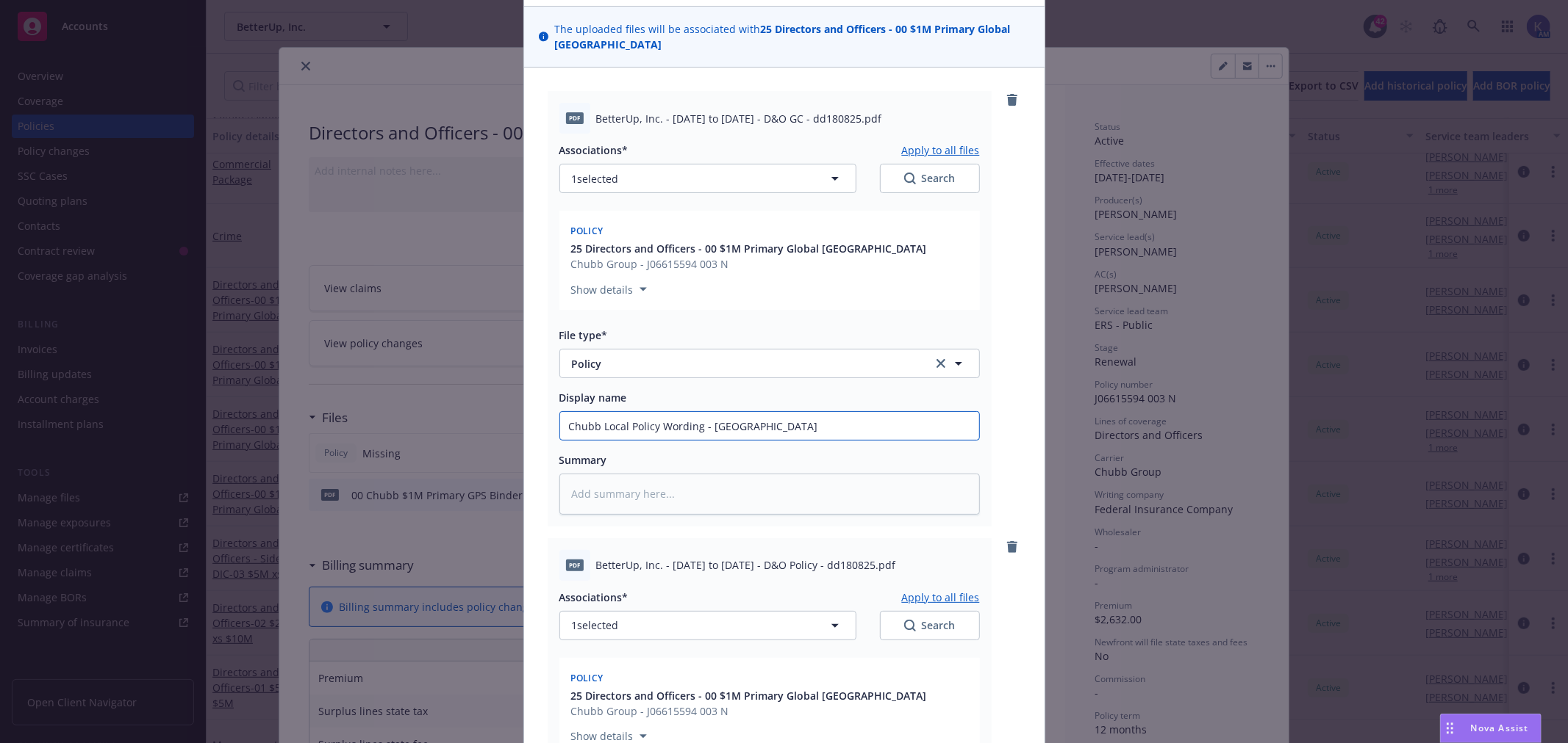
scroll to position [244, 0]
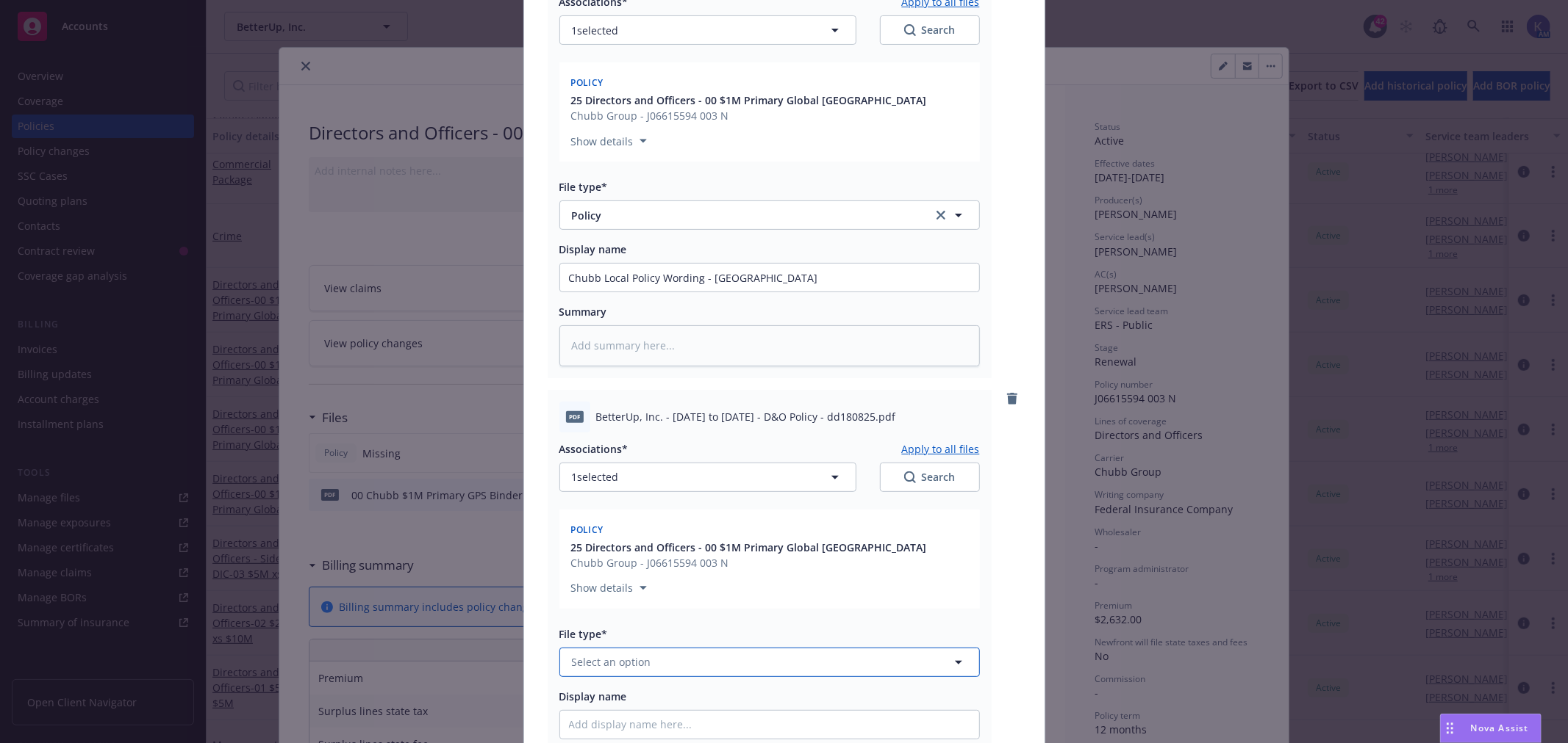
click at [632, 667] on span "Select an option" at bounding box center [611, 663] width 79 height 16
type input "policy"
click at [628, 699] on div "Policy" at bounding box center [769, 703] width 401 height 21
click at [627, 696] on div "Display name" at bounding box center [769, 697] width 420 height 16
click at [623, 292] on input "Display name" at bounding box center [770, 278] width 419 height 28
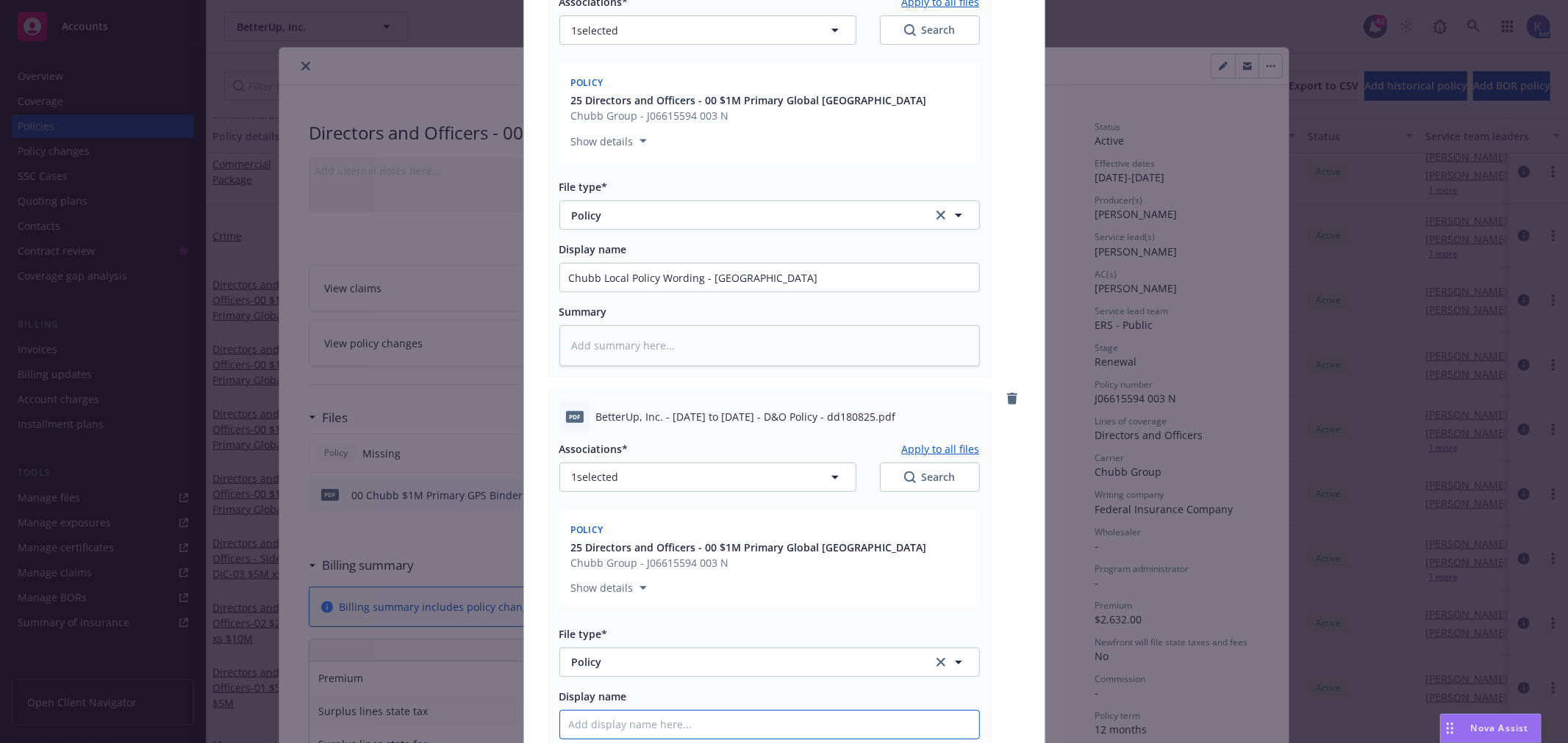
paste input "Chubb Local Policy Wording - [GEOGRAPHIC_DATA]"
type textarea "x"
type input "Chubb Local Policy Wording - [GEOGRAPHIC_DATA]"
click at [680, 292] on input "Chubb Local Policy Wording - [GEOGRAPHIC_DATA]" at bounding box center [770, 278] width 419 height 28
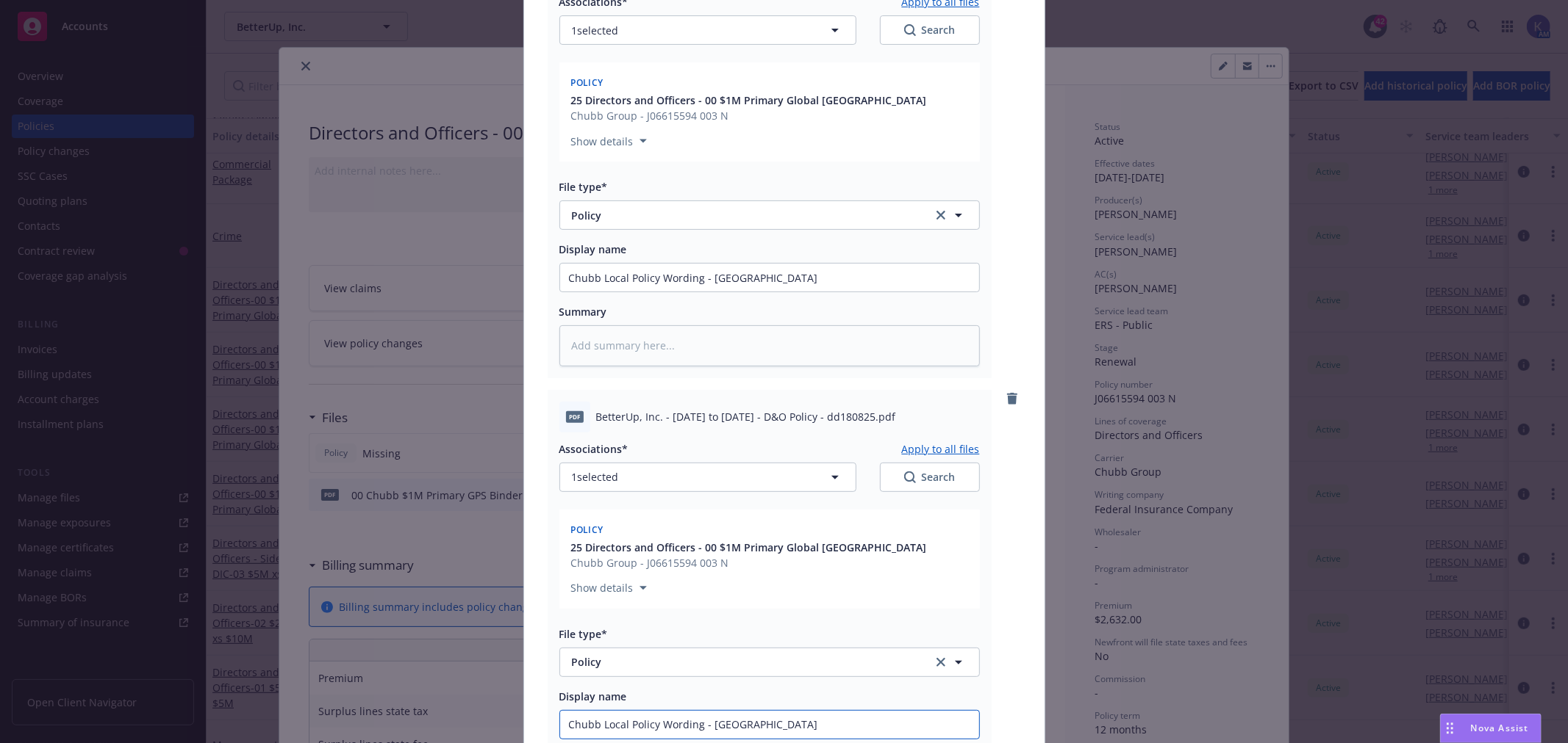
type textarea "x"
type input "Chubb Local Policy - [GEOGRAPHIC_DATA]"
type textarea "x"
type input "Chubb Local Policy- [GEOGRAPHIC_DATA]"
type textarea "x"
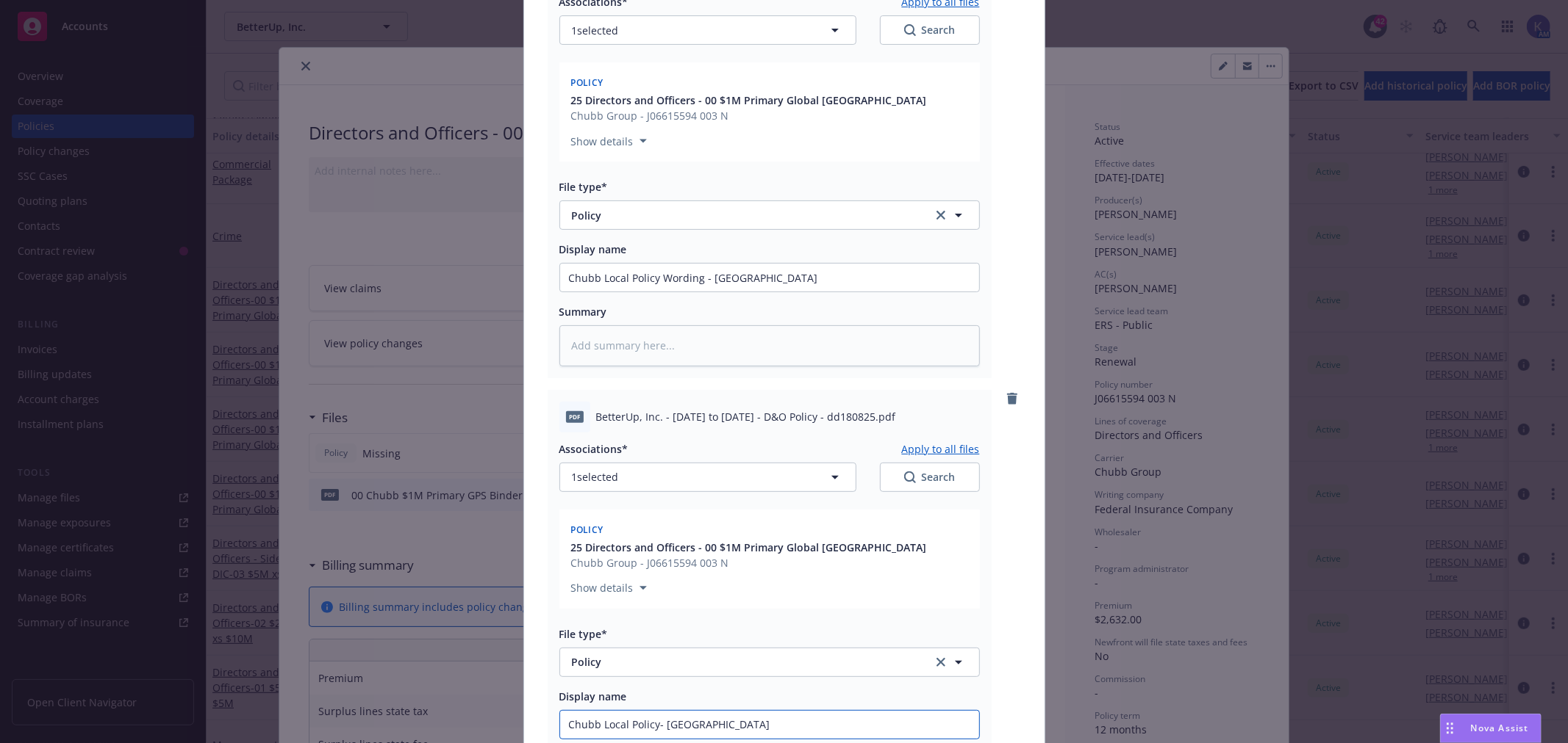
type input "Chubb Local Polic- [GEOGRAPHIC_DATA]"
type textarea "x"
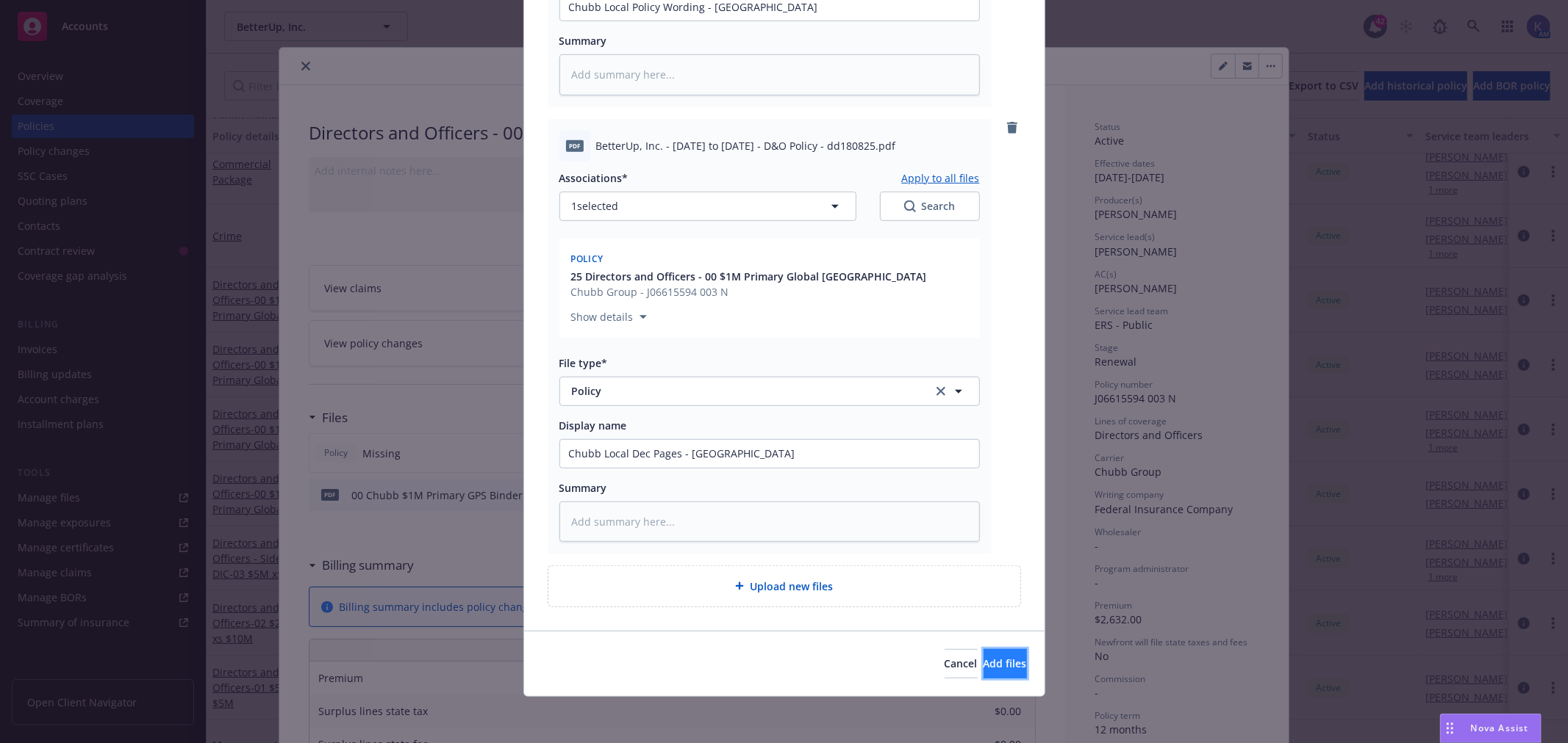
click at [984, 662] on span "Add files" at bounding box center [1005, 664] width 44 height 14
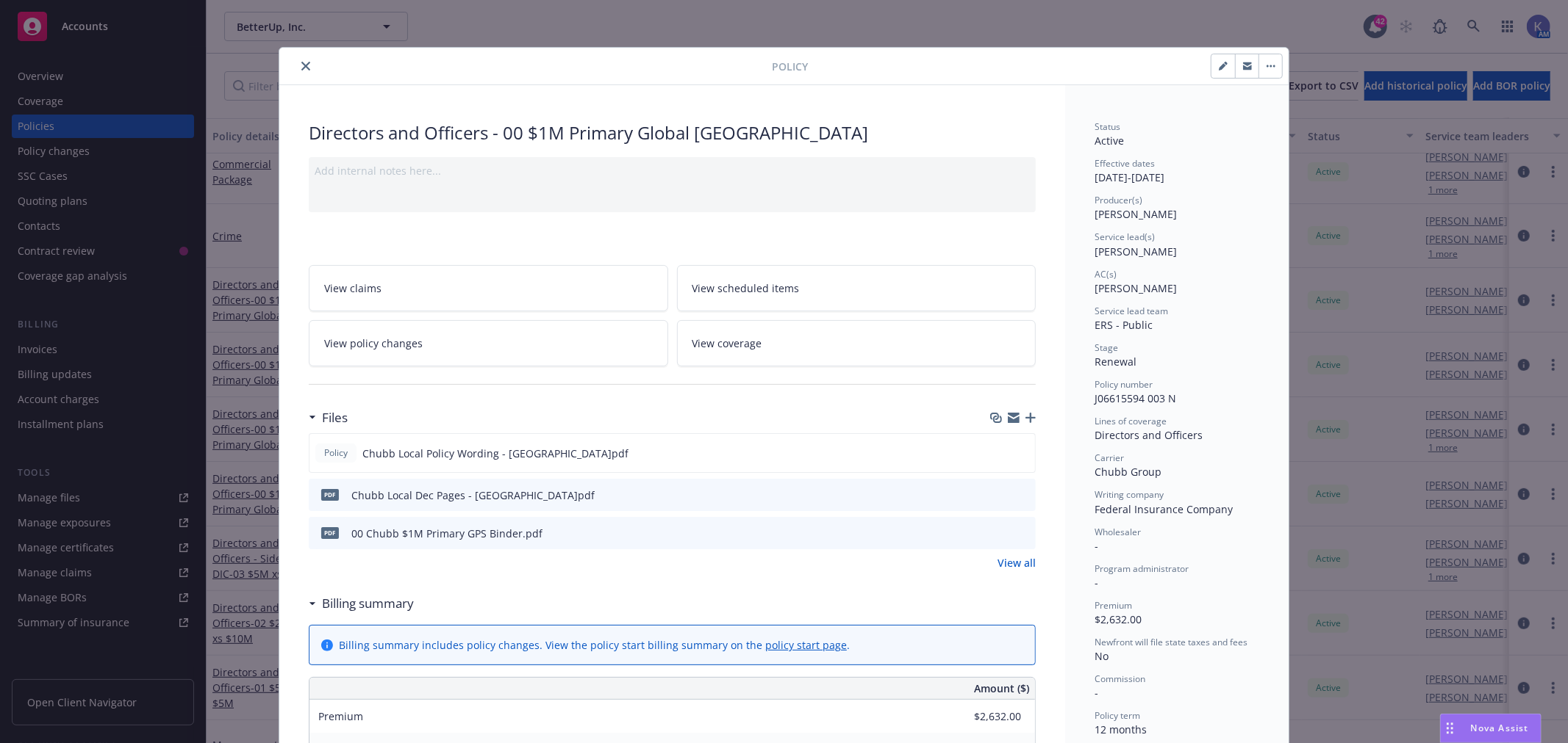
click at [301, 64] on icon "close" at bounding box center [306, 66] width 9 height 9
